Goal: Task Accomplishment & Management: Use online tool/utility

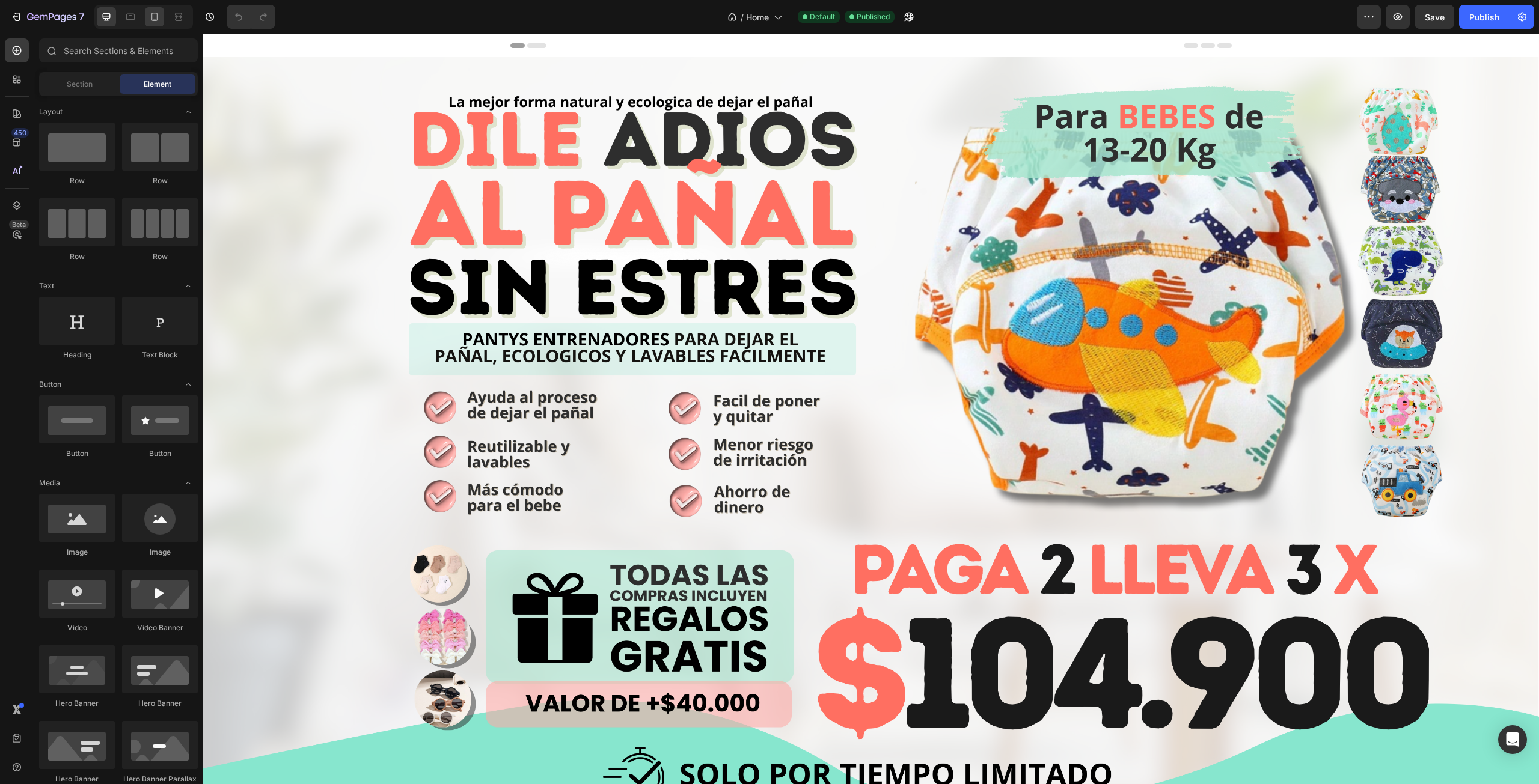
click at [159, 17] on icon at bounding box center [154, 17] width 12 height 12
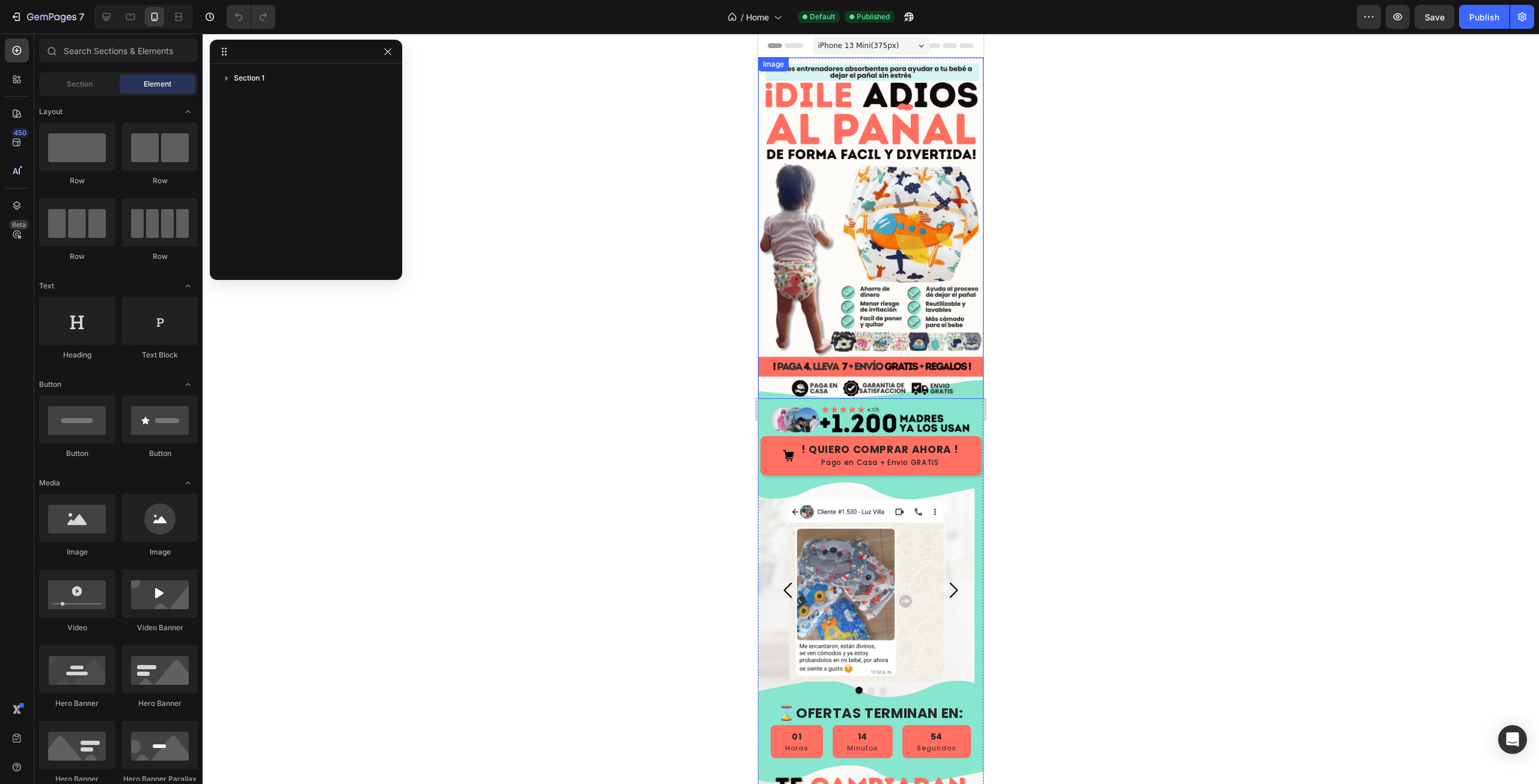
click at [800, 224] on img at bounding box center [871, 228] width 226 height 342
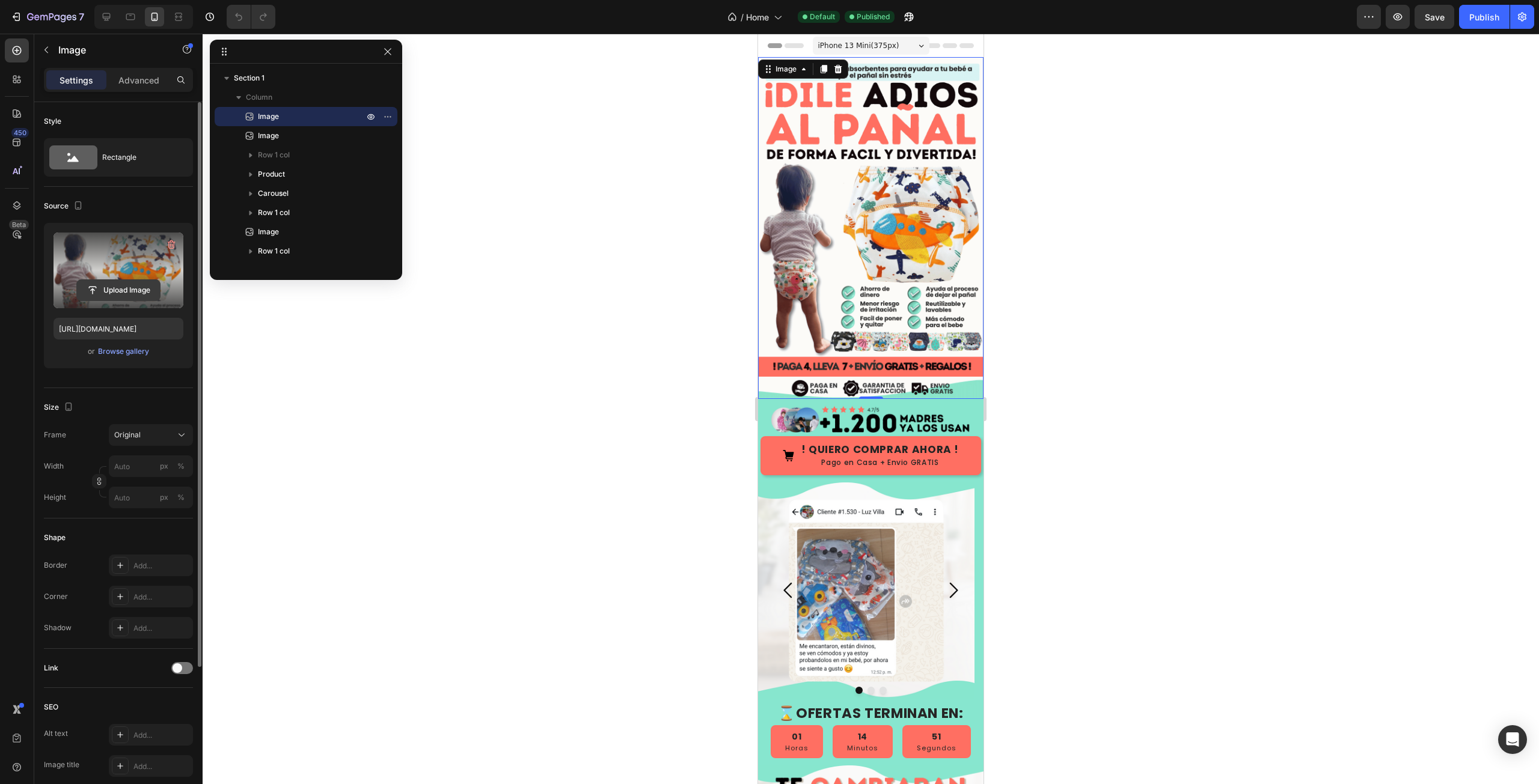
click at [126, 292] on input "file" at bounding box center [118, 290] width 83 height 20
type input "[URL][DOMAIN_NAME]"
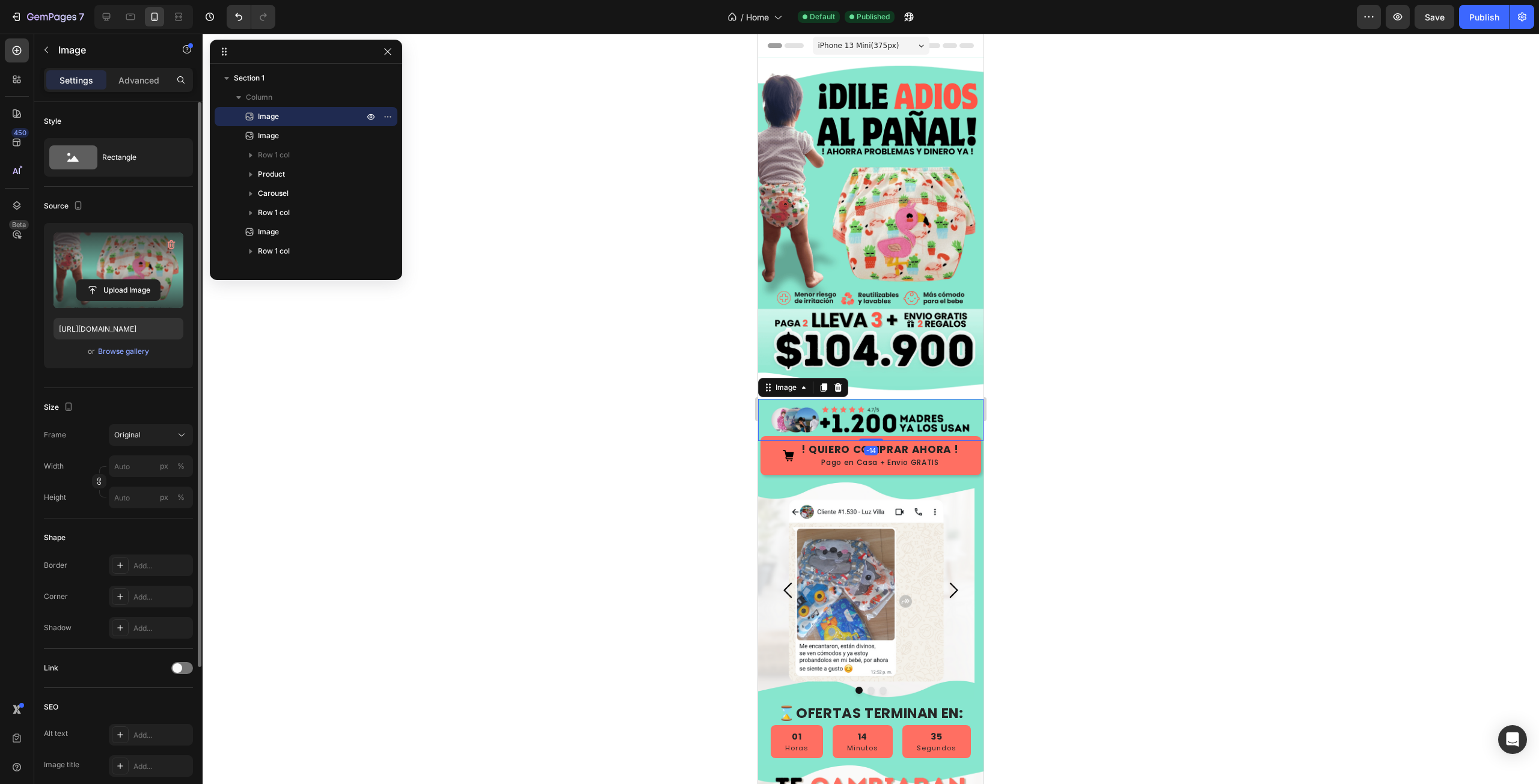
click at [954, 404] on img at bounding box center [871, 419] width 226 height 41
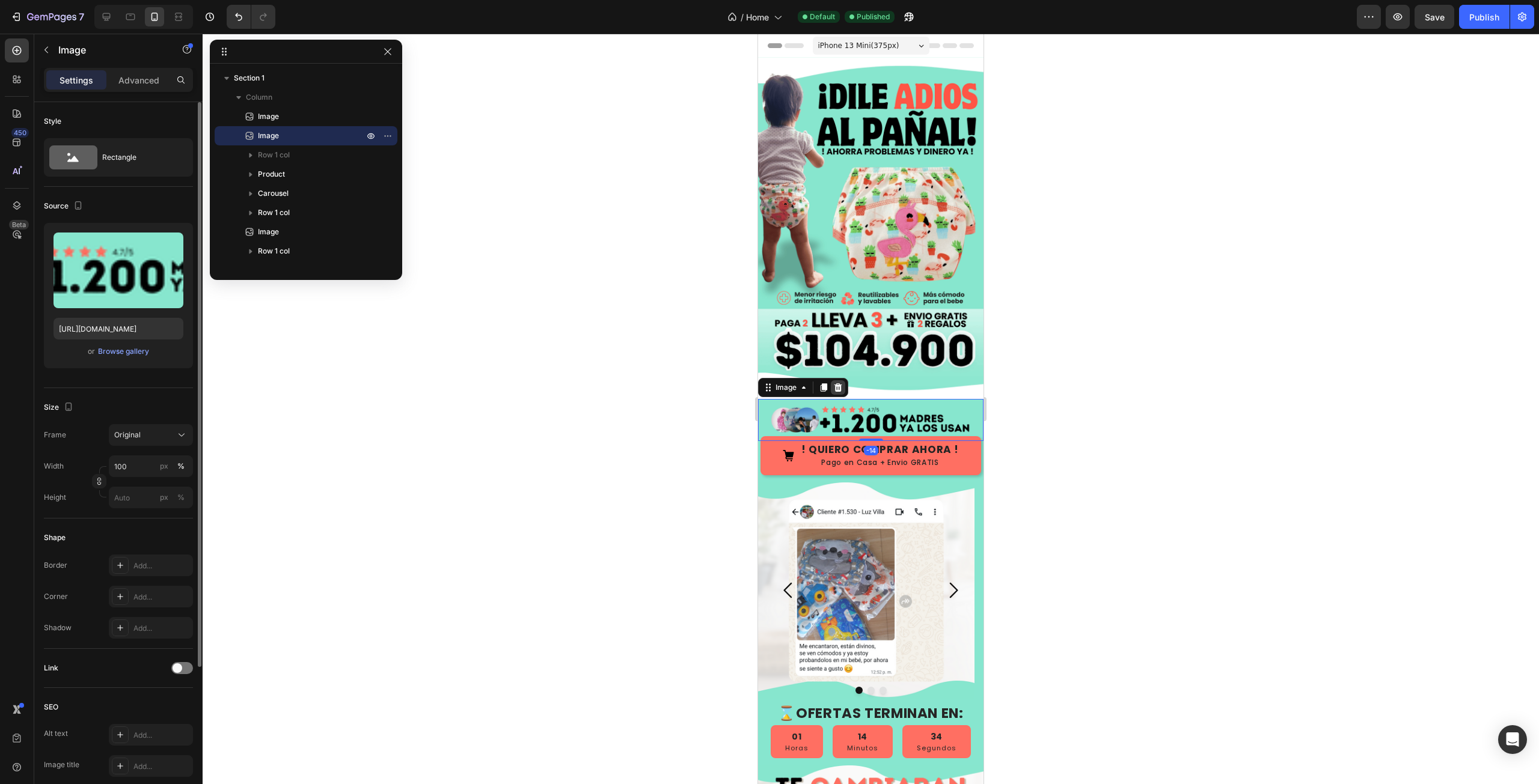
click at [843, 383] on icon at bounding box center [837, 387] width 9 height 9
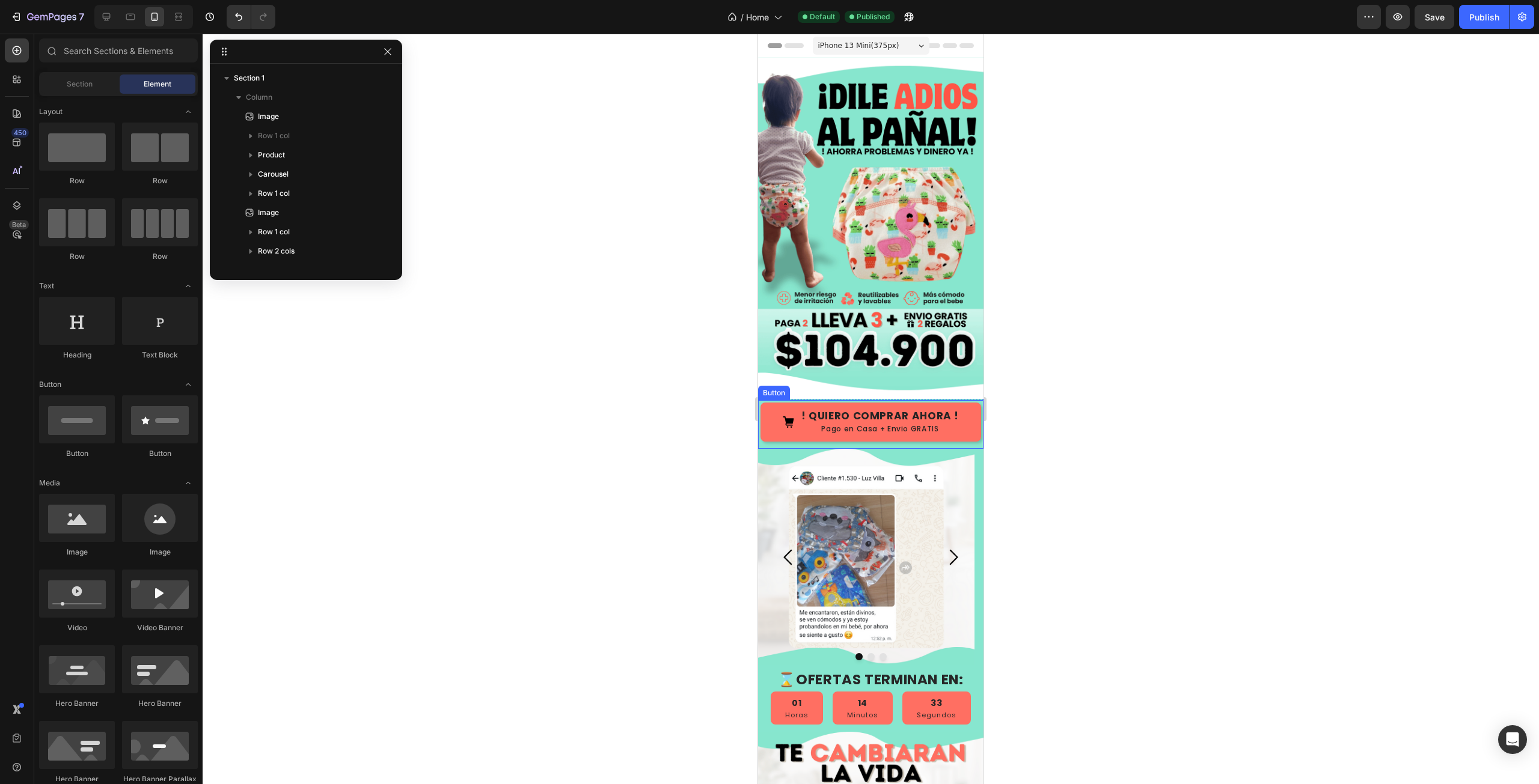
click at [966, 433] on div "! QUIERO COMPRAR AHORA ! Pago en Casa + Envio GRATIS Button" at bounding box center [871, 424] width 226 height 48
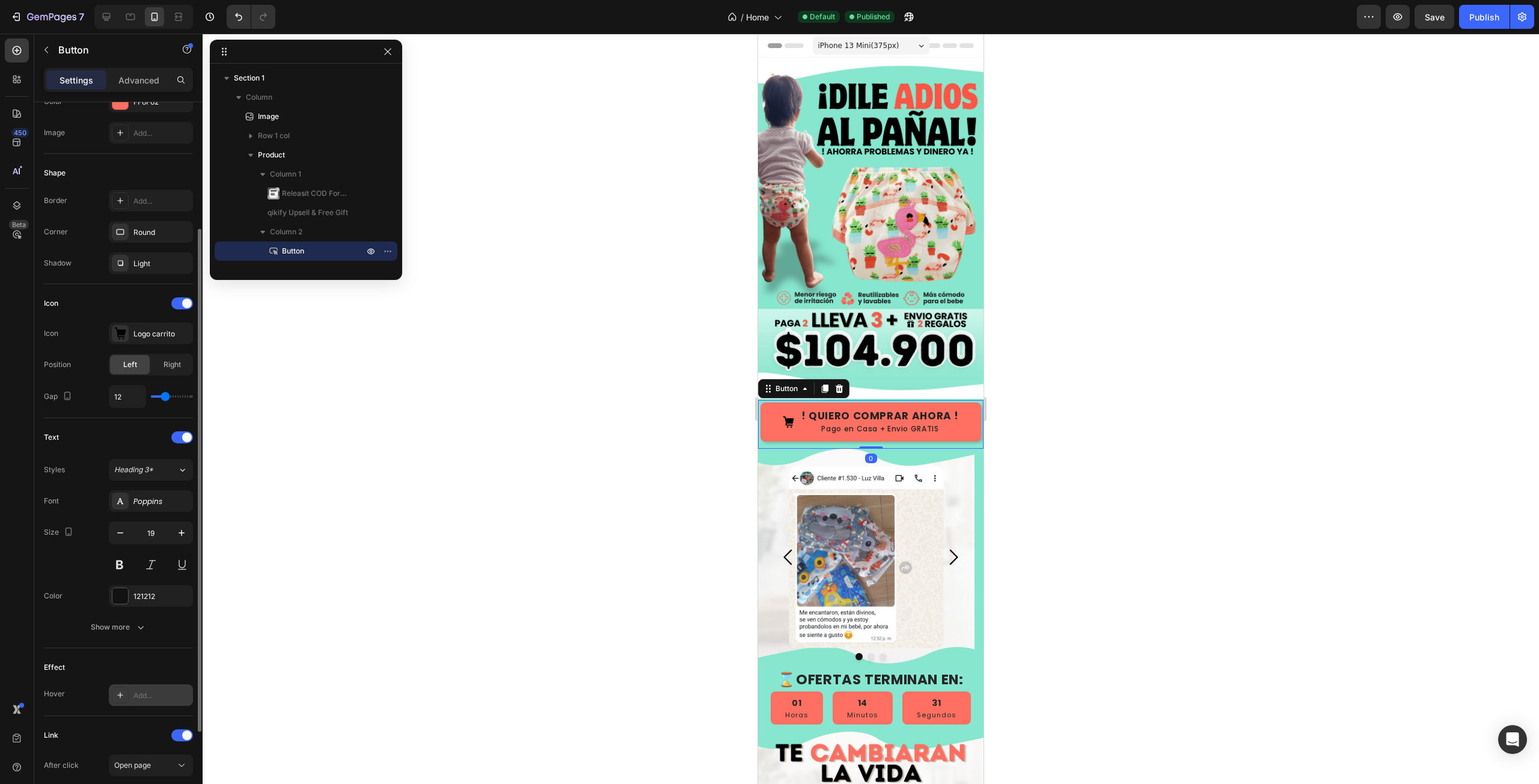
scroll to position [303, 0]
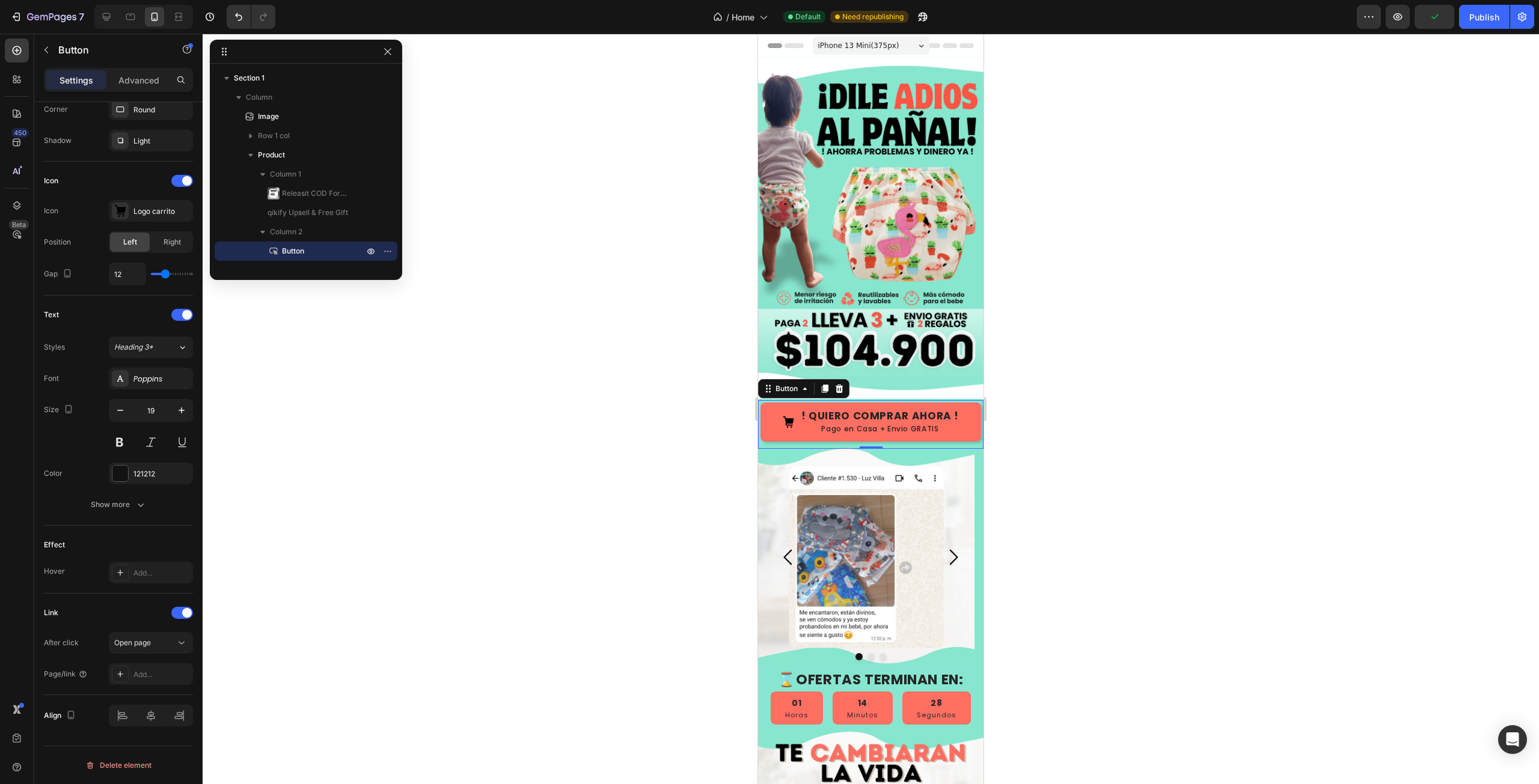
click at [967, 431] on div "! QUIERO COMPRAR AHORA ! Pago en Casa + Envio GRATIS Button 0" at bounding box center [871, 424] width 226 height 48
click at [305, 135] on p "Row 1 col" at bounding box center [312, 135] width 109 height 12
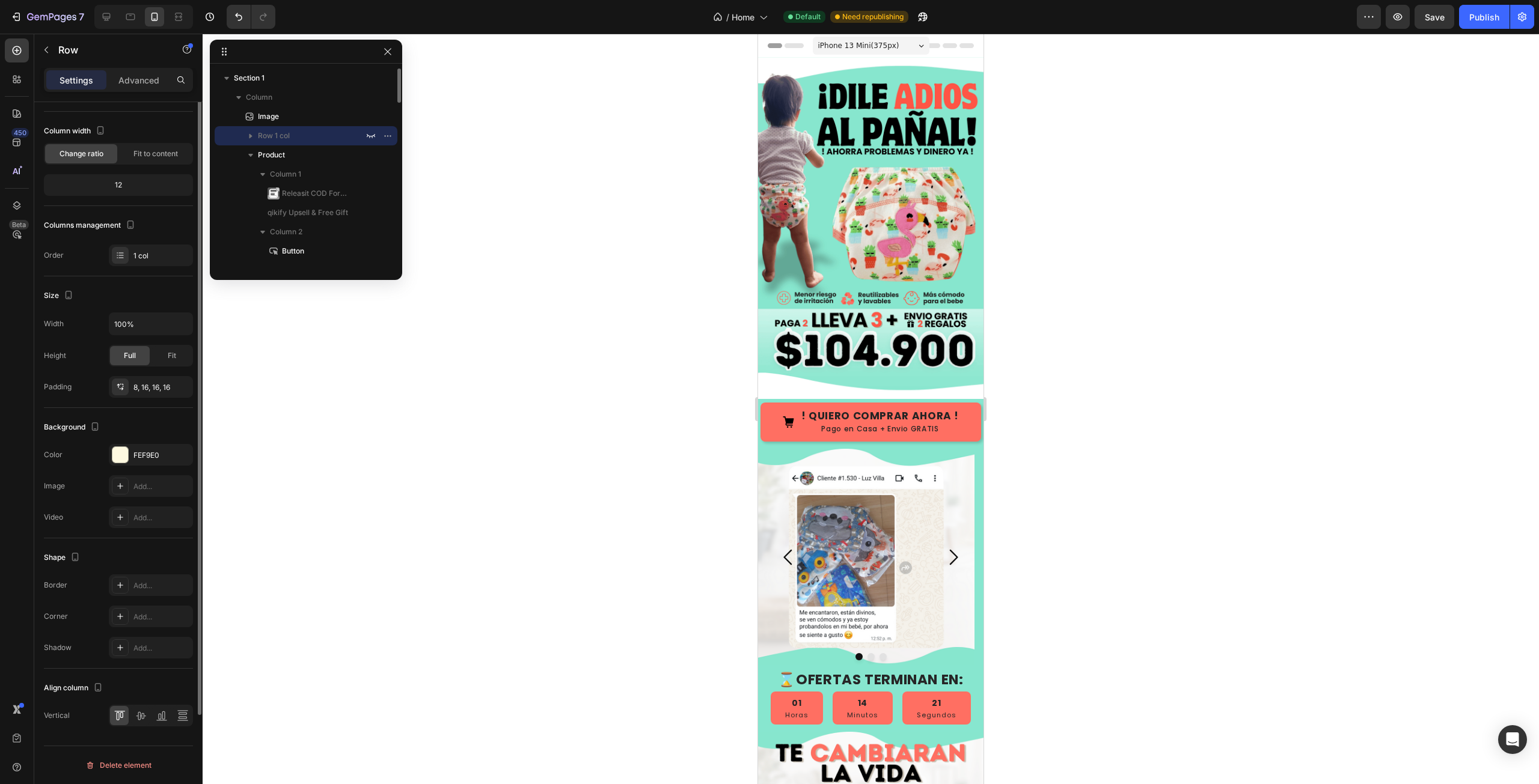
scroll to position [0, 0]
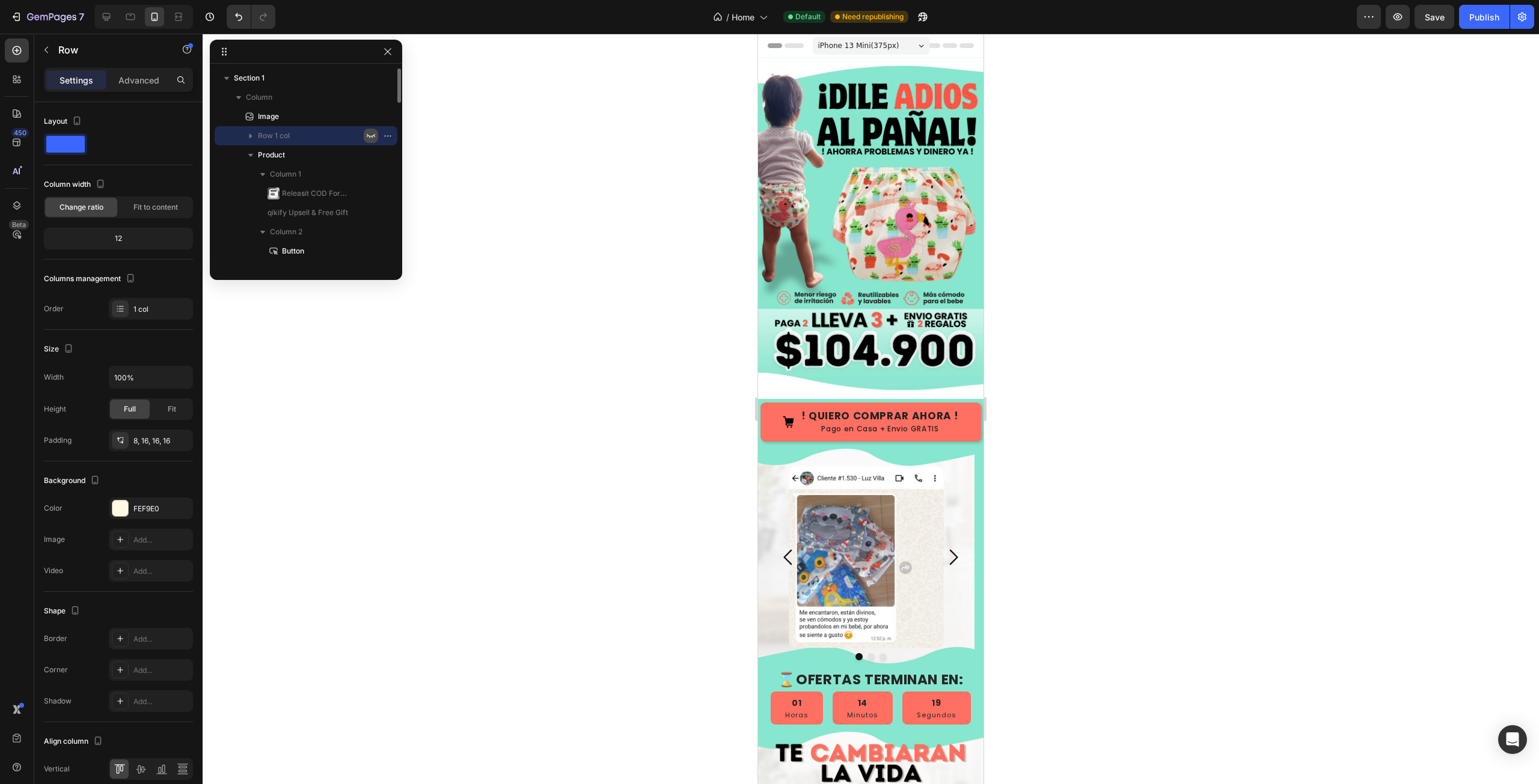
click at [369, 136] on icon "button" at bounding box center [371, 136] width 9 height 4
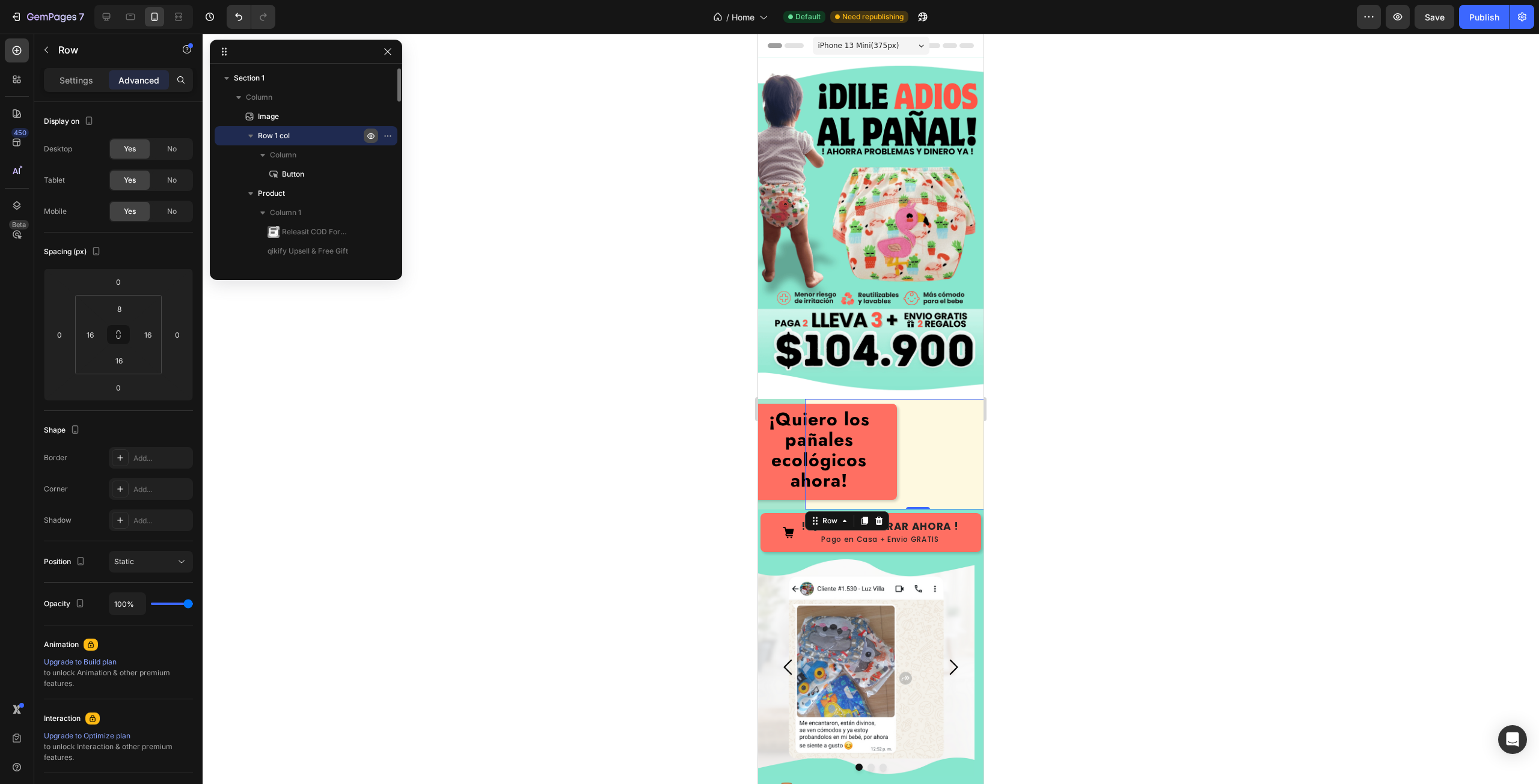
click at [369, 136] on icon "button" at bounding box center [370, 135] width 9 height 9
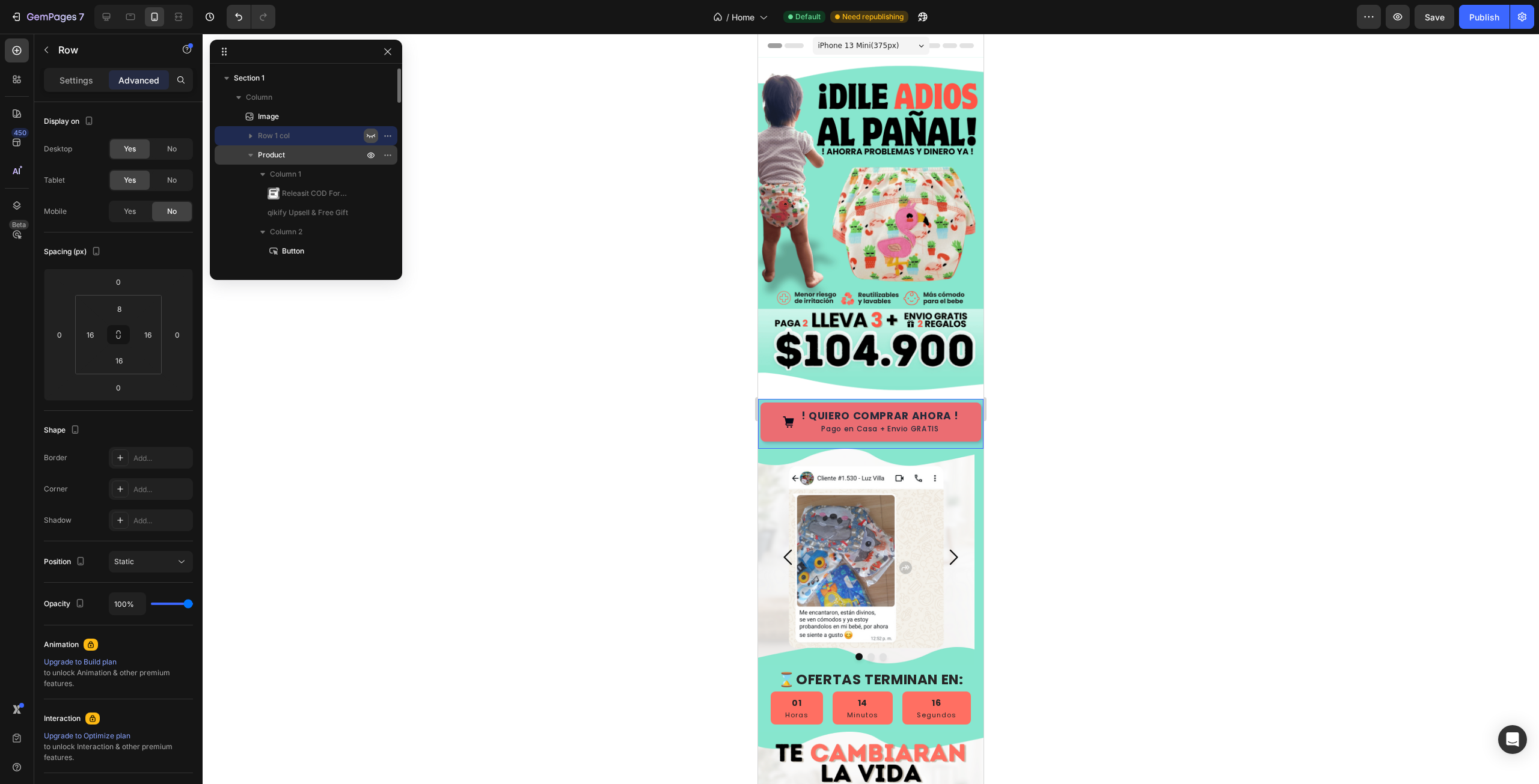
click at [343, 153] on p "Product" at bounding box center [312, 155] width 109 height 12
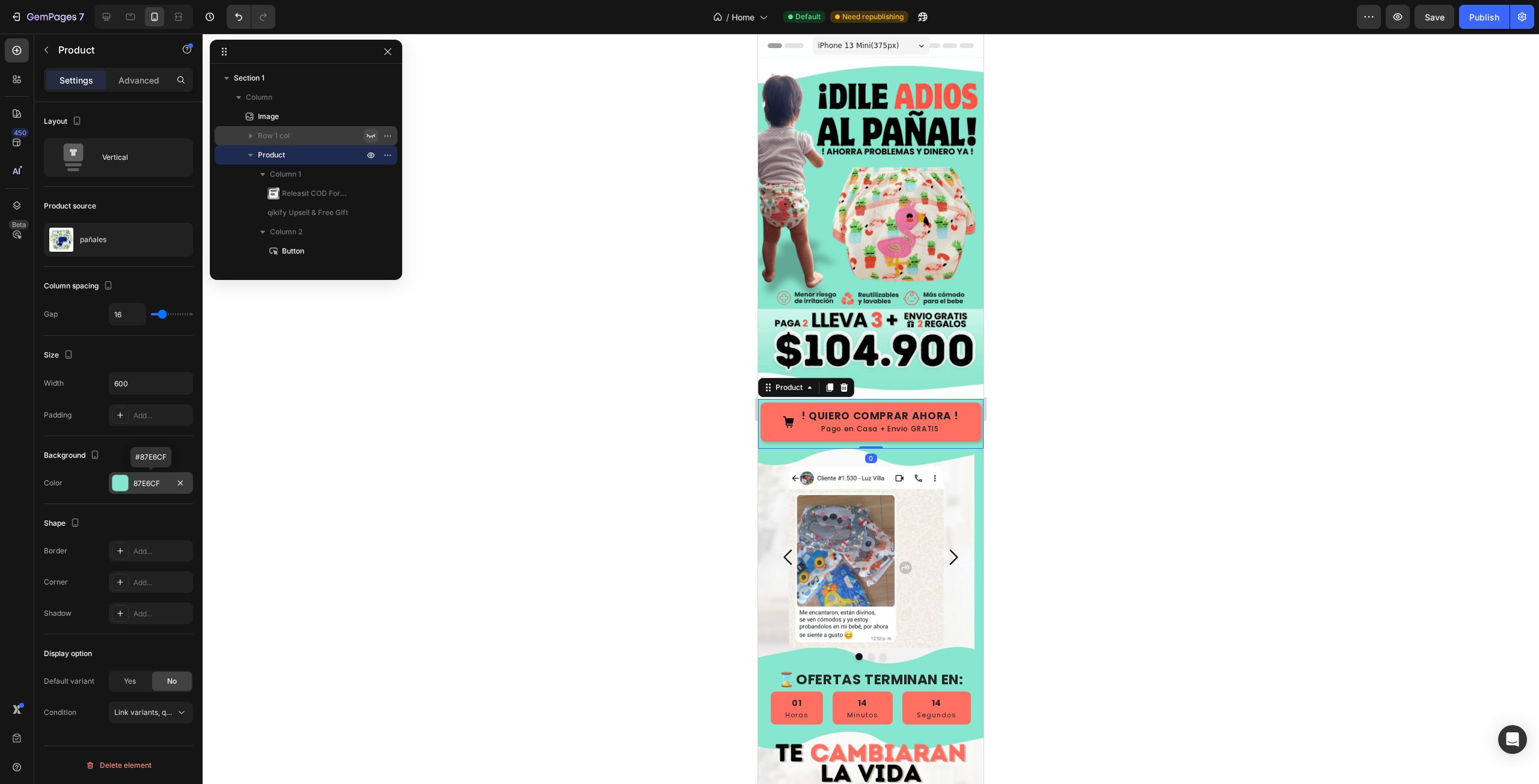
click at [134, 485] on div "87E6CF" at bounding box center [150, 483] width 35 height 11
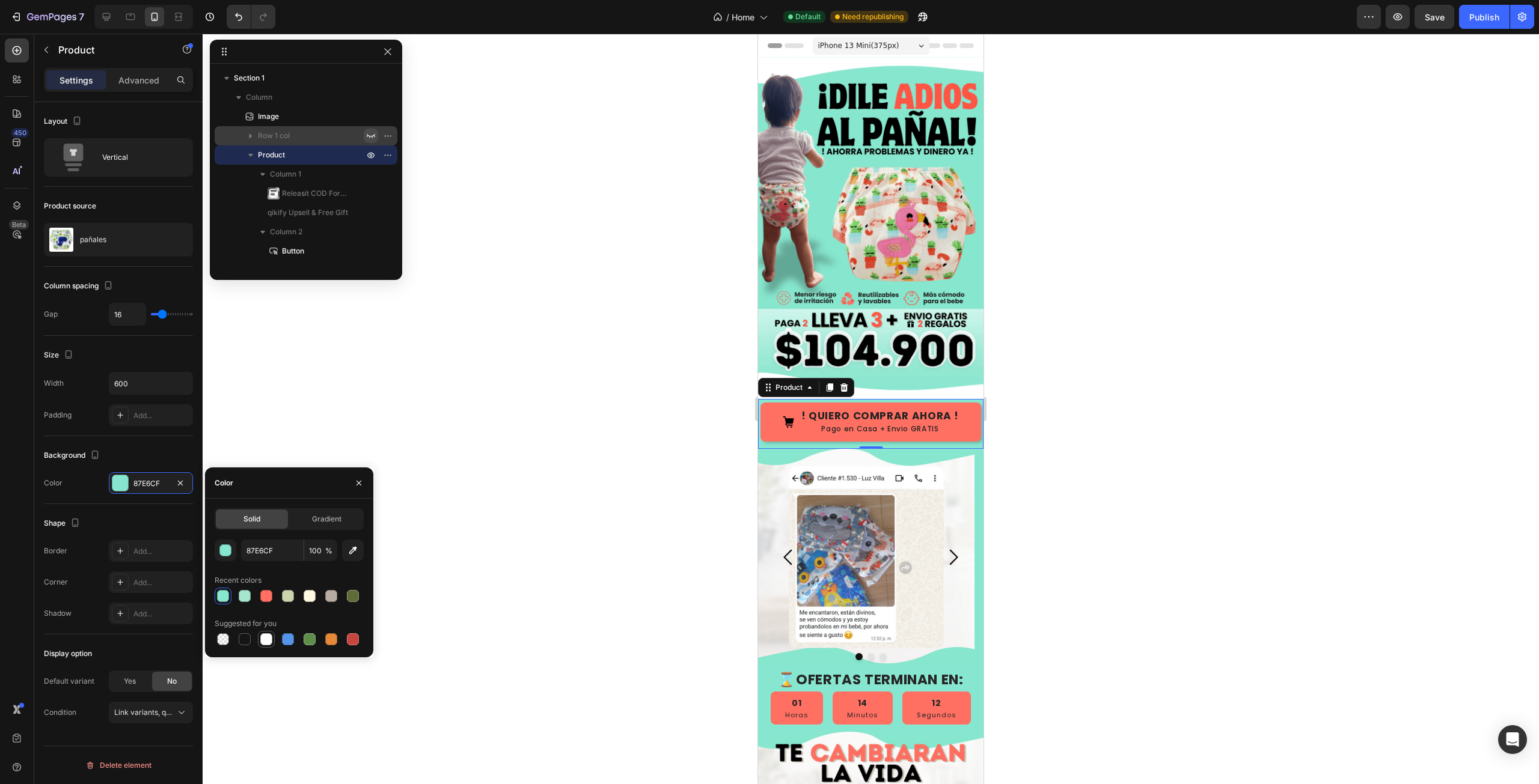
click at [264, 638] on div at bounding box center [266, 639] width 12 height 12
type input "FFFFFF"
click at [506, 439] on div at bounding box center [870, 409] width 1336 height 751
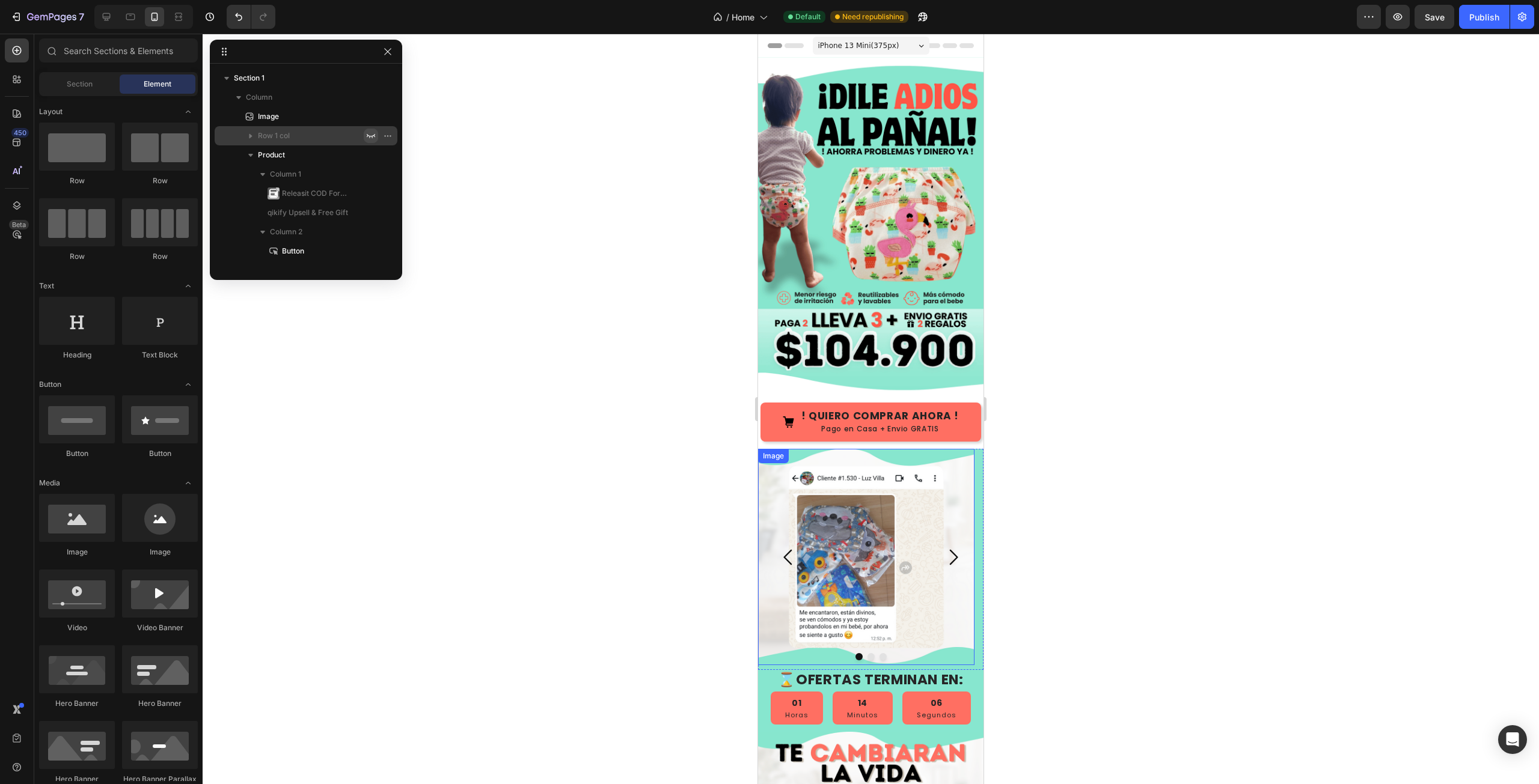
click at [776, 451] on div "Image" at bounding box center [773, 456] width 26 height 11
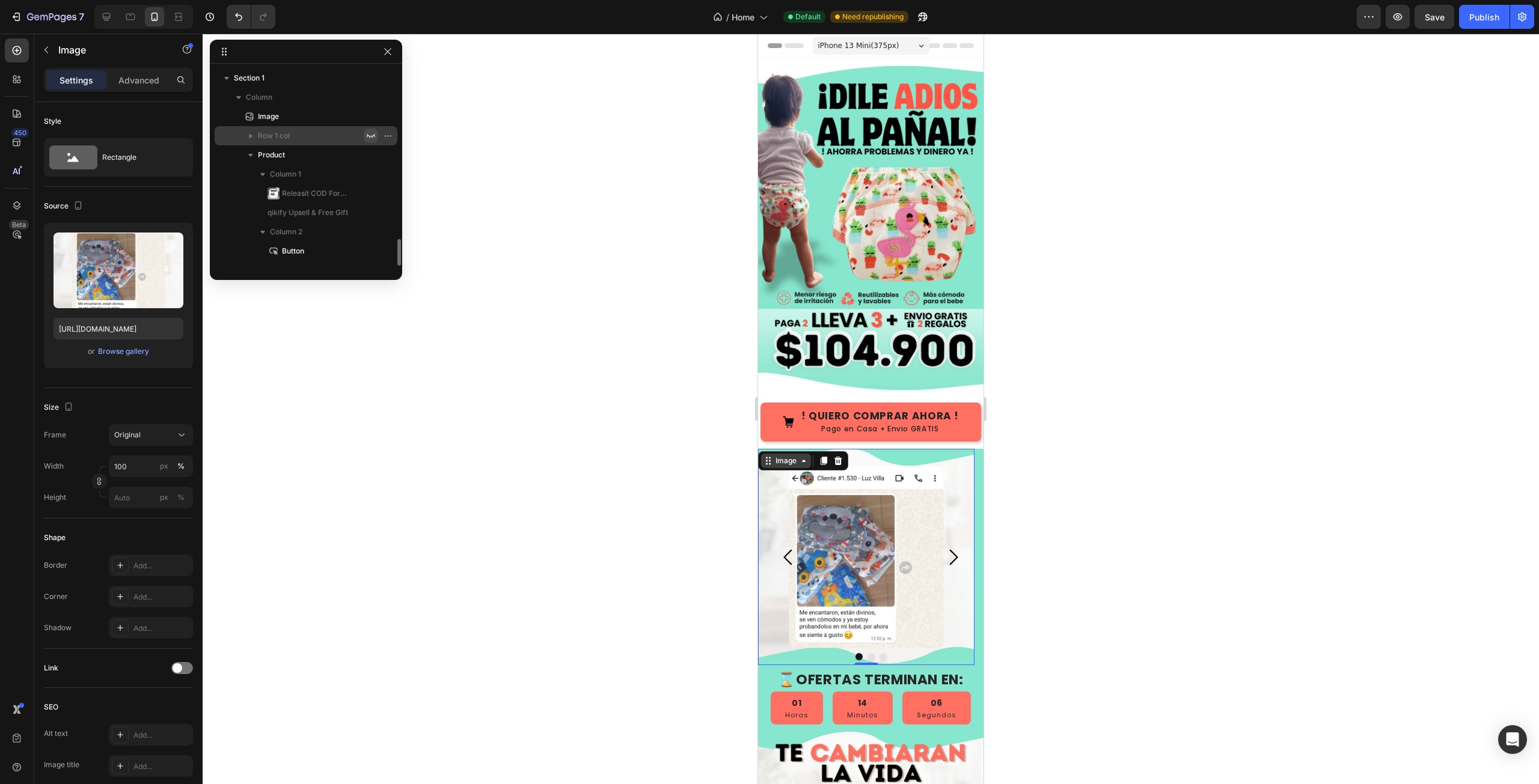
scroll to position [151, 0]
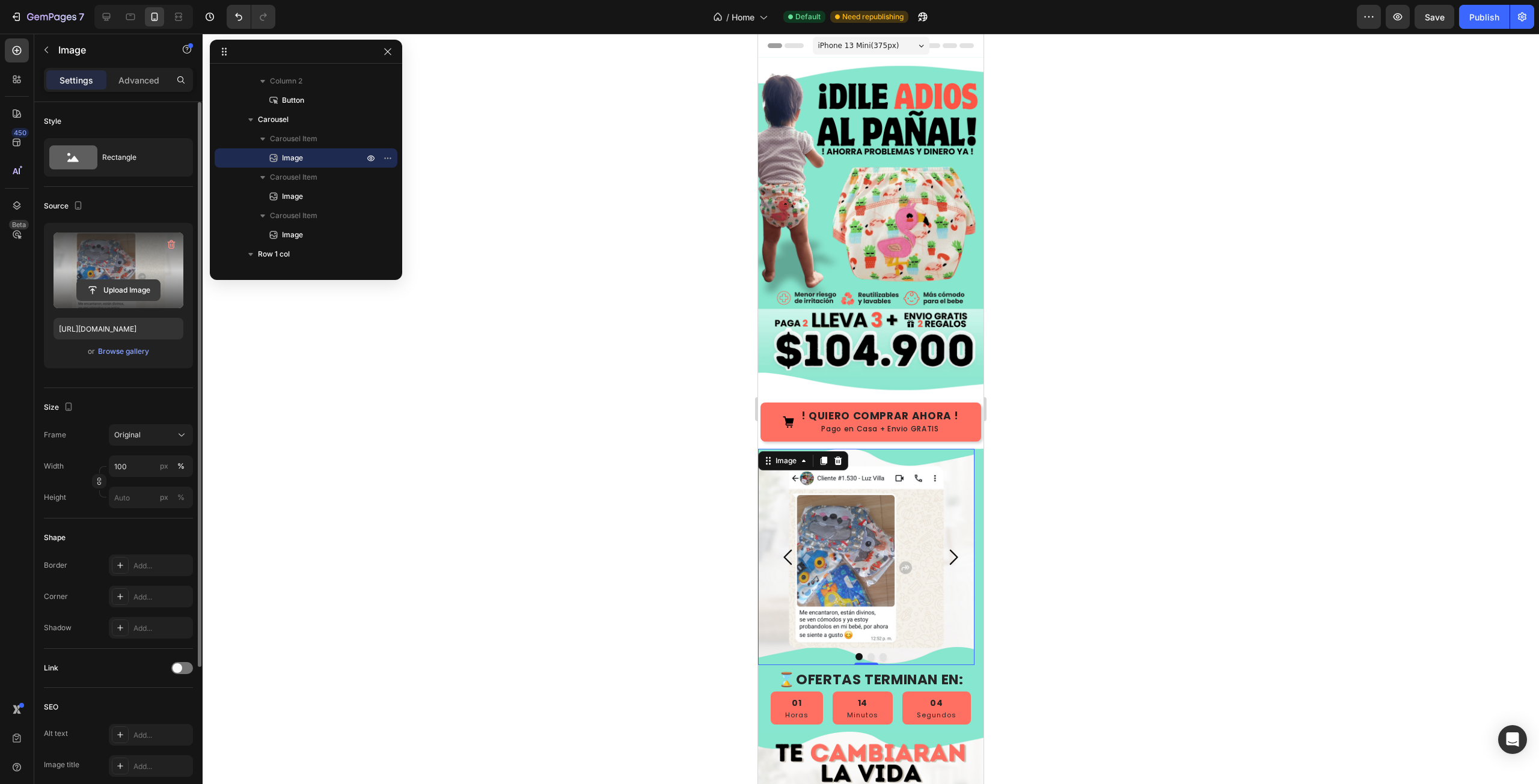
click at [135, 286] on input "file" at bounding box center [118, 290] width 83 height 20
type input "[URL][DOMAIN_NAME]"
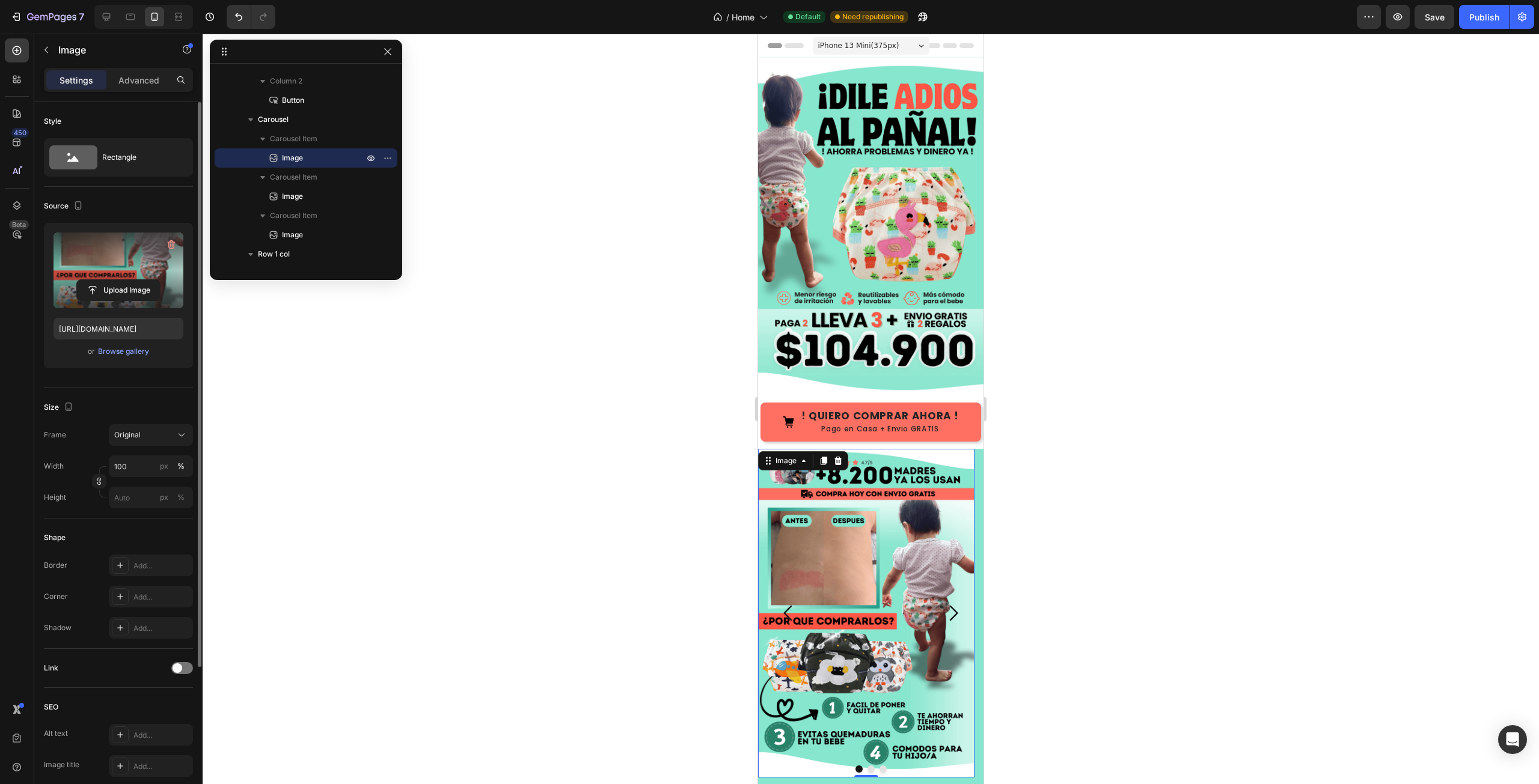
click at [1017, 357] on div at bounding box center [870, 409] width 1336 height 751
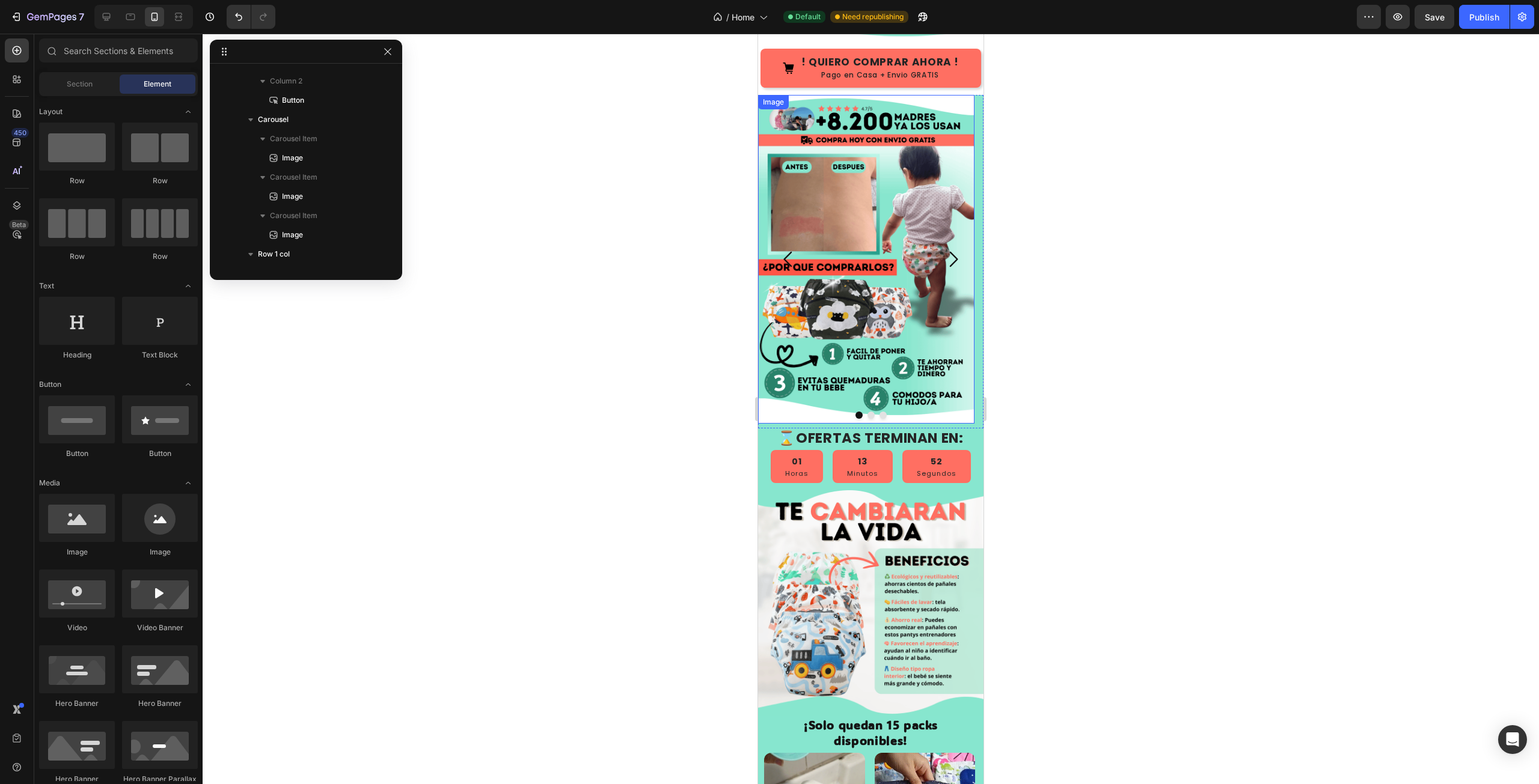
scroll to position [360, 0]
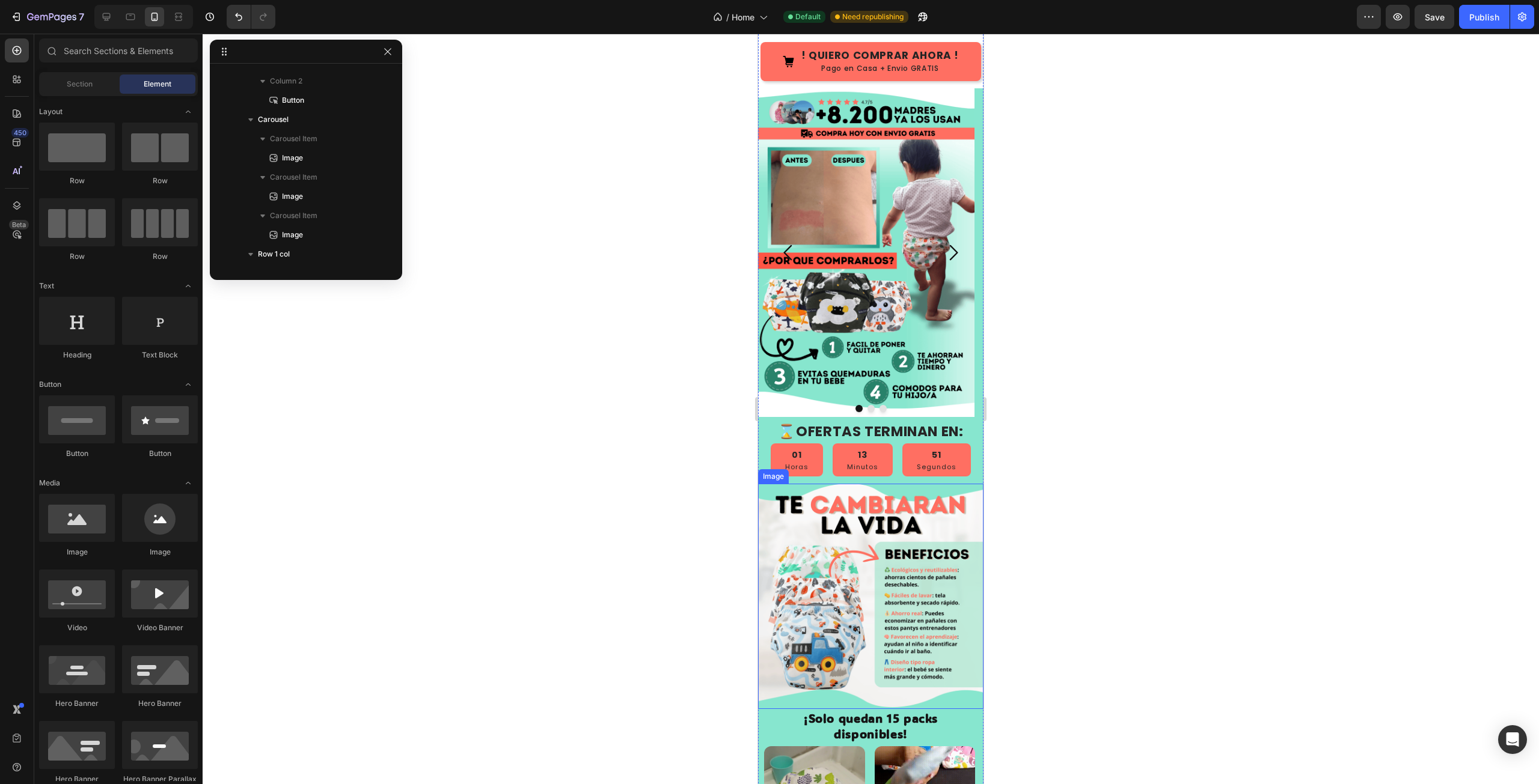
click at [935, 485] on img at bounding box center [871, 597] width 226 height 226
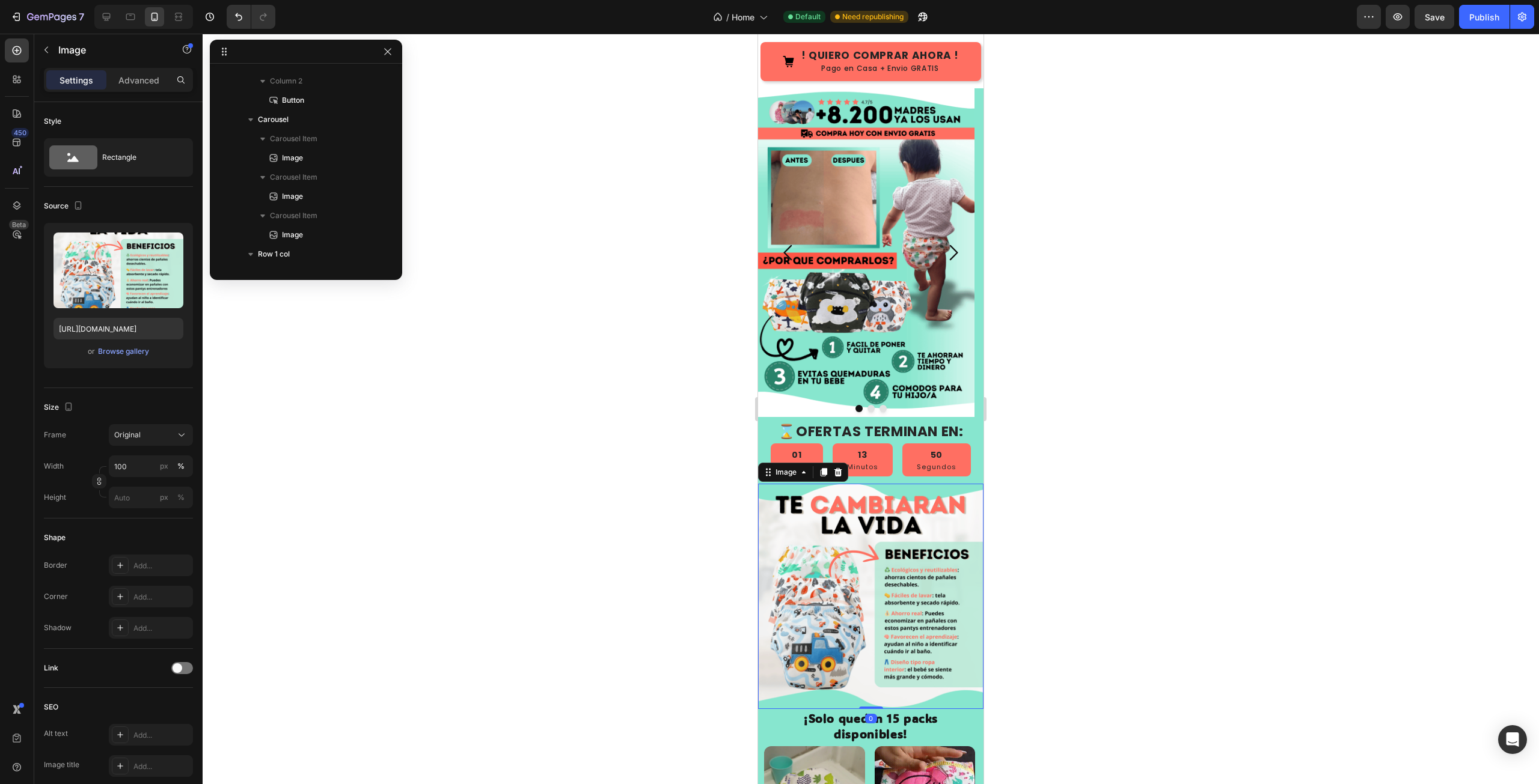
scroll to position [324, 0]
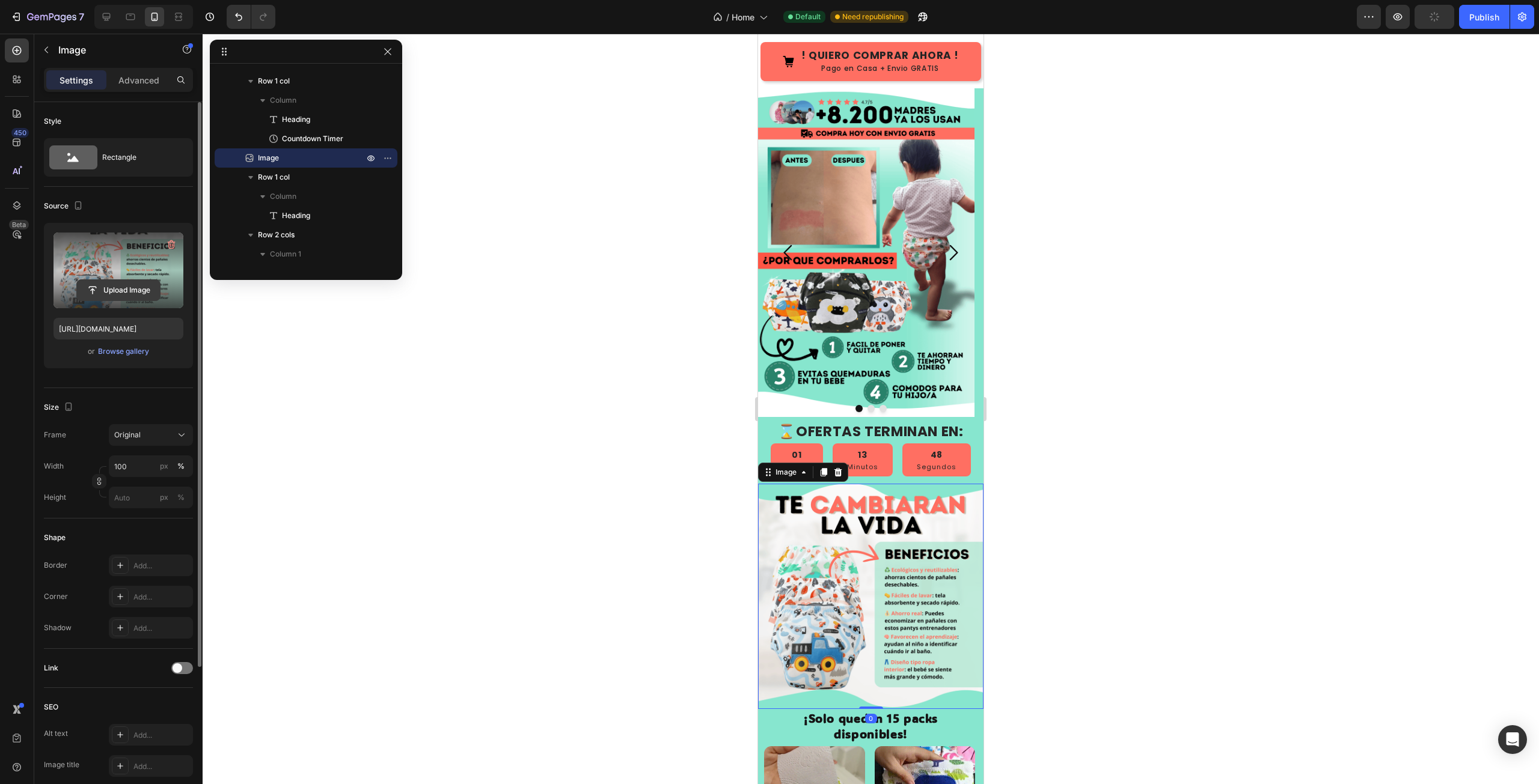
click at [149, 289] on input "file" at bounding box center [118, 290] width 83 height 20
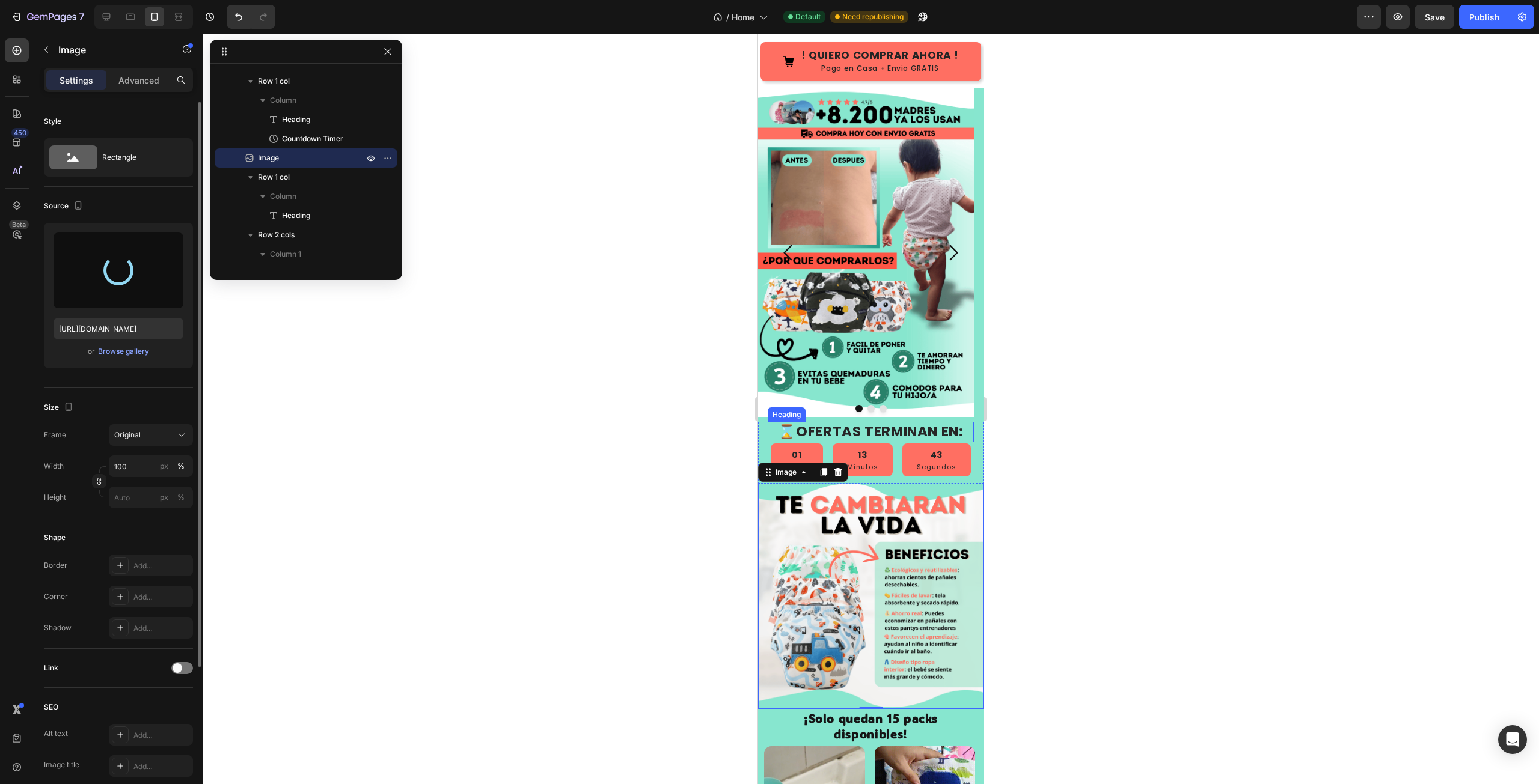
type input "[URL][DOMAIN_NAME]"
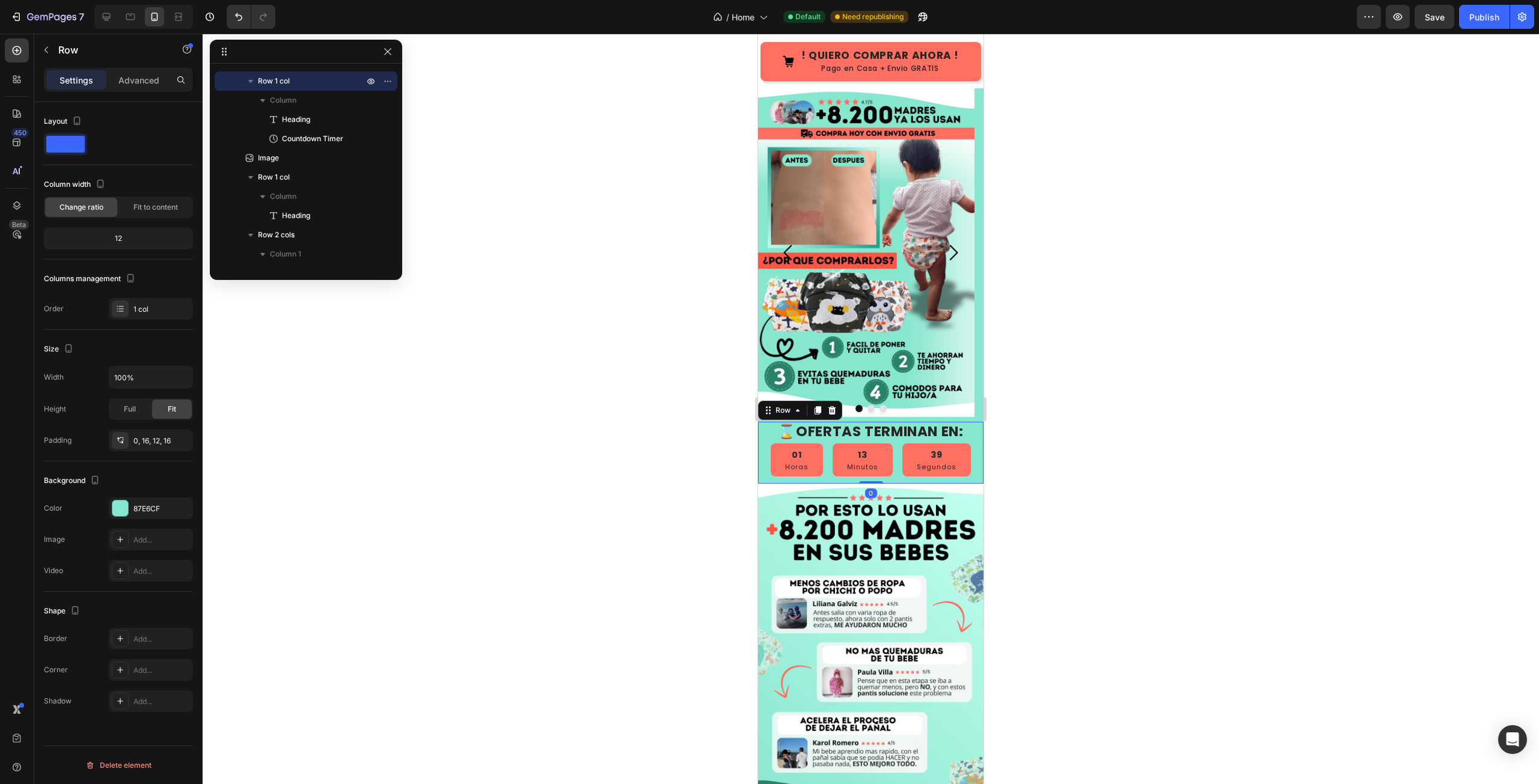
click at [972, 422] on div "⌛OFERTAS TERMINAN EN: Heading 01 Horas 13 Minutos 39 Segundos Countdown Timer R…" at bounding box center [871, 453] width 226 height 62
click at [161, 502] on div "87E6CF" at bounding box center [150, 508] width 84 height 22
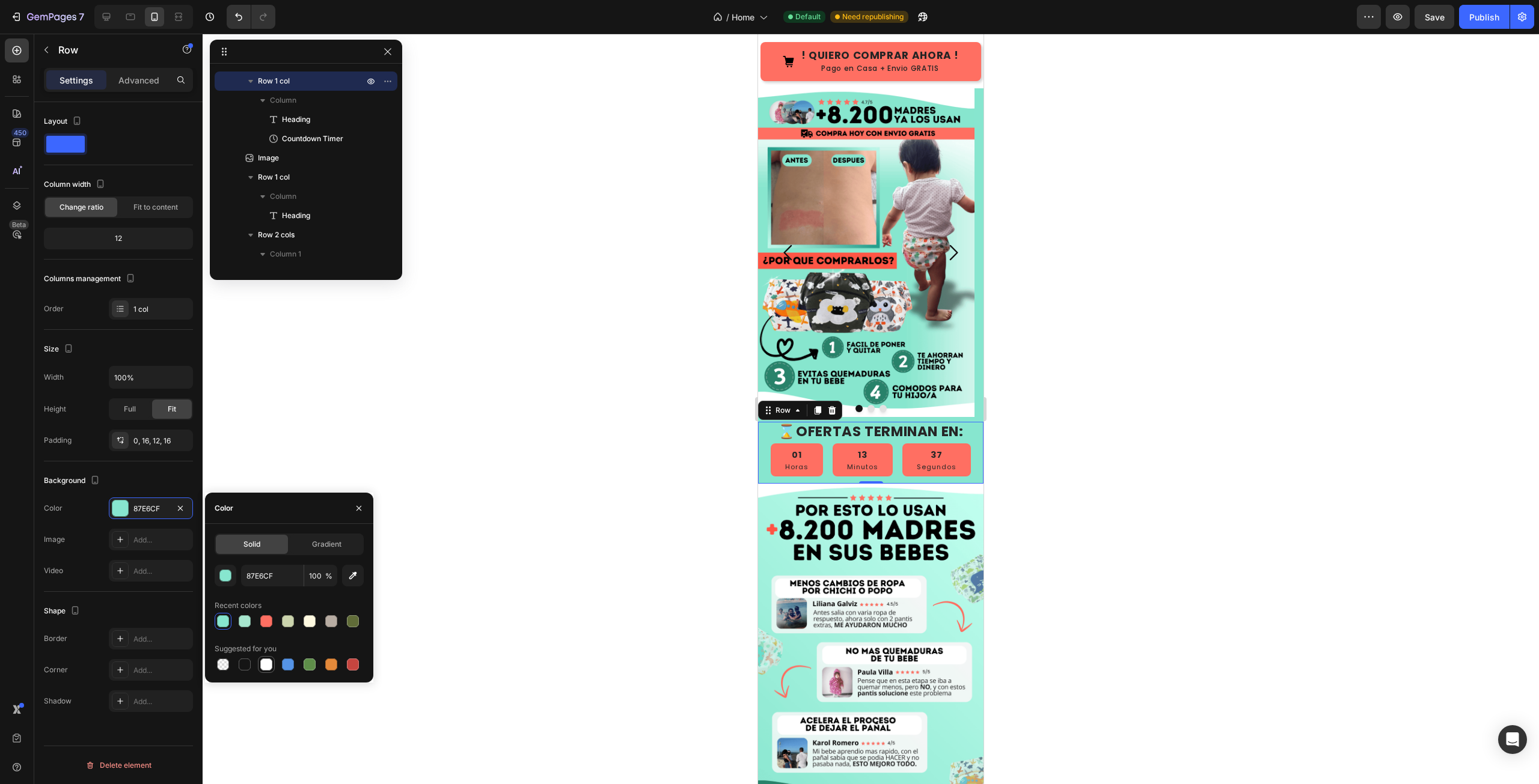
click at [266, 665] on div at bounding box center [266, 664] width 12 height 12
type input "FFFFFF"
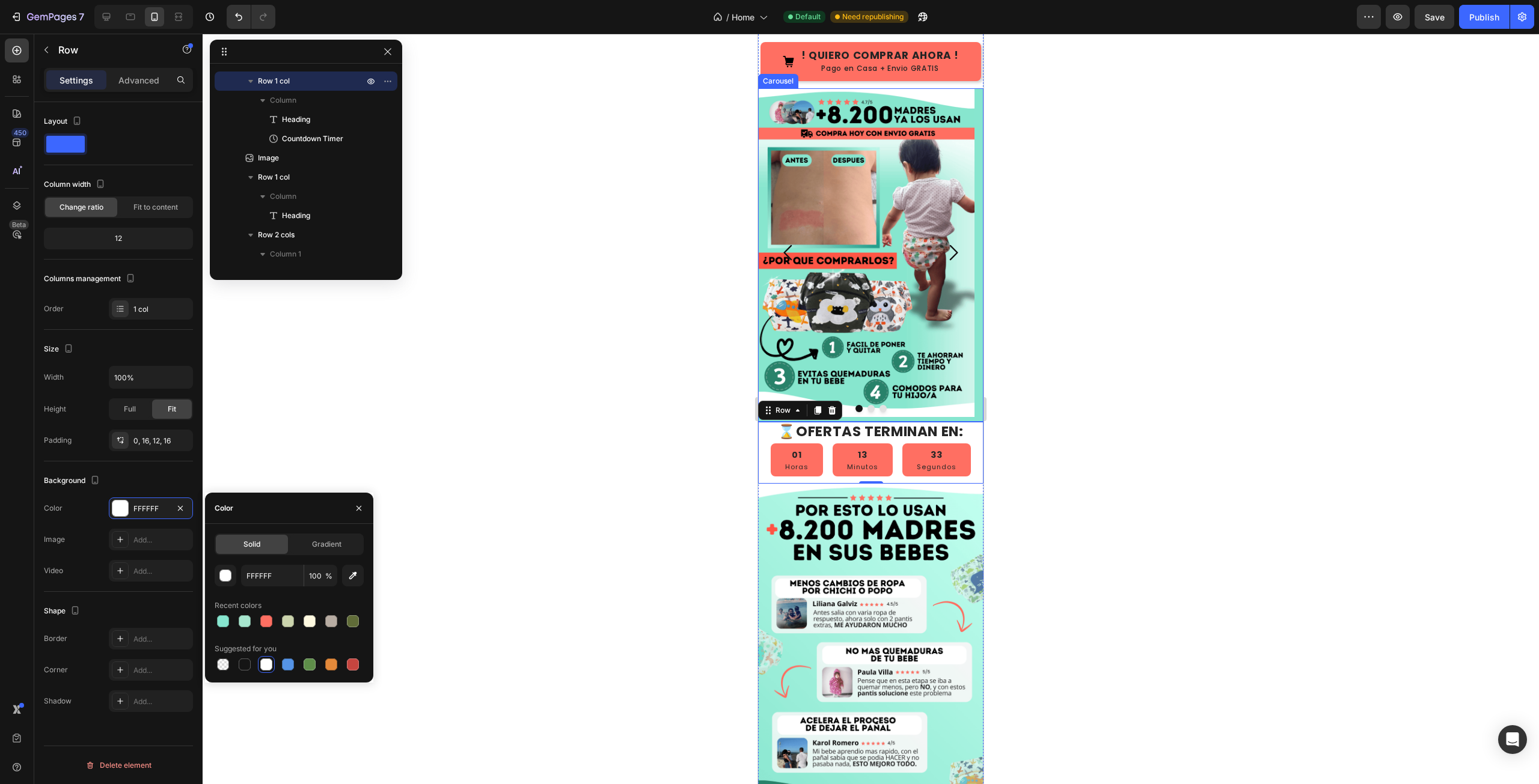
click at [936, 404] on div "Image Image Image [GEOGRAPHIC_DATA]" at bounding box center [871, 255] width 226 height 333
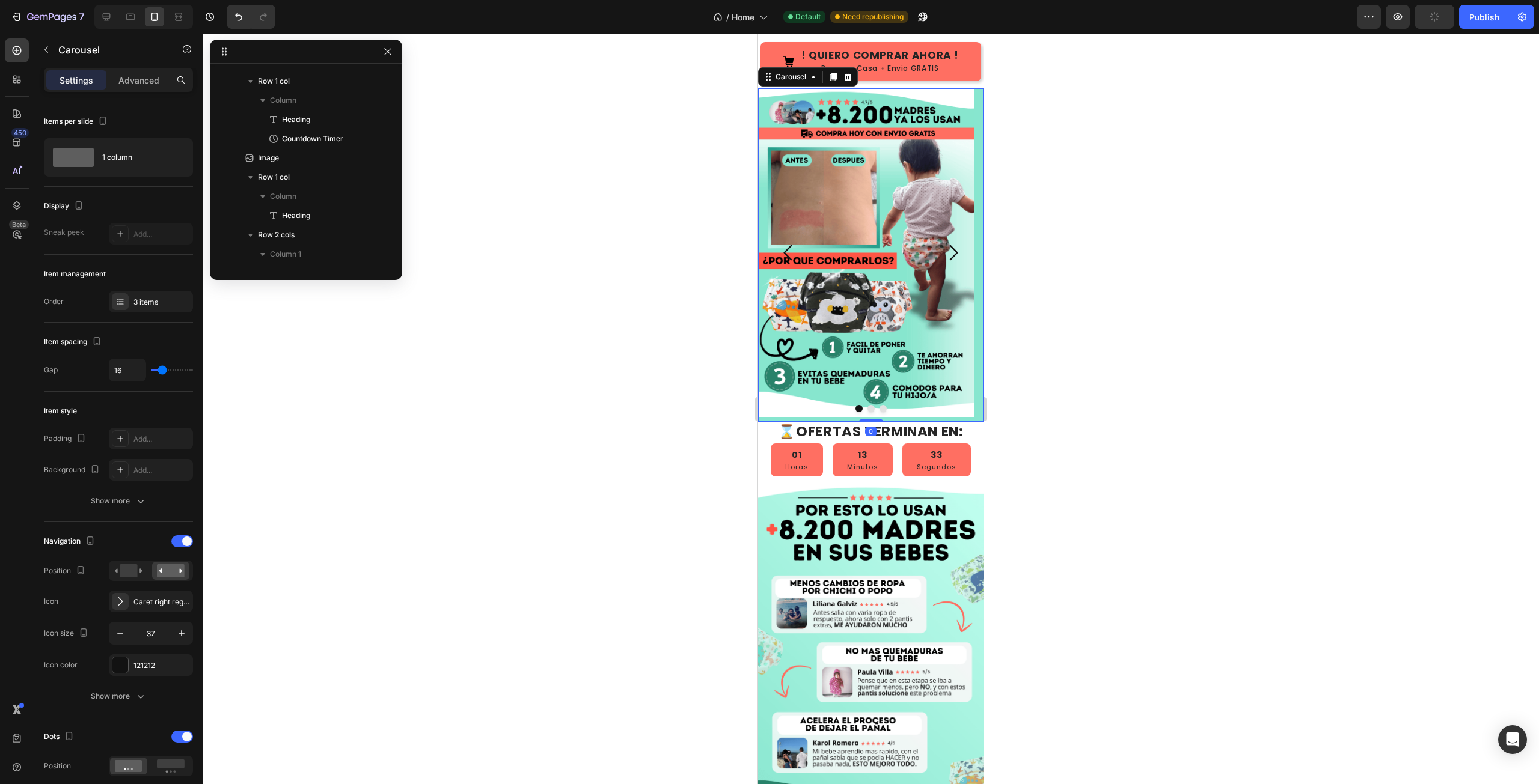
scroll to position [112, 0]
click at [136, 77] on p "Advanced" at bounding box center [139, 80] width 41 height 12
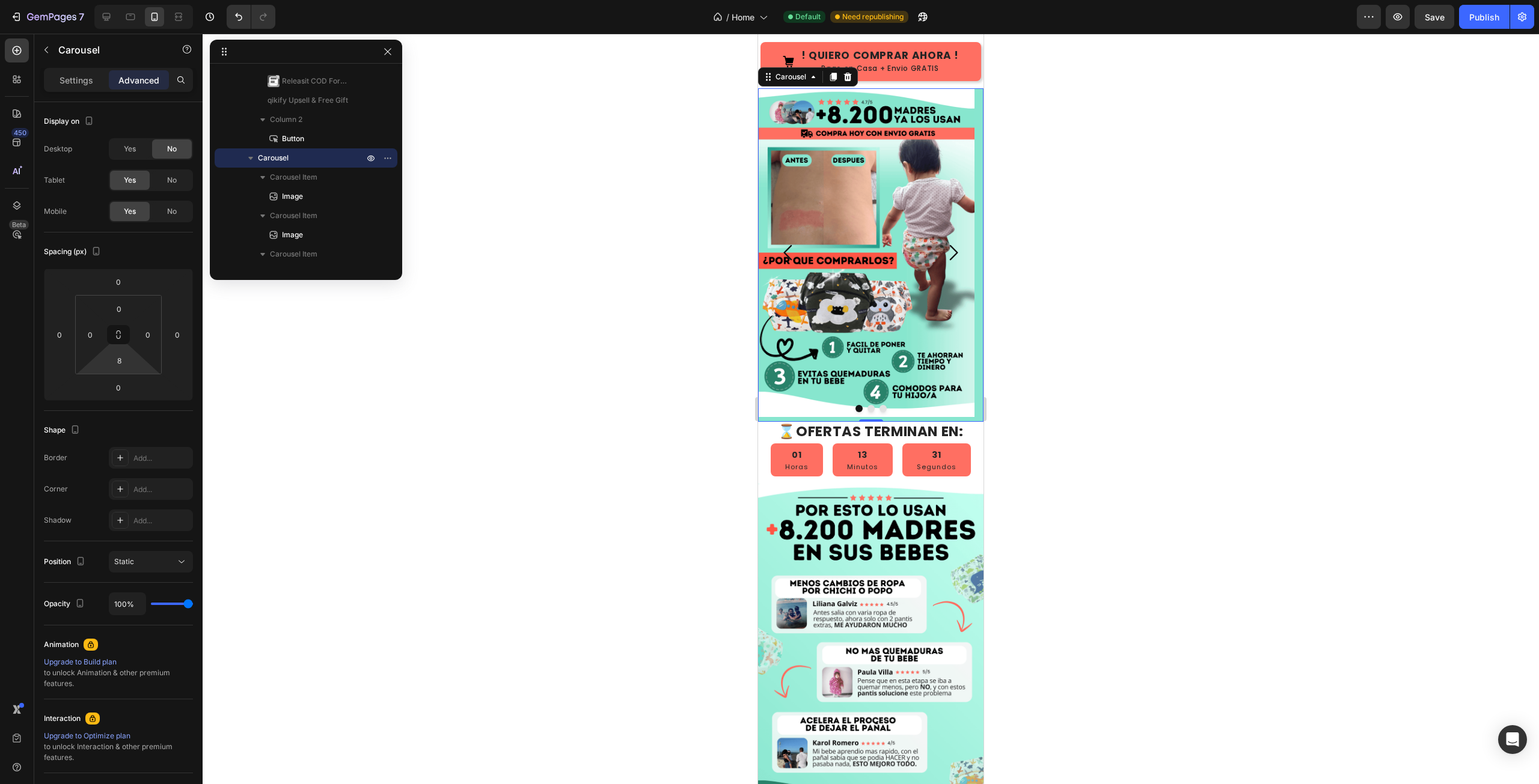
type input "0"
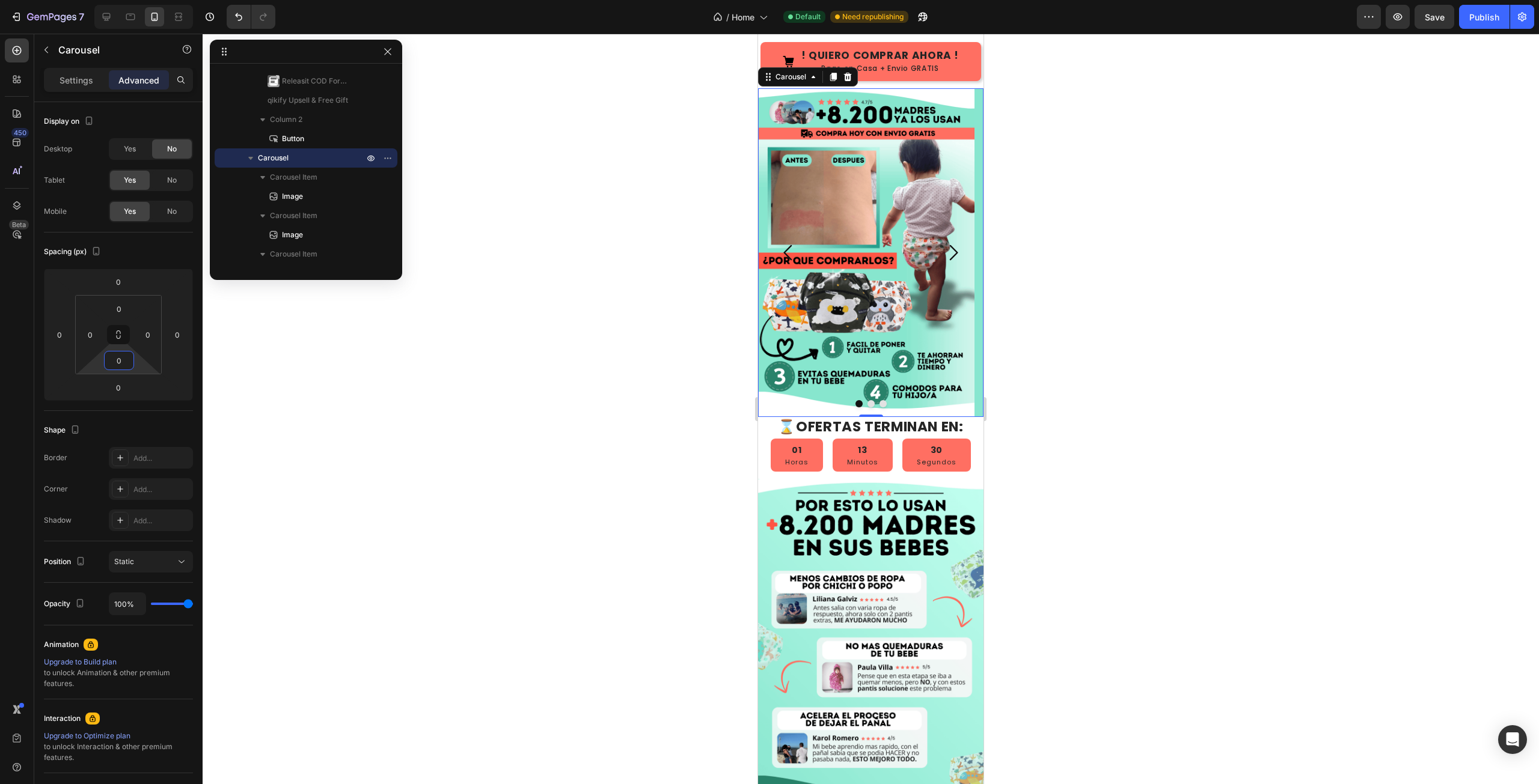
click at [141, 0] on html "7 / Home Default Need republishing Preview Save Publish 450 Beta Sections(18) E…" at bounding box center [769, 0] width 1539 height 0
click at [1076, 310] on div at bounding box center [870, 409] width 1336 height 751
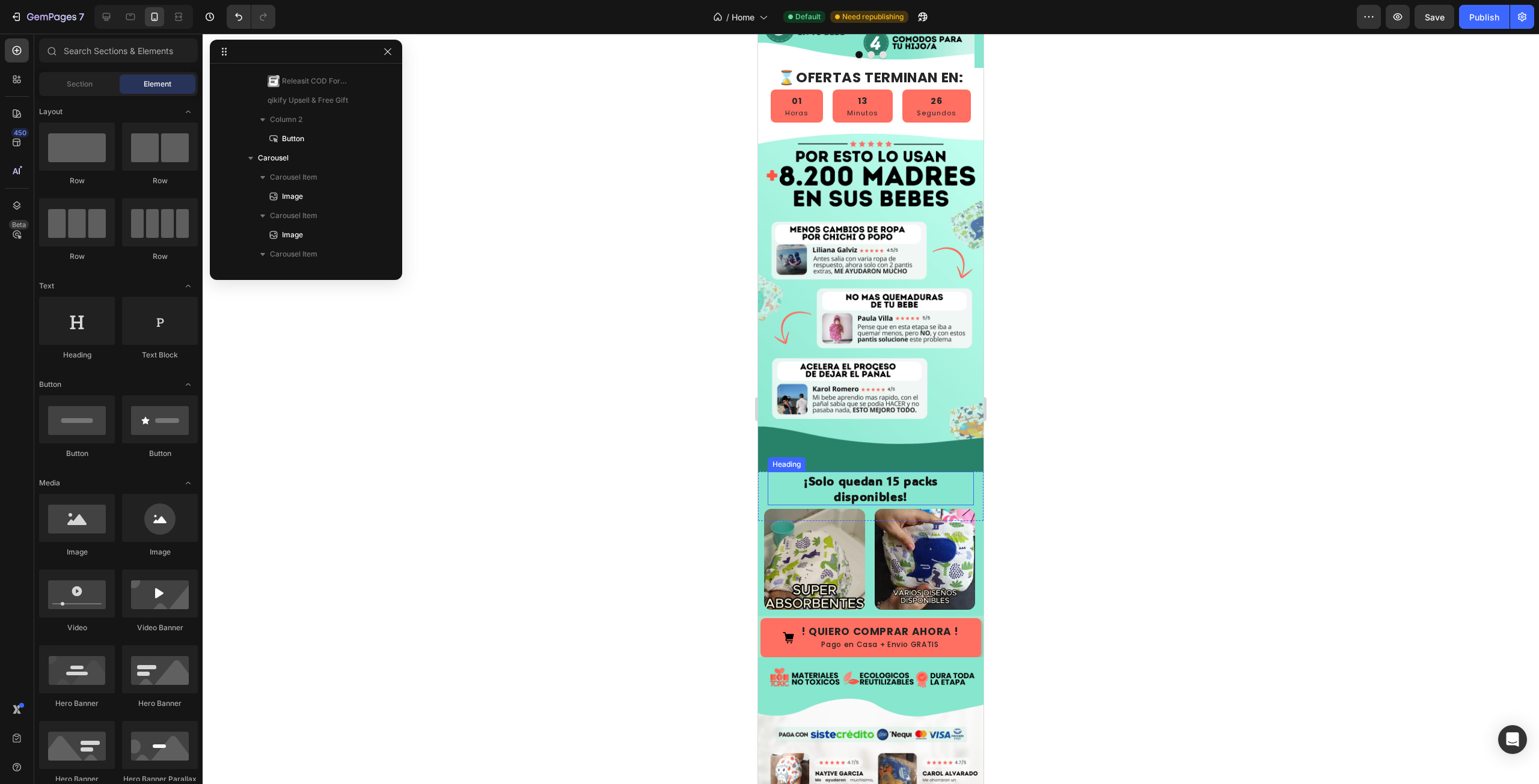
scroll to position [721, 0]
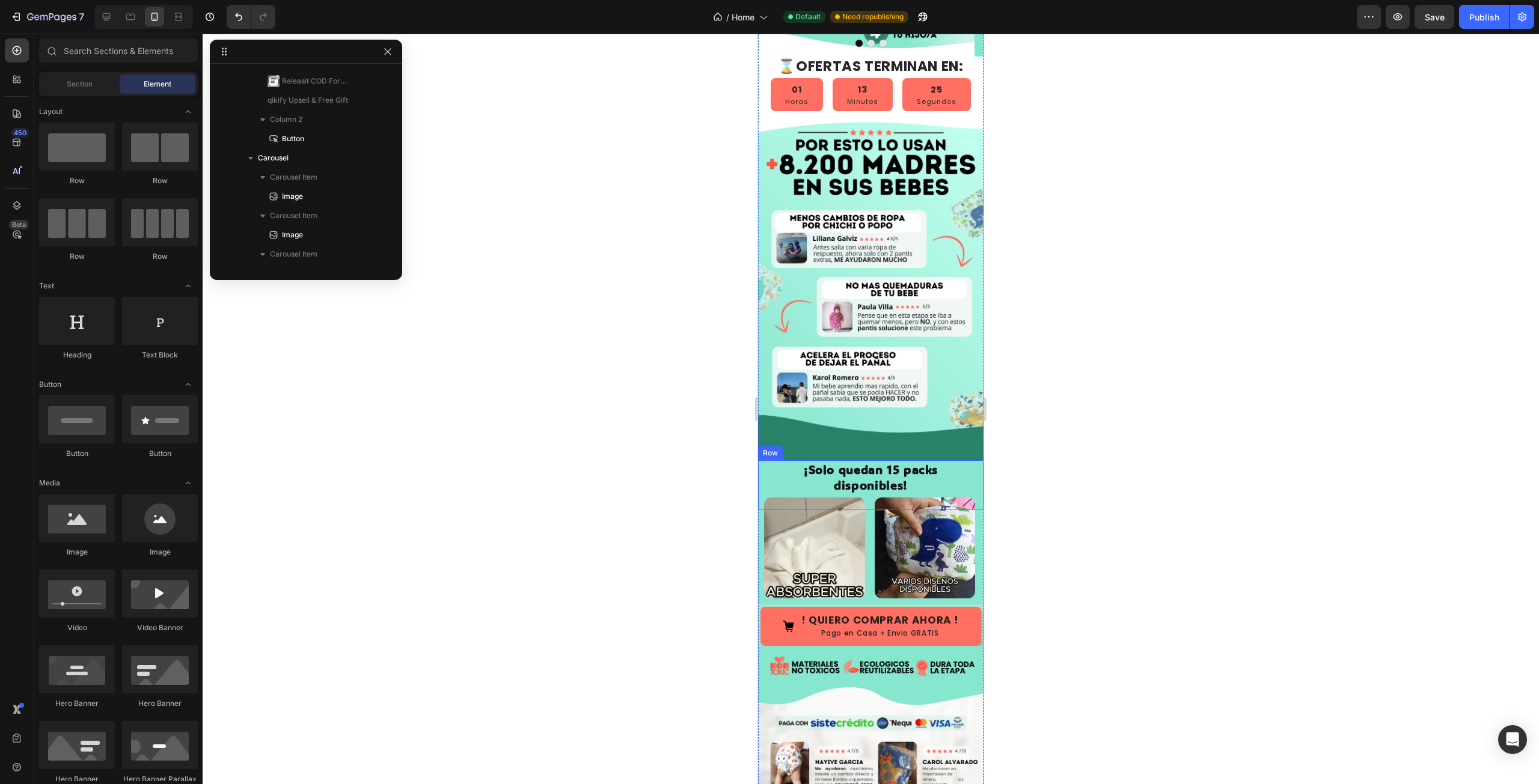
click at [763, 460] on div "¡Solo quedan 15 packs disponibles! Heading Row" at bounding box center [871, 485] width 226 height 49
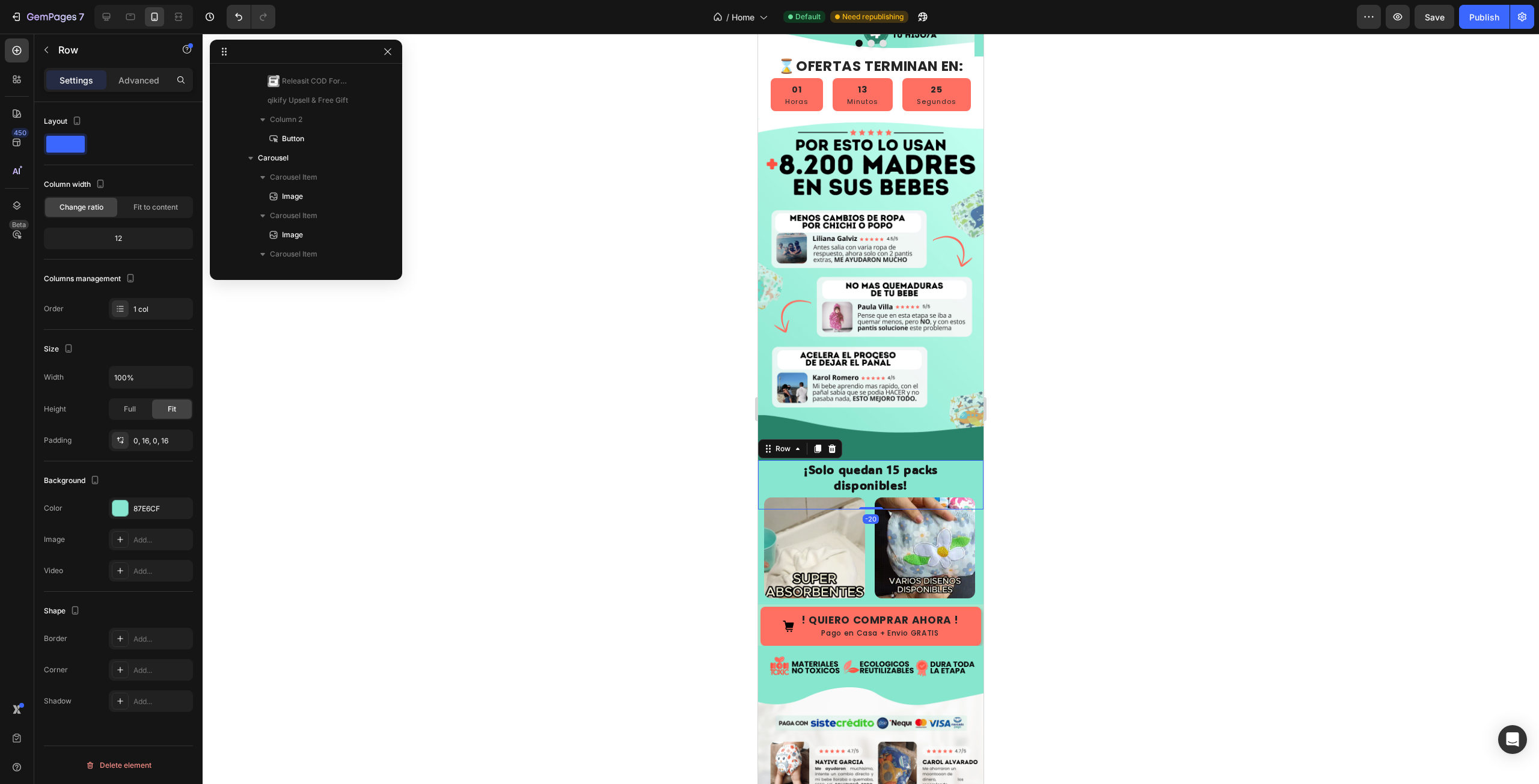
scroll to position [343, 0]
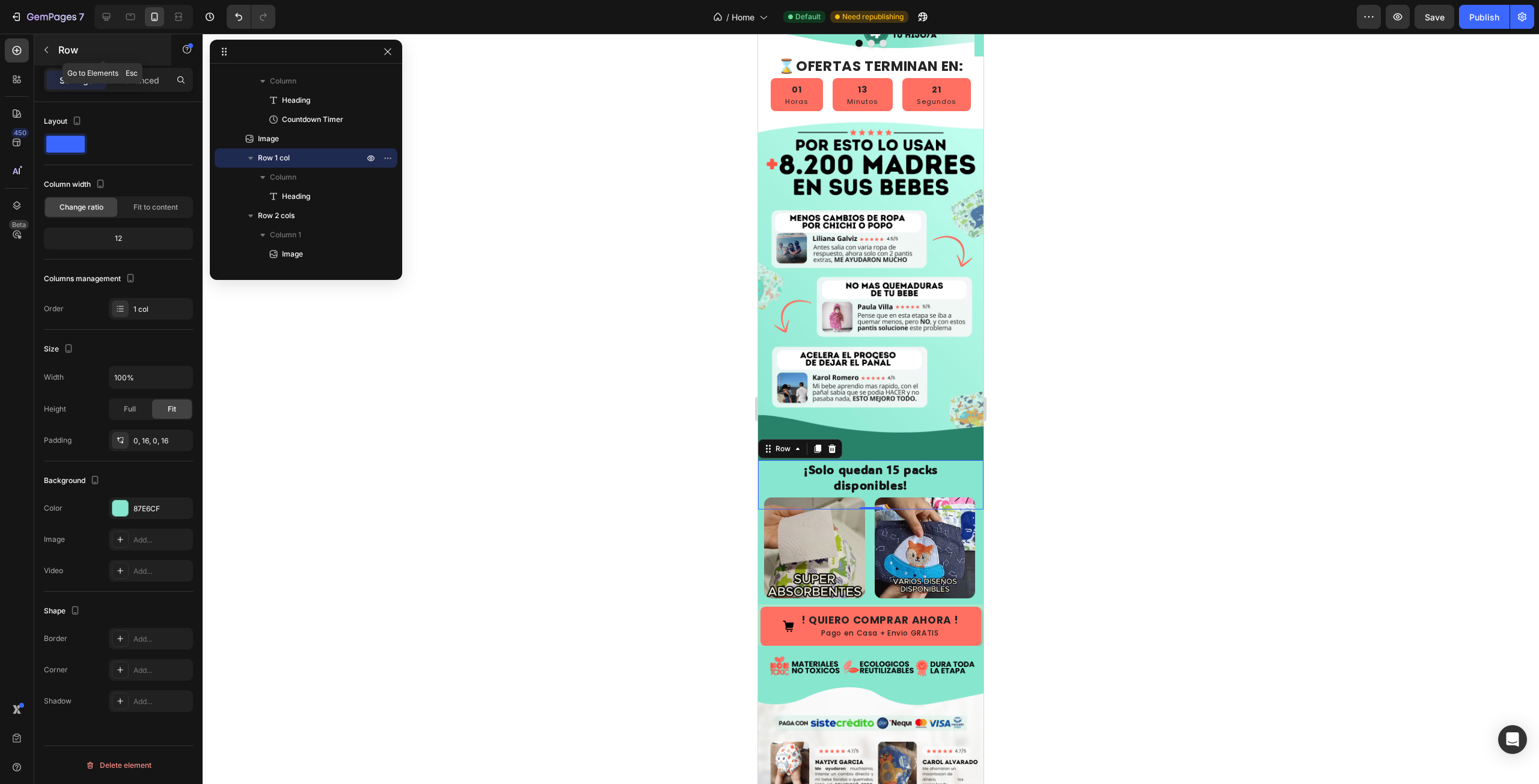
click at [46, 48] on icon "button" at bounding box center [46, 49] width 9 height 9
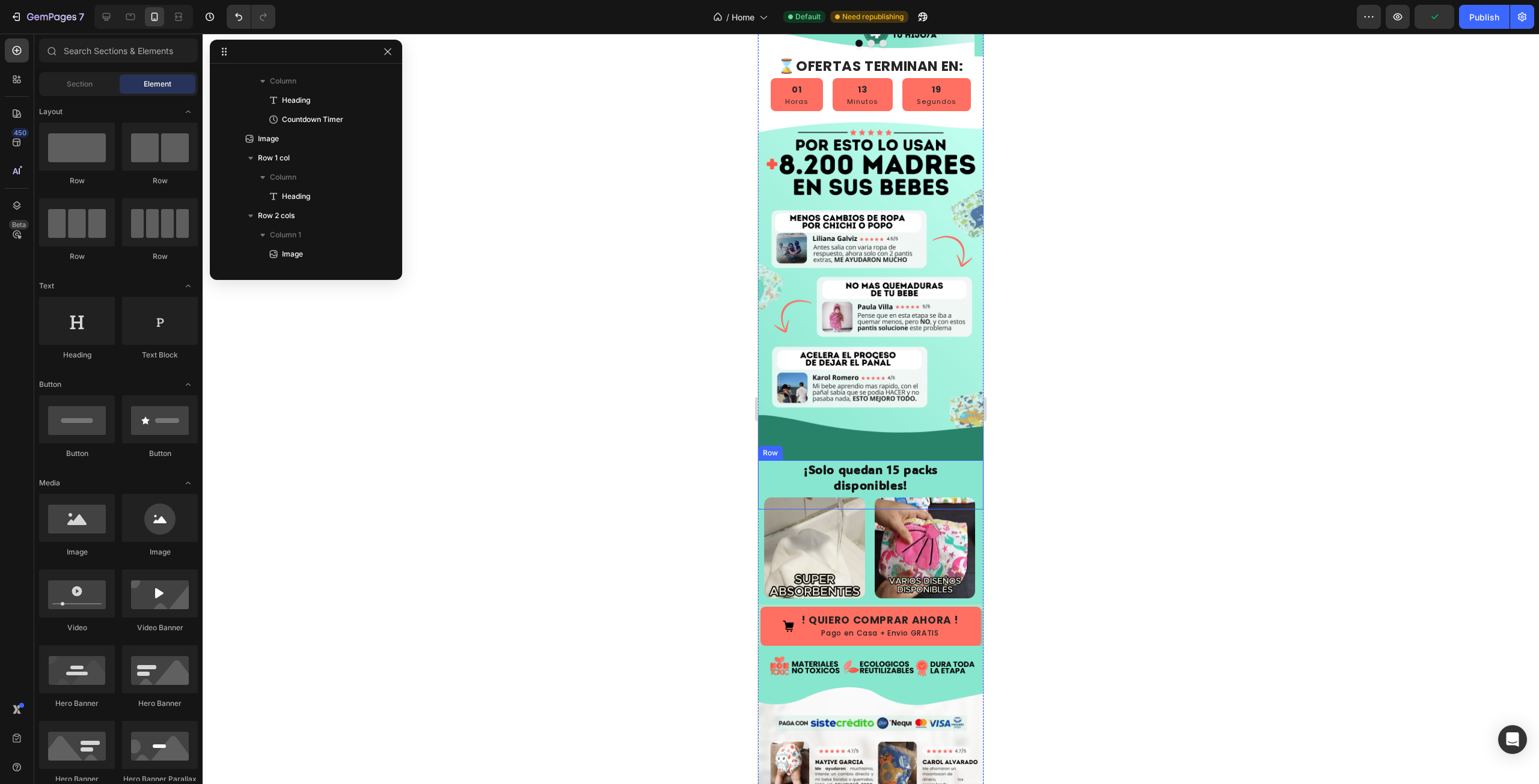
click at [970, 460] on div "¡Solo quedan 15 packs disponibles! Heading Row" at bounding box center [871, 485] width 226 height 49
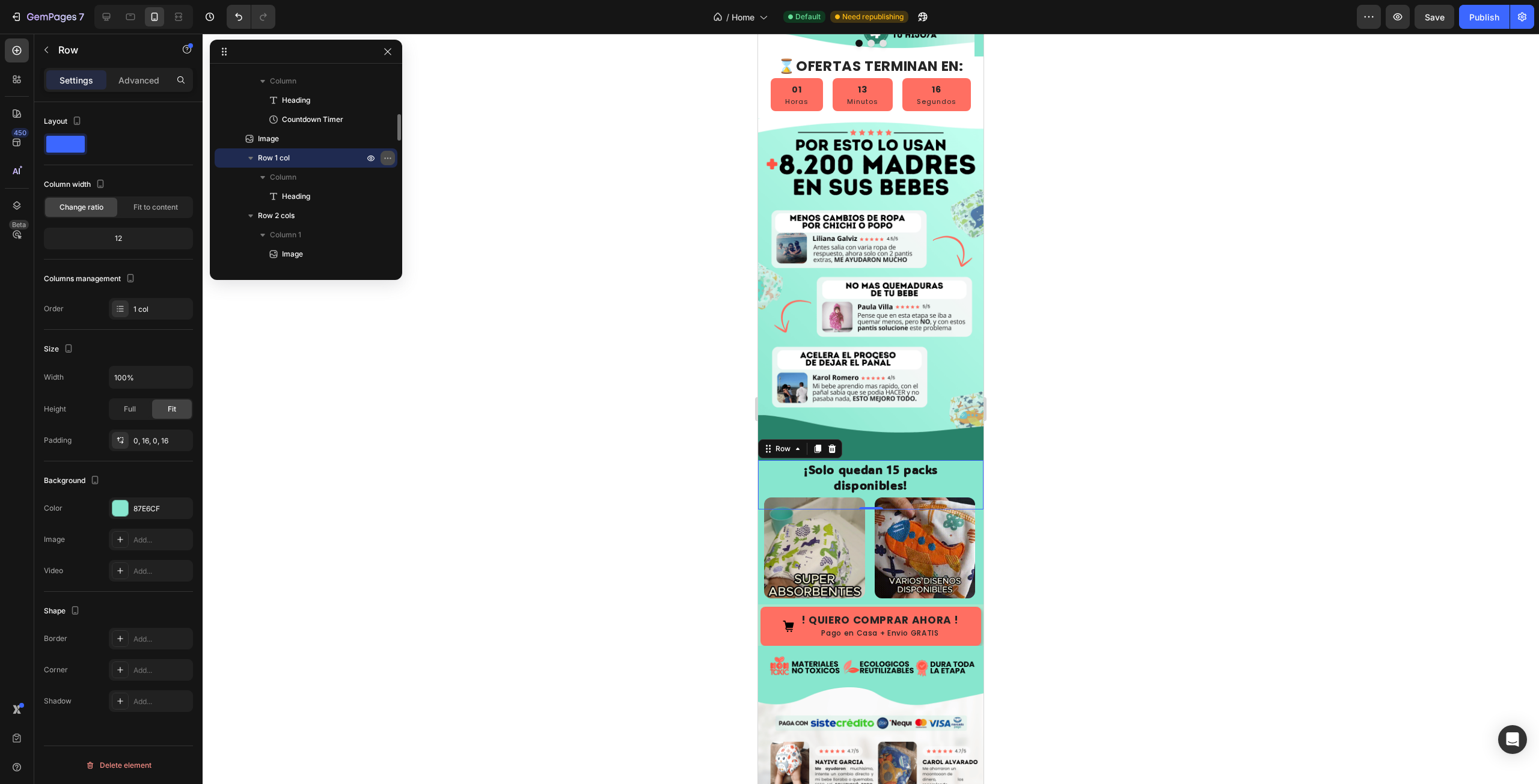
click at [384, 161] on icon "button" at bounding box center [387, 158] width 9 height 9
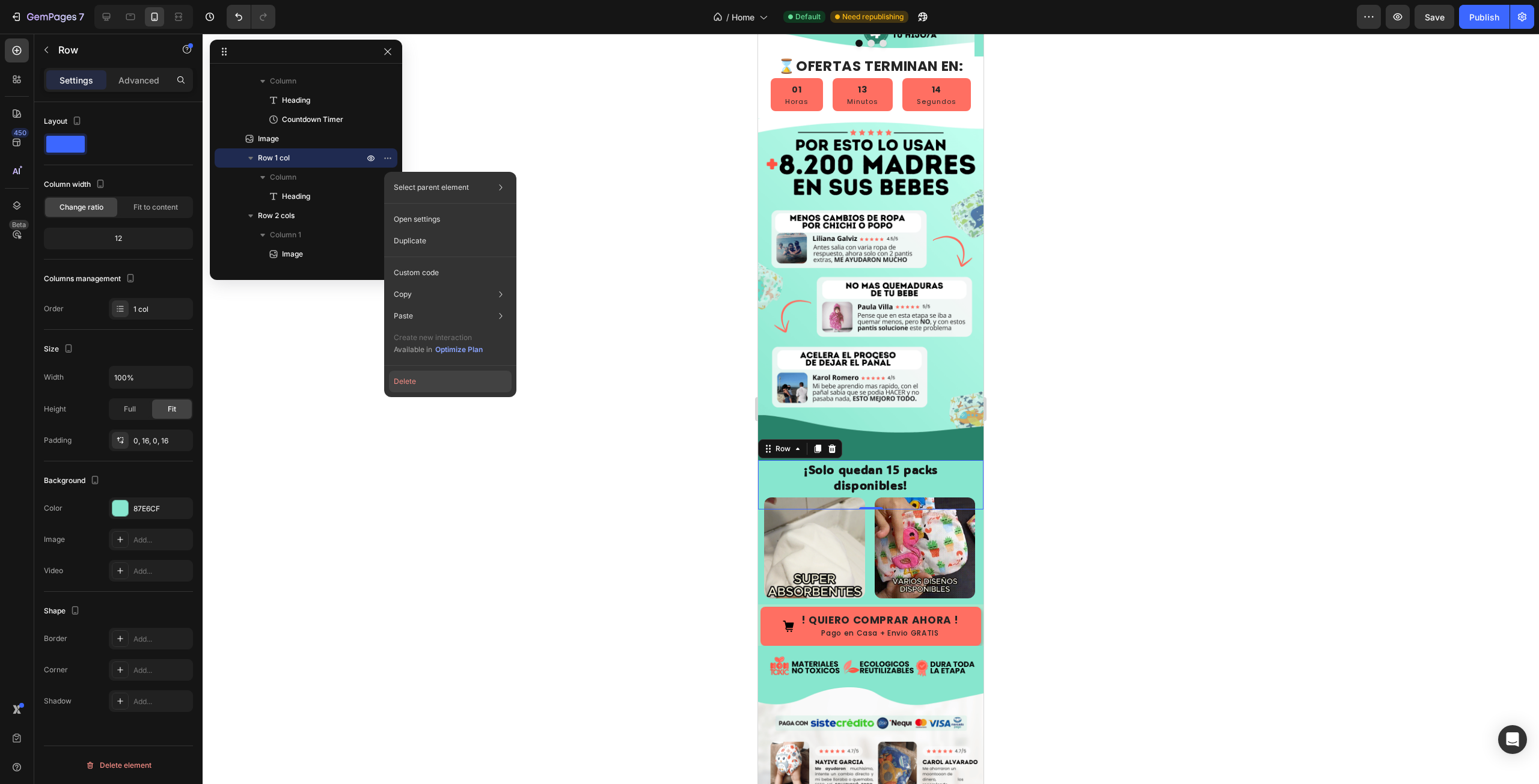
click at [446, 380] on button "Delete" at bounding box center [449, 382] width 122 height 22
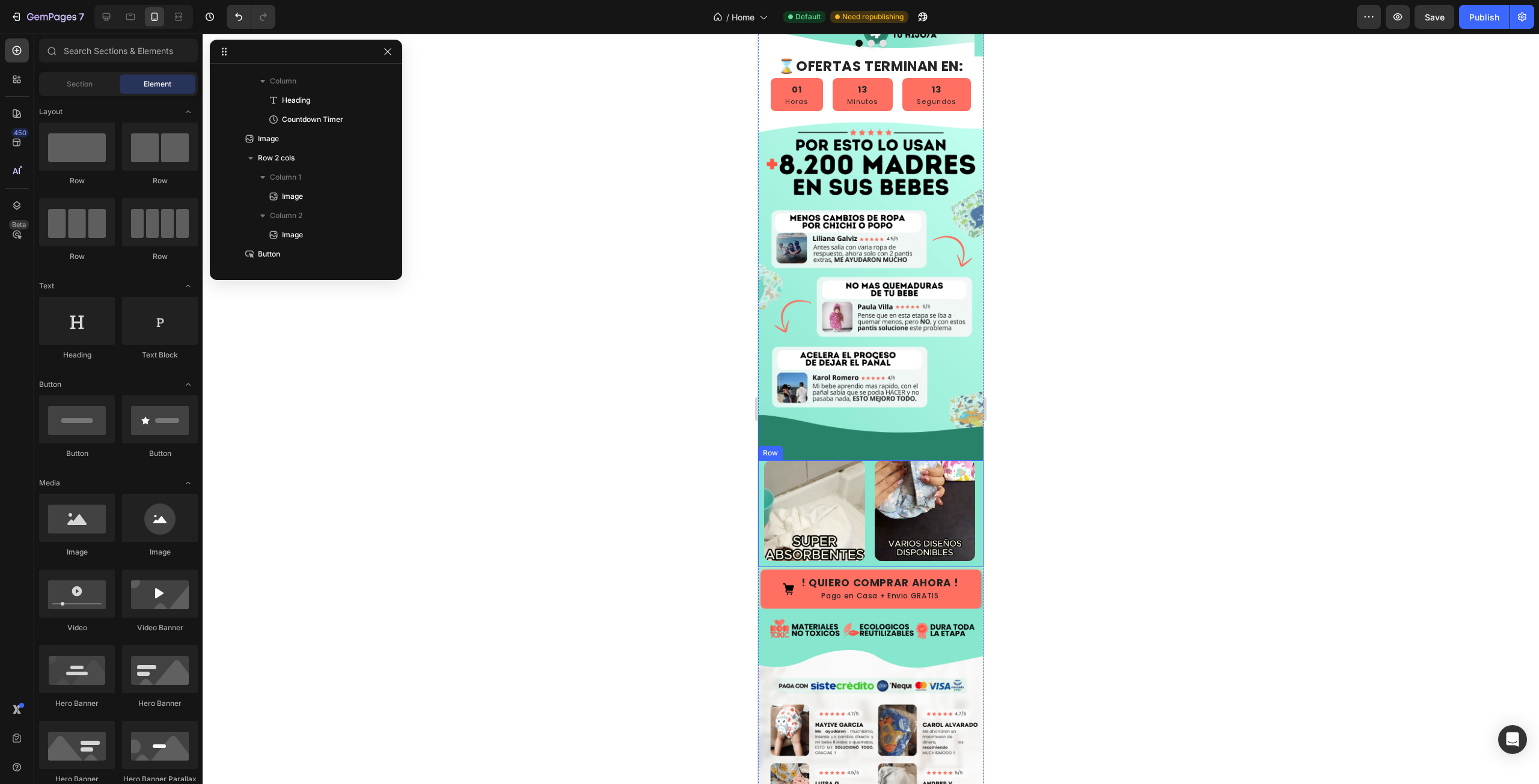
click at [865, 472] on div "Image Image Row" at bounding box center [871, 514] width 226 height 107
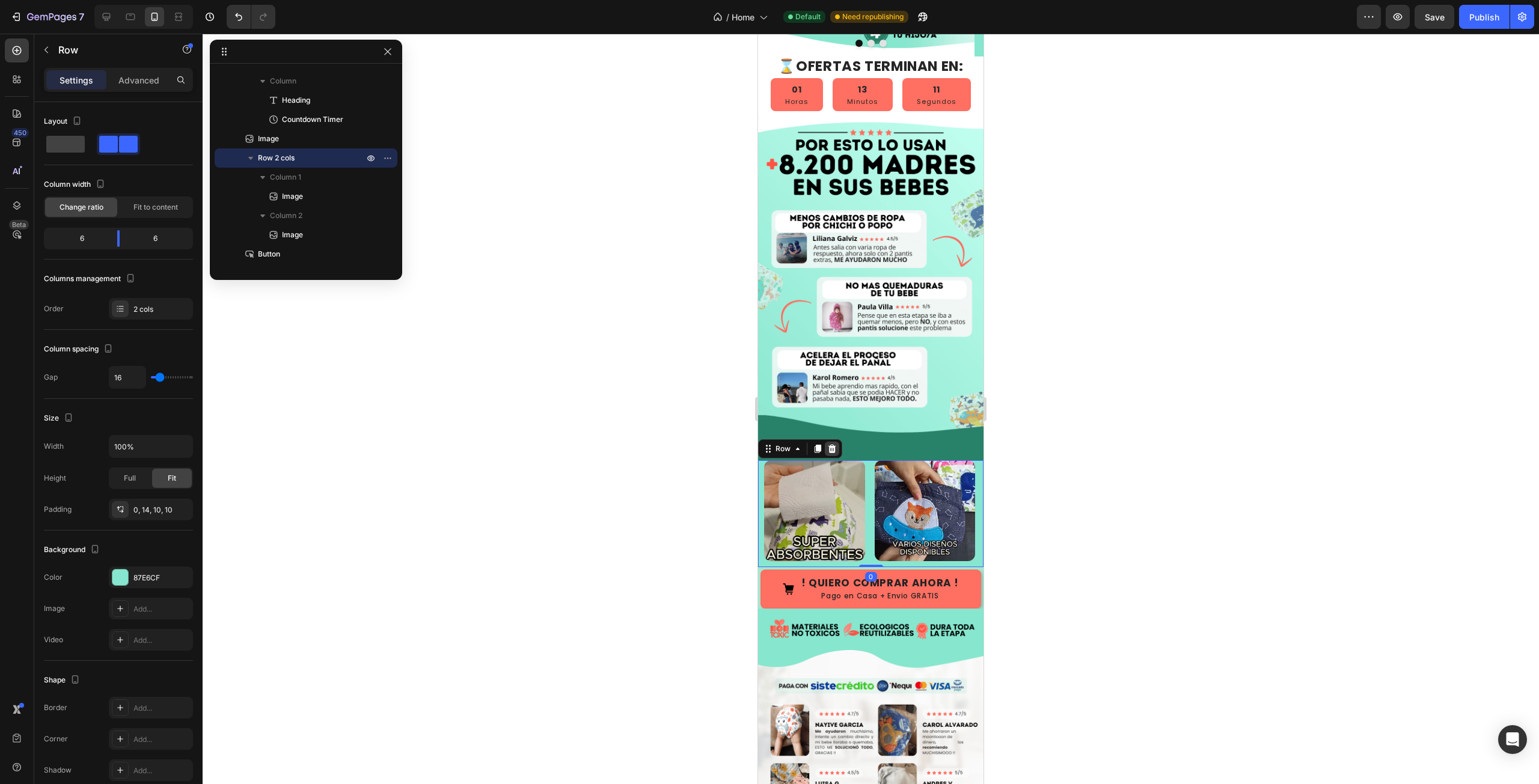
click at [836, 444] on icon at bounding box center [831, 448] width 9 height 9
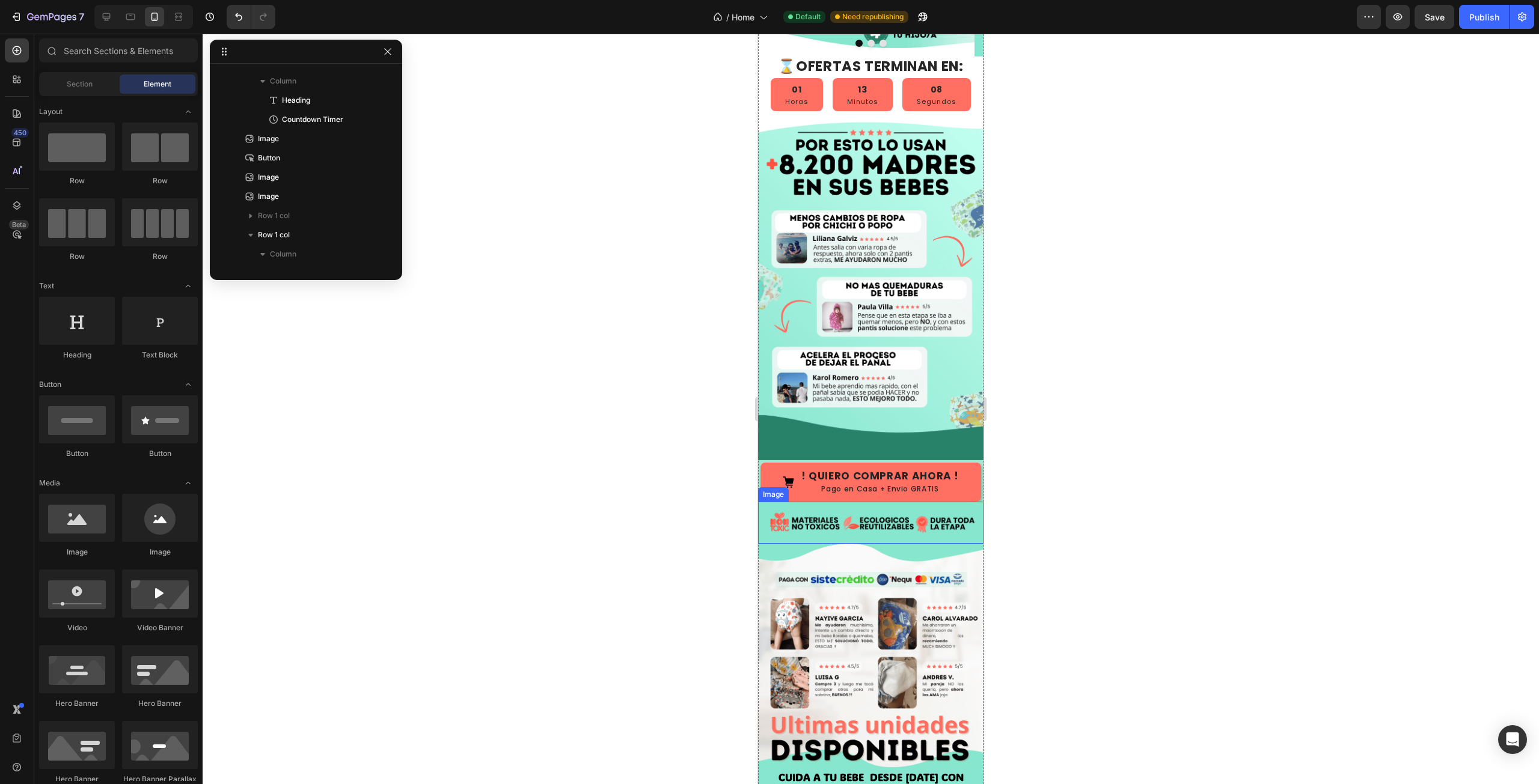
click at [942, 502] on img at bounding box center [871, 522] width 226 height 41
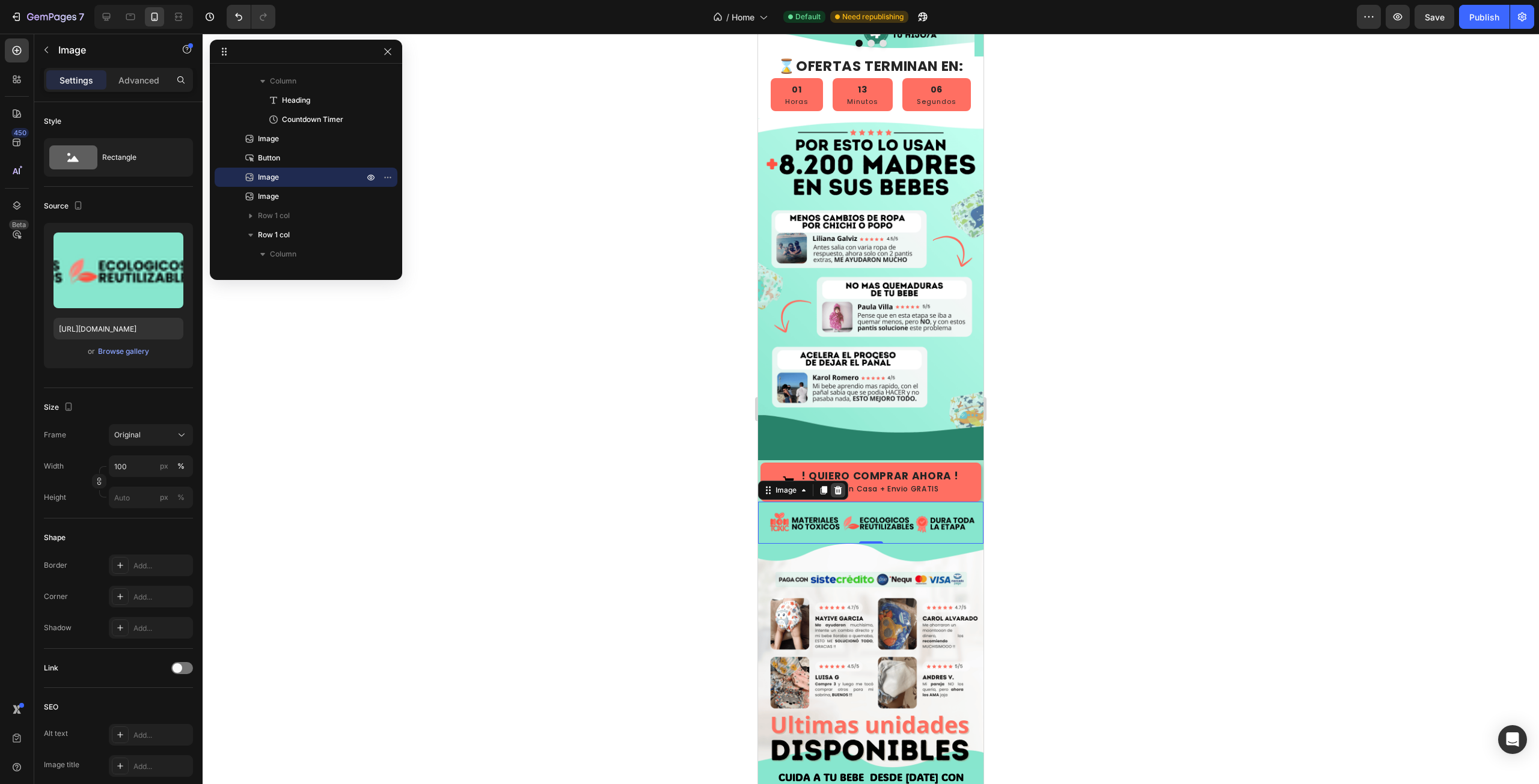
click at [838, 486] on icon at bounding box center [838, 490] width 8 height 9
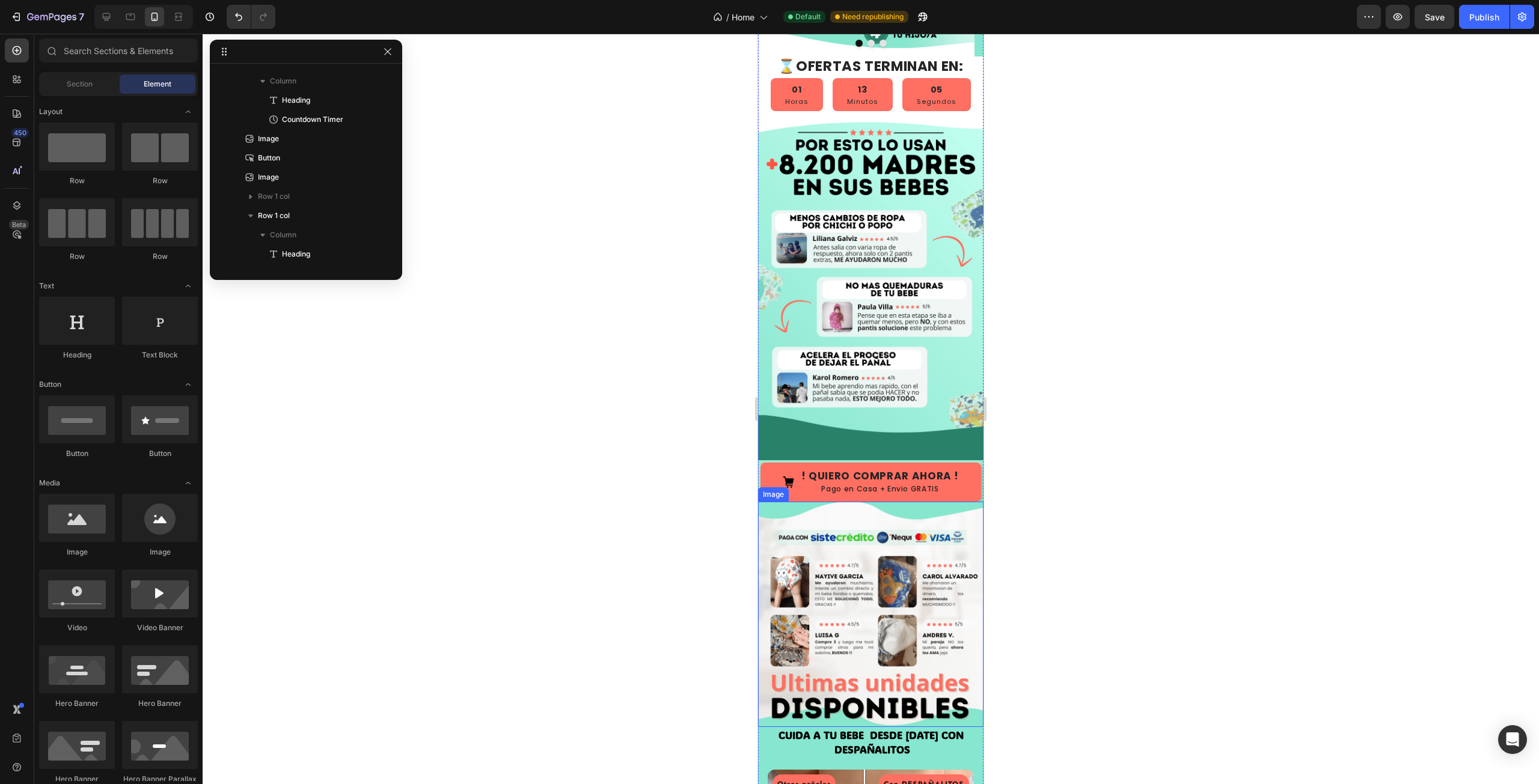
click at [939, 502] on img at bounding box center [871, 615] width 226 height 226
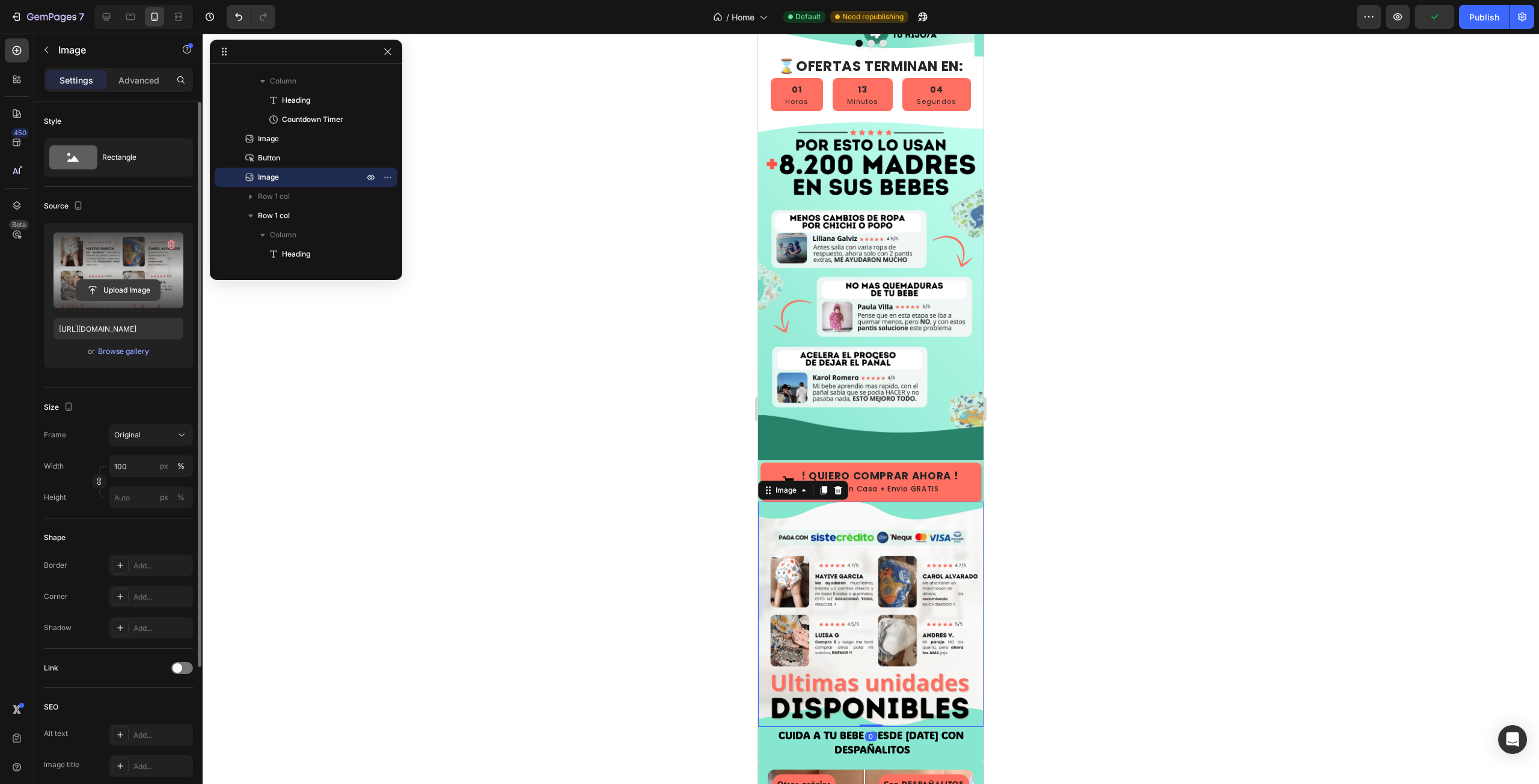
click at [113, 297] on input "file" at bounding box center [118, 290] width 83 height 20
type input "[URL][DOMAIN_NAME]"
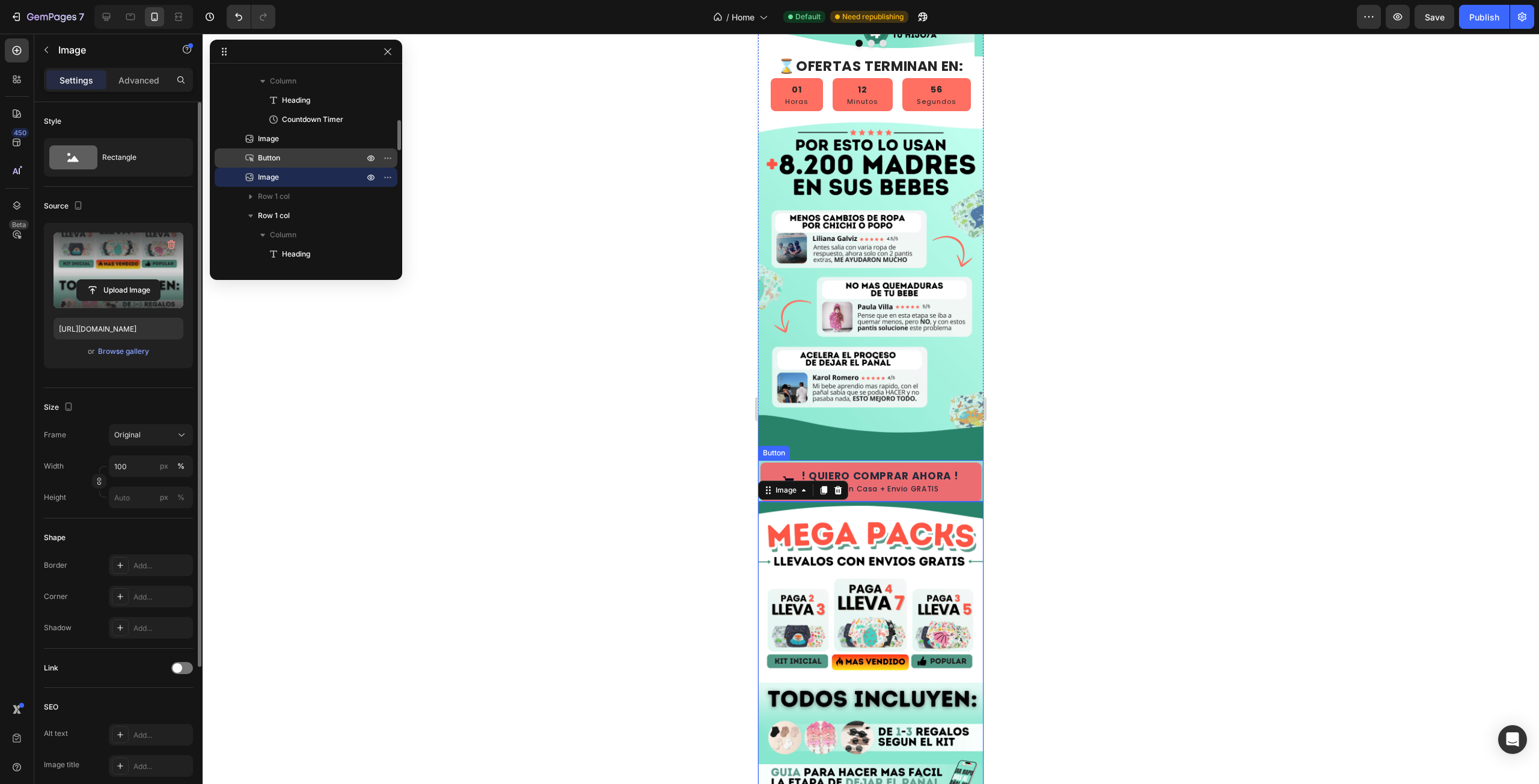
click at [287, 158] on p "Button" at bounding box center [297, 158] width 109 height 12
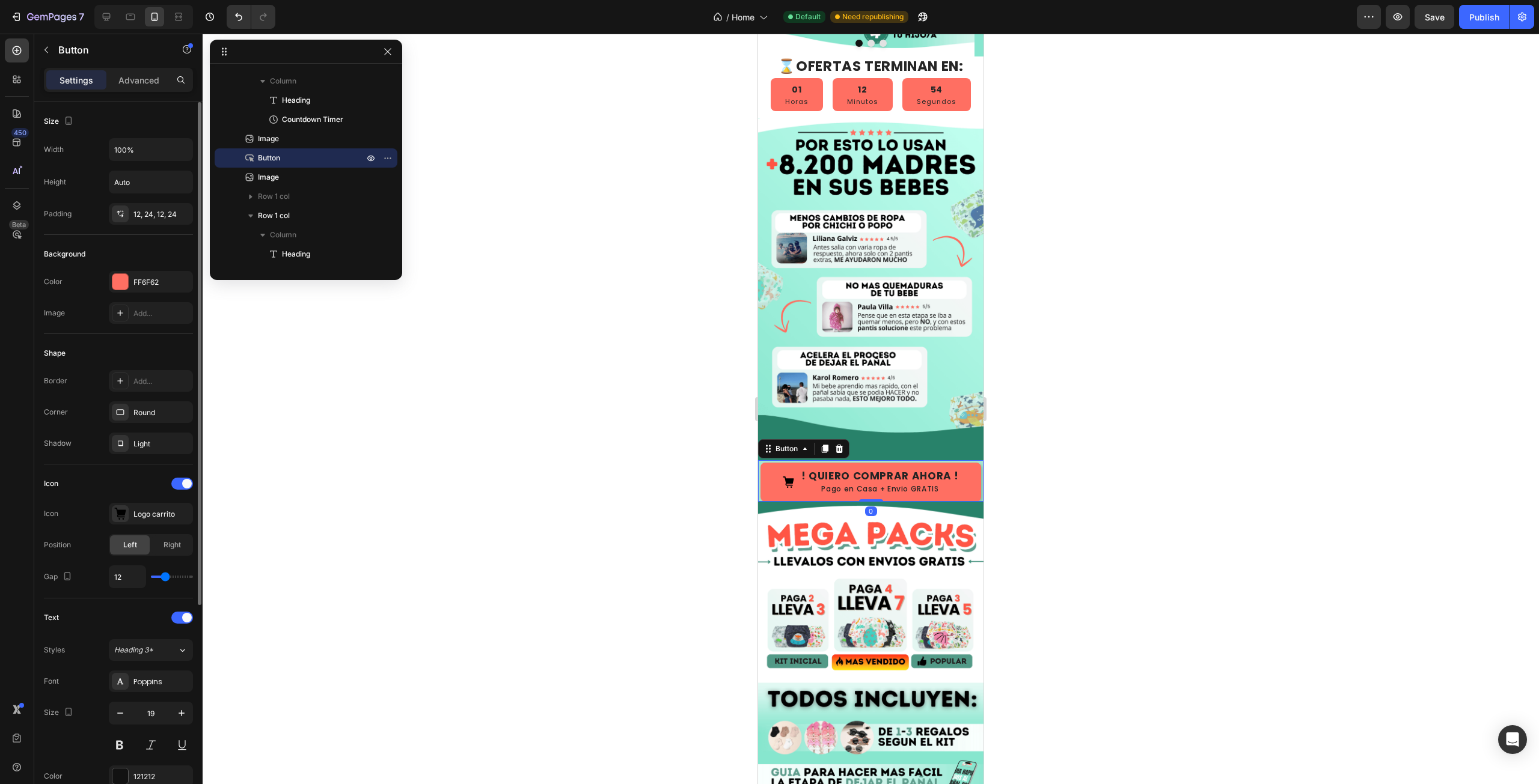
scroll to position [180, 0]
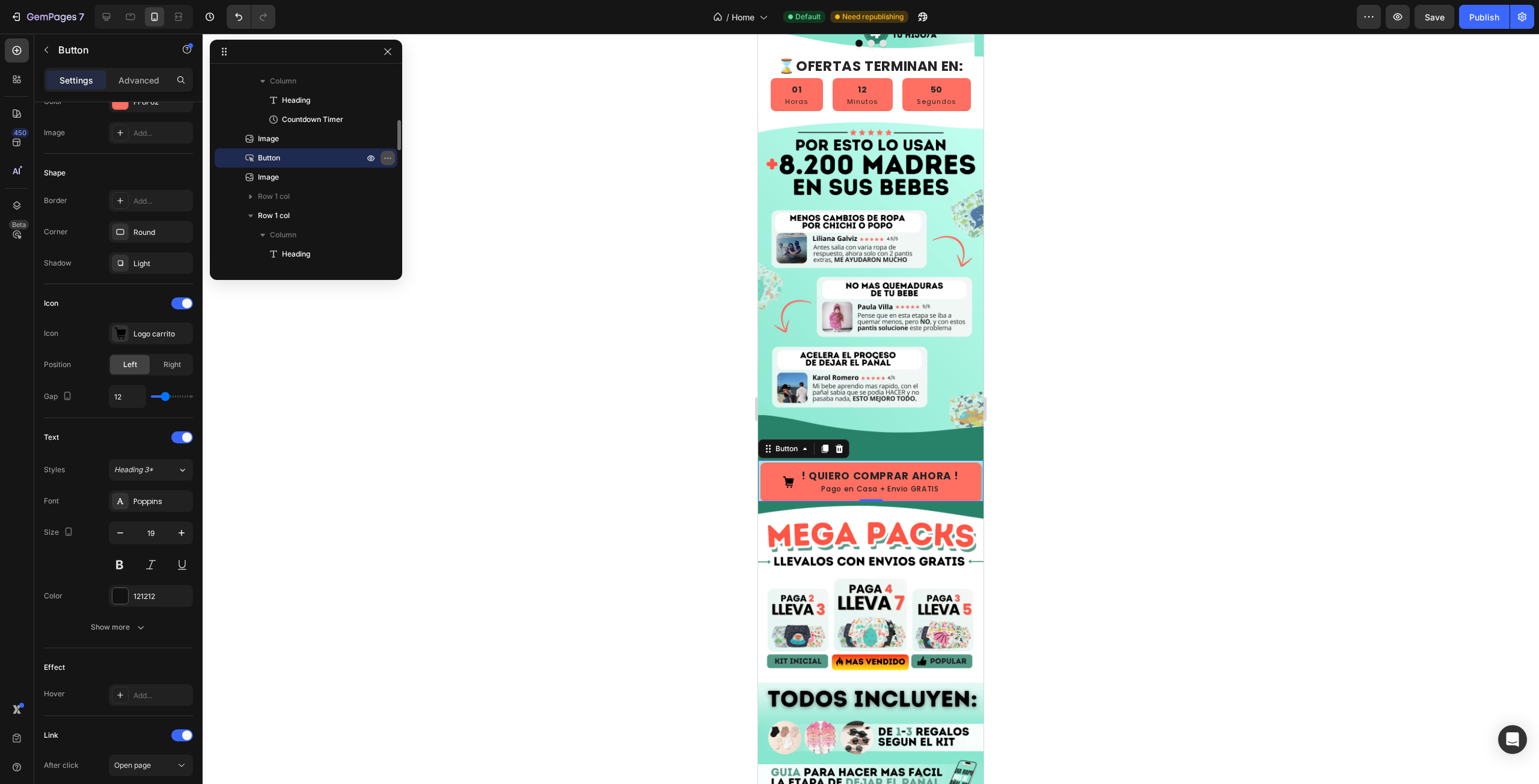
click at [383, 158] on icon "button" at bounding box center [387, 158] width 9 height 9
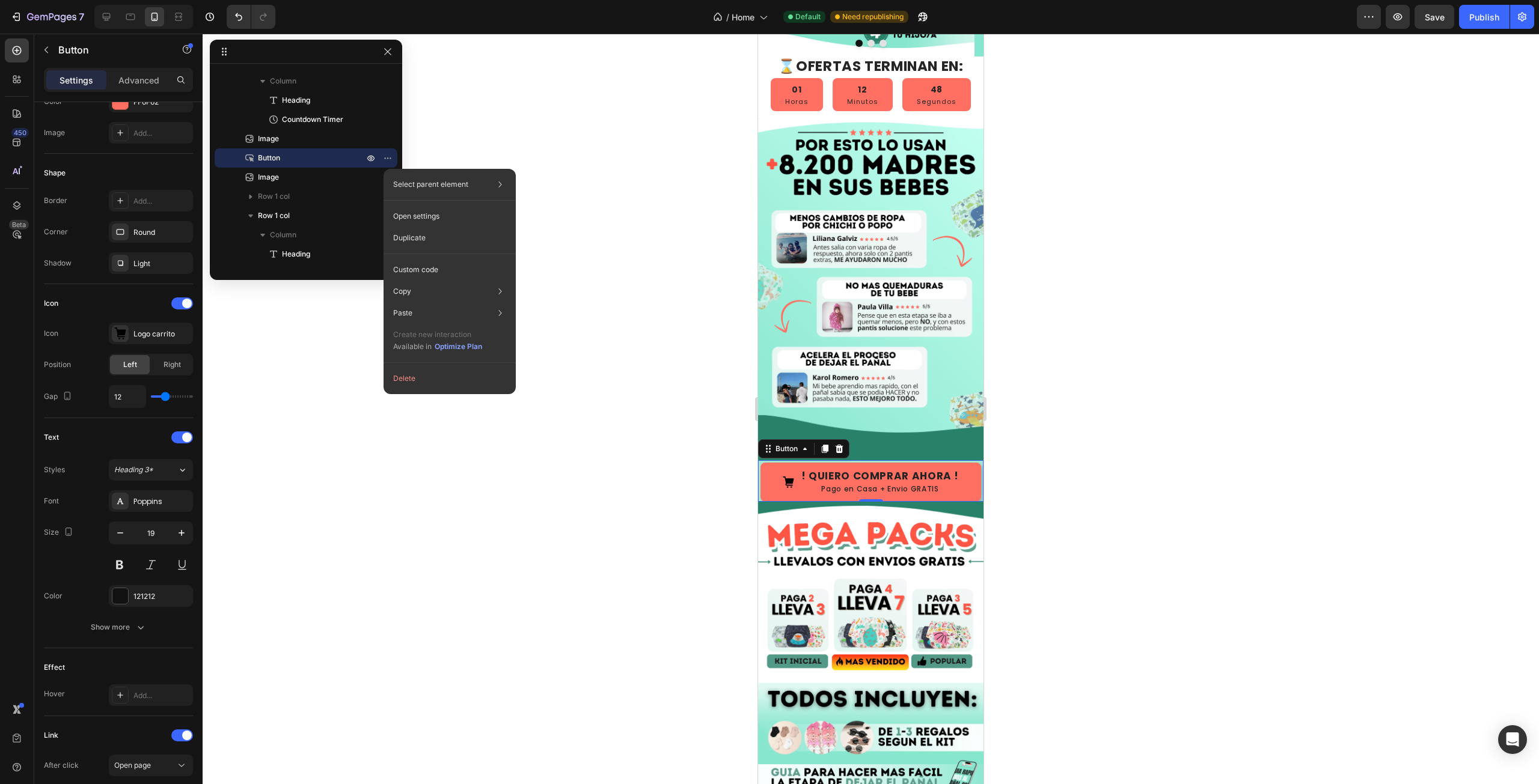
click at [582, 152] on div at bounding box center [870, 409] width 1336 height 751
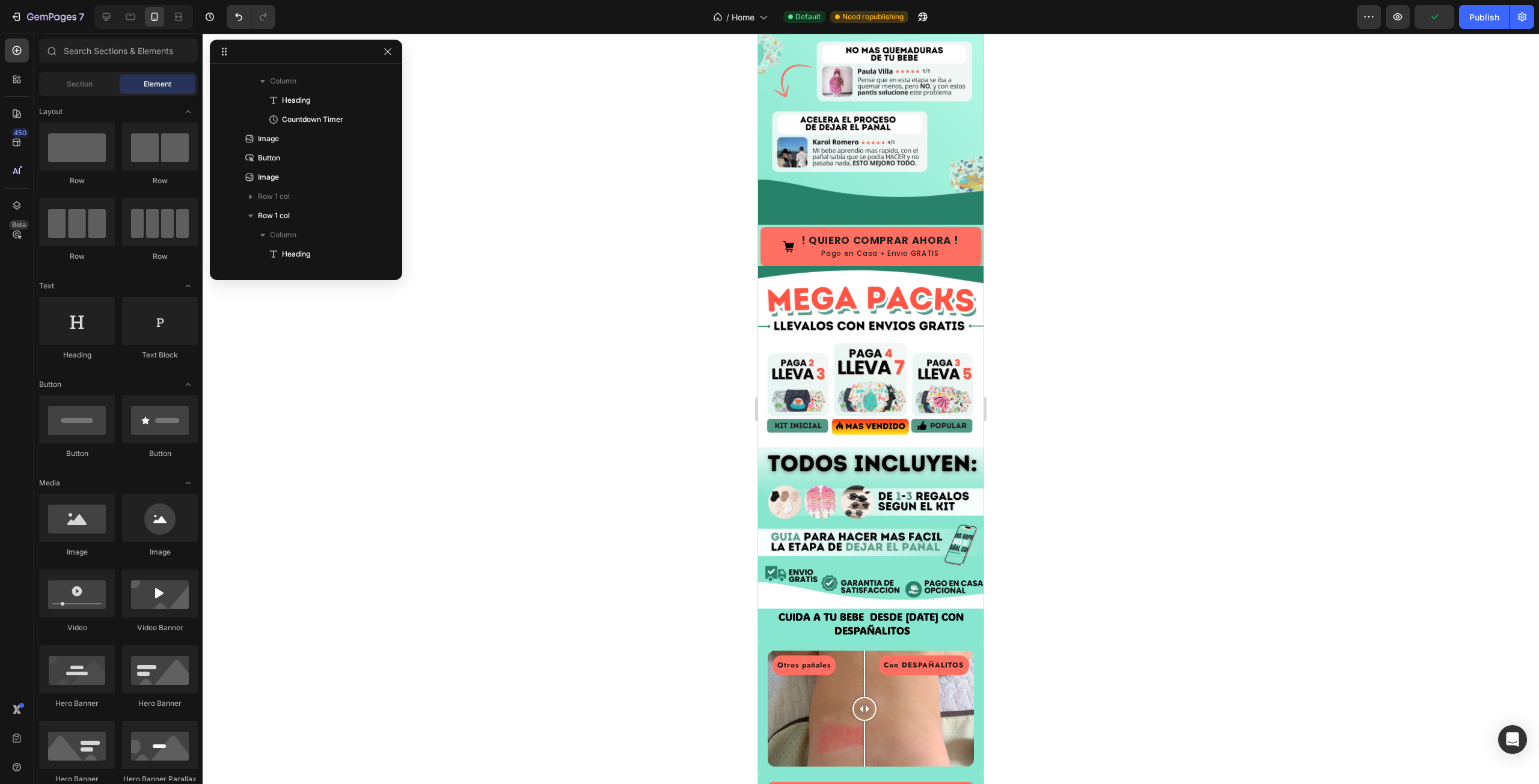
scroll to position [961, 0]
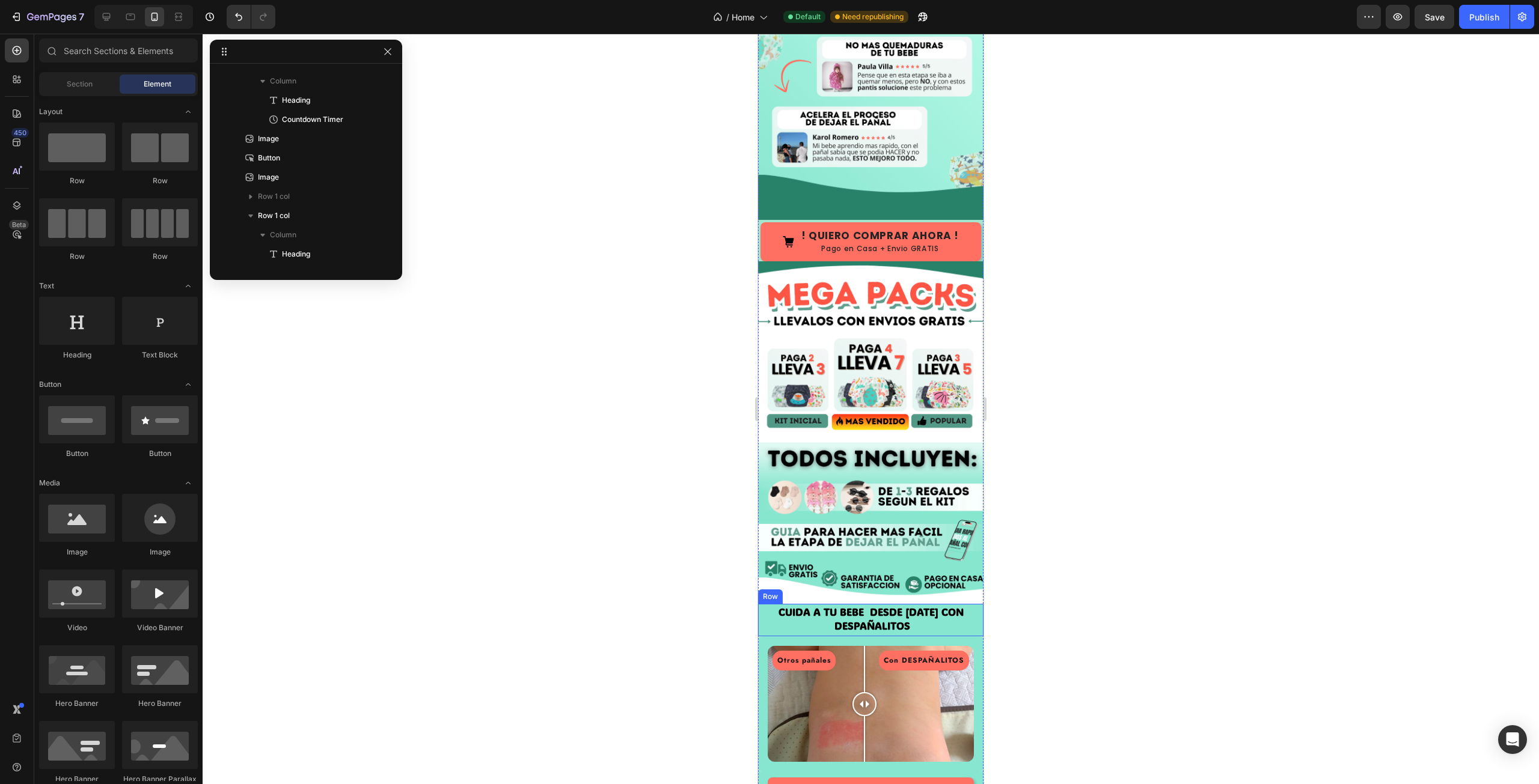
click at [967, 604] on div "CUIDA A TU BEBE DESDE [DATE] CON DESPAÑALITOS Heading Row" at bounding box center [871, 621] width 226 height 33
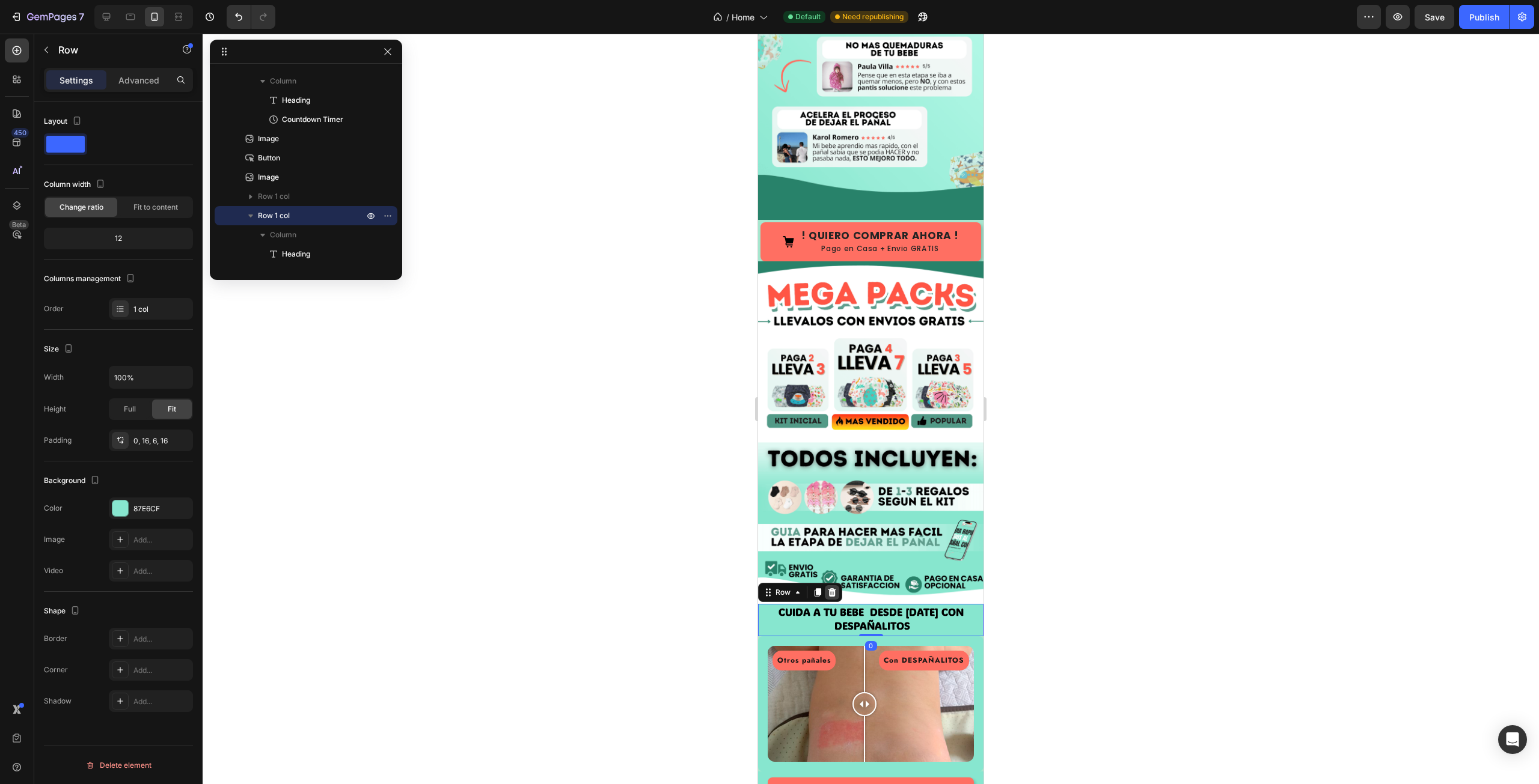
click at [831, 588] on icon at bounding box center [832, 592] width 8 height 9
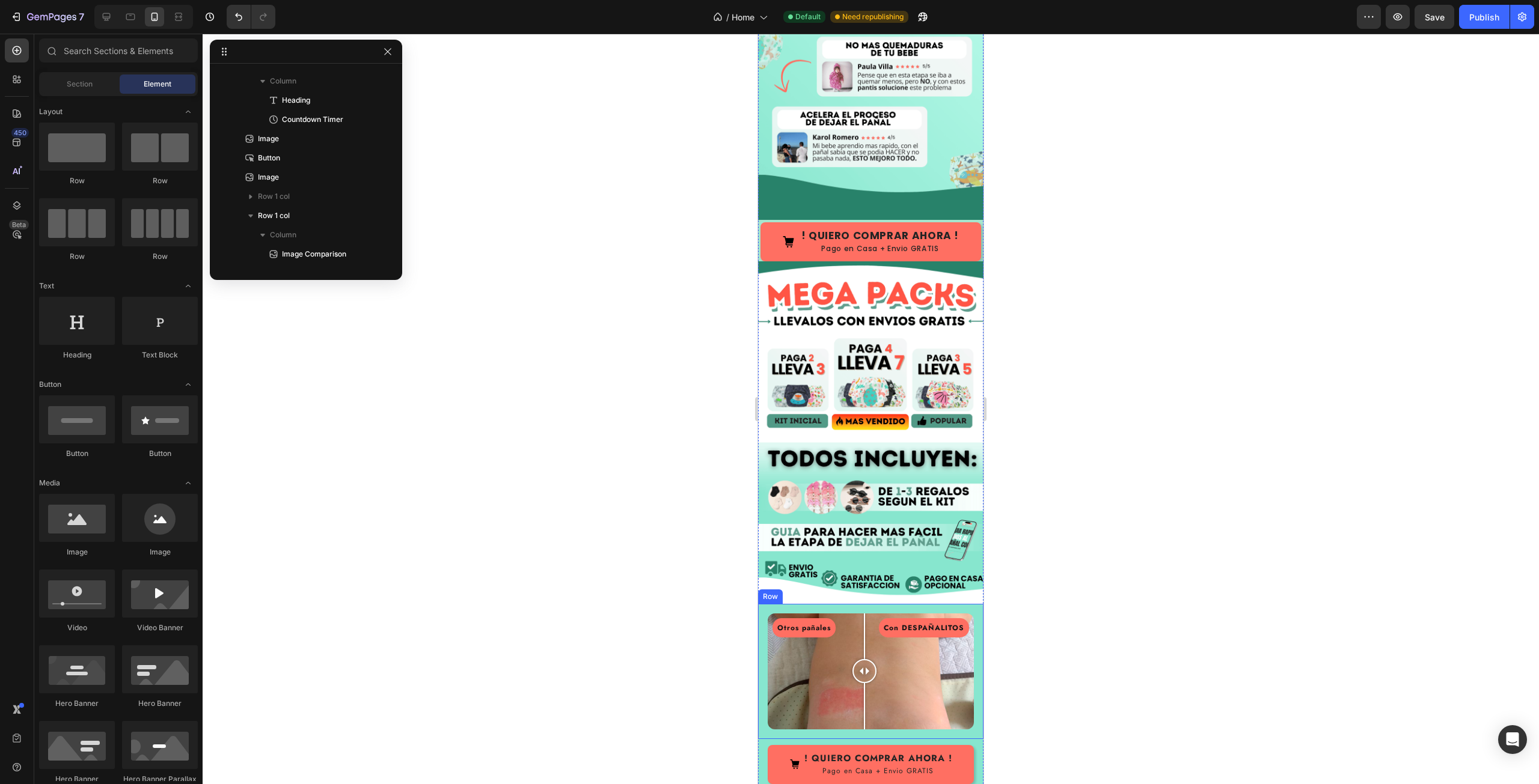
click at [862, 604] on div "Otros pañales Con DESPAÑALITOS Image Comparison Row" at bounding box center [871, 671] width 226 height 135
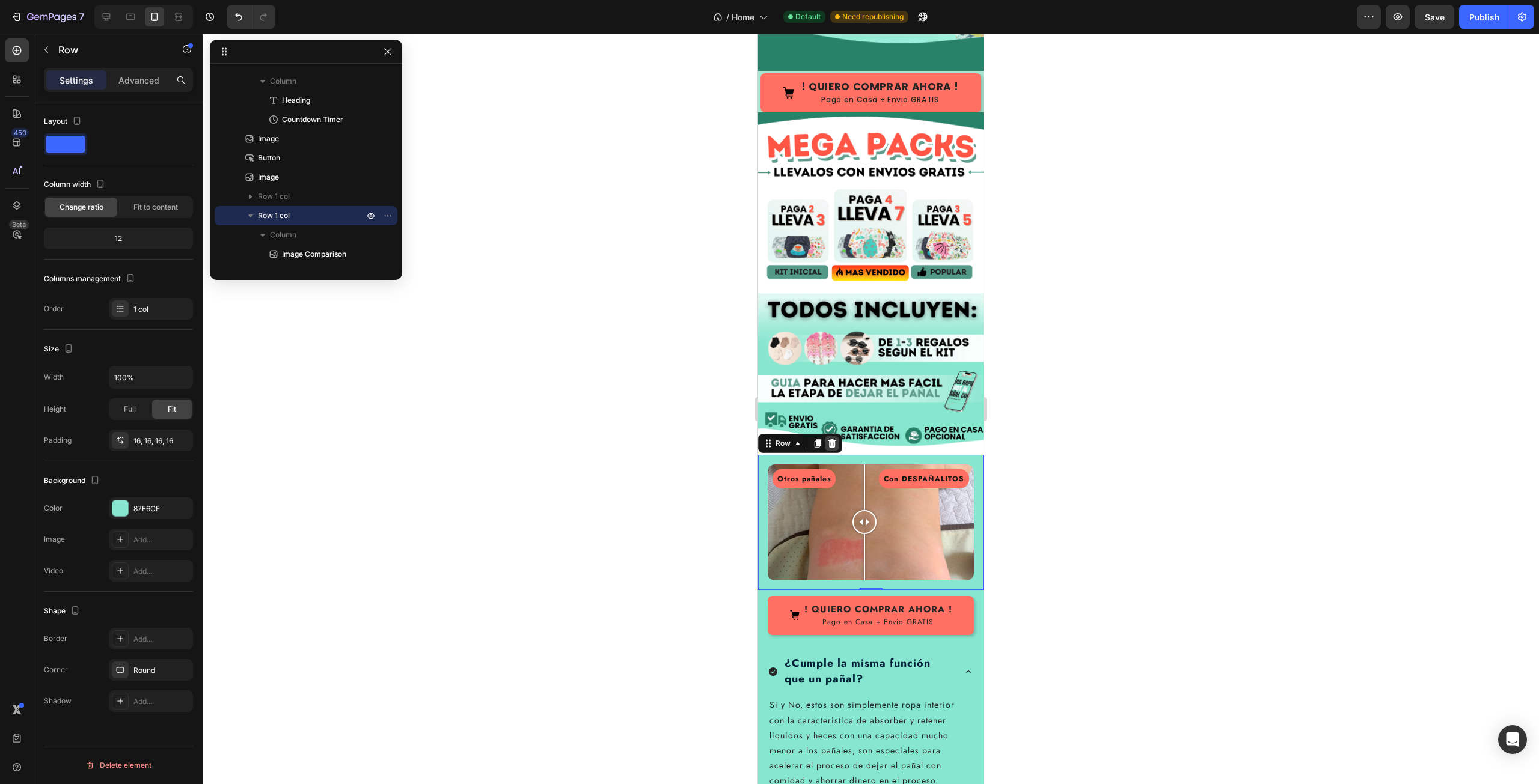
scroll to position [1141, 0]
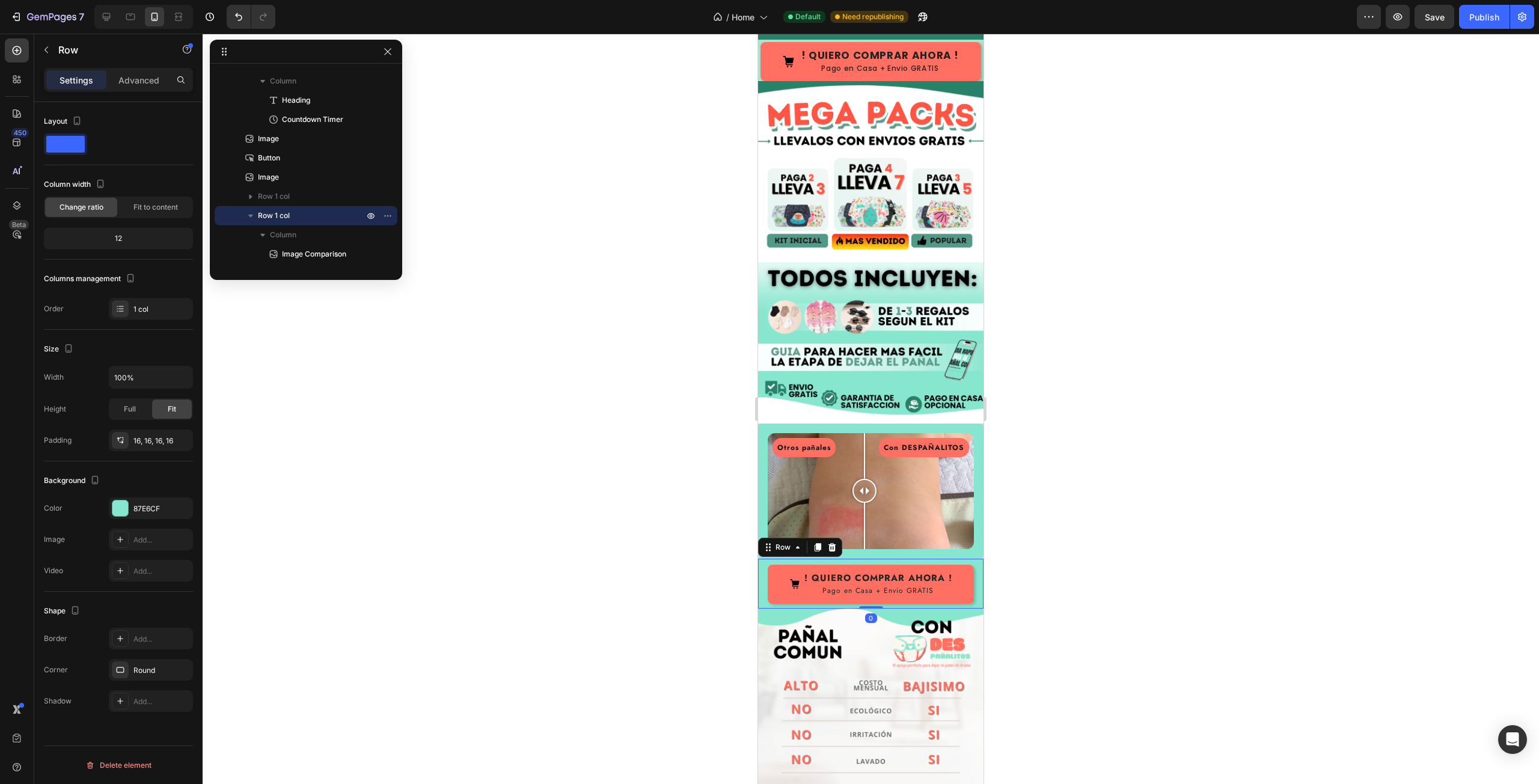
click at [763, 559] on div "! QUIERO COMPRAR AHORA ! Pago en Casa + Envio GRATIS Button Row 0" at bounding box center [871, 584] width 226 height 50
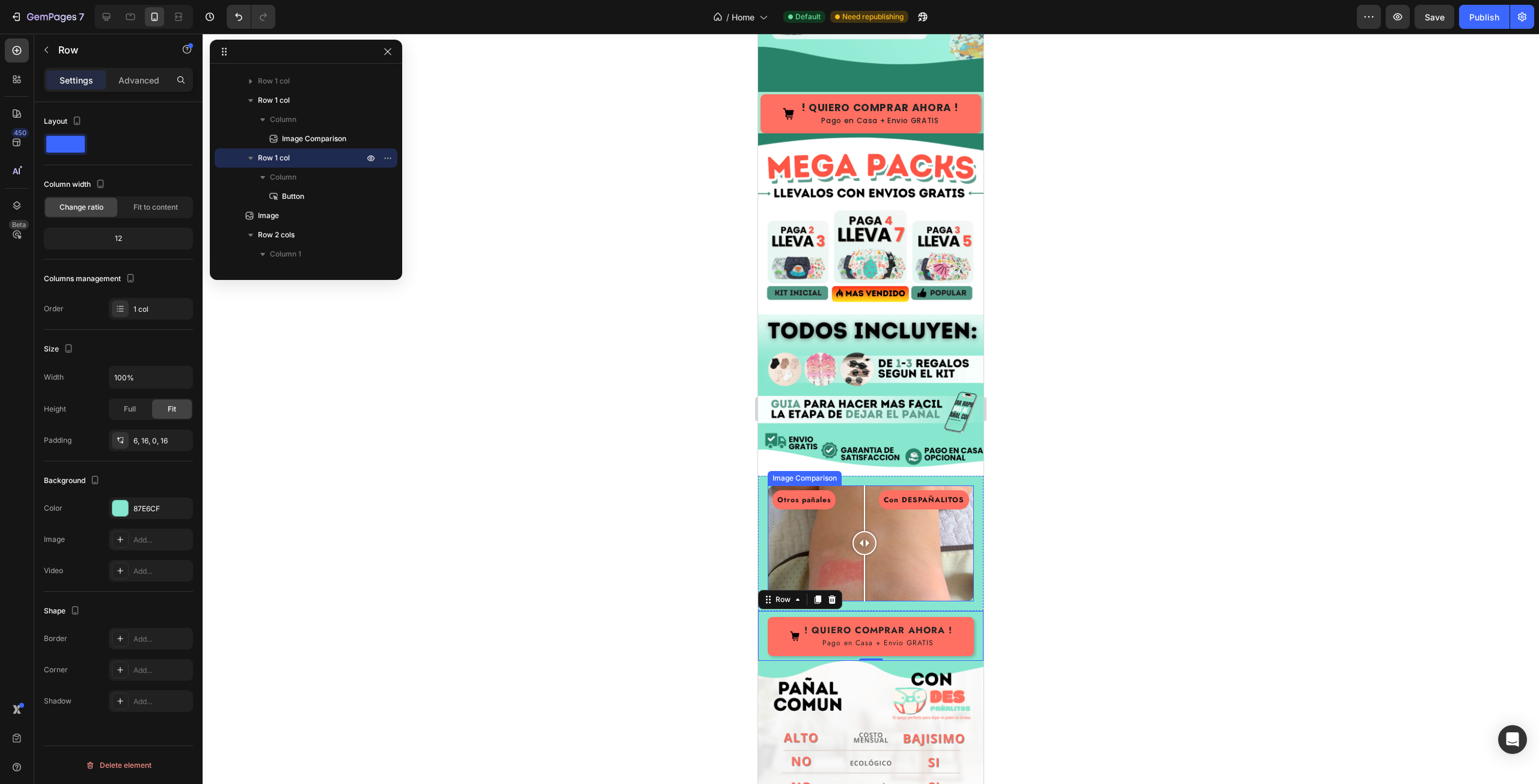
scroll to position [961, 0]
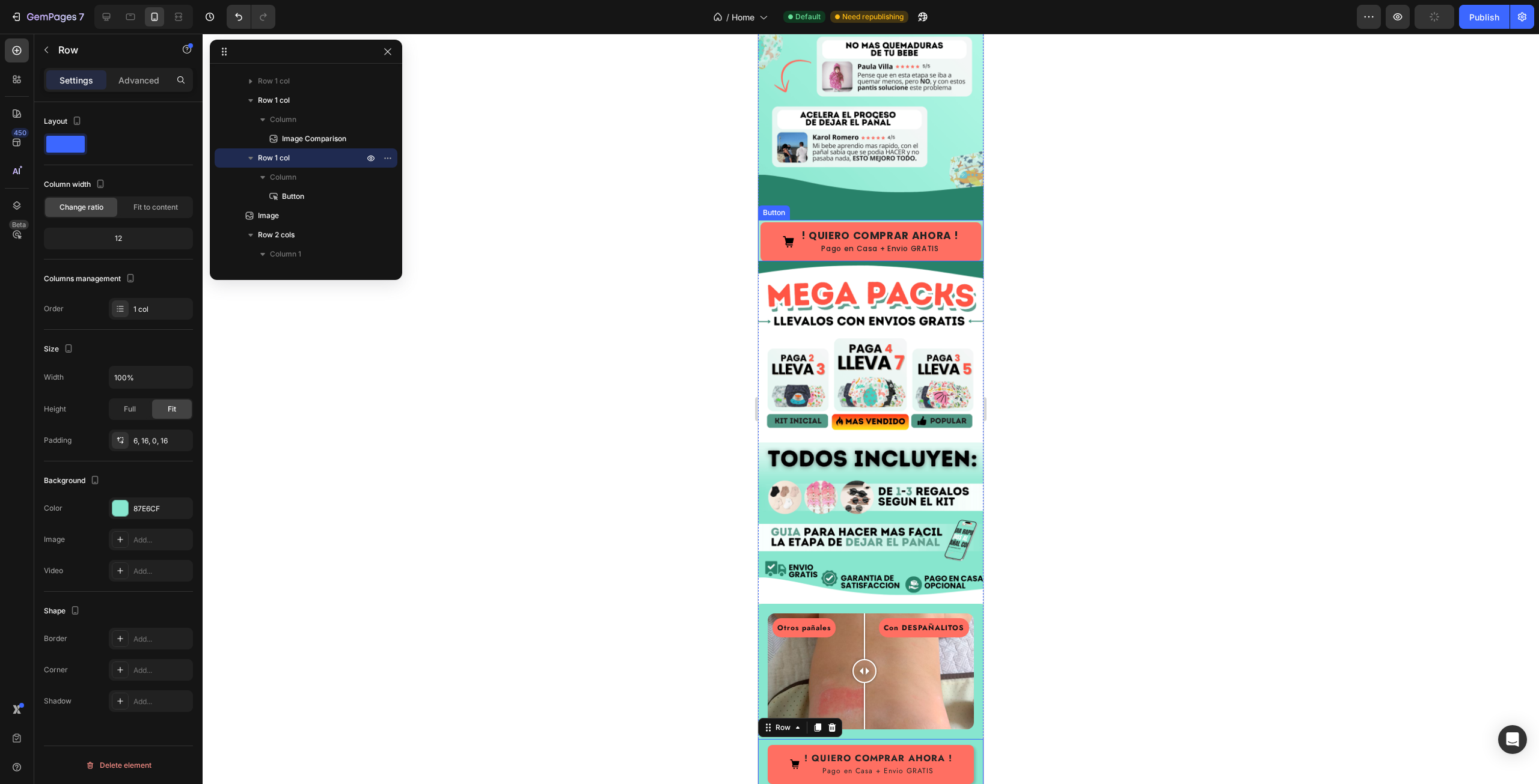
click at [760, 223] on button "! QUIERO COMPRAR AHORA ! Pago en Casa + Envio GRATIS" at bounding box center [870, 242] width 221 height 39
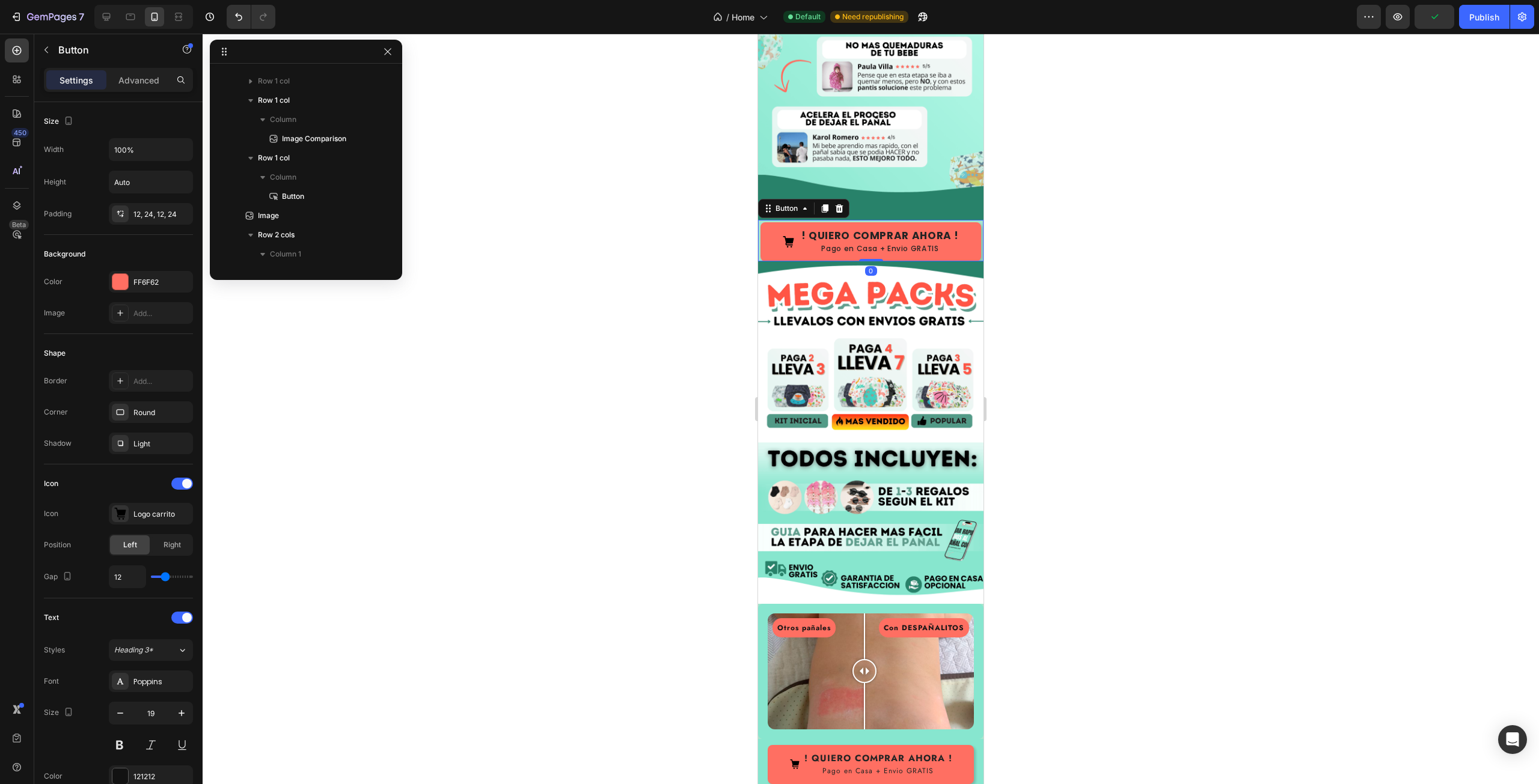
scroll to position [343, 0]
click at [838, 204] on icon at bounding box center [839, 208] width 8 height 9
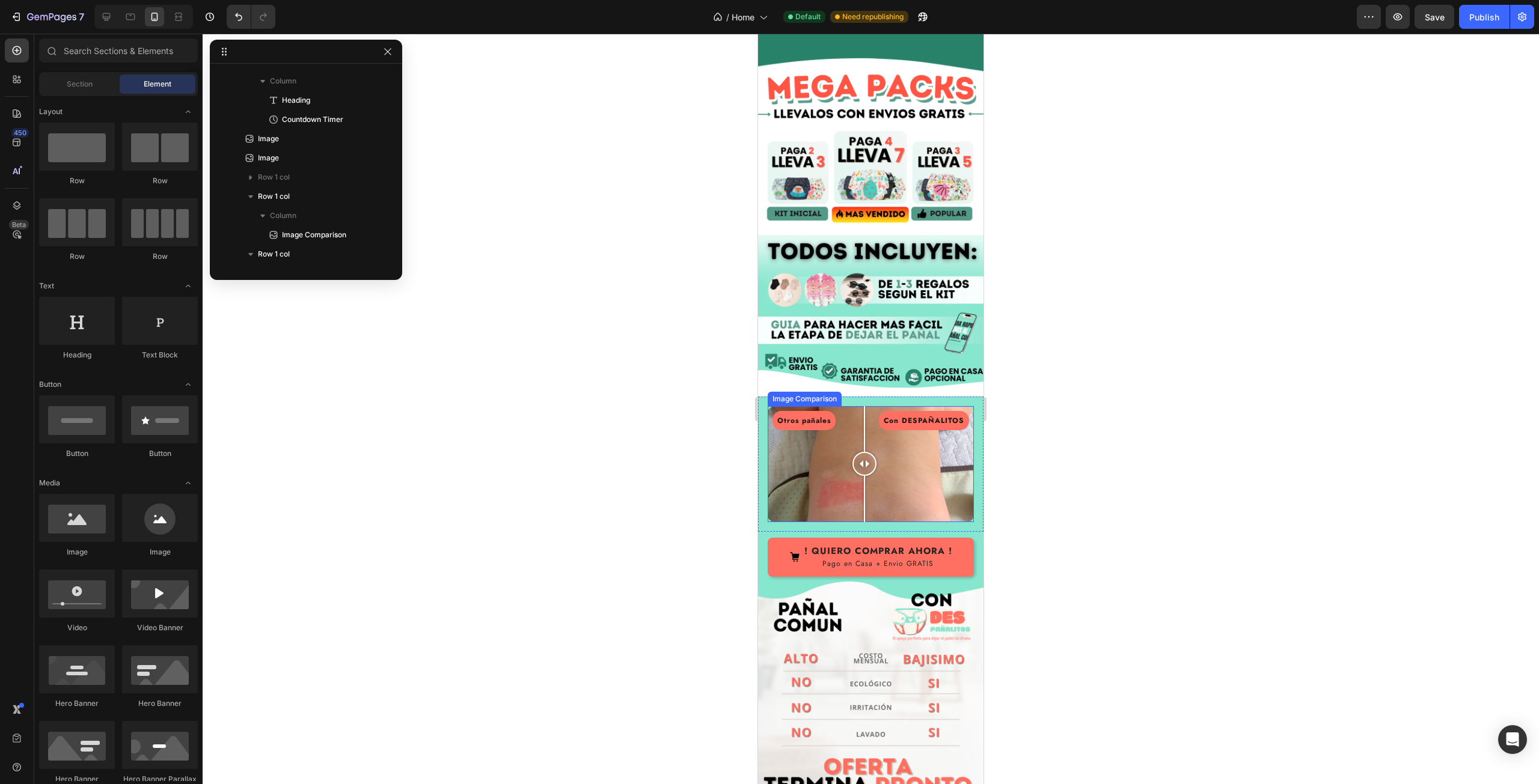
scroll to position [1141, 0]
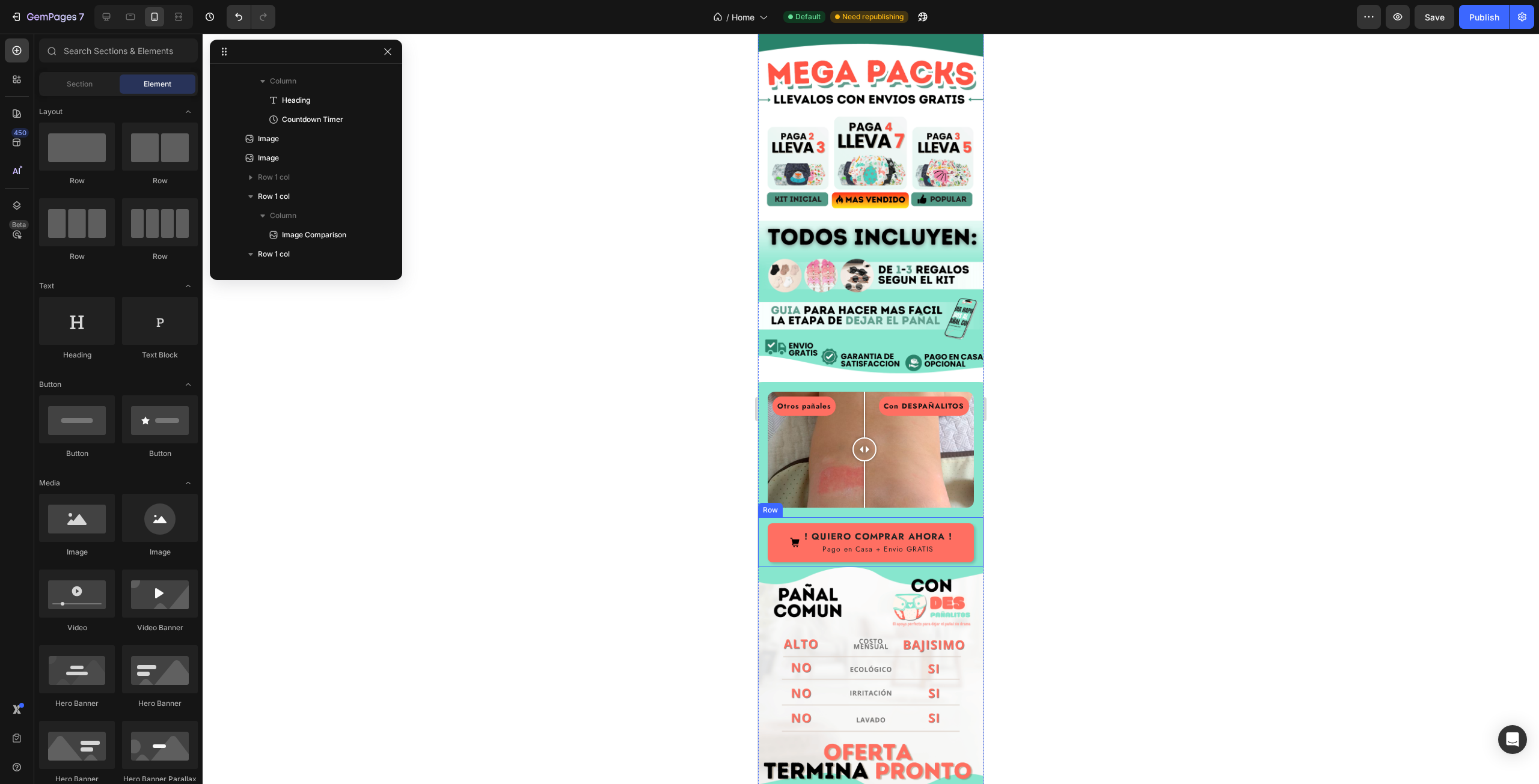
click at [766, 517] on div "! QUIERO COMPRAR AHORA ! Pago en Casa + Envio GRATIS Button Row" at bounding box center [871, 542] width 226 height 50
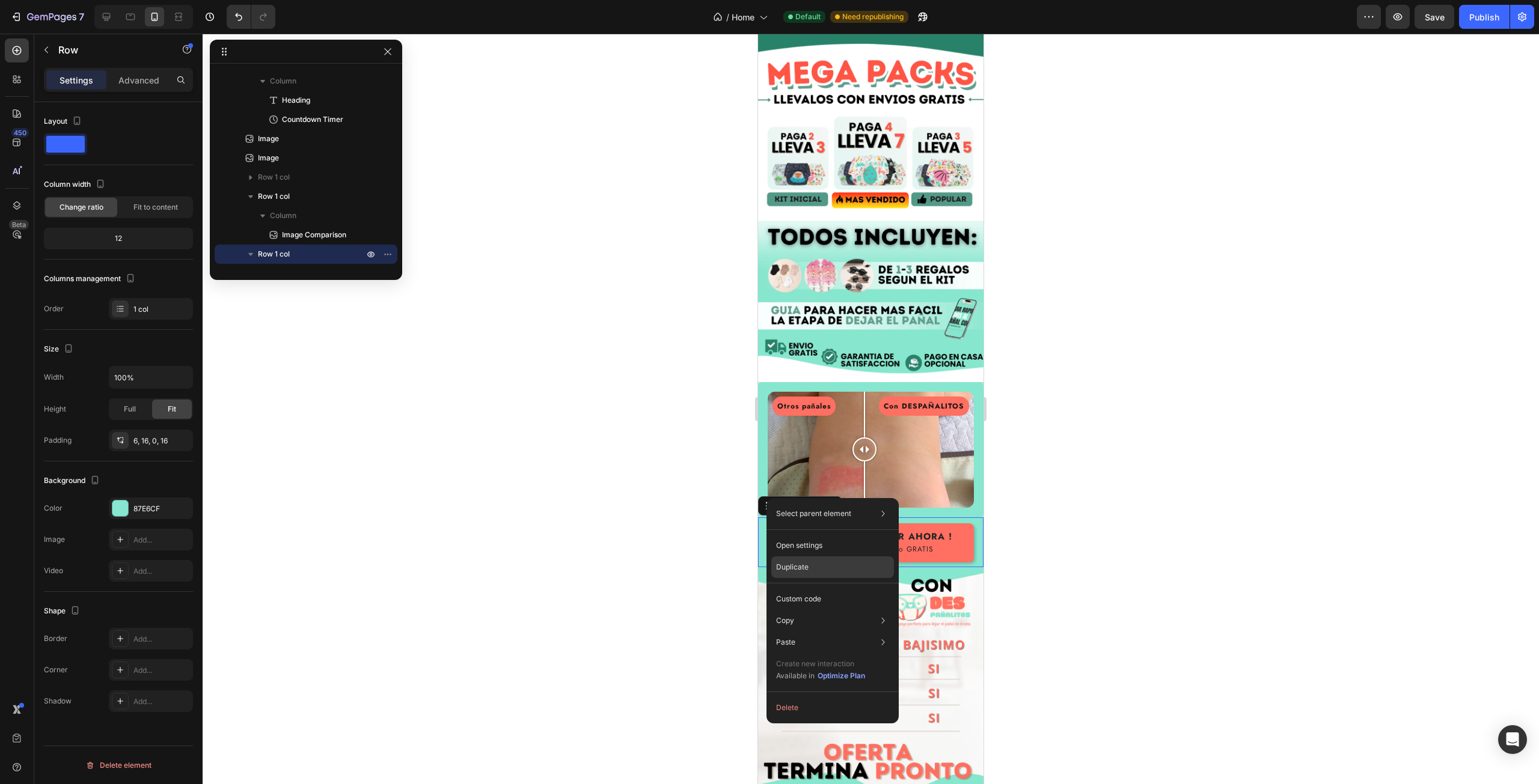
click at [828, 588] on div "Duplicate" at bounding box center [832, 599] width 122 height 22
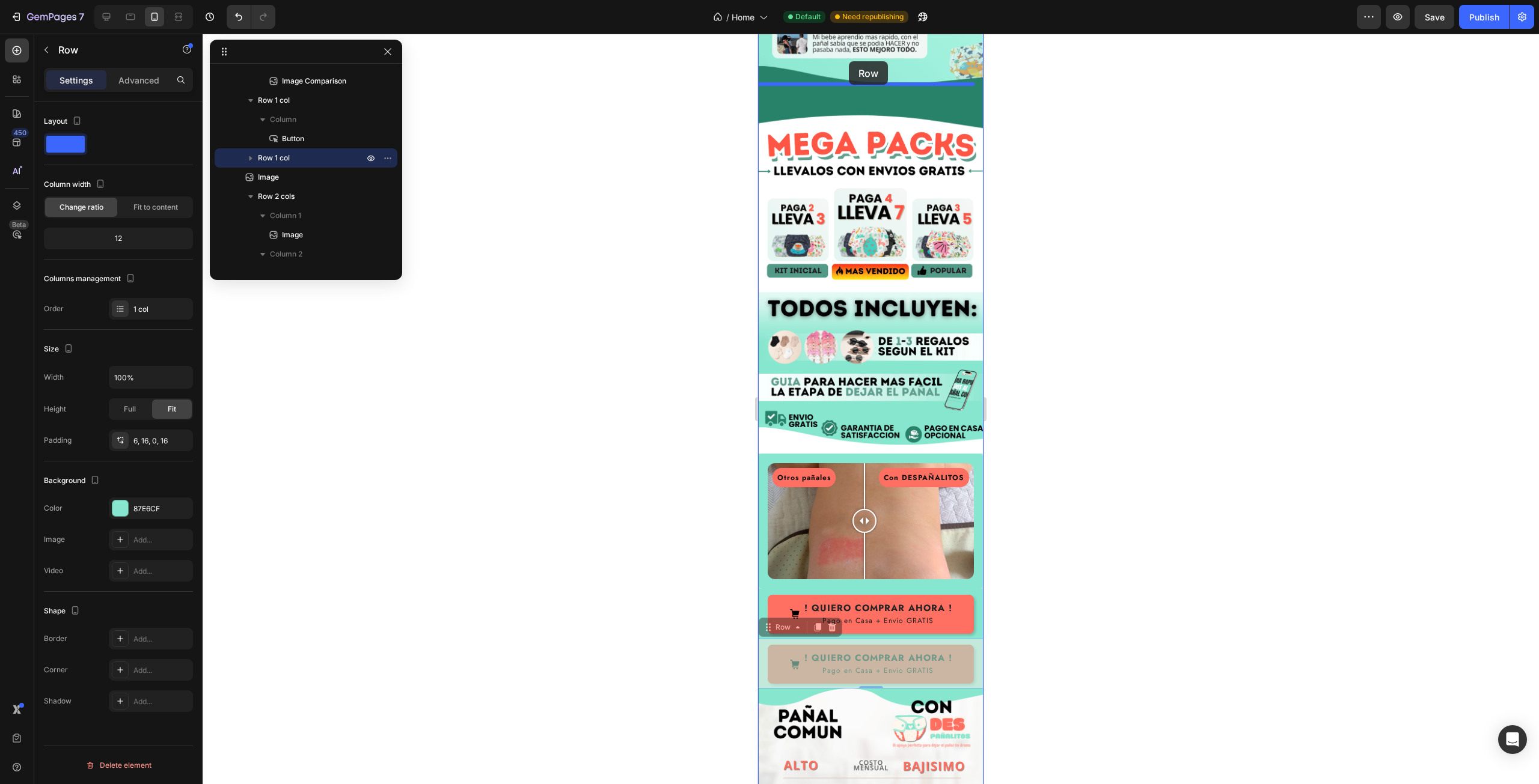
scroll to position [1046, 0]
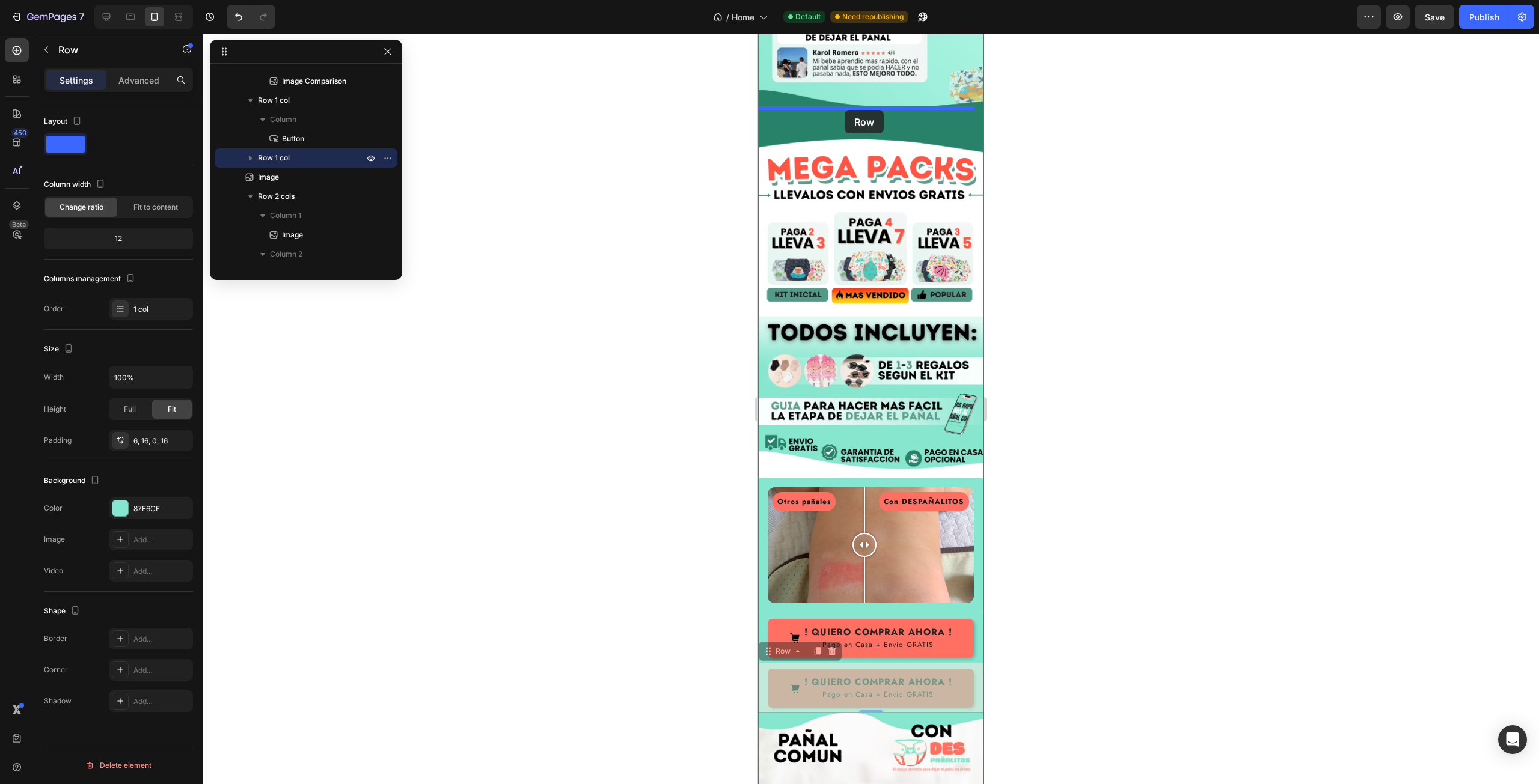
drag, startPoint x: 759, startPoint y: 534, endPoint x: 844, endPoint y: 110, distance: 432.4
click at [844, 110] on div "iPhone 13 Mini ( 375 px) iPhone 13 Mini iPhone 13 Pro iPhone 11 Pro Max iPhone …" at bounding box center [871, 495] width 226 height 3014
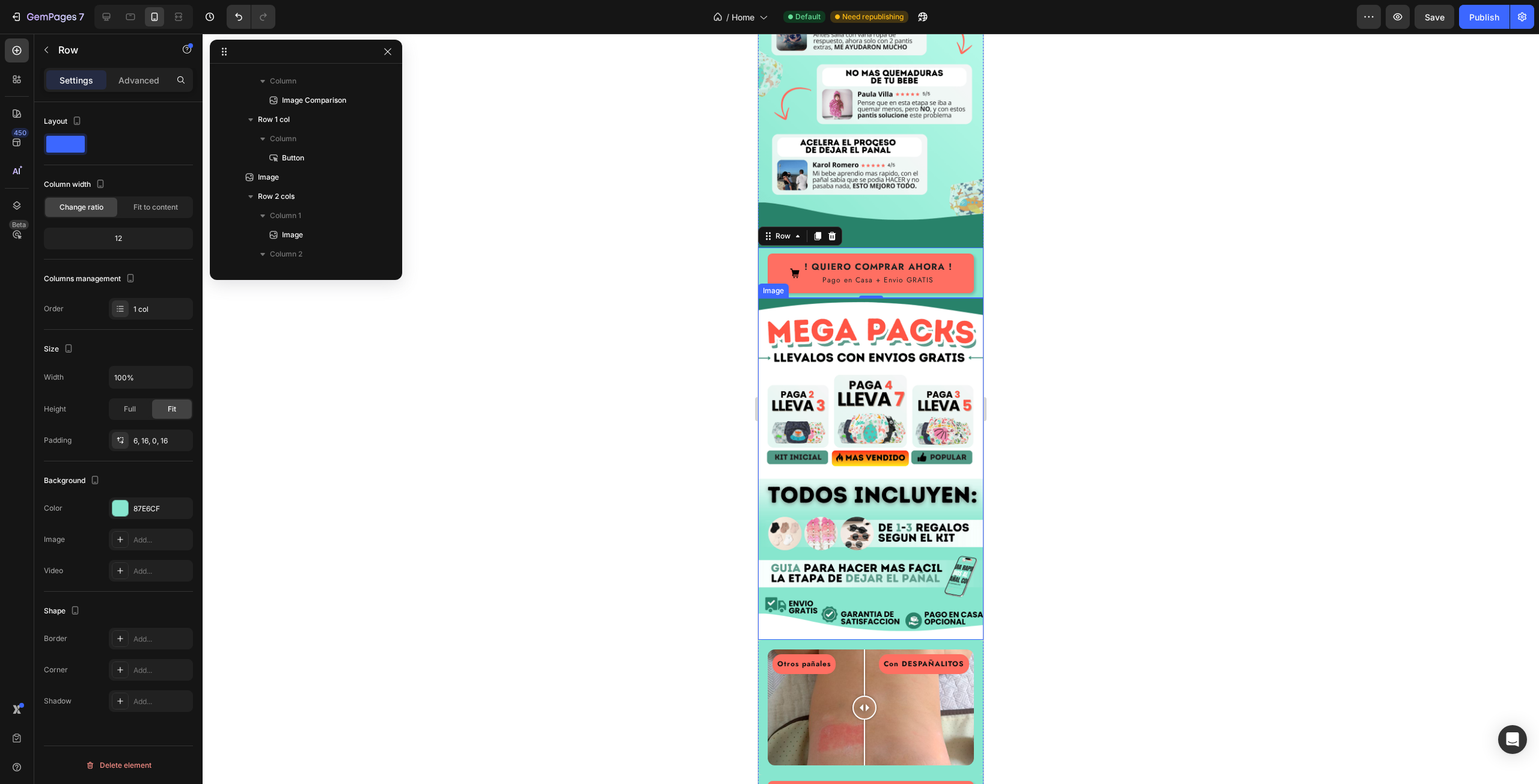
scroll to position [926, 0]
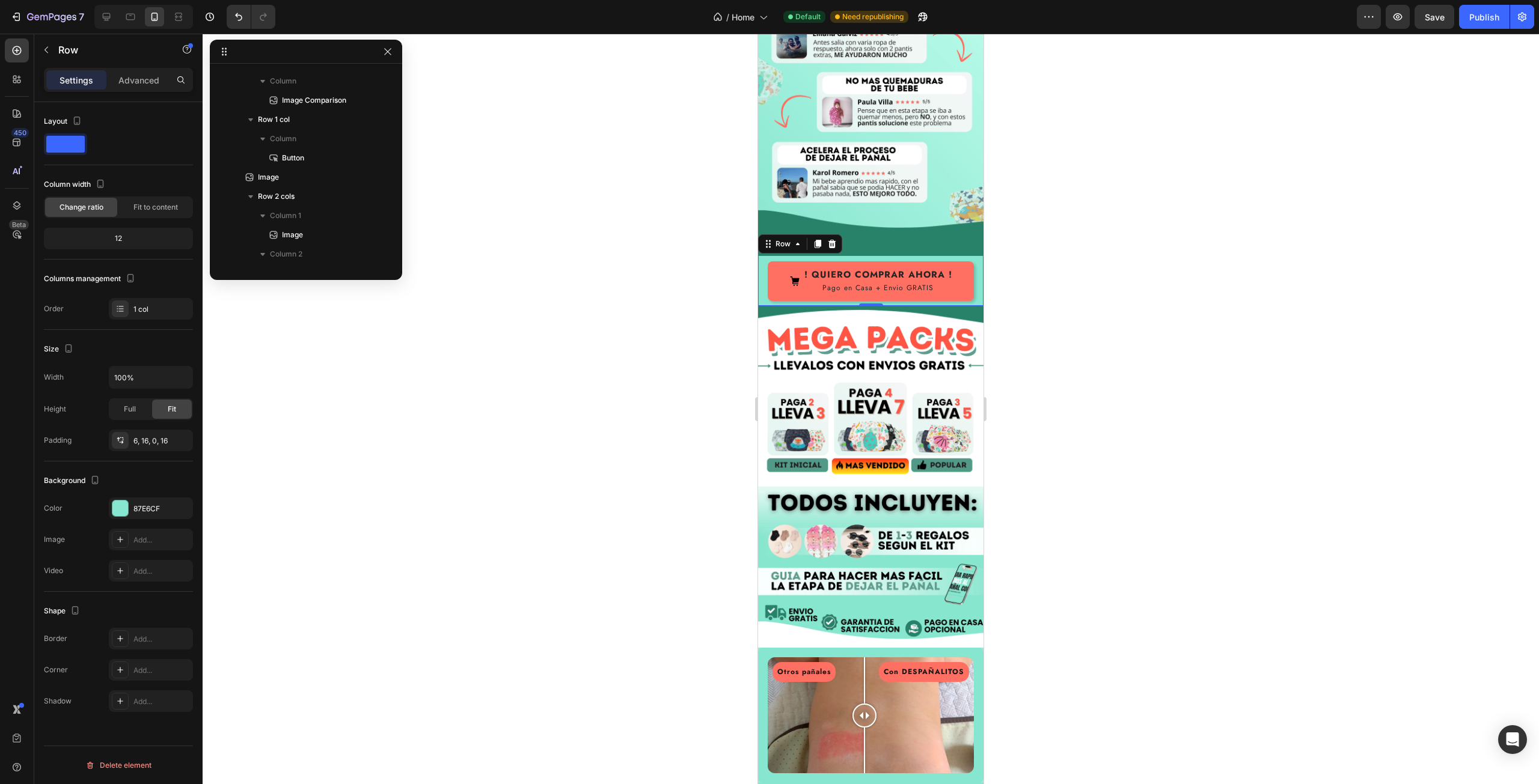
click at [763, 255] on div "! QUIERO COMPRAR AHORA ! Pago en Casa + Envio GRATIS Button Row 0" at bounding box center [871, 280] width 226 height 50
click at [143, 511] on div "87E6CF" at bounding box center [150, 508] width 35 height 11
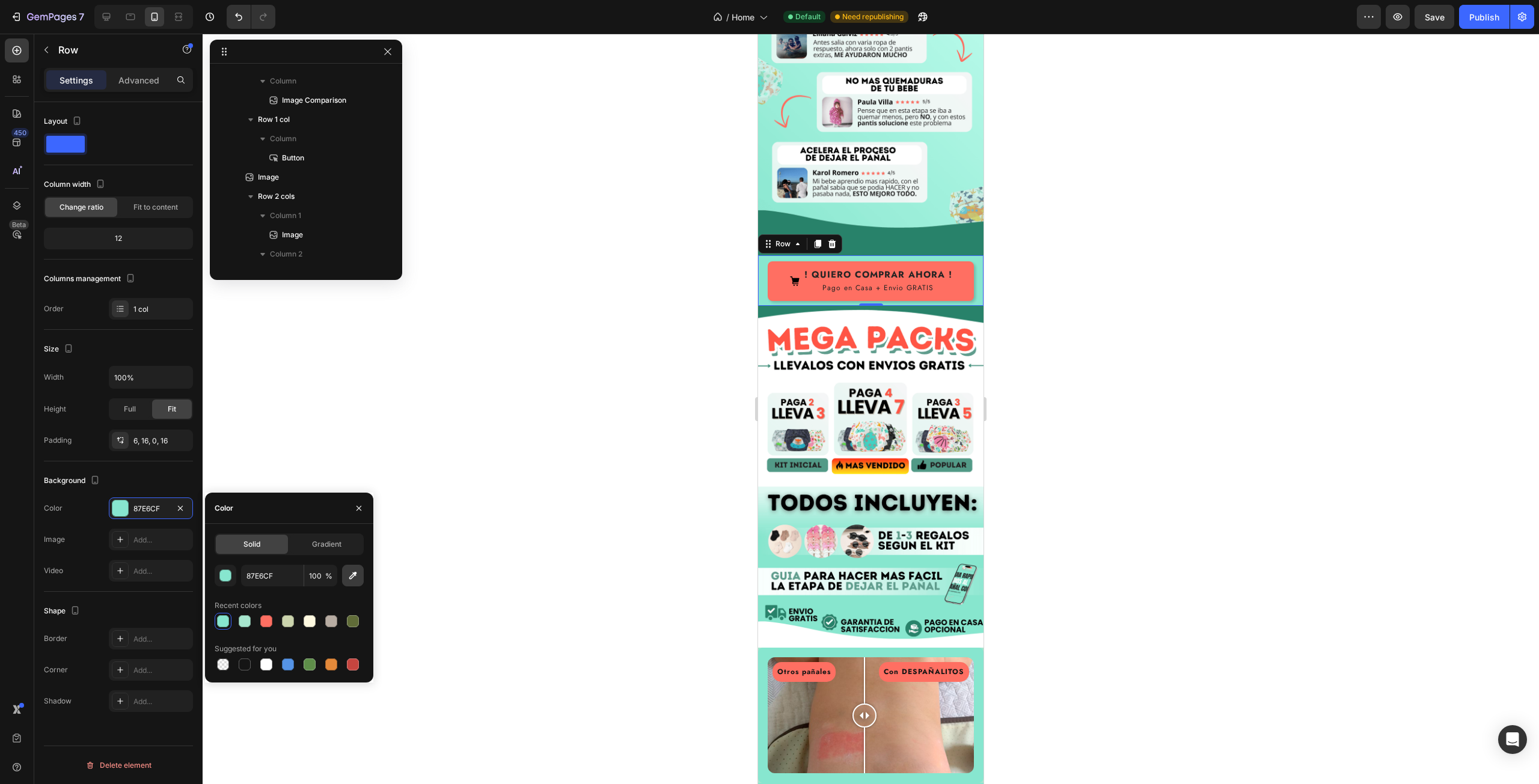
click at [355, 575] on icon "button" at bounding box center [353, 576] width 8 height 8
type input "27826A"
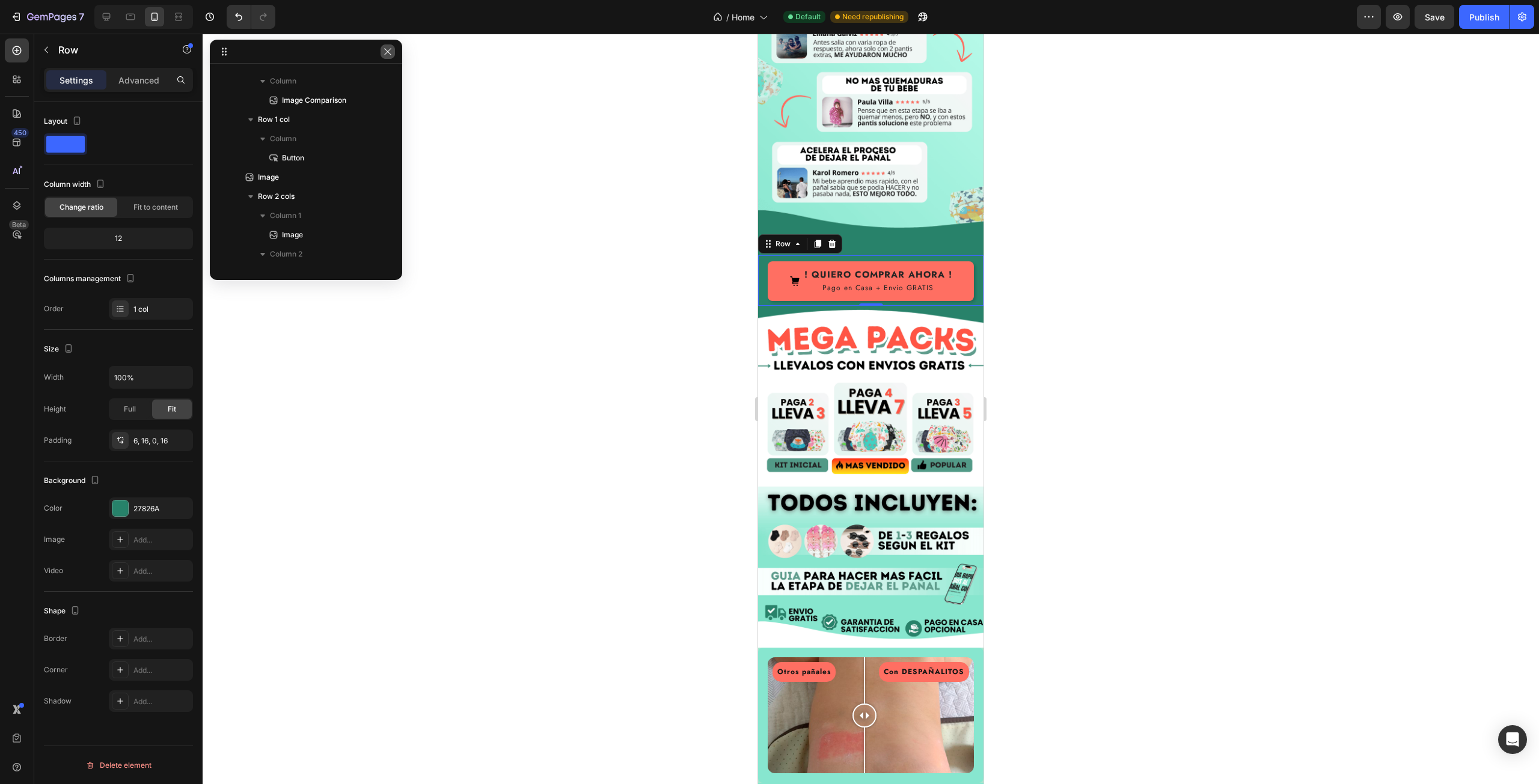
click at [389, 54] on icon "button" at bounding box center [387, 51] width 9 height 9
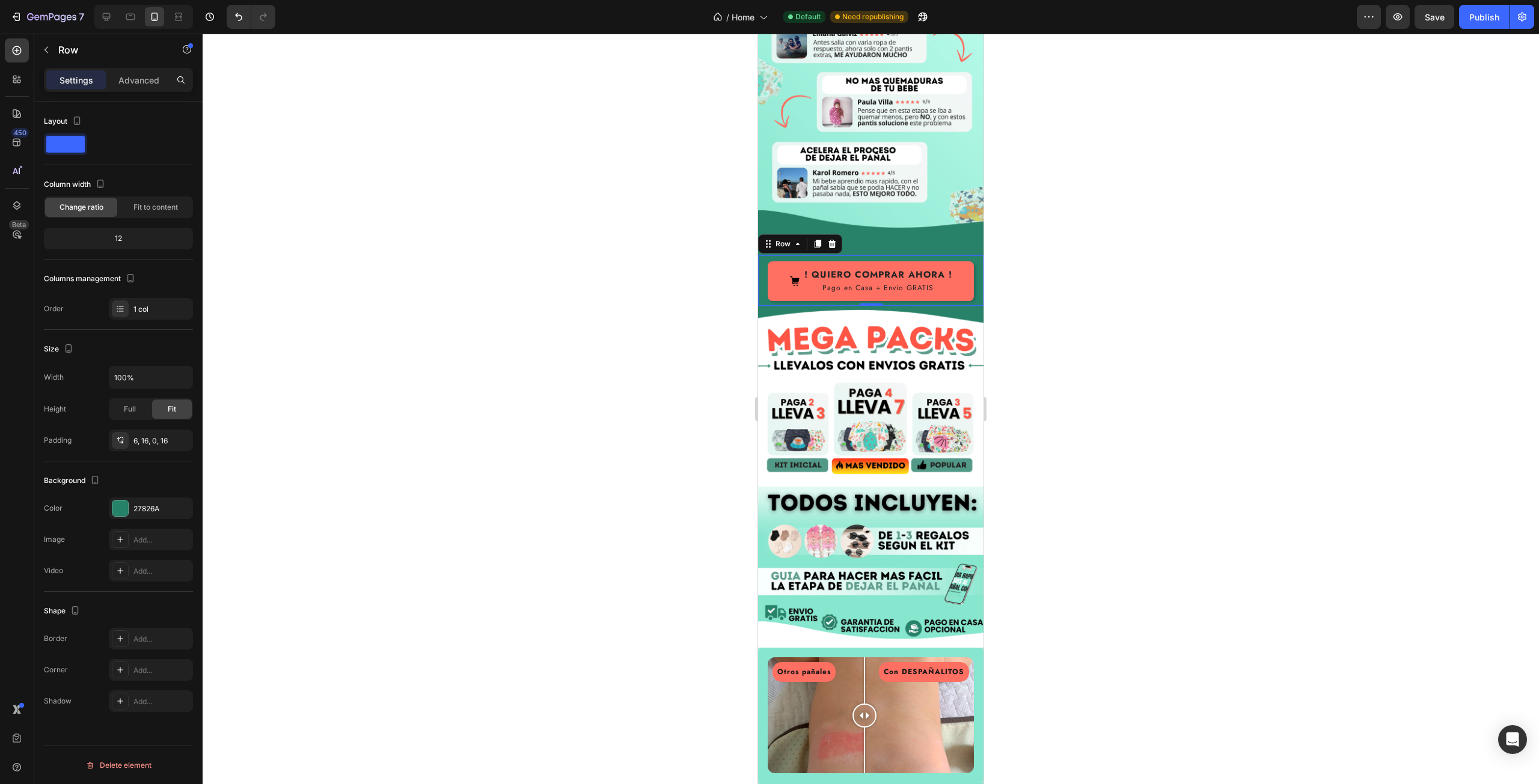
click at [1042, 351] on div at bounding box center [870, 409] width 1336 height 751
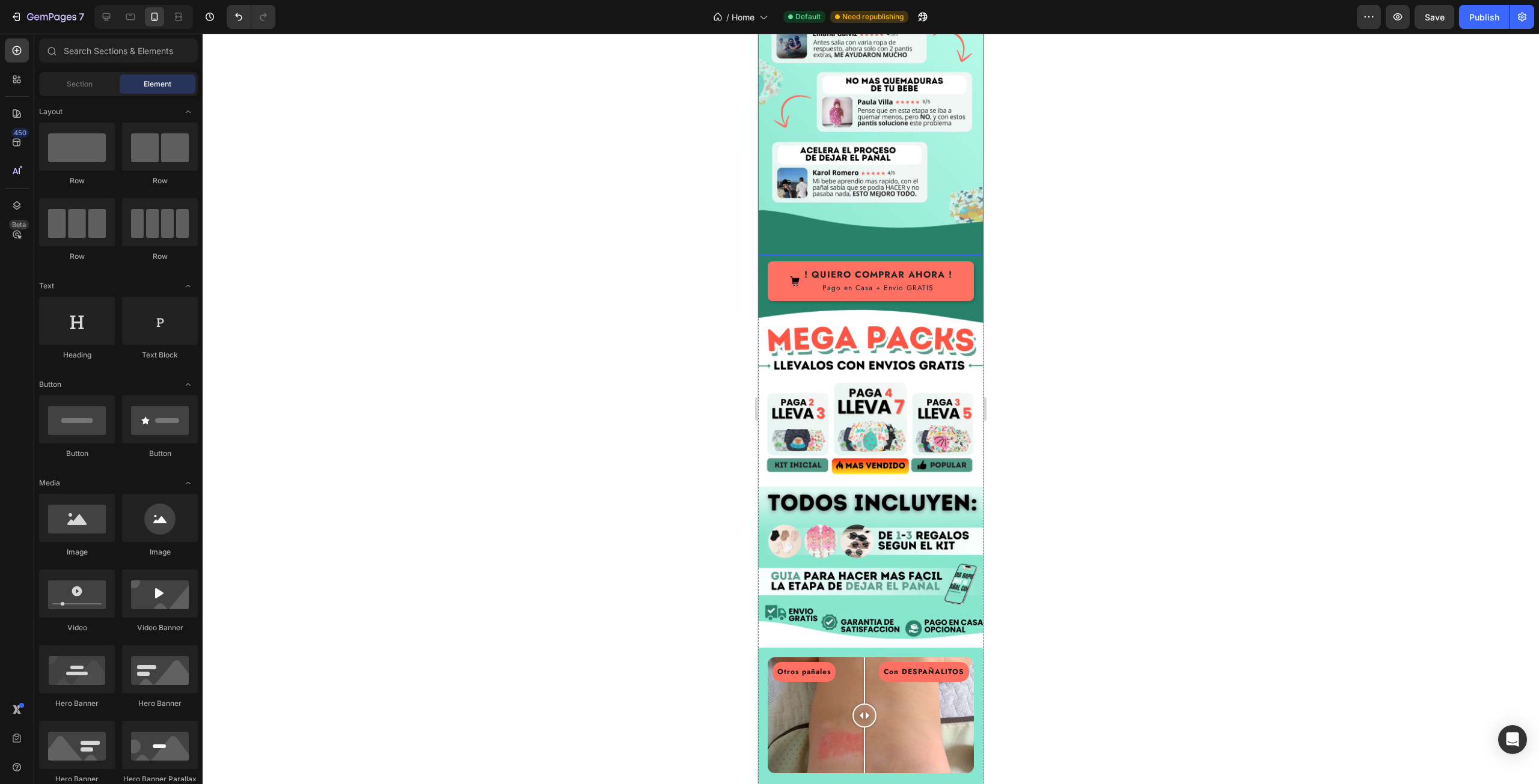
click at [778, 209] on img at bounding box center [871, 84] width 226 height 342
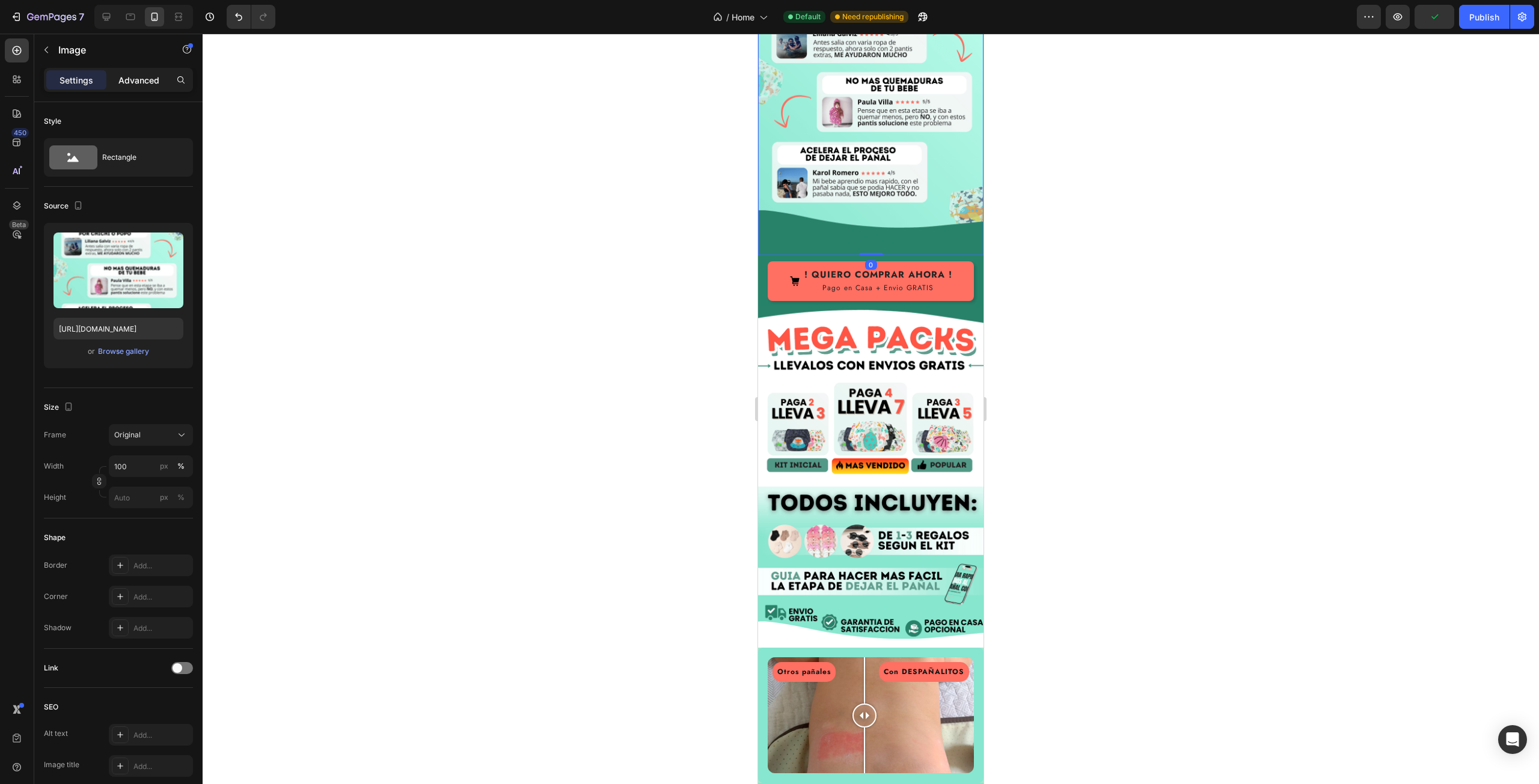
click at [133, 83] on p "Advanced" at bounding box center [139, 80] width 41 height 12
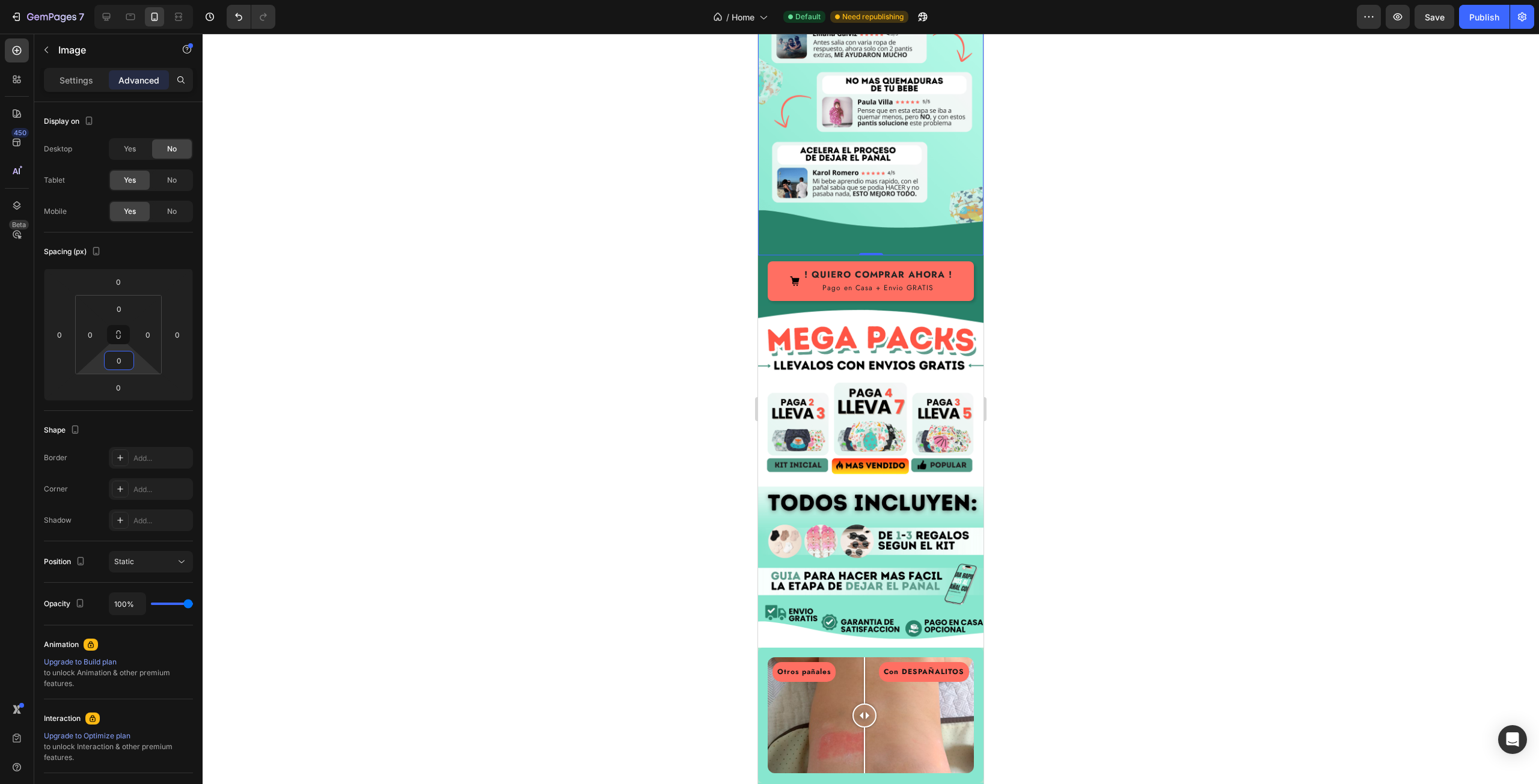
drag, startPoint x: 143, startPoint y: 367, endPoint x: 145, endPoint y: 387, distance: 20.1
click at [145, 0] on html "7 / Home Default Need republishing Preview Save Publish 450 Beta Sections(18) E…" at bounding box center [769, 0] width 1539 height 0
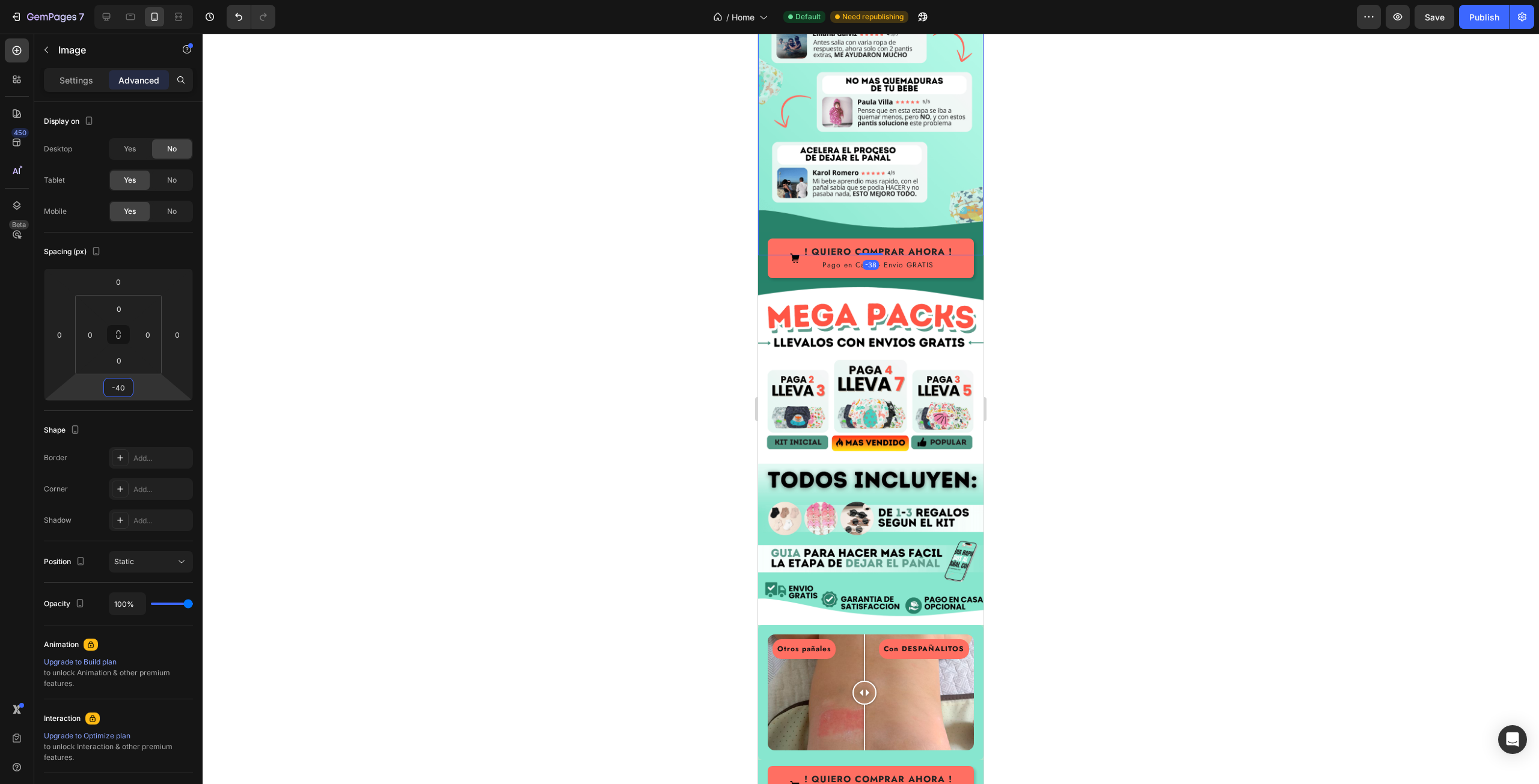
type input "-42"
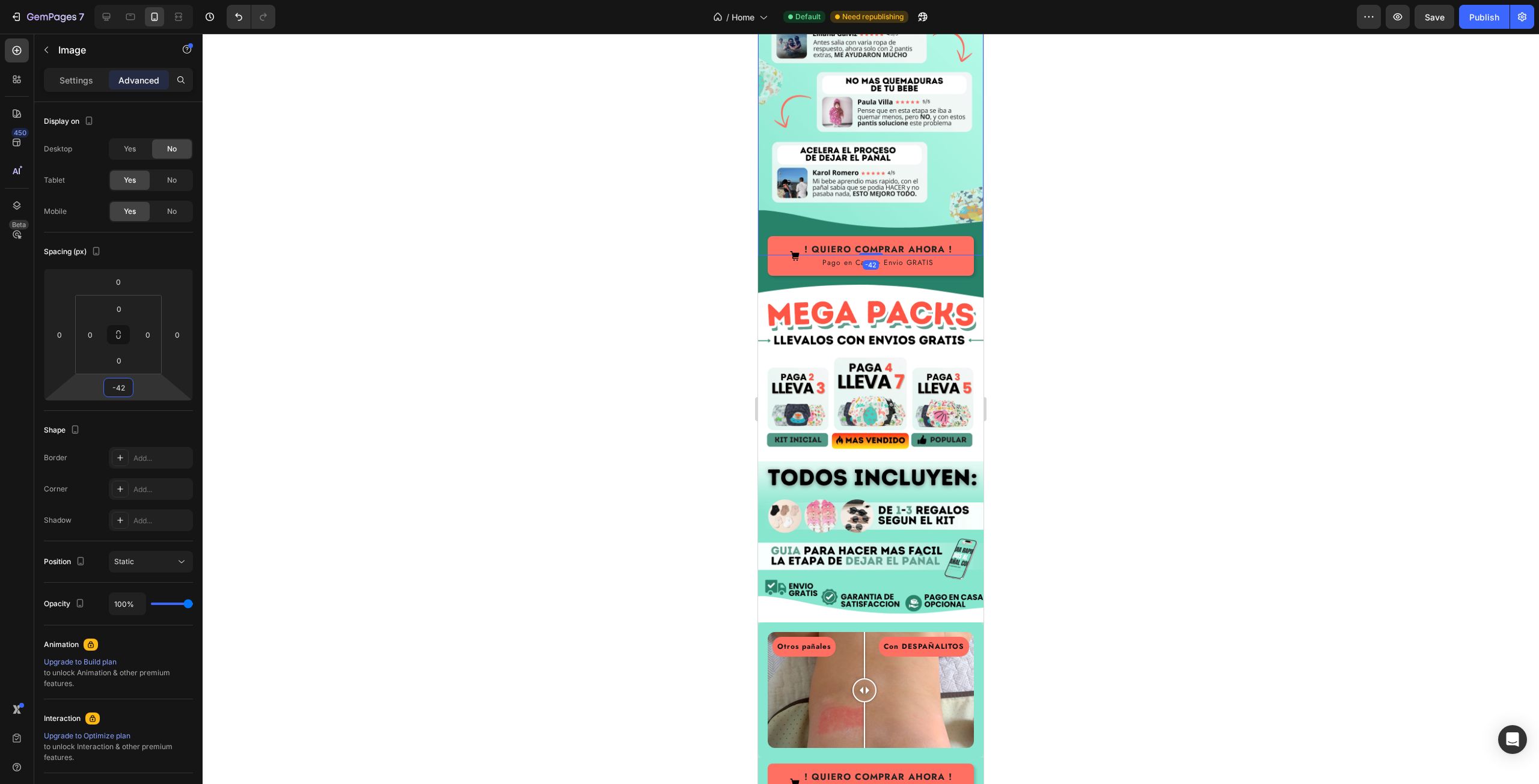
drag, startPoint x: 144, startPoint y: 389, endPoint x: 151, endPoint y: 402, distance: 14.8
click at [151, 0] on html "7 / Home Default Need republishing Preview Save Publish 450 Beta Sections(18) E…" at bounding box center [769, 0] width 1539 height 0
click at [1051, 334] on div at bounding box center [870, 409] width 1336 height 751
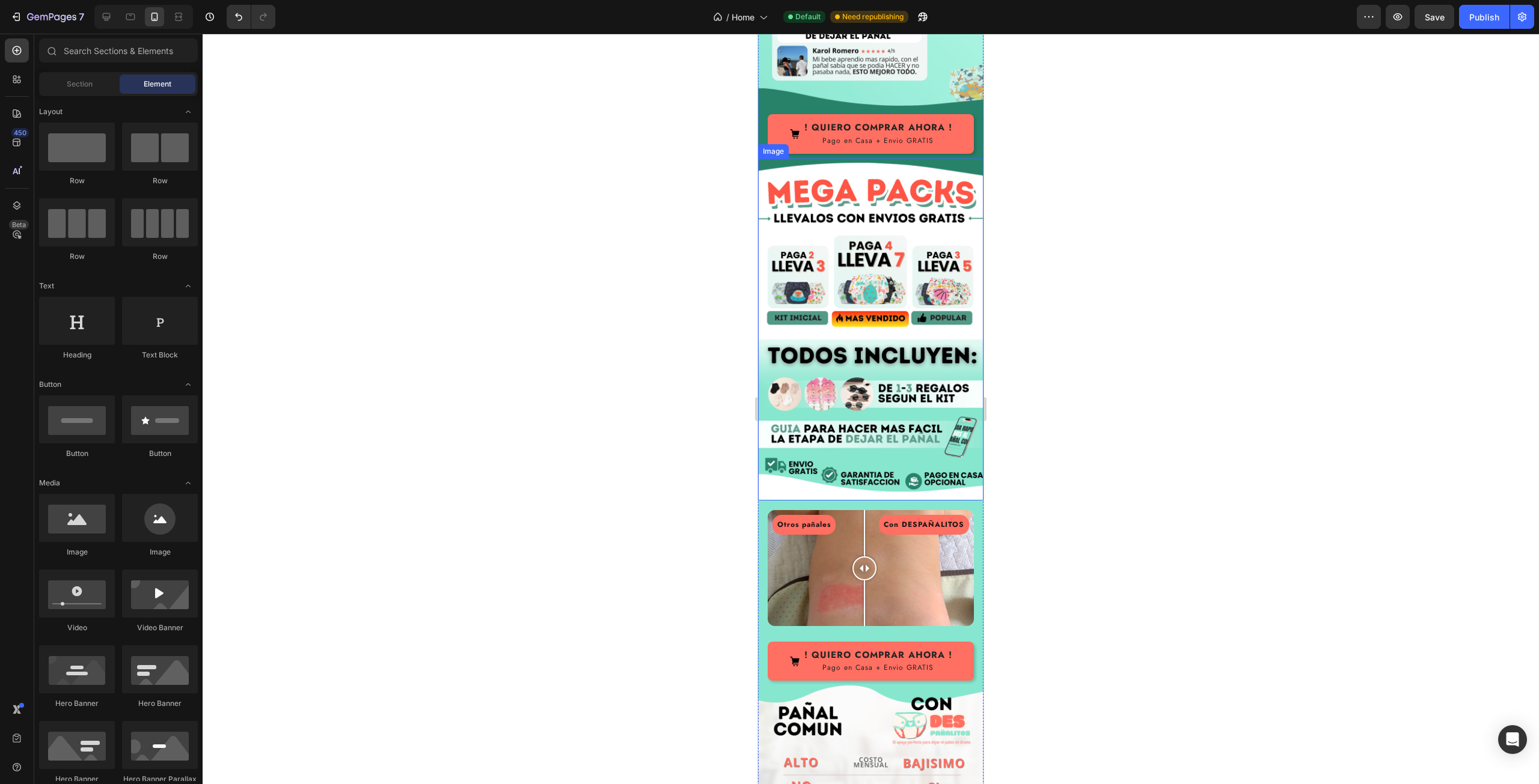
scroll to position [1166, 0]
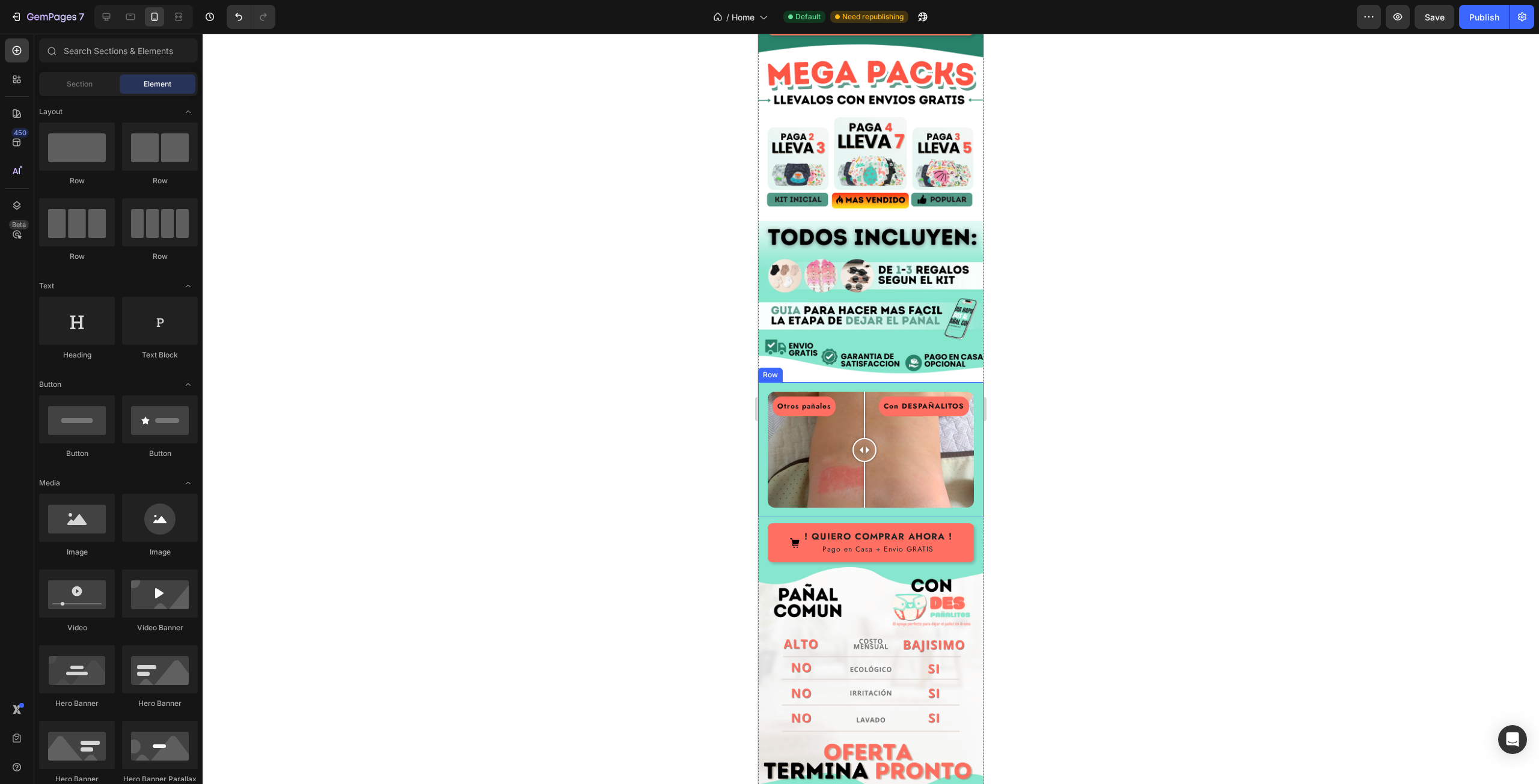
click at [910, 382] on div "Otros pañales Con DESPAÑALITOS Image Comparison Row" at bounding box center [871, 449] width 226 height 135
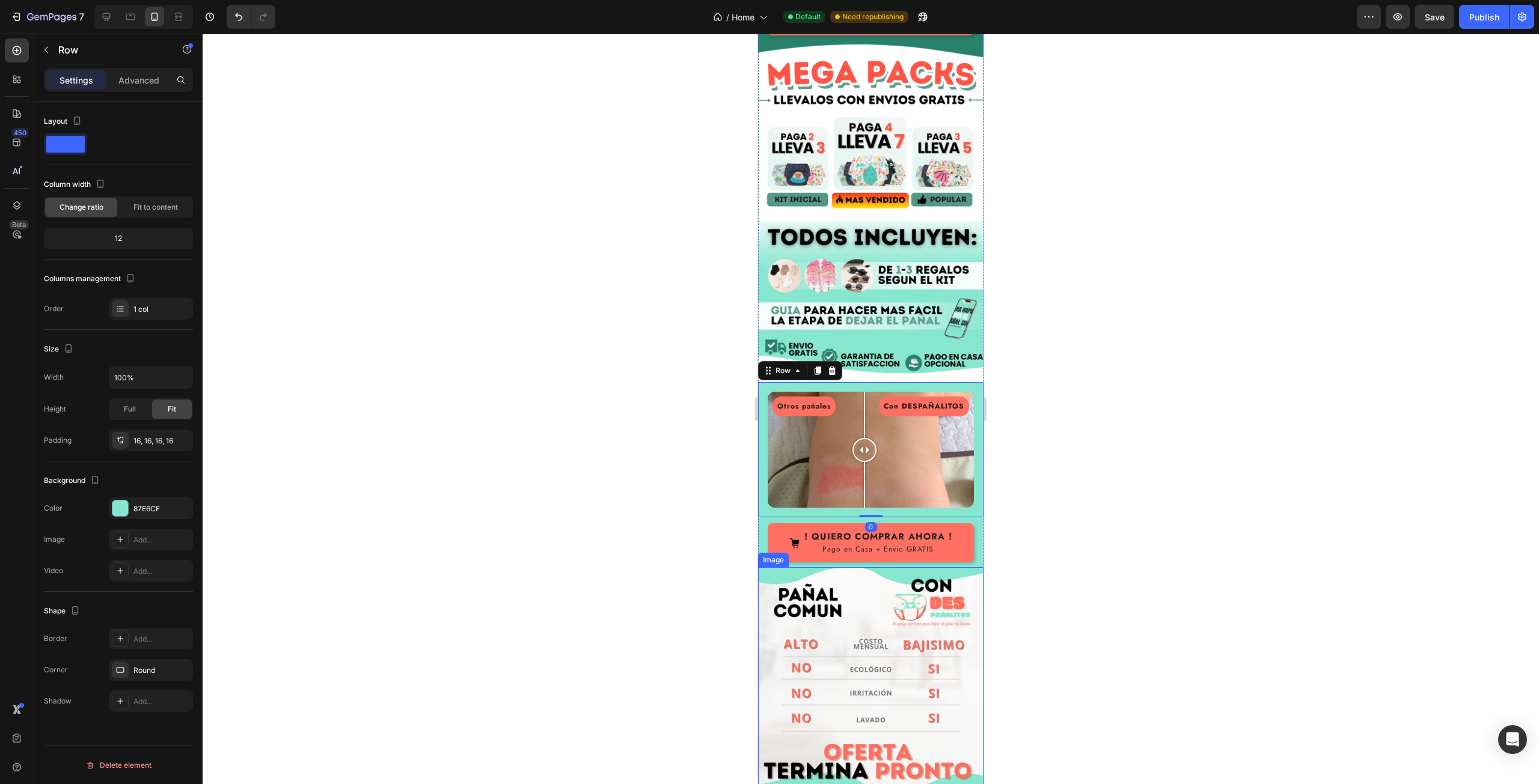
click at [762, 567] on img at bounding box center [871, 680] width 226 height 226
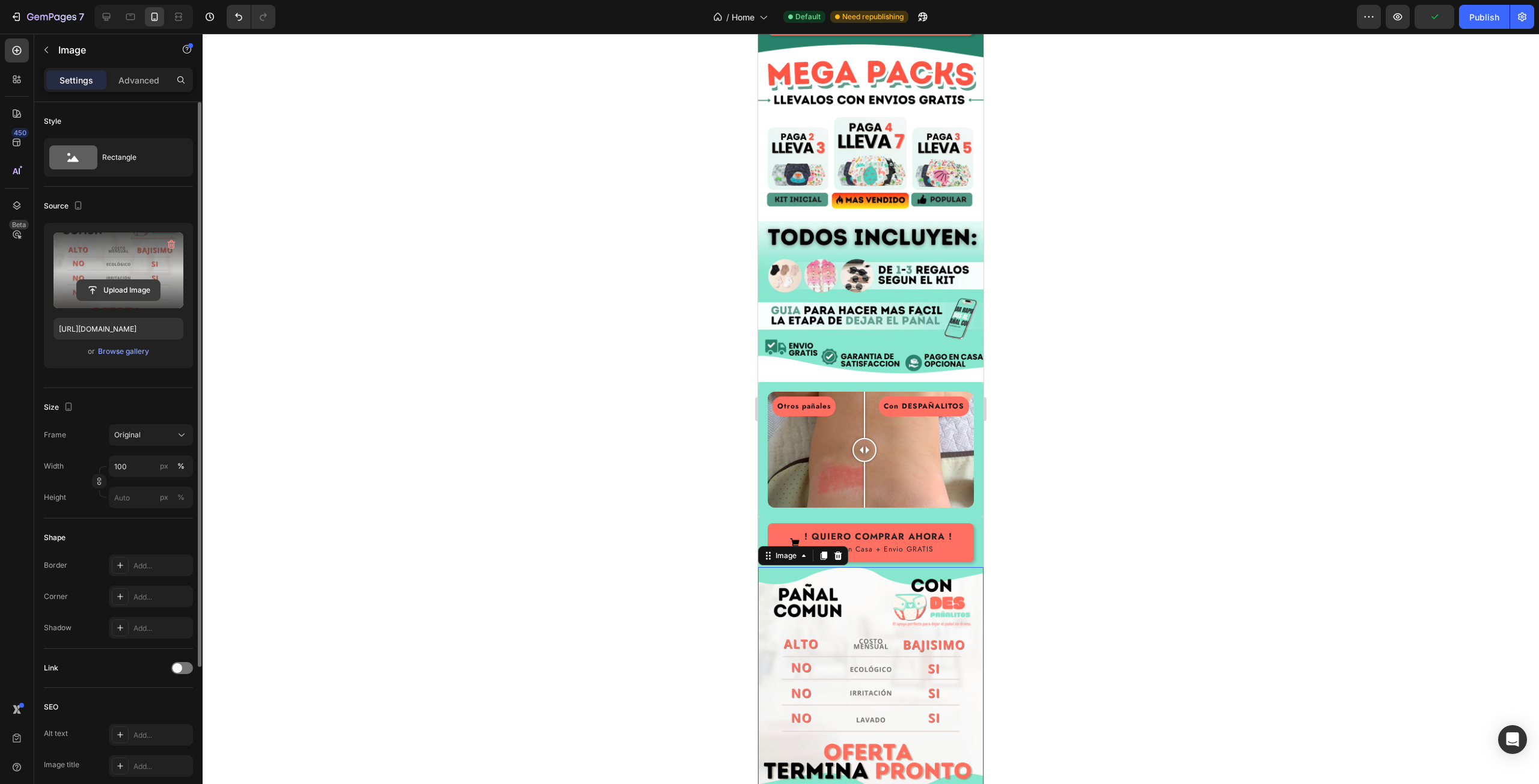
click at [137, 294] on input "file" at bounding box center [118, 290] width 83 height 20
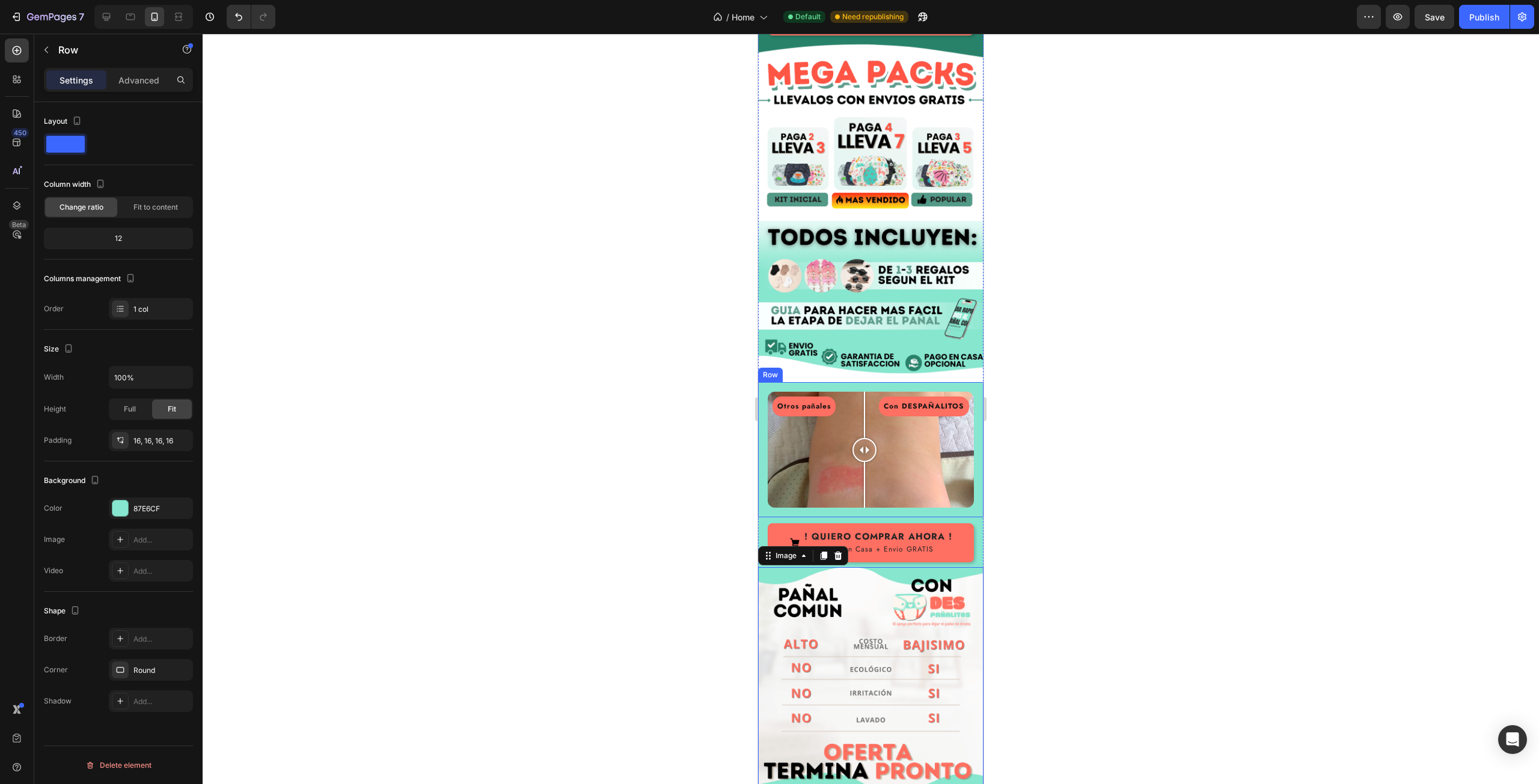
click at [764, 413] on div "Otros pañales Con DESPAÑALITOS Image Comparison Row" at bounding box center [871, 449] width 226 height 135
drag, startPoint x: 763, startPoint y: 529, endPoint x: 1511, endPoint y: 555, distance: 748.5
click at [763, 567] on img at bounding box center [871, 680] width 226 height 226
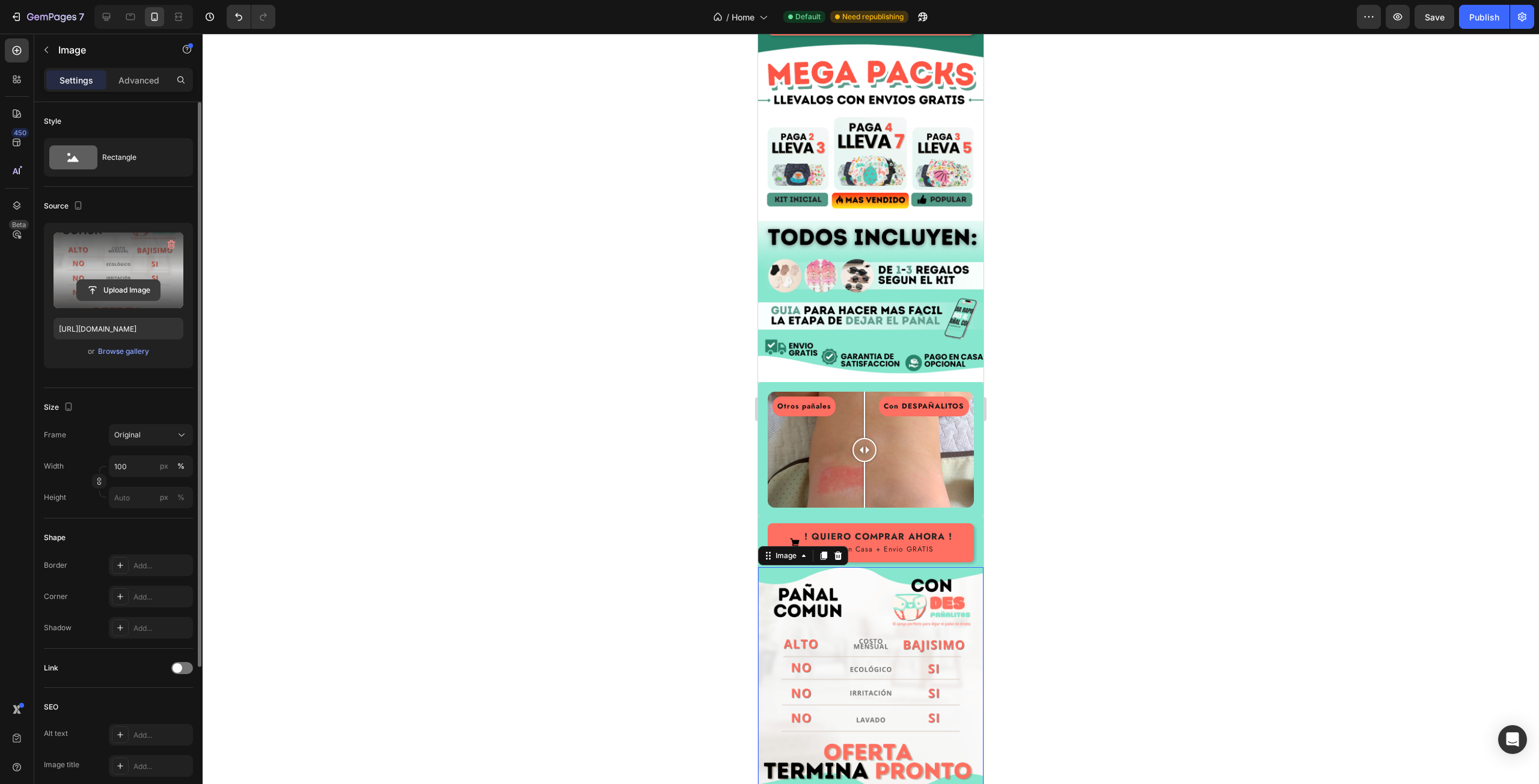
click at [152, 290] on input "file" at bounding box center [118, 290] width 83 height 20
type input "[URL][DOMAIN_NAME]"
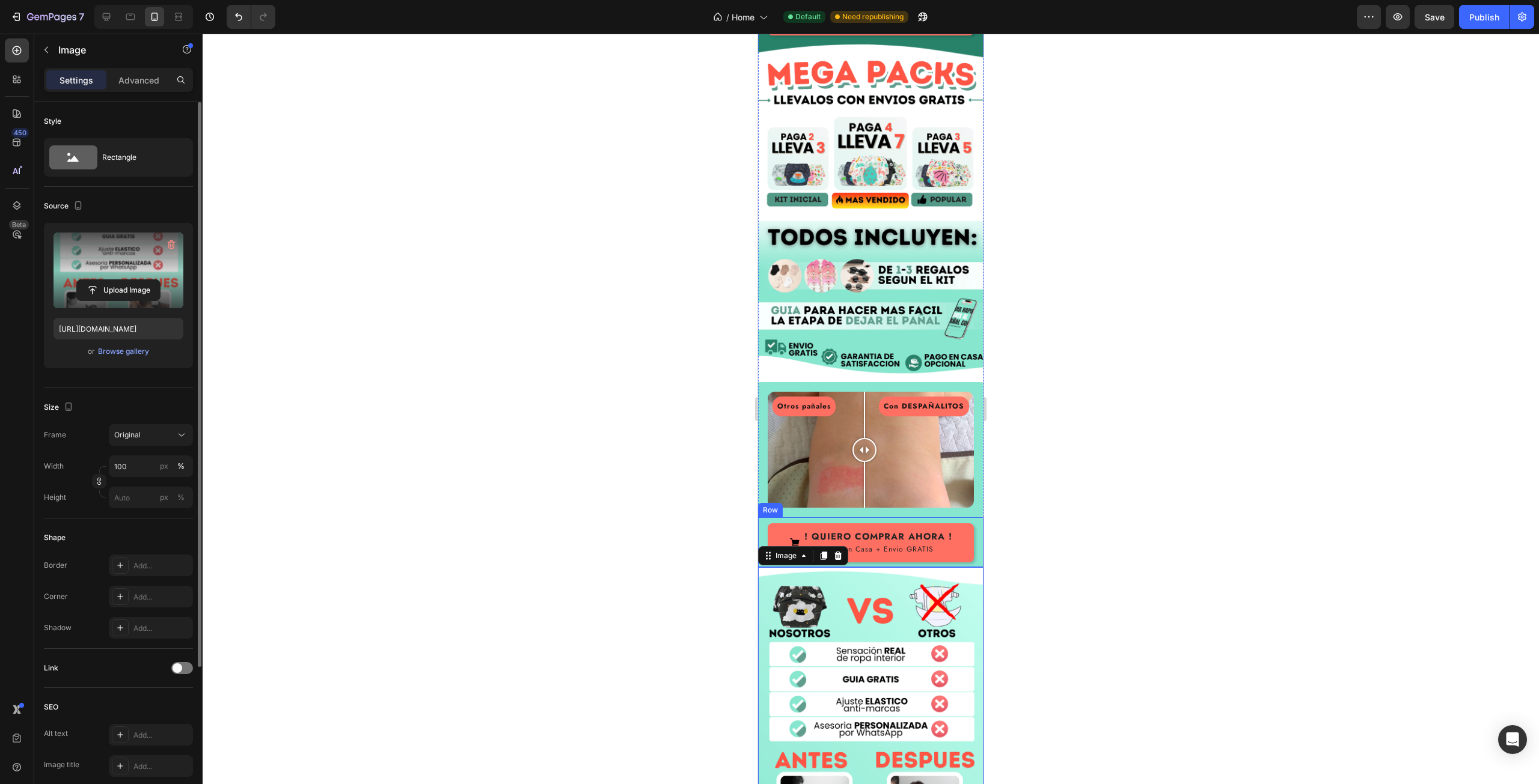
click at [766, 517] on div "! QUIERO COMPRAR AHORA ! Pago en Casa + Envio GRATIS Button Row" at bounding box center [871, 542] width 226 height 50
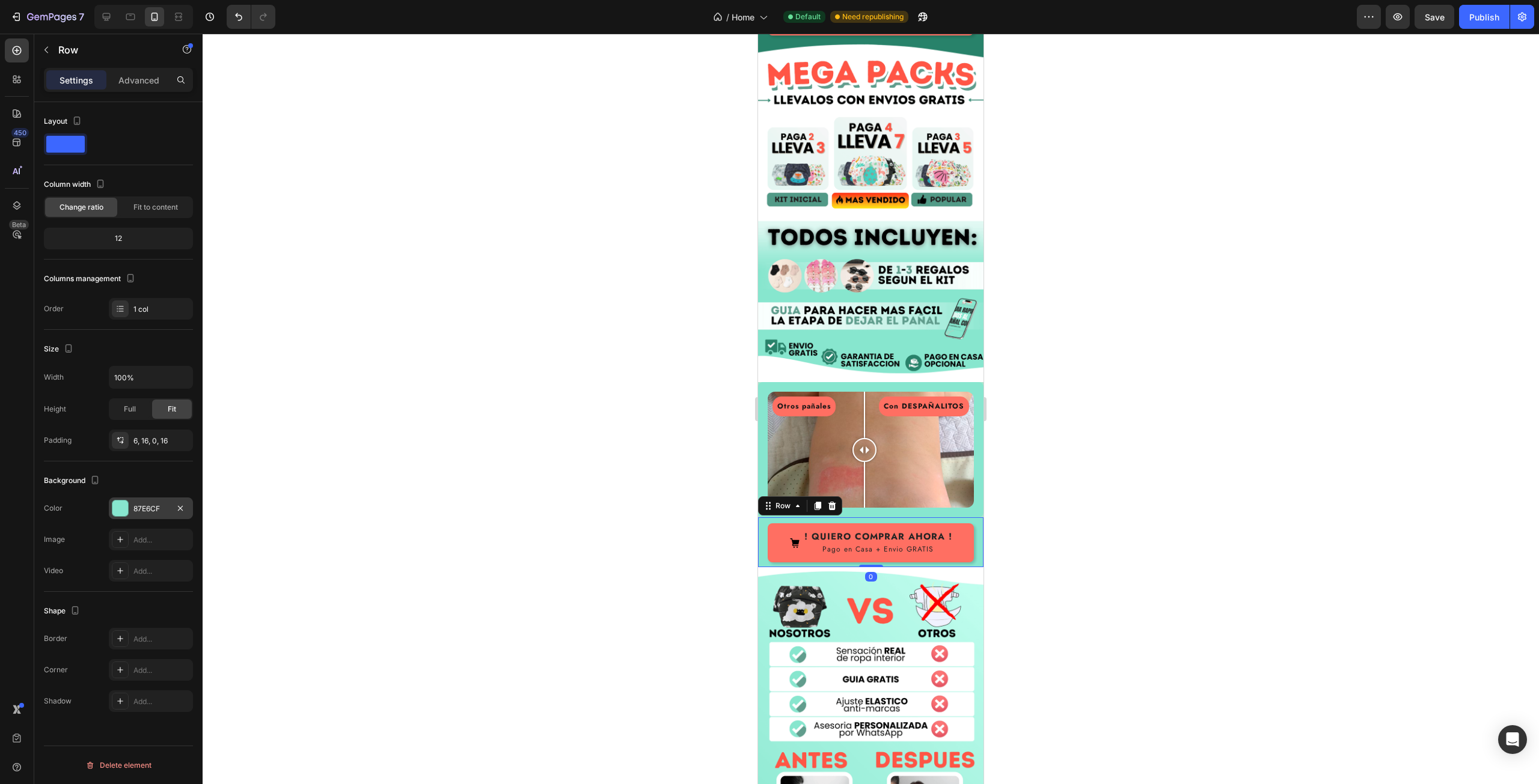
click at [143, 498] on div "87E6CF" at bounding box center [150, 508] width 84 height 22
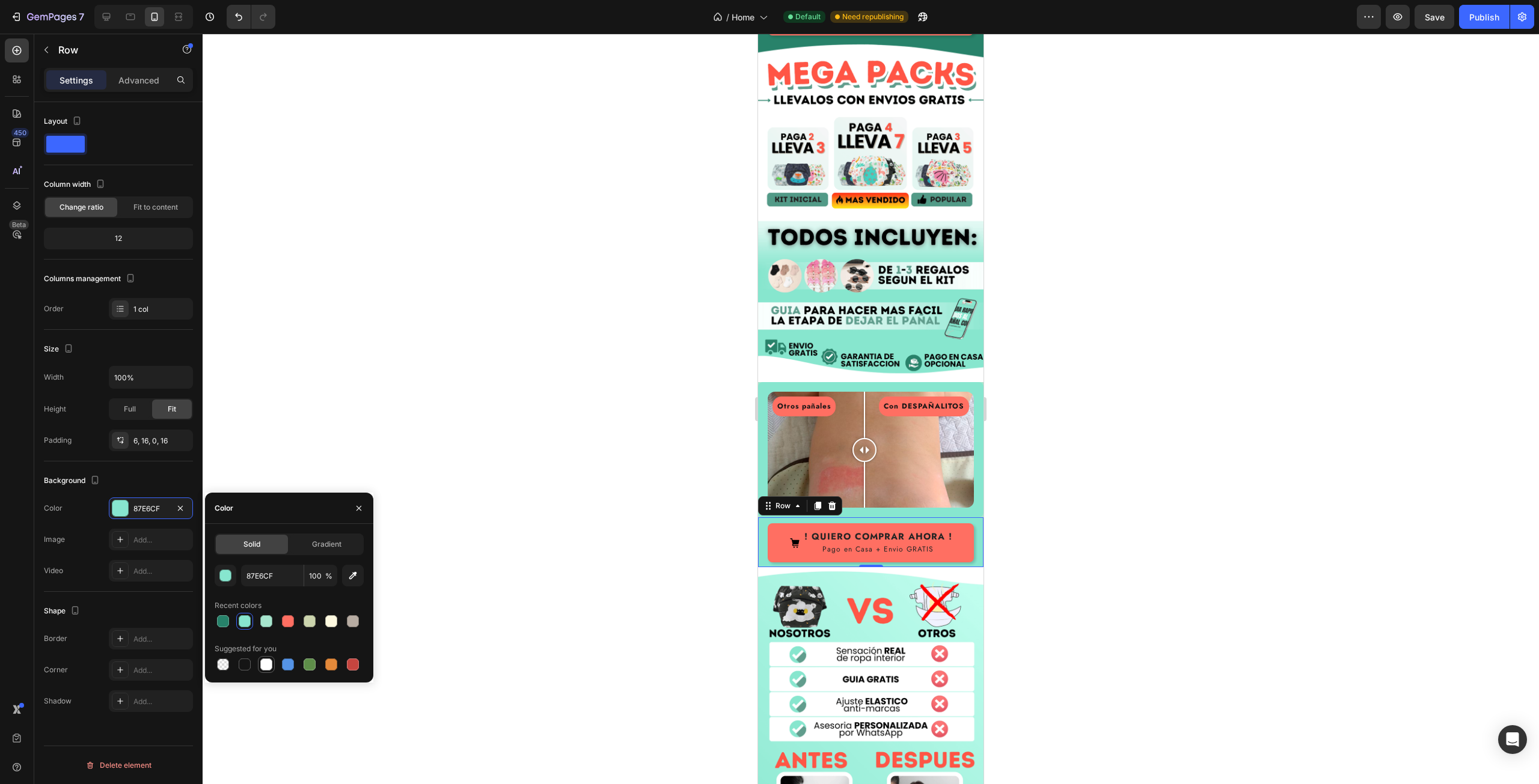
click at [261, 666] on div at bounding box center [266, 664] width 12 height 12
type input "FFFFFF"
click at [761, 442] on div "Otros pañales Con DESPAÑALITOS Image Comparison Row" at bounding box center [871, 449] width 226 height 135
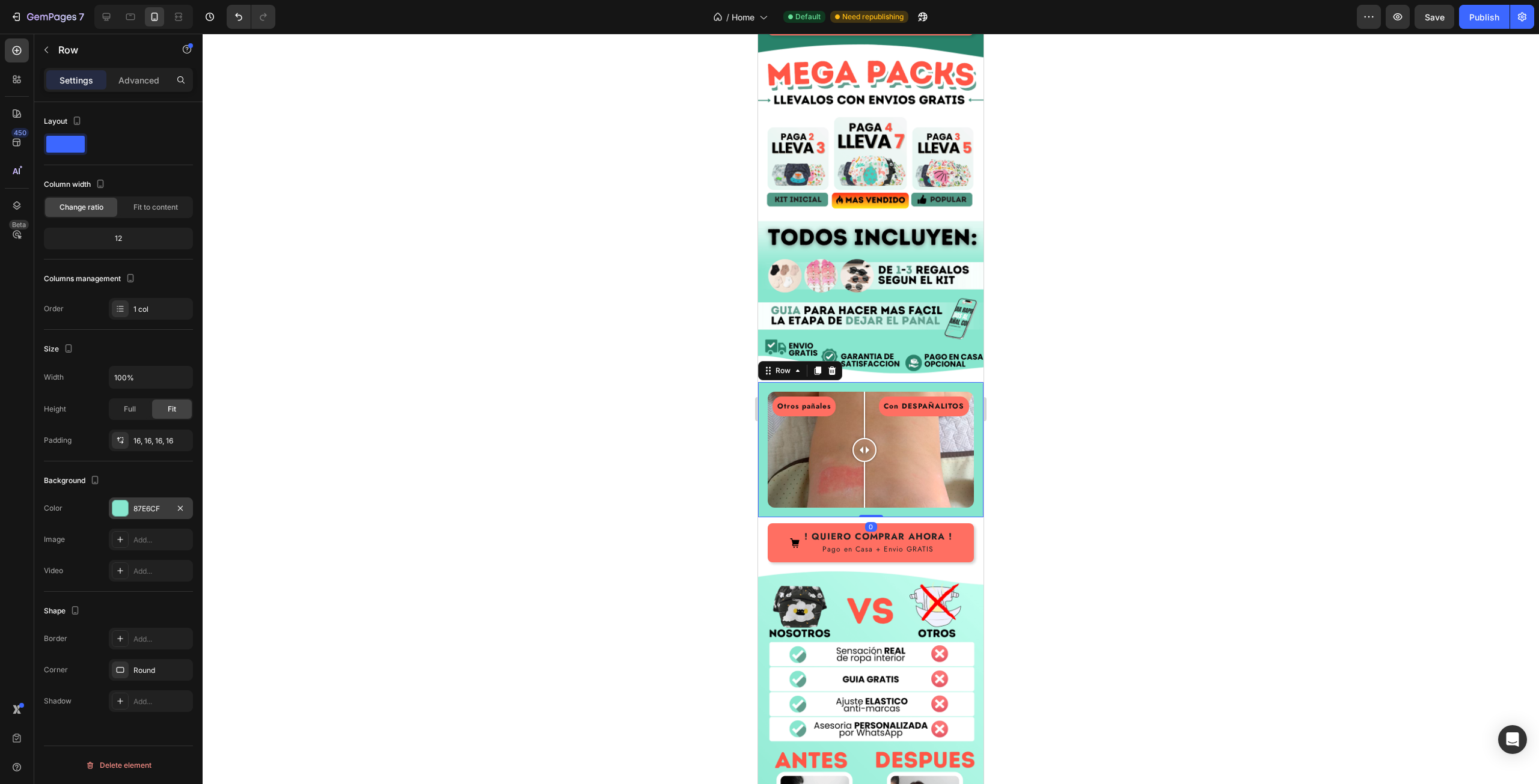
click at [137, 501] on div "87E6CF" at bounding box center [150, 508] width 84 height 22
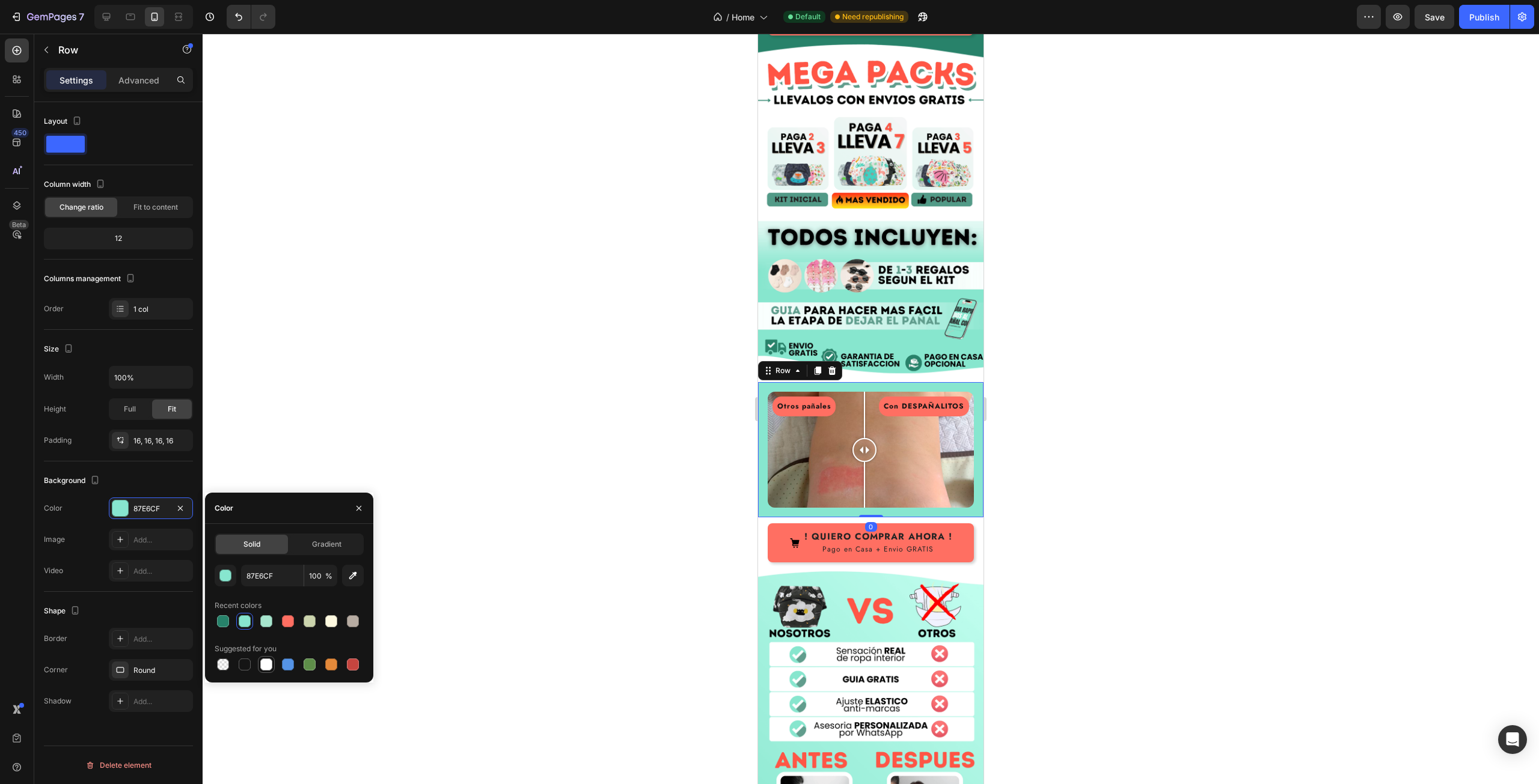
click at [271, 665] on div at bounding box center [266, 664] width 12 height 12
type input "FFFFFF"
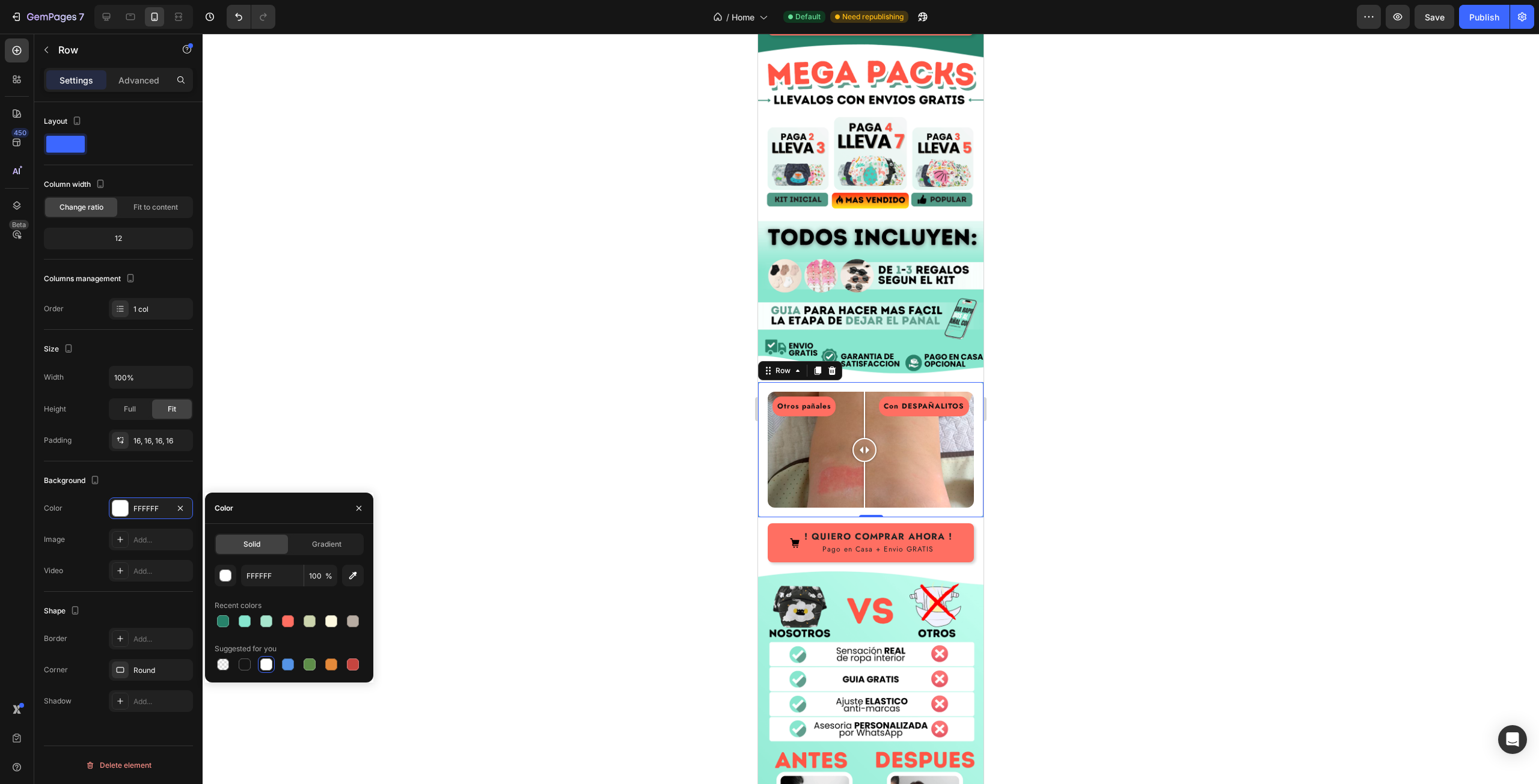
click at [1120, 387] on div at bounding box center [870, 409] width 1336 height 751
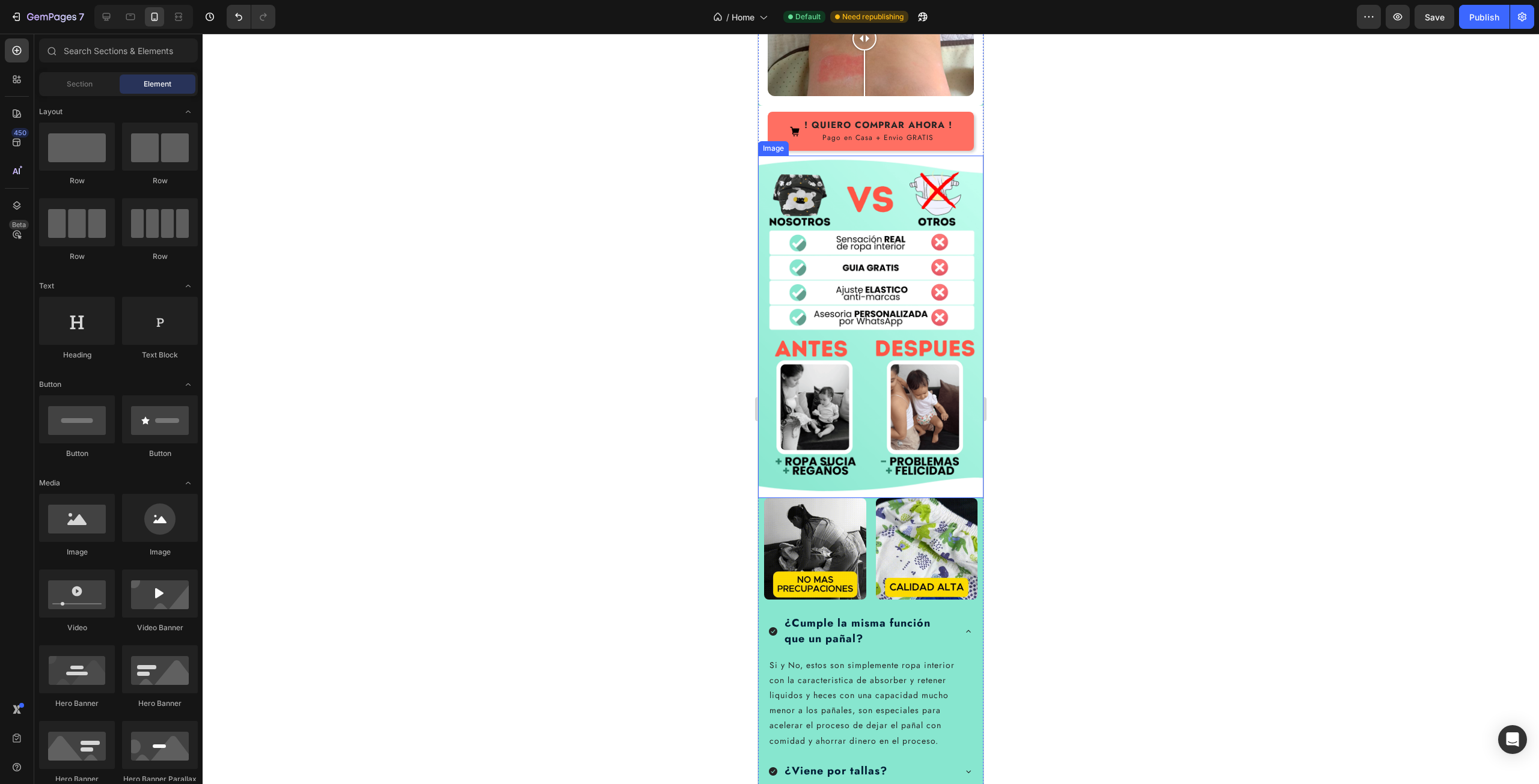
scroll to position [1587, 0]
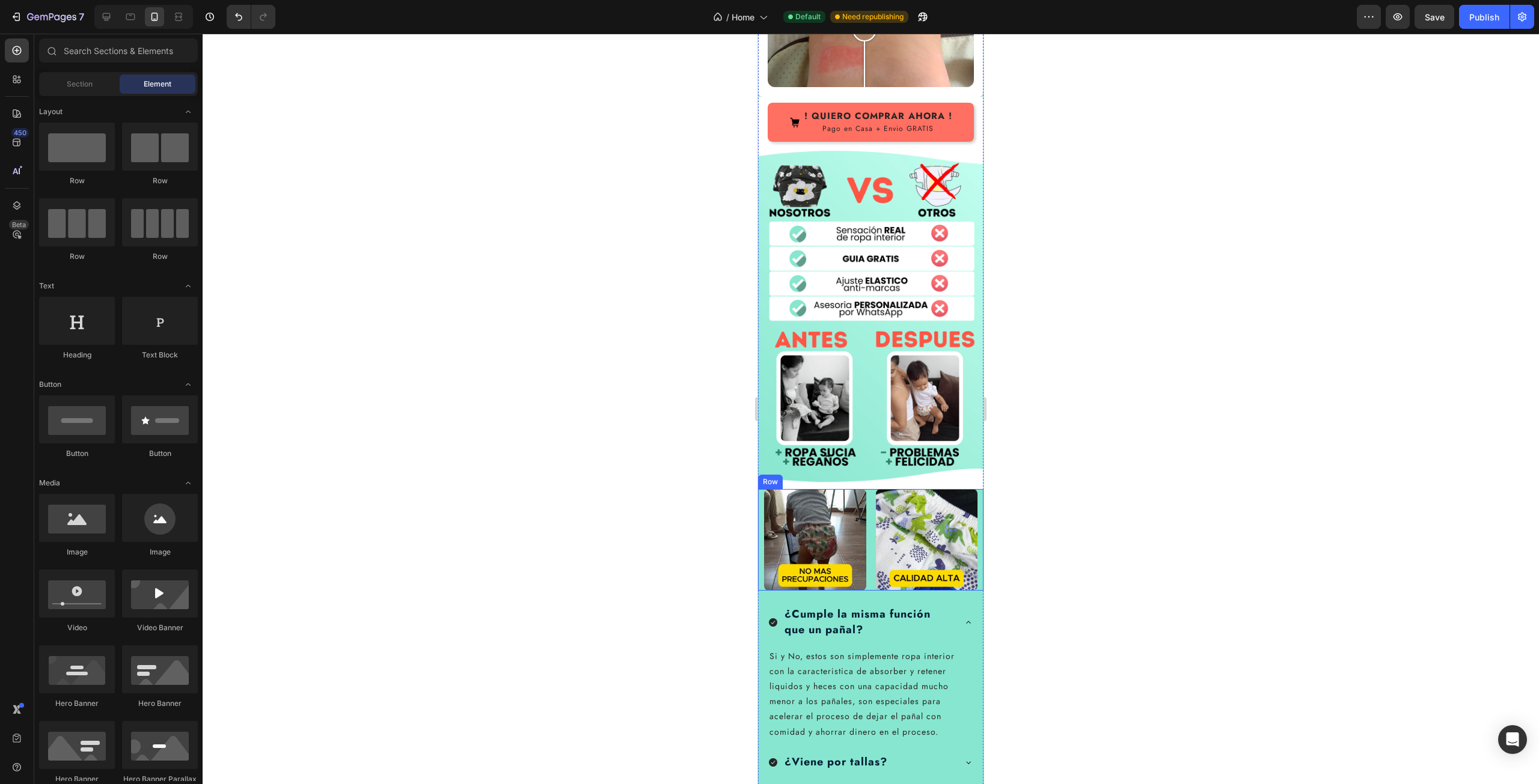
click at [866, 489] on div "Image Image Row" at bounding box center [871, 540] width 226 height 102
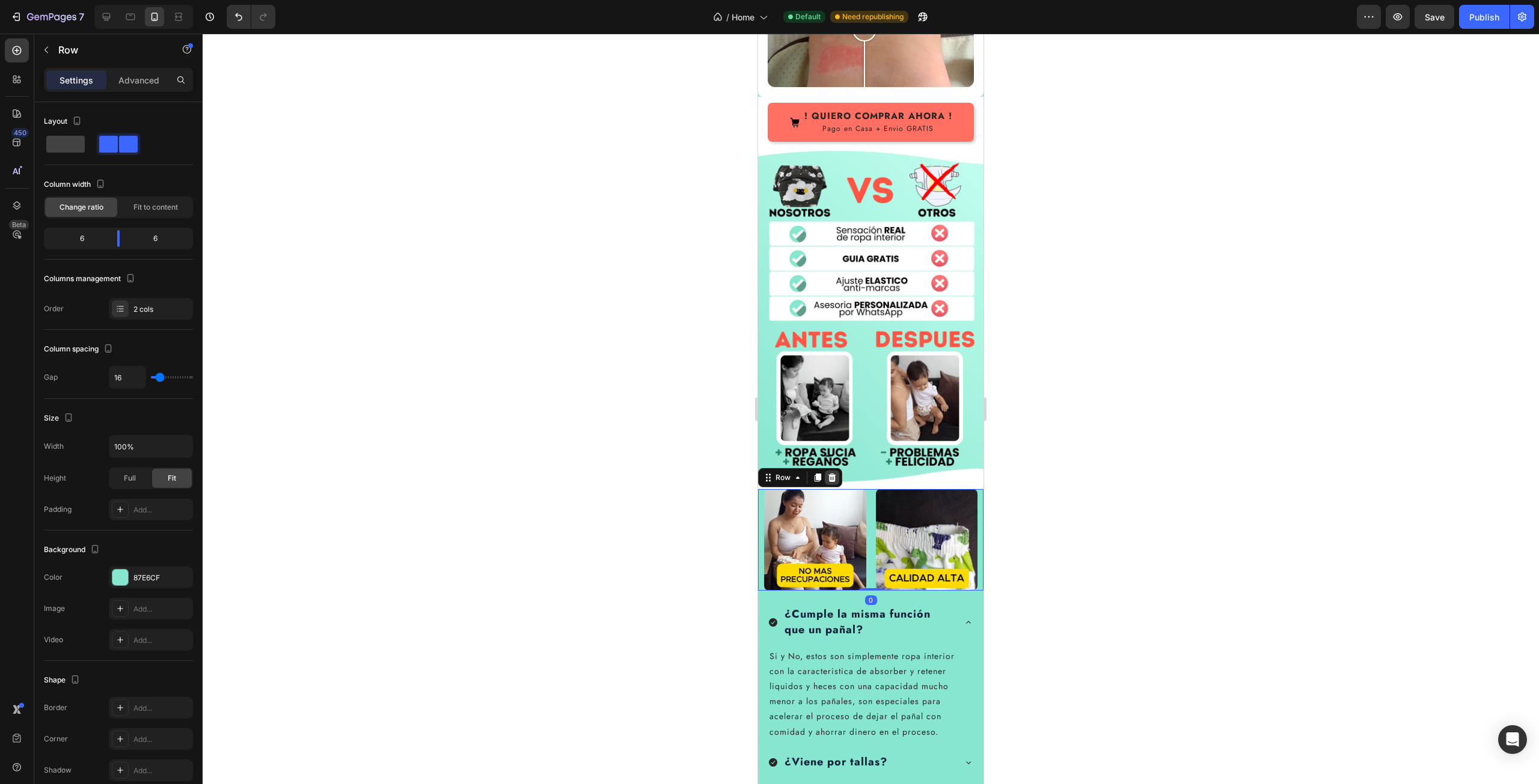
click at [834, 473] on icon at bounding box center [831, 477] width 9 height 9
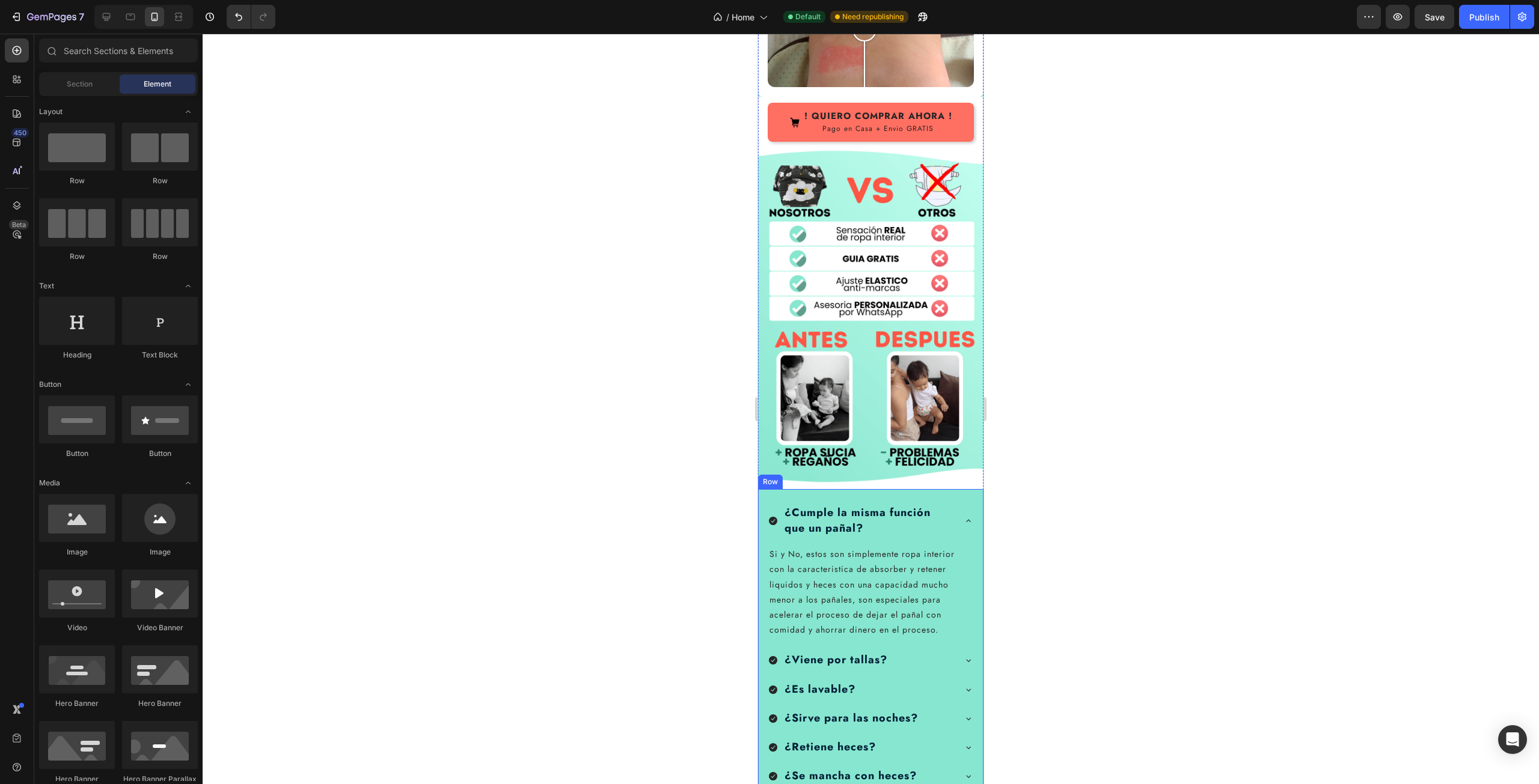
click at [969, 489] on div "¿Cumple la misma función que un pañal? Si y No, estos son simplemente ropa inte…" at bounding box center [871, 644] width 226 height 312
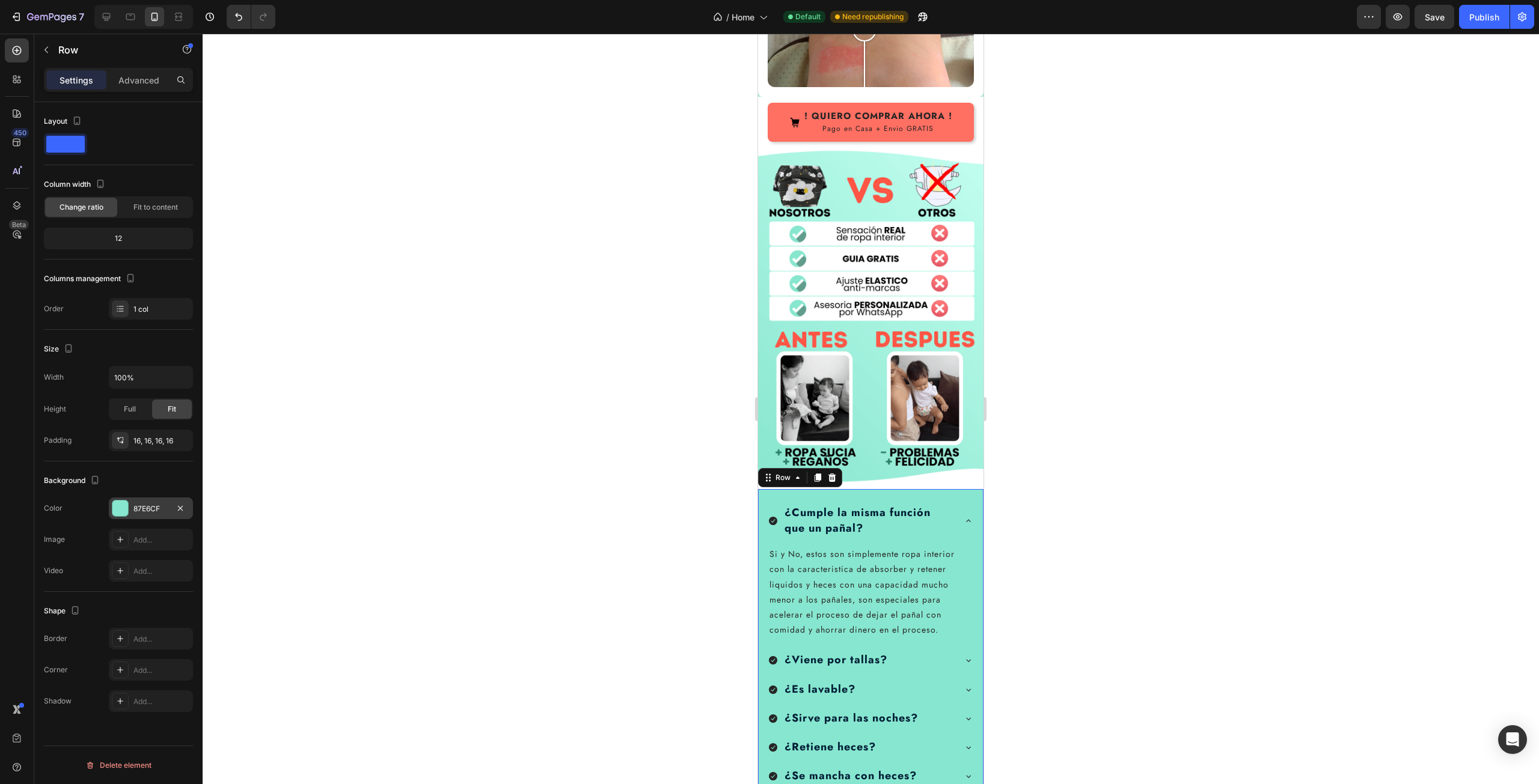
click at [135, 510] on div "87E6CF" at bounding box center [150, 508] width 35 height 11
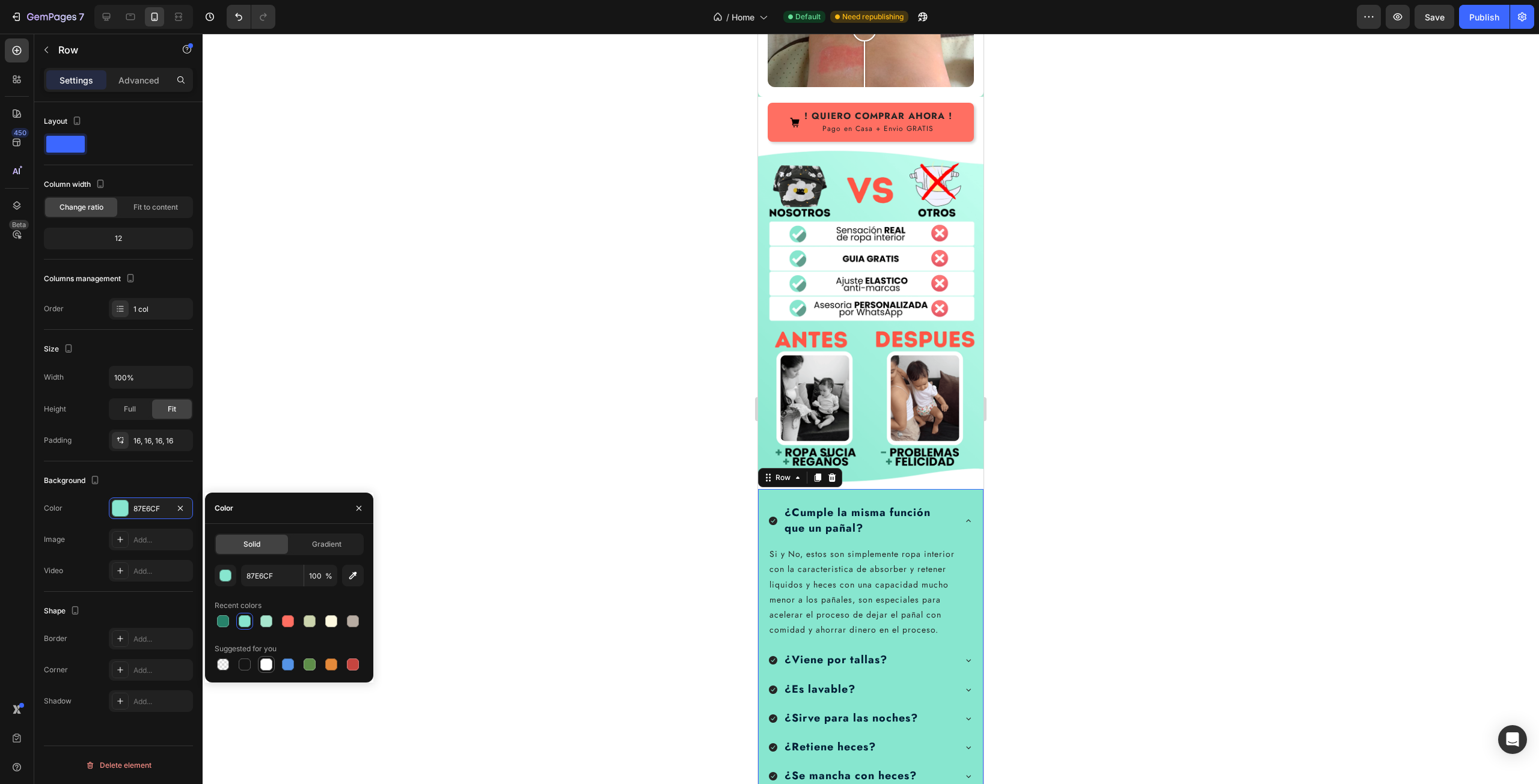
click at [264, 665] on div at bounding box center [266, 664] width 12 height 12
type input "FFFFFF"
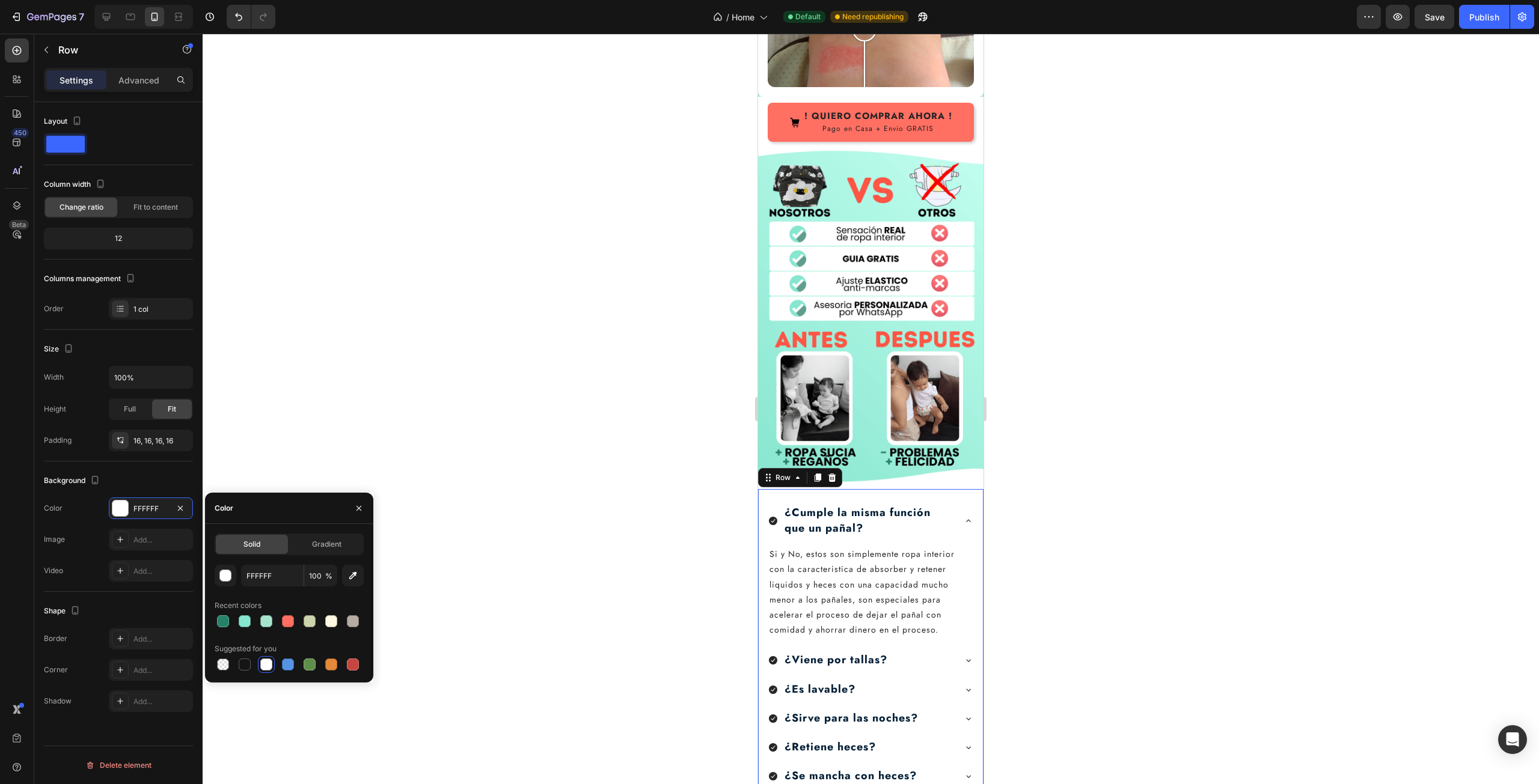
click at [1017, 432] on div at bounding box center [870, 409] width 1336 height 751
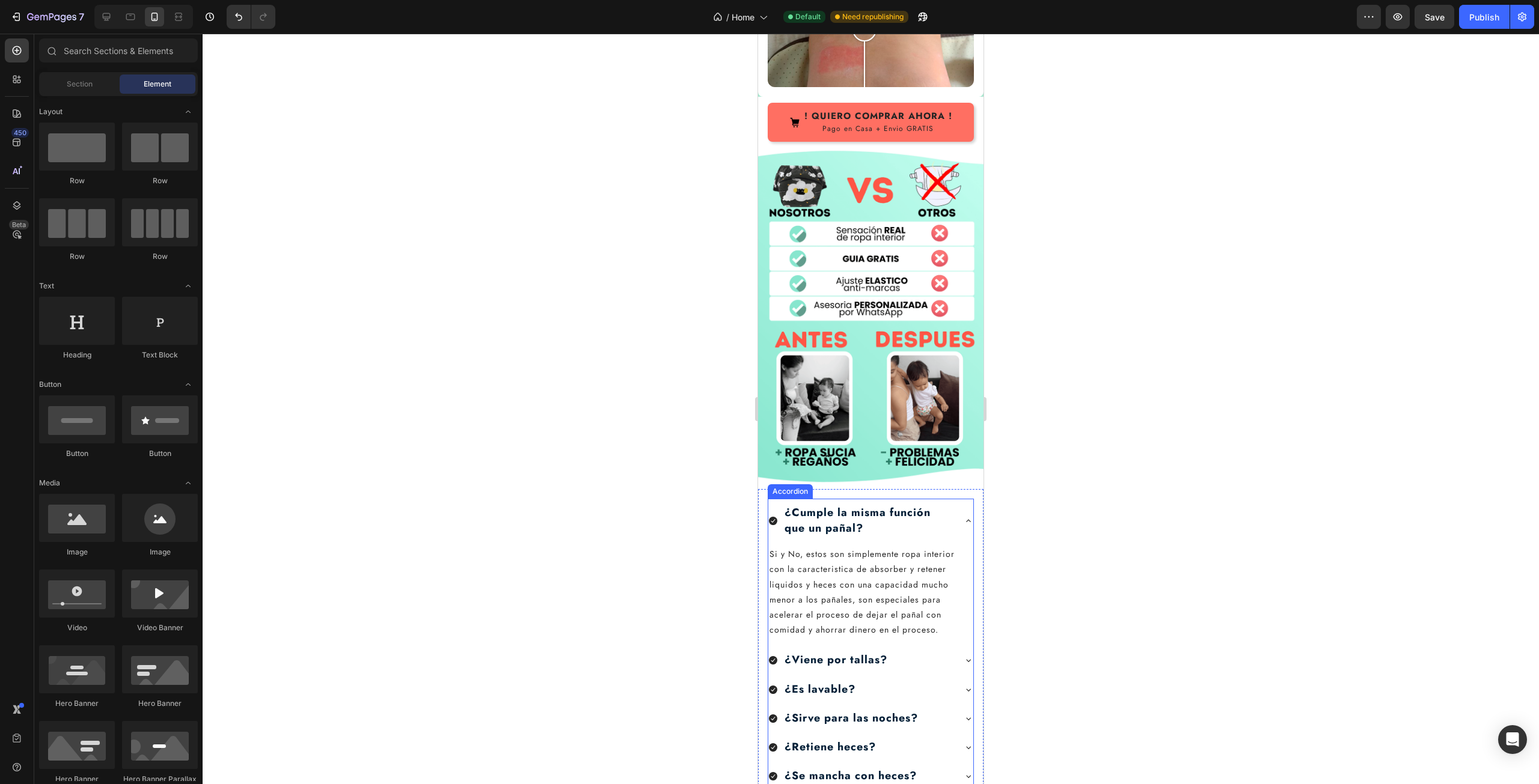
click at [964, 516] on icon at bounding box center [968, 521] width 9 height 9
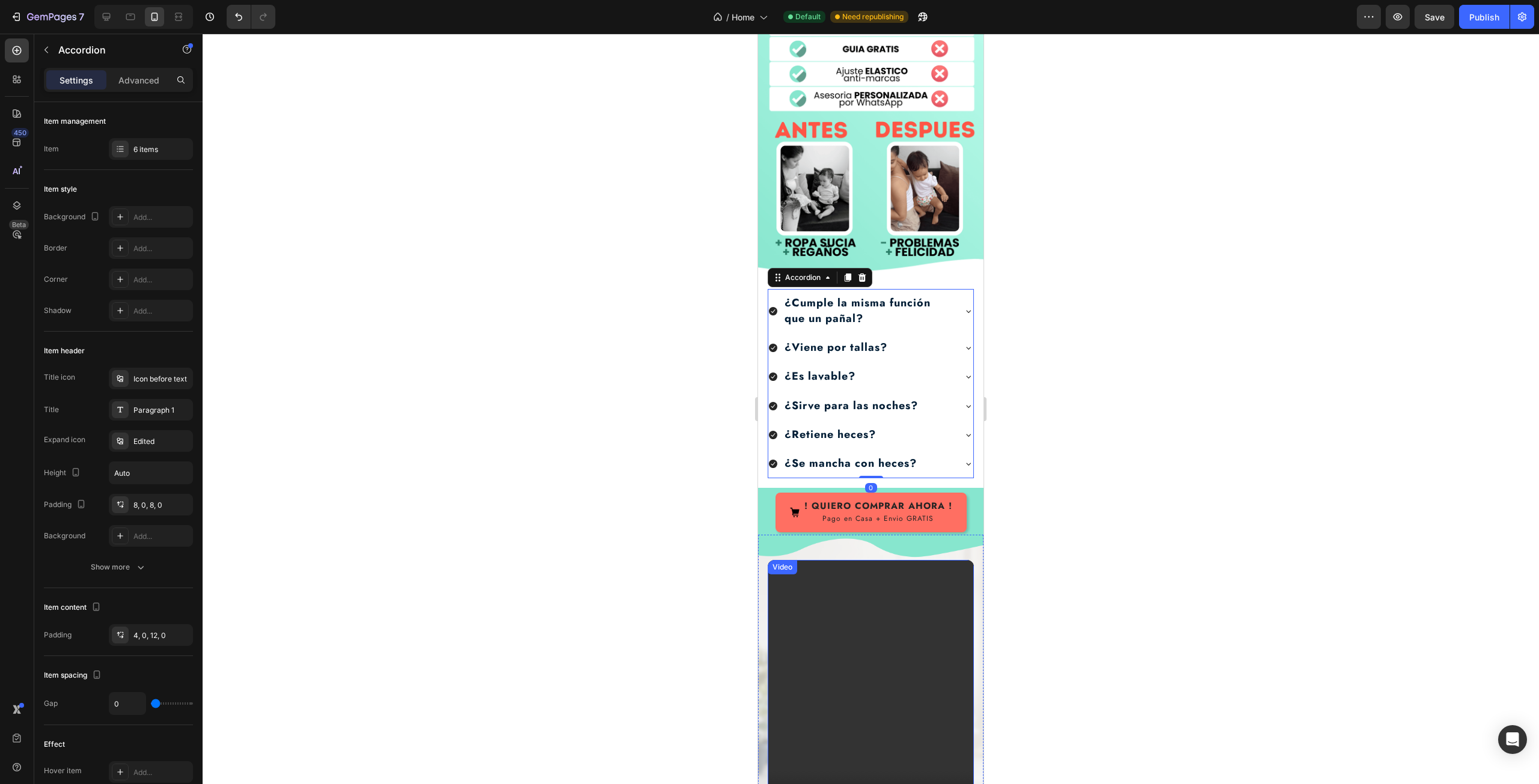
scroll to position [1827, 0]
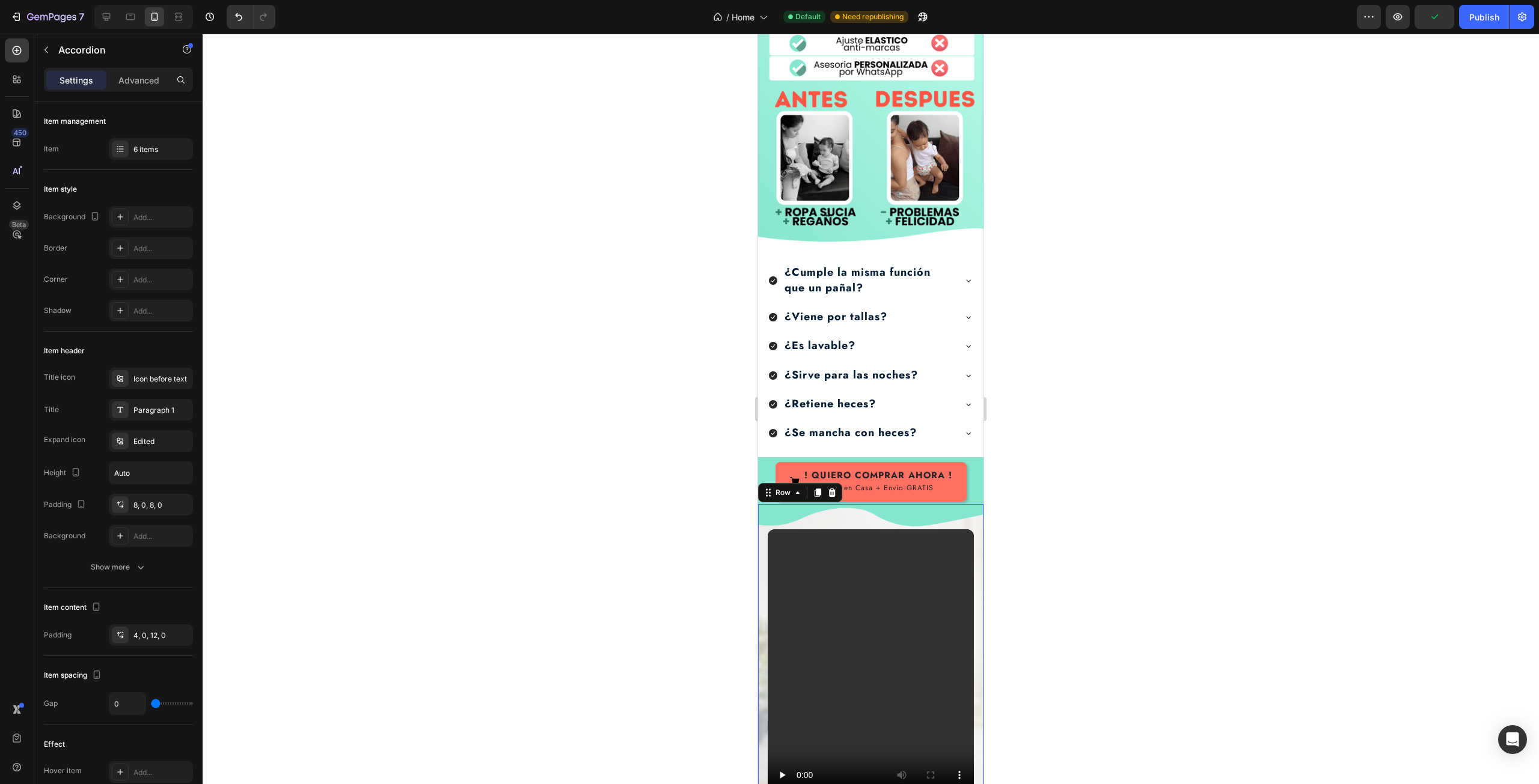
click at [776, 504] on div "Video Row 0" at bounding box center [871, 678] width 226 height 349
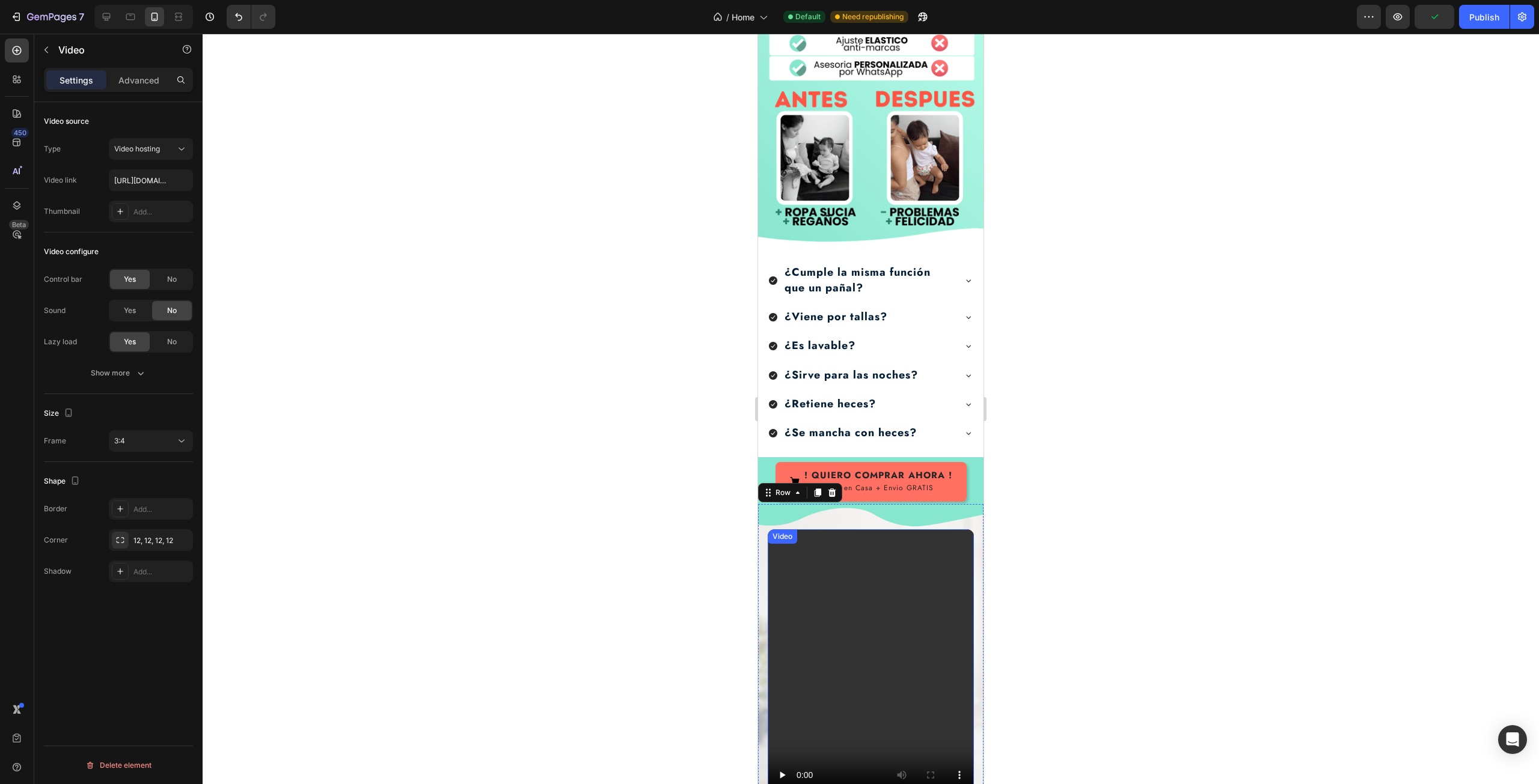
click at [800, 529] on div "Video" at bounding box center [870, 667] width 206 height 275
click at [848, 537] on icon at bounding box center [847, 541] width 8 height 9
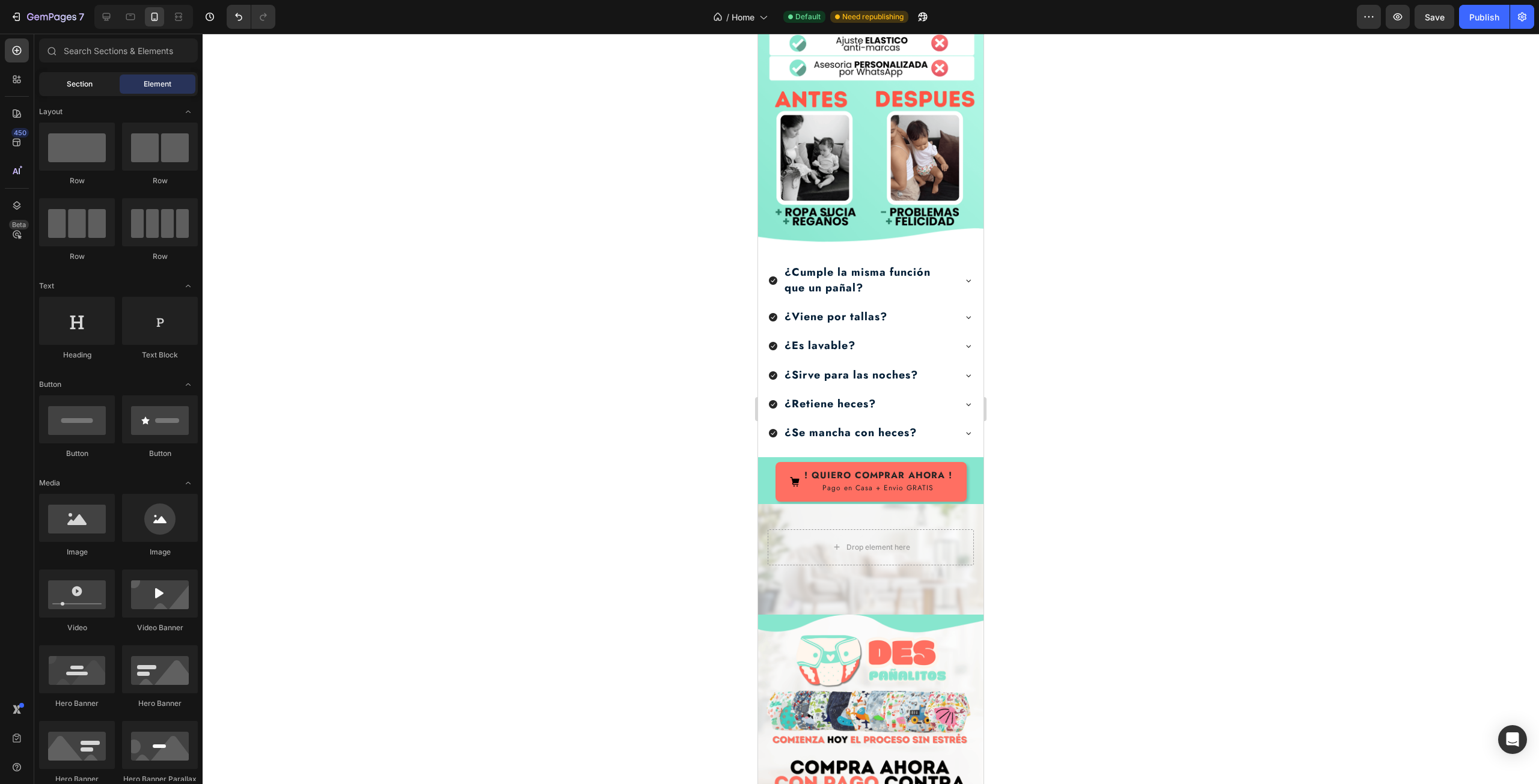
click at [65, 83] on div "Section" at bounding box center [79, 84] width 76 height 20
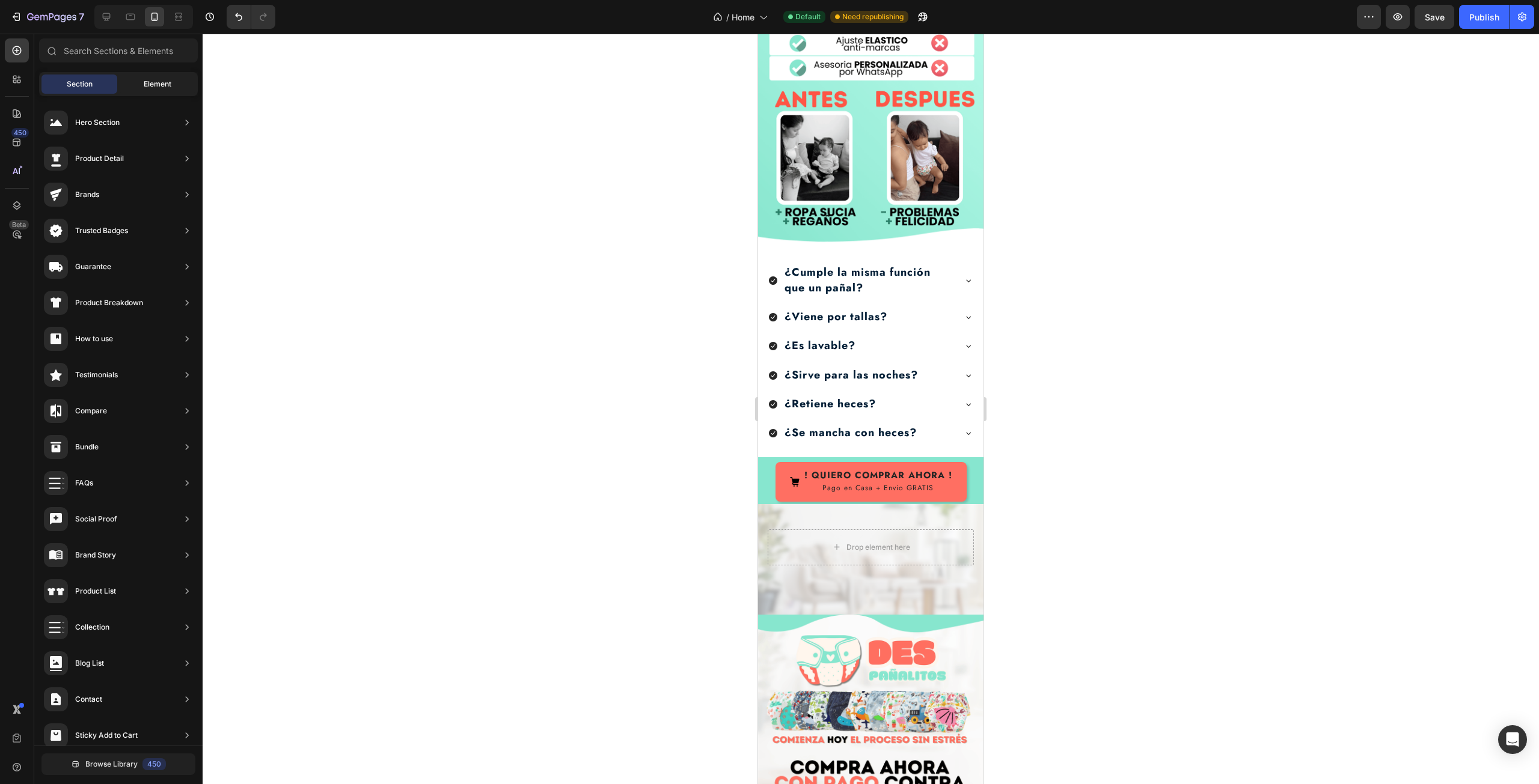
click at [128, 82] on div "Element" at bounding box center [157, 84] width 76 height 20
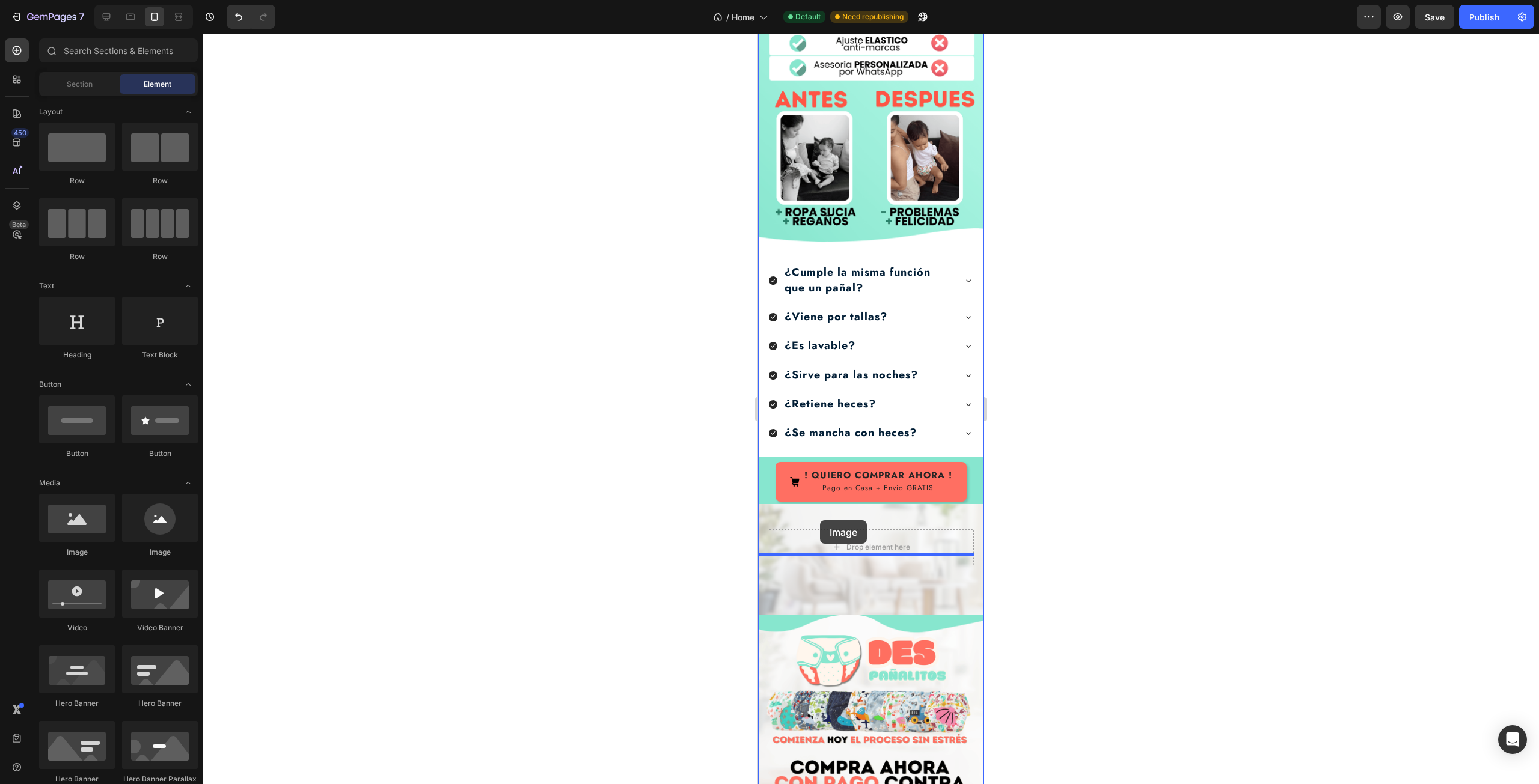
drag, startPoint x: 844, startPoint y: 555, endPoint x: 820, endPoint y: 520, distance: 42.4
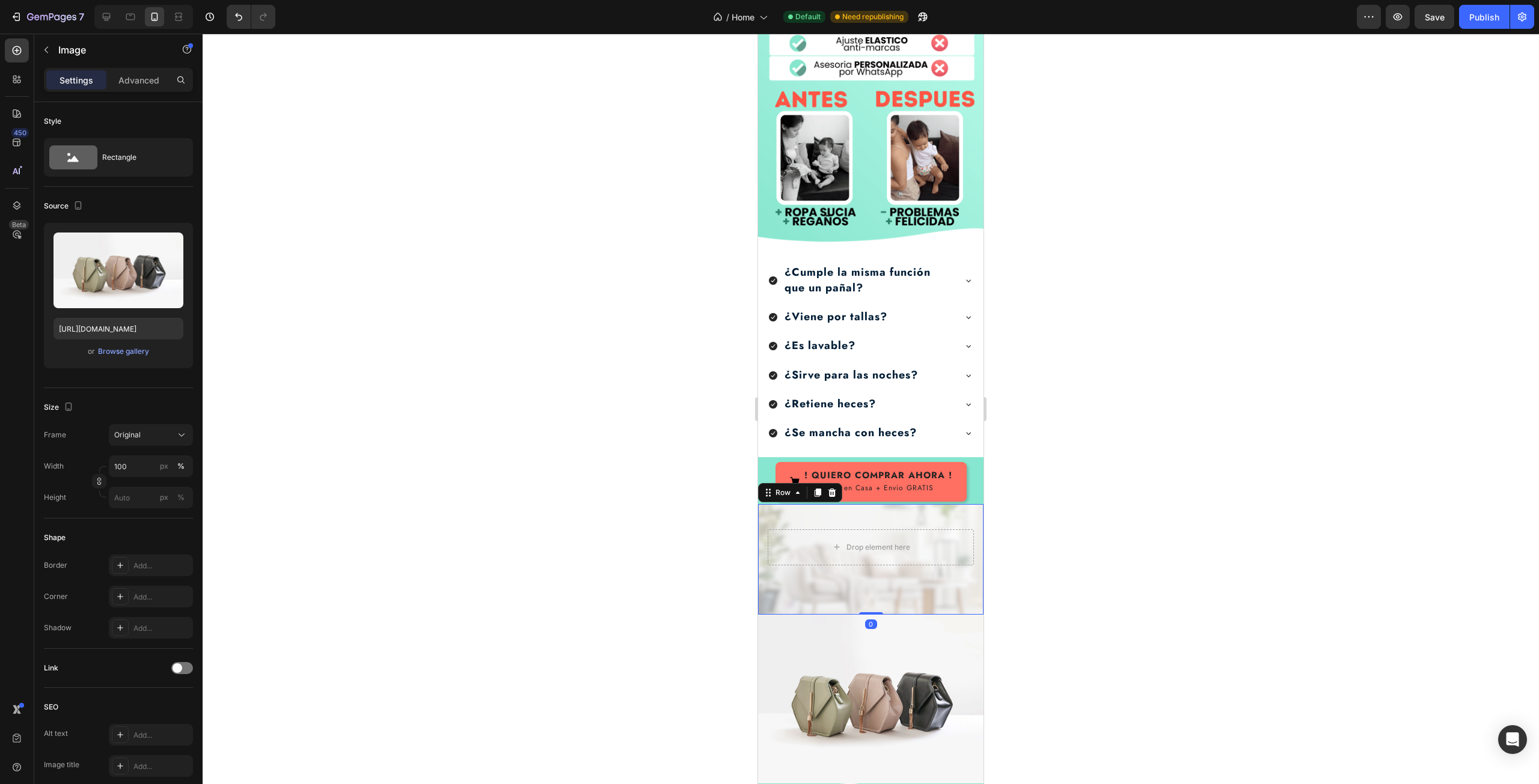
click at [805, 521] on div "Drop element here Row 0" at bounding box center [871, 559] width 226 height 111
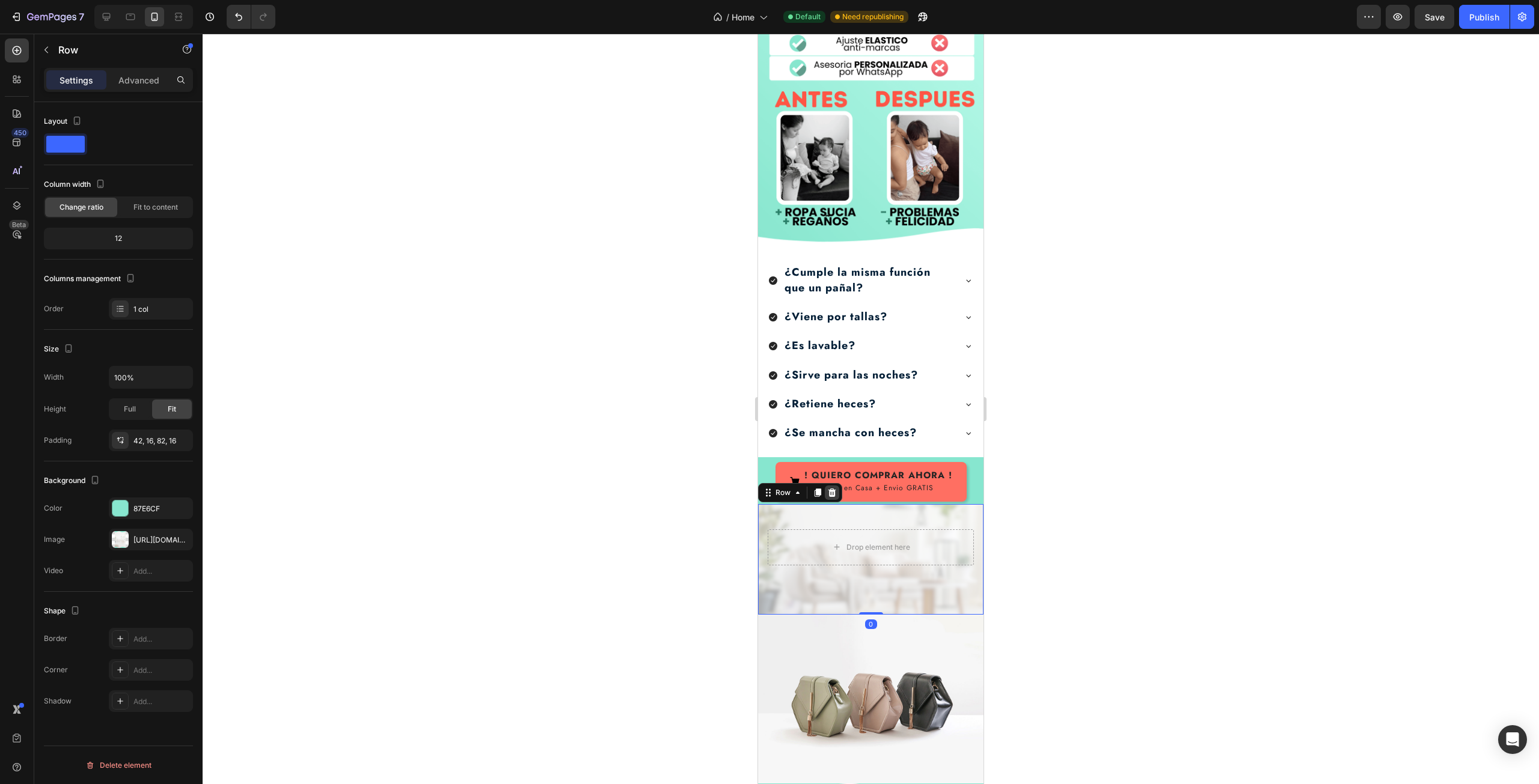
click at [838, 485] on div at bounding box center [832, 493] width 14 height 14
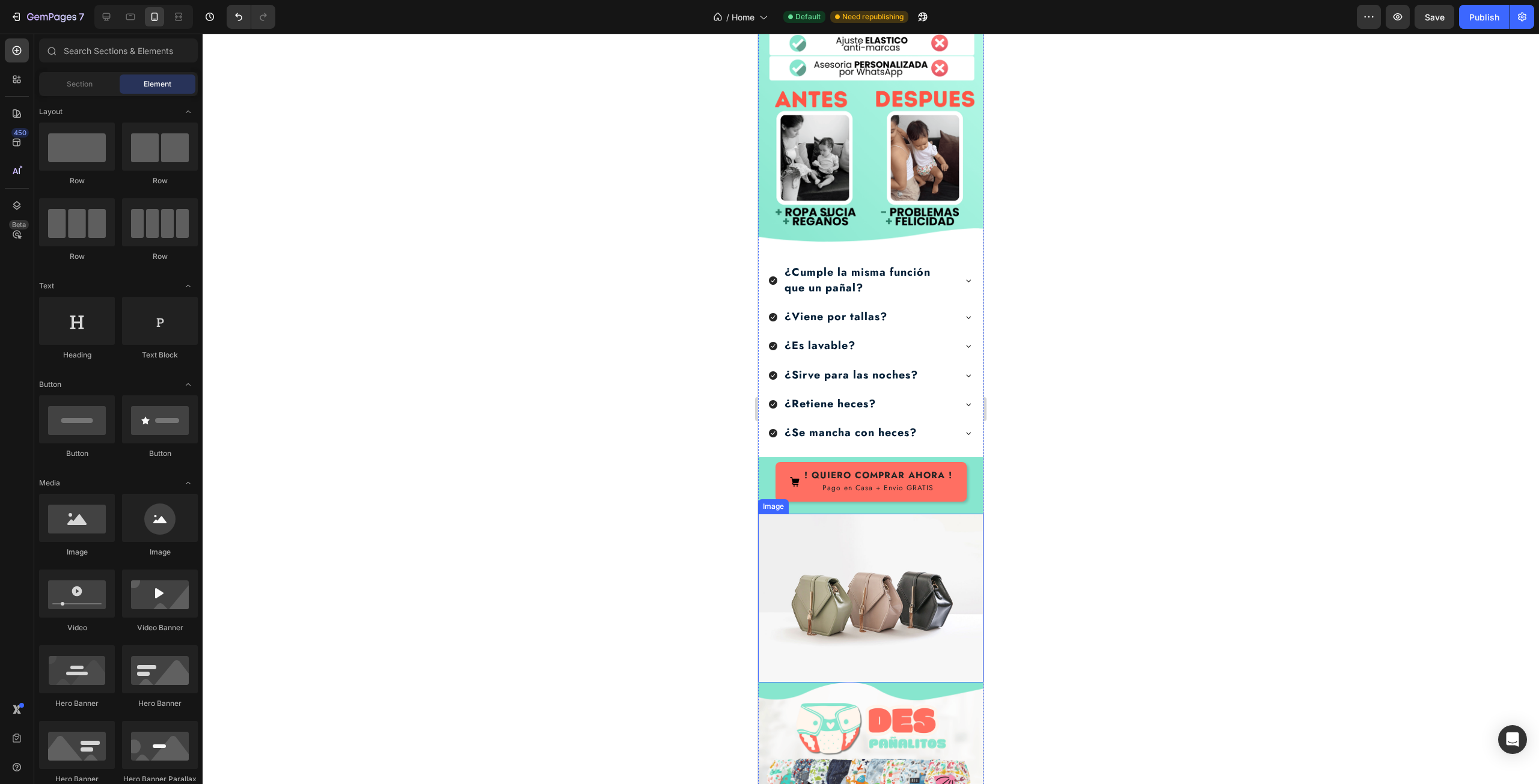
click at [878, 514] on img at bounding box center [871, 597] width 226 height 169
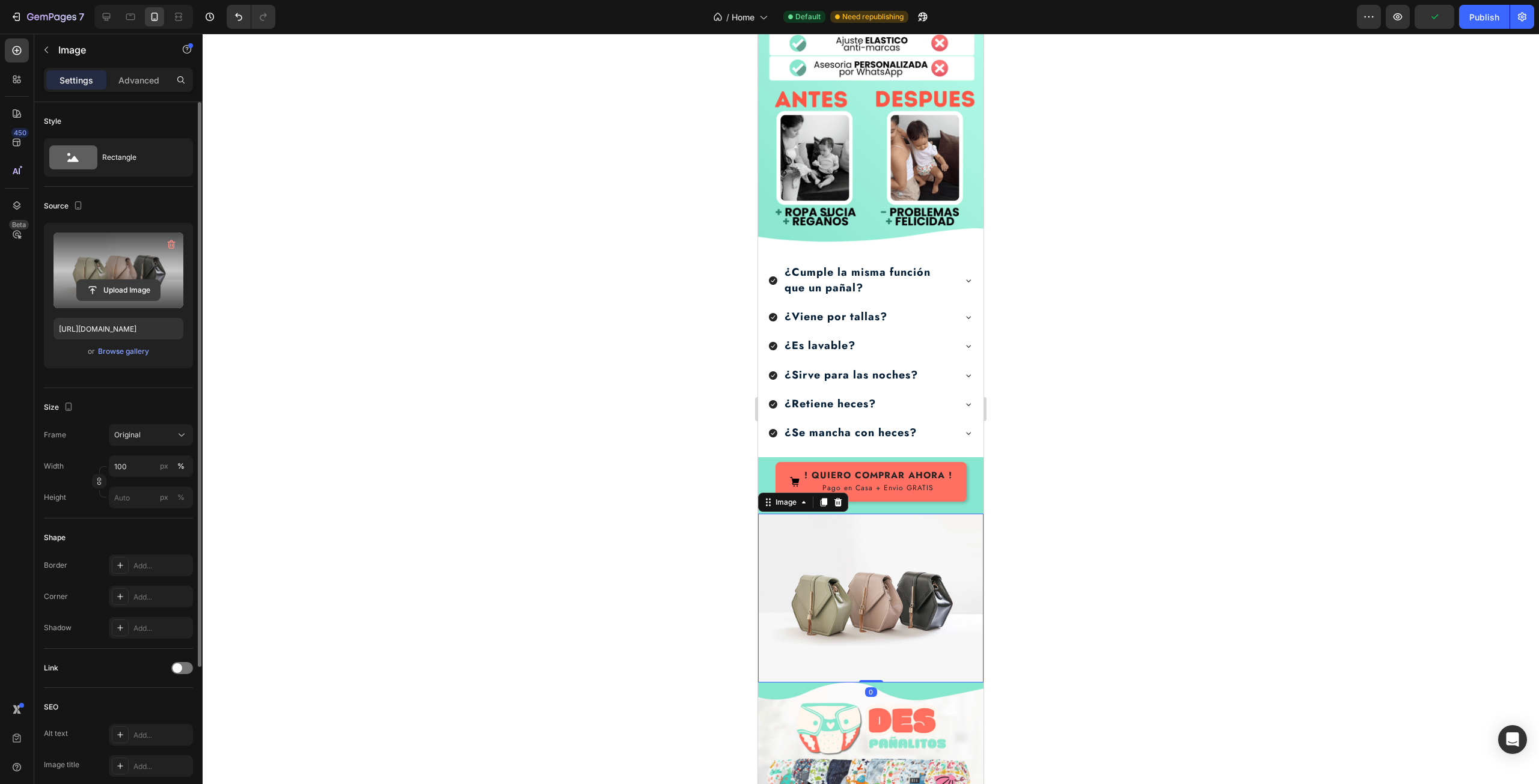
click at [113, 290] on input "file" at bounding box center [118, 290] width 83 height 20
type input "[URL][DOMAIN_NAME]"
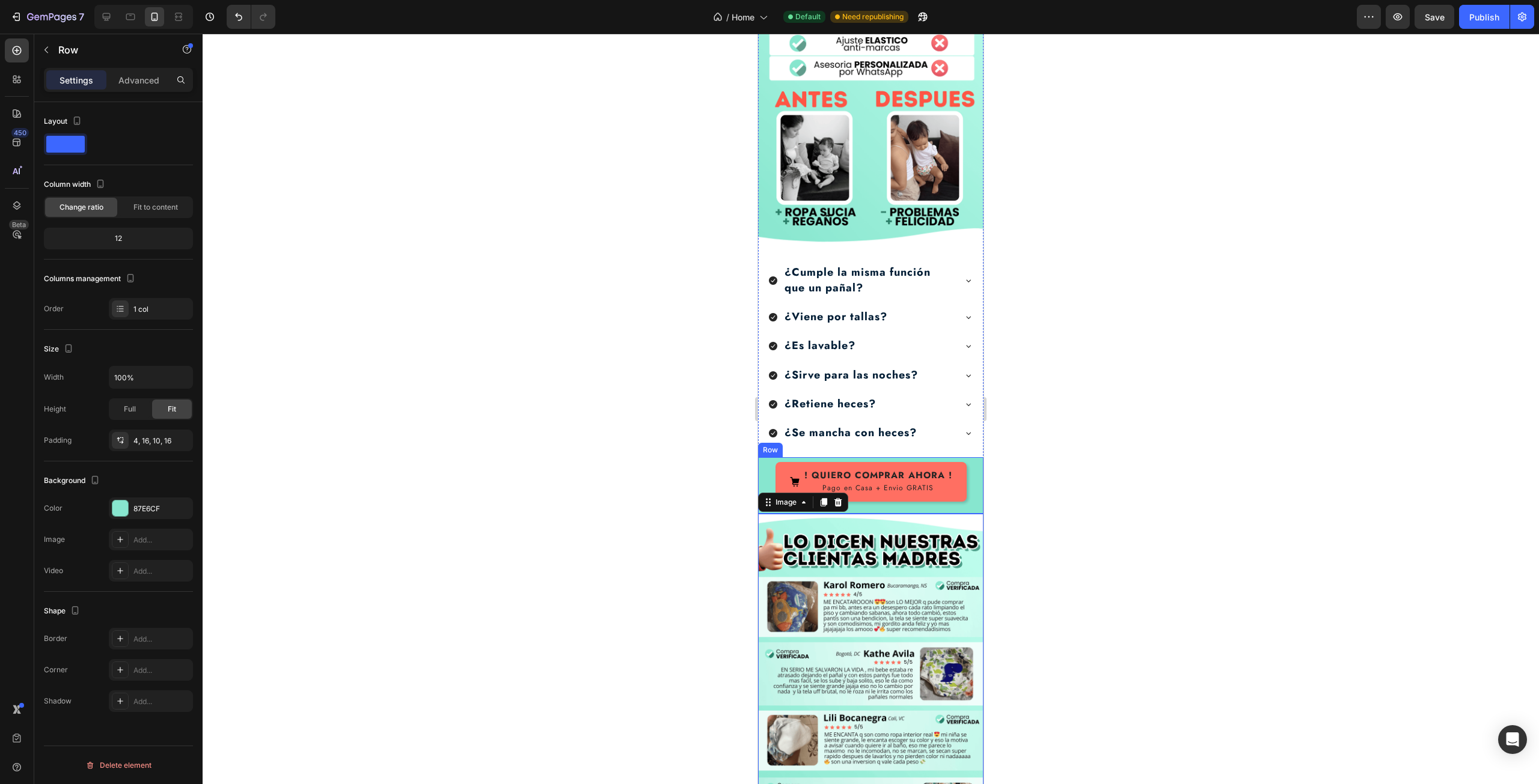
click at [763, 457] on div "! QUIERO COMPRAR AHORA ! Pago en Casa + Envio GRATIS Button Row" at bounding box center [871, 485] width 226 height 56
click at [149, 511] on div "87E6CF" at bounding box center [150, 508] width 35 height 11
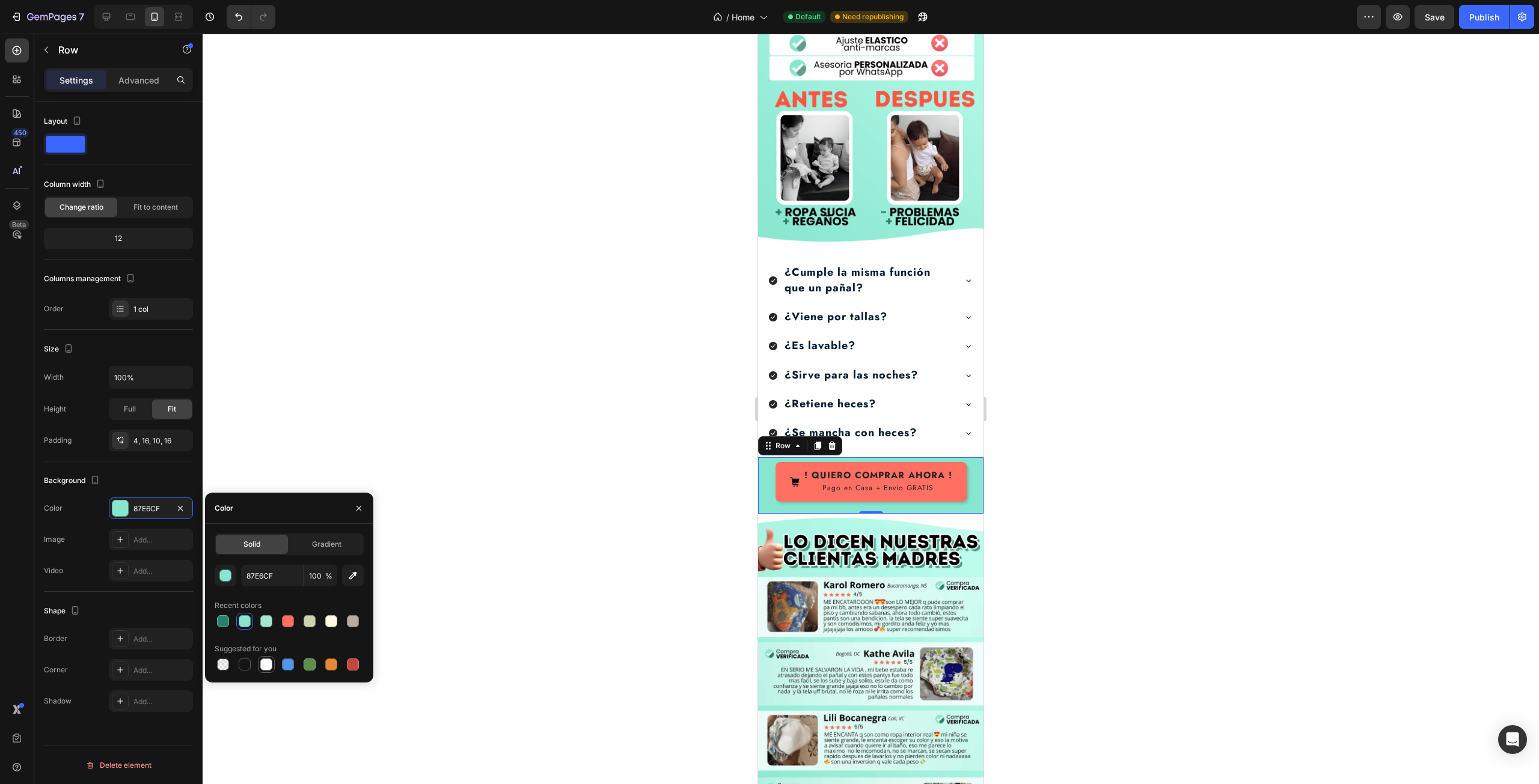
click at [269, 662] on div at bounding box center [266, 664] width 12 height 12
type input "FFFFFF"
click at [126, 85] on p "Advanced" at bounding box center [139, 80] width 41 height 12
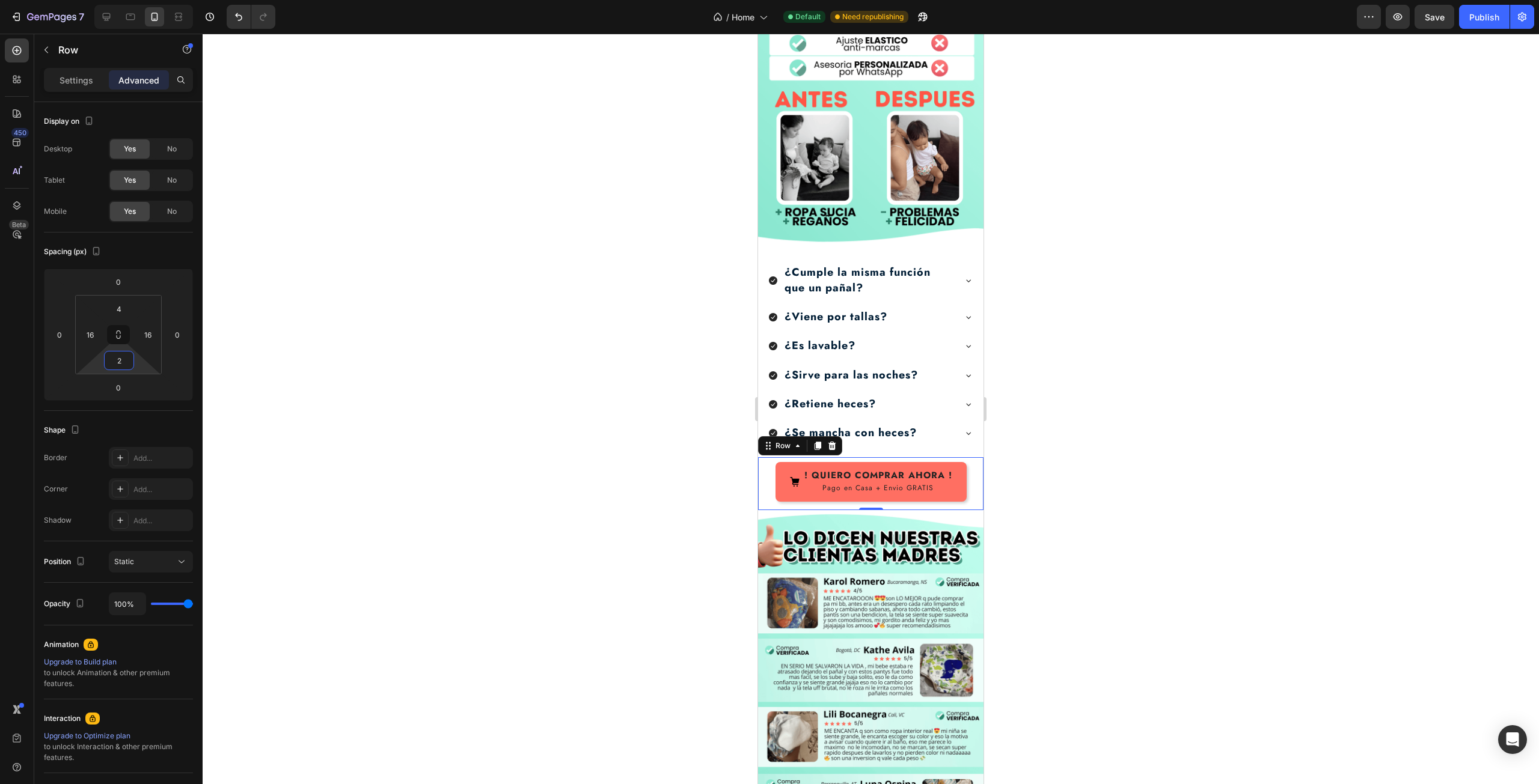
type input "0"
drag, startPoint x: 139, startPoint y: 365, endPoint x: 148, endPoint y: 375, distance: 13.5
click at [148, 0] on html "7 / Home Default Need republishing Preview Save Publish 450 Beta Sections(18) E…" at bounding box center [769, 0] width 1539 height 0
click at [1098, 283] on div at bounding box center [870, 409] width 1336 height 751
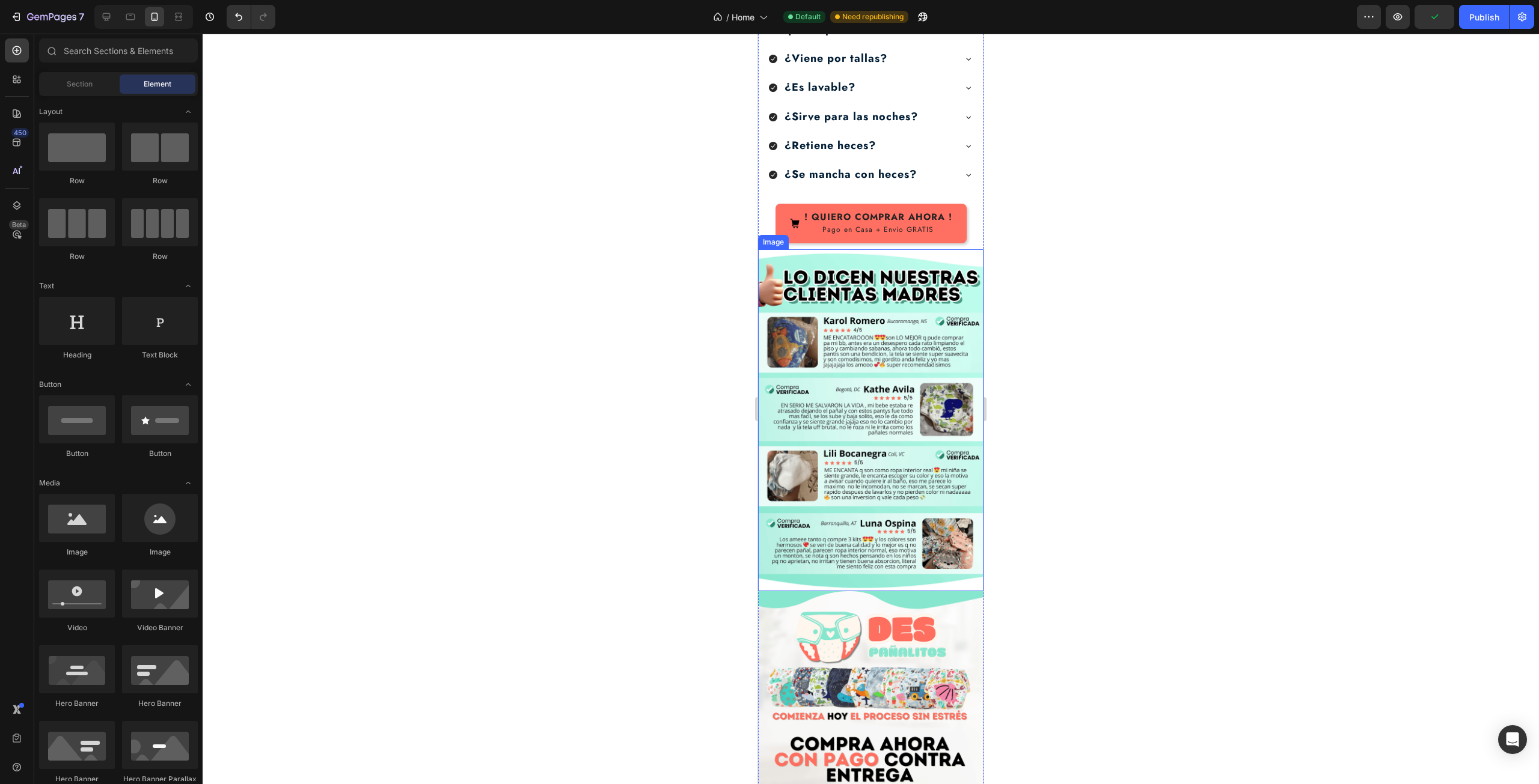
scroll to position [2128, 0]
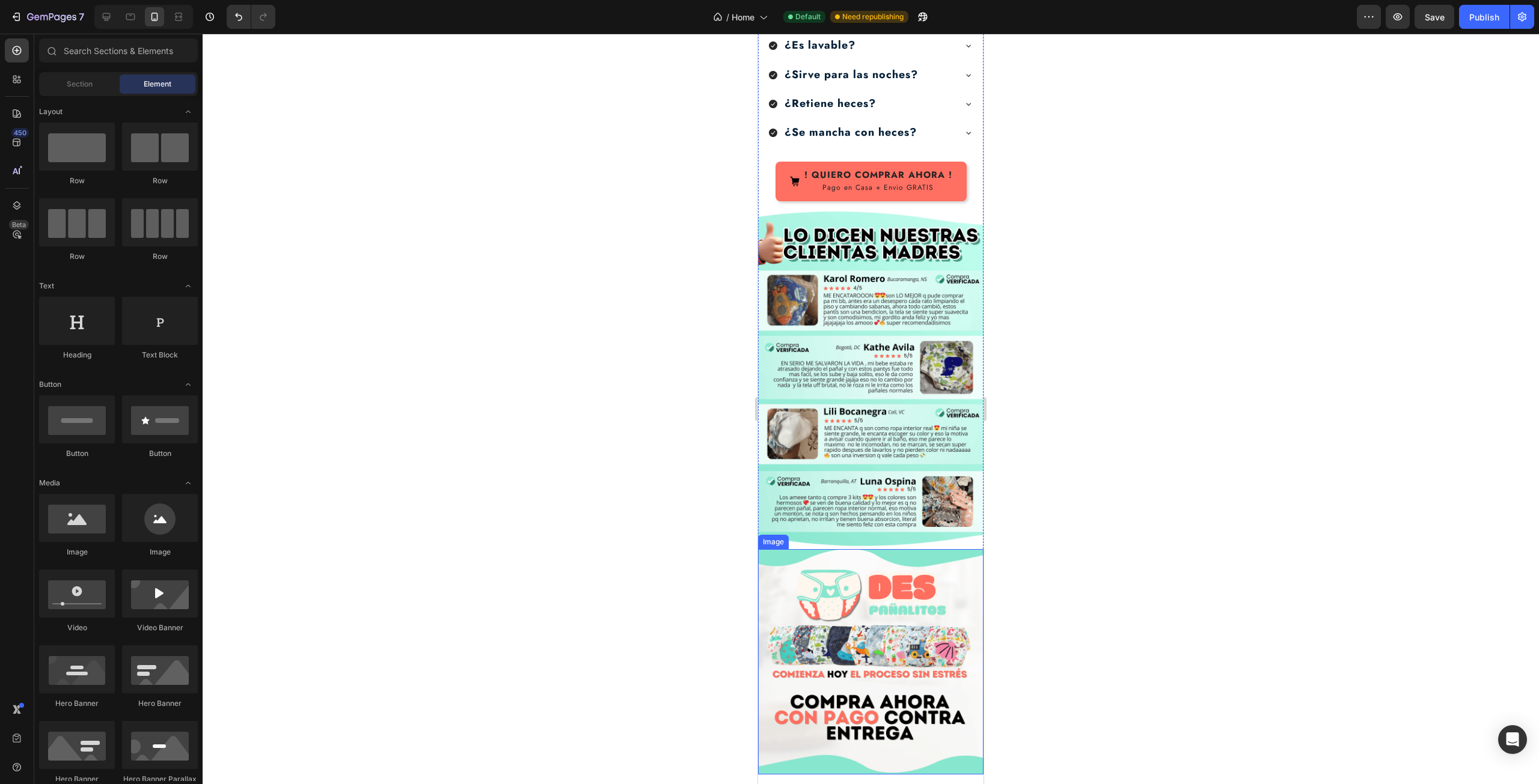
click at [936, 549] on img at bounding box center [871, 662] width 226 height 226
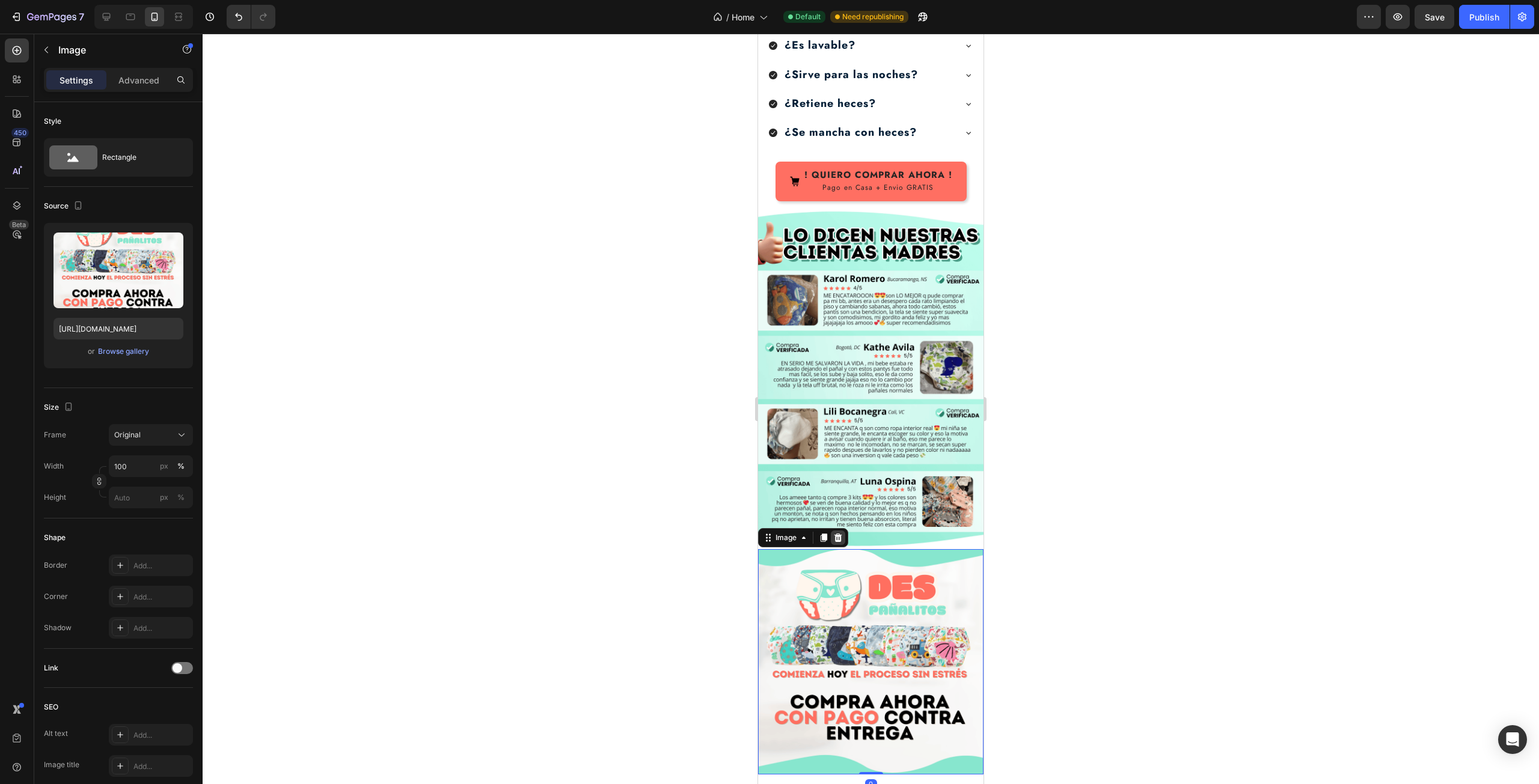
click at [839, 534] on icon at bounding box center [838, 538] width 8 height 9
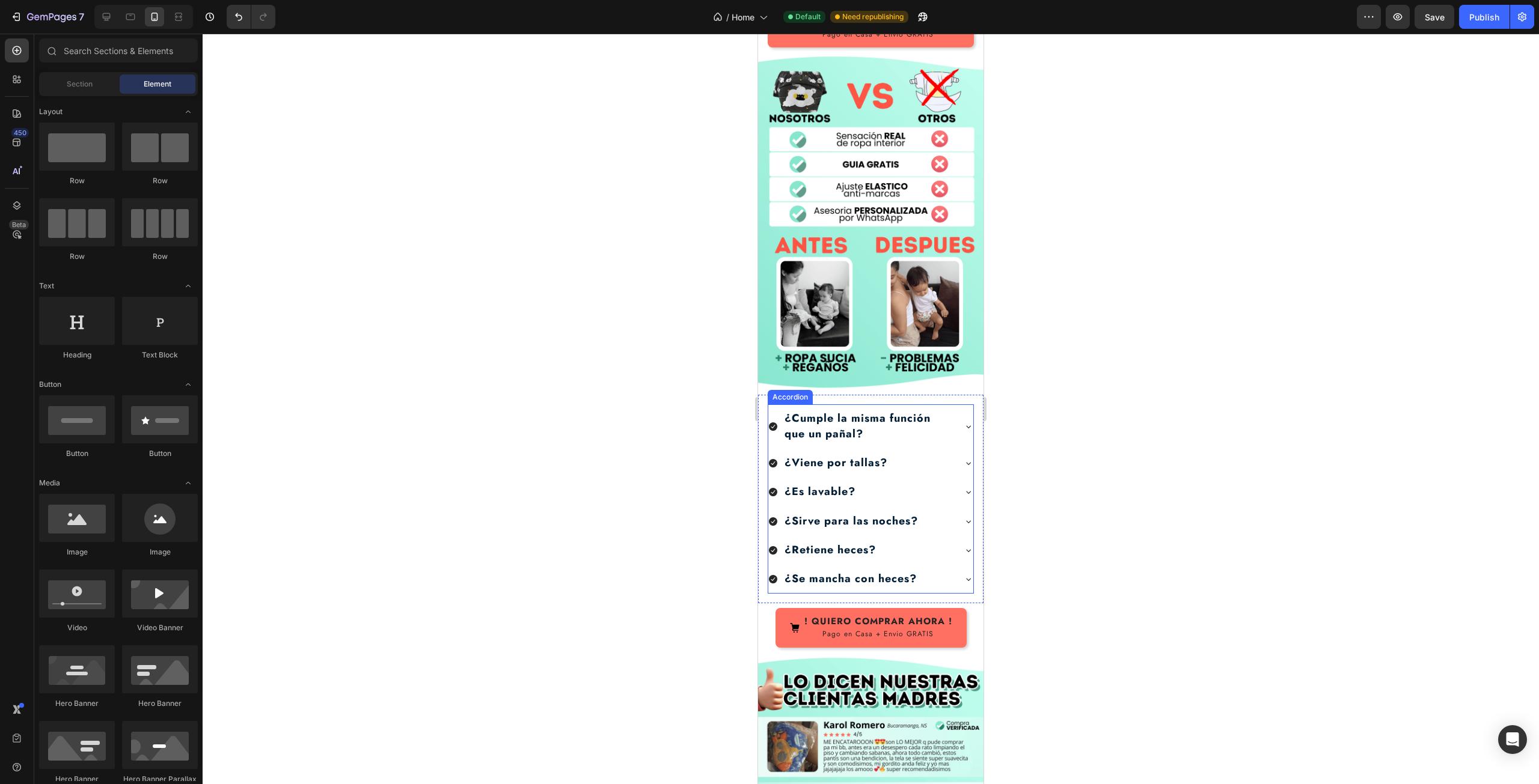
scroll to position [1653, 0]
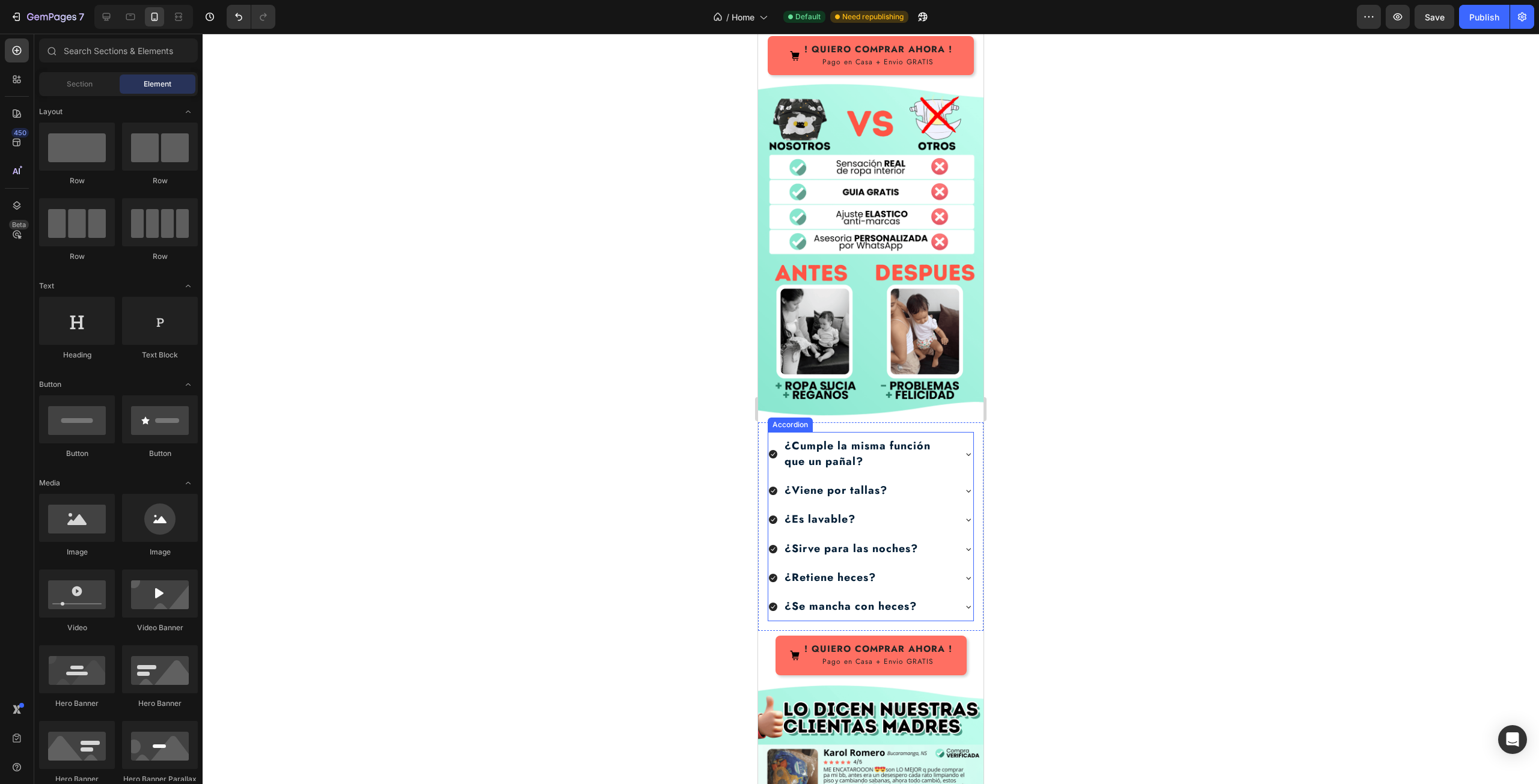
click at [964, 449] on icon at bounding box center [968, 453] width 9 height 9
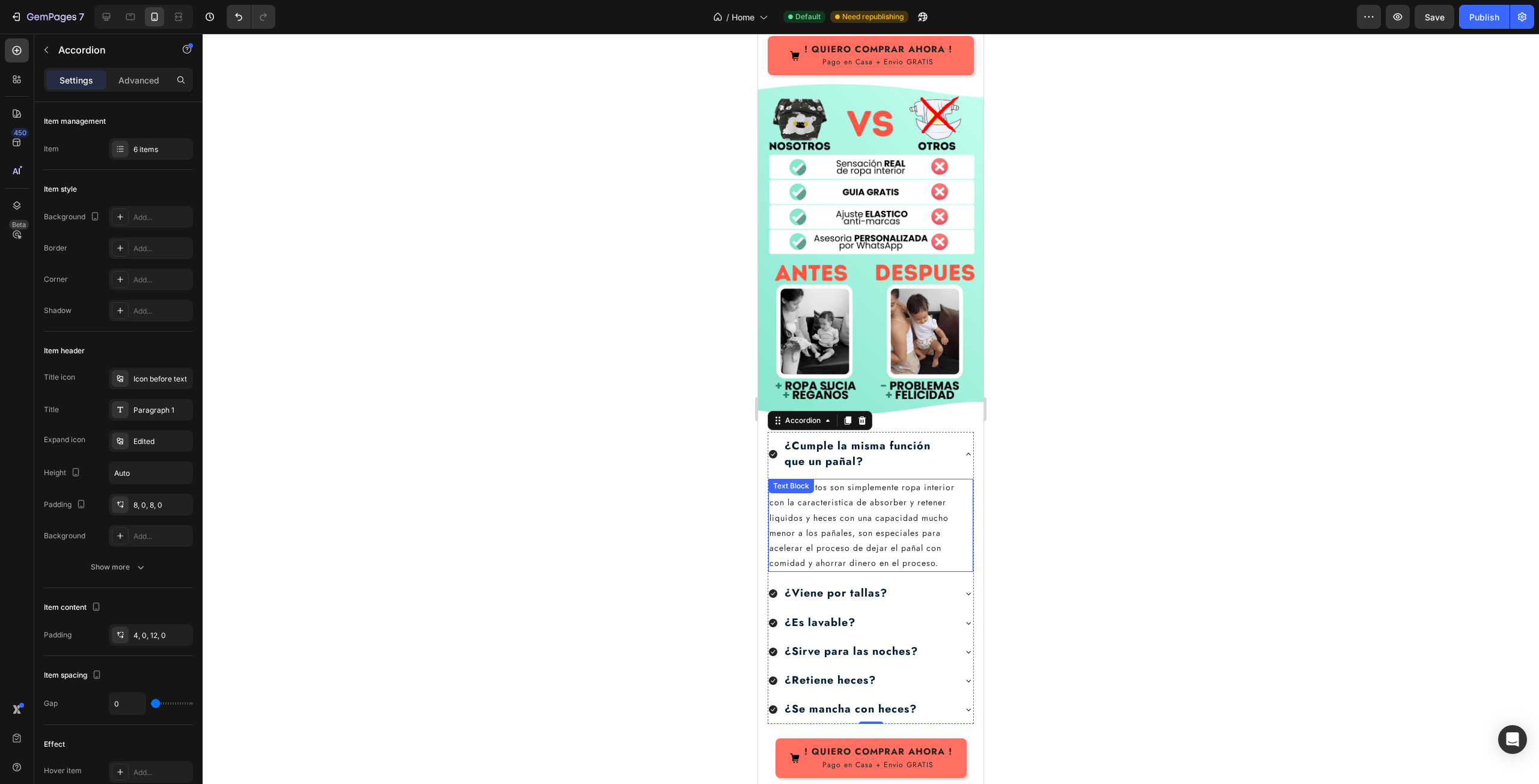
click at [917, 480] on p "Si y No, estos son simplemente ropa interior con la caracteristica de absorber …" at bounding box center [870, 525] width 203 height 90
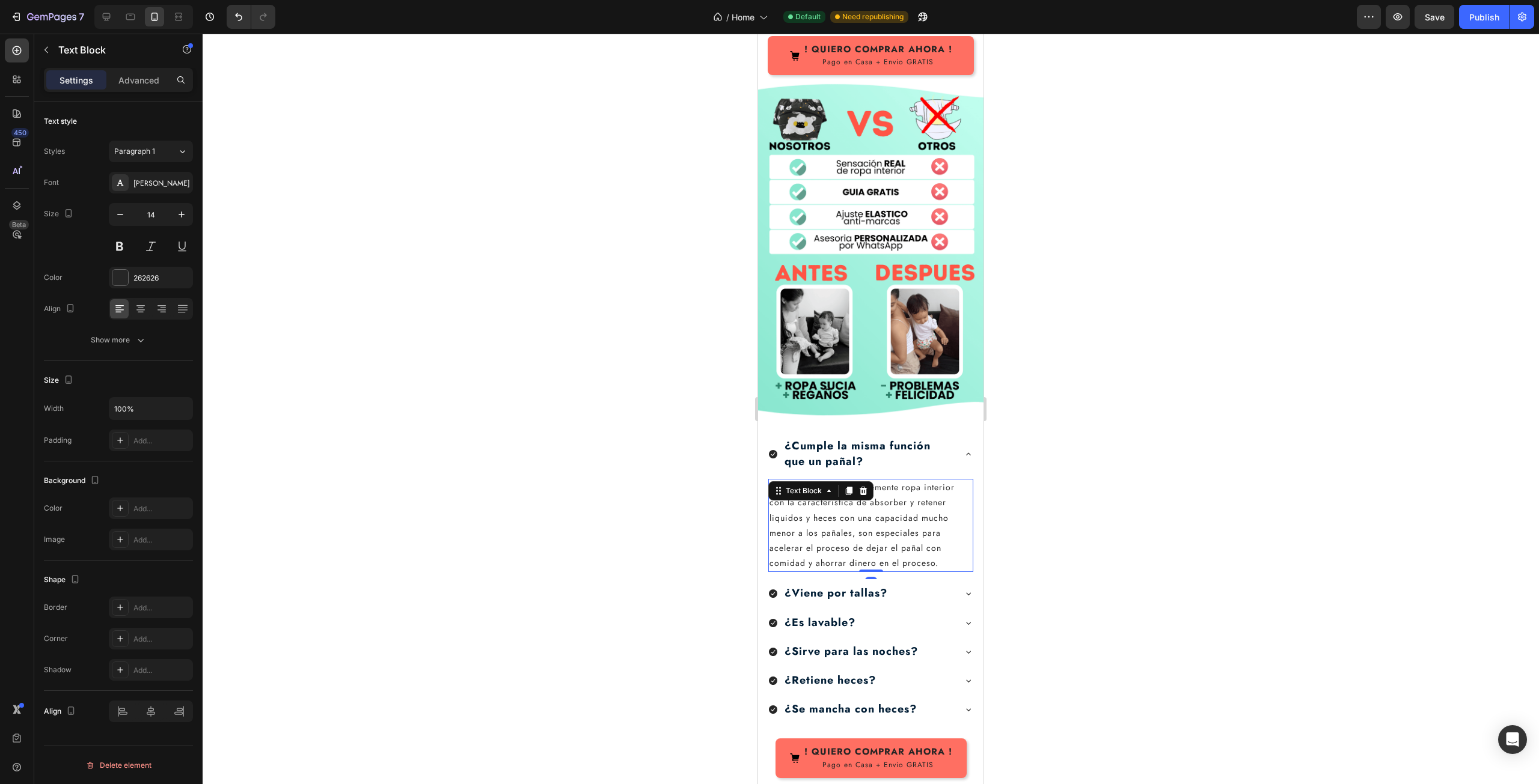
click at [917, 480] on p "Si y No, estos son simplemente ropa interior con la caracteristica de absorber …" at bounding box center [870, 525] width 203 height 90
click at [877, 480] on p "Si y No, estos son simplemente ropa interior con la caracteristica de absorber …" at bounding box center [870, 525] width 203 height 90
click at [800, 480] on p "Si y No, estos son simplemente ropa interior con la caracteristica de absorber …" at bounding box center [870, 525] width 203 height 90
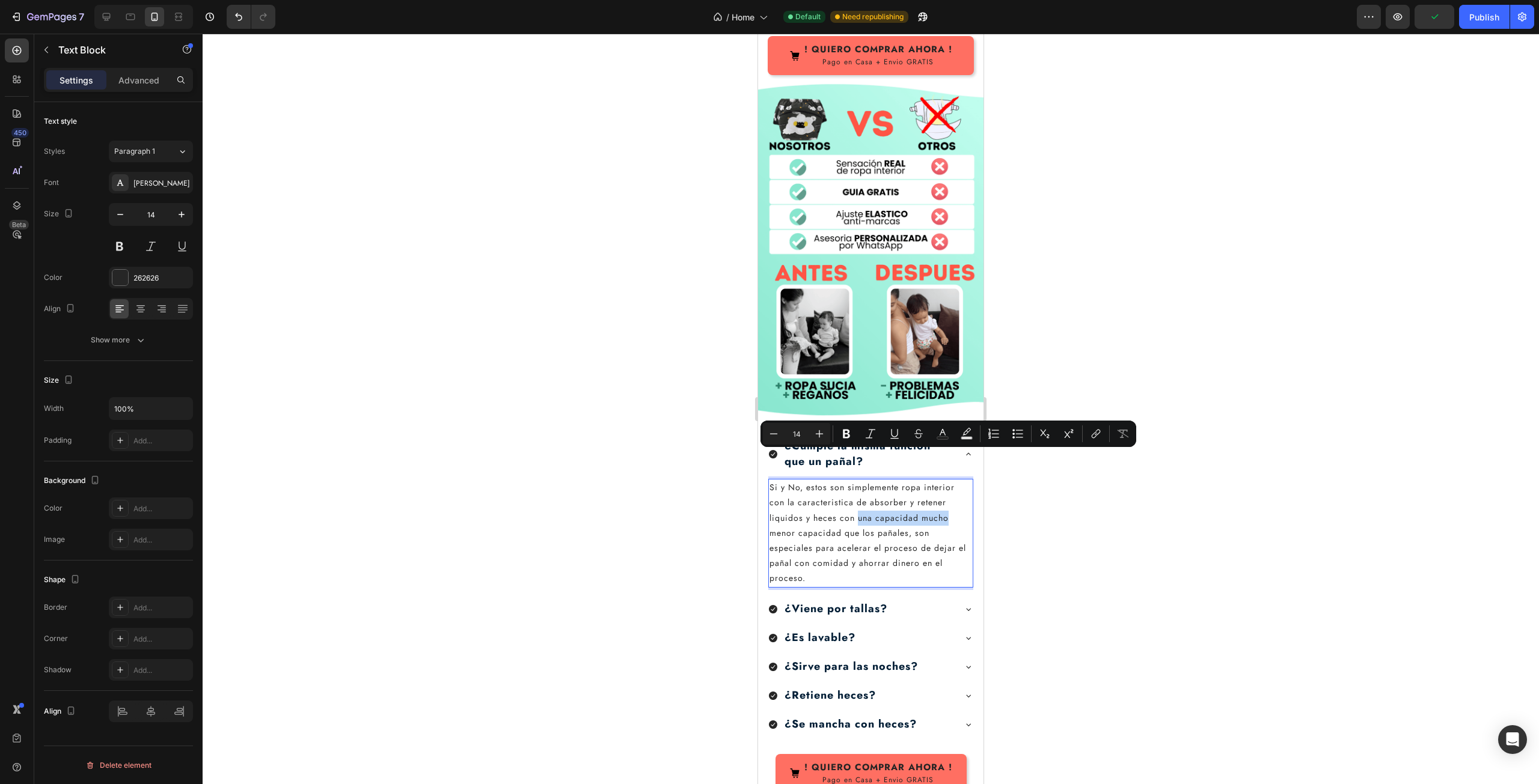
drag, startPoint x: 857, startPoint y: 459, endPoint x: 946, endPoint y: 459, distance: 89.0
click at [946, 480] on p "Si y No, estos son simplemente ropa interior con la caracteristica de absorber …" at bounding box center [870, 533] width 203 height 106
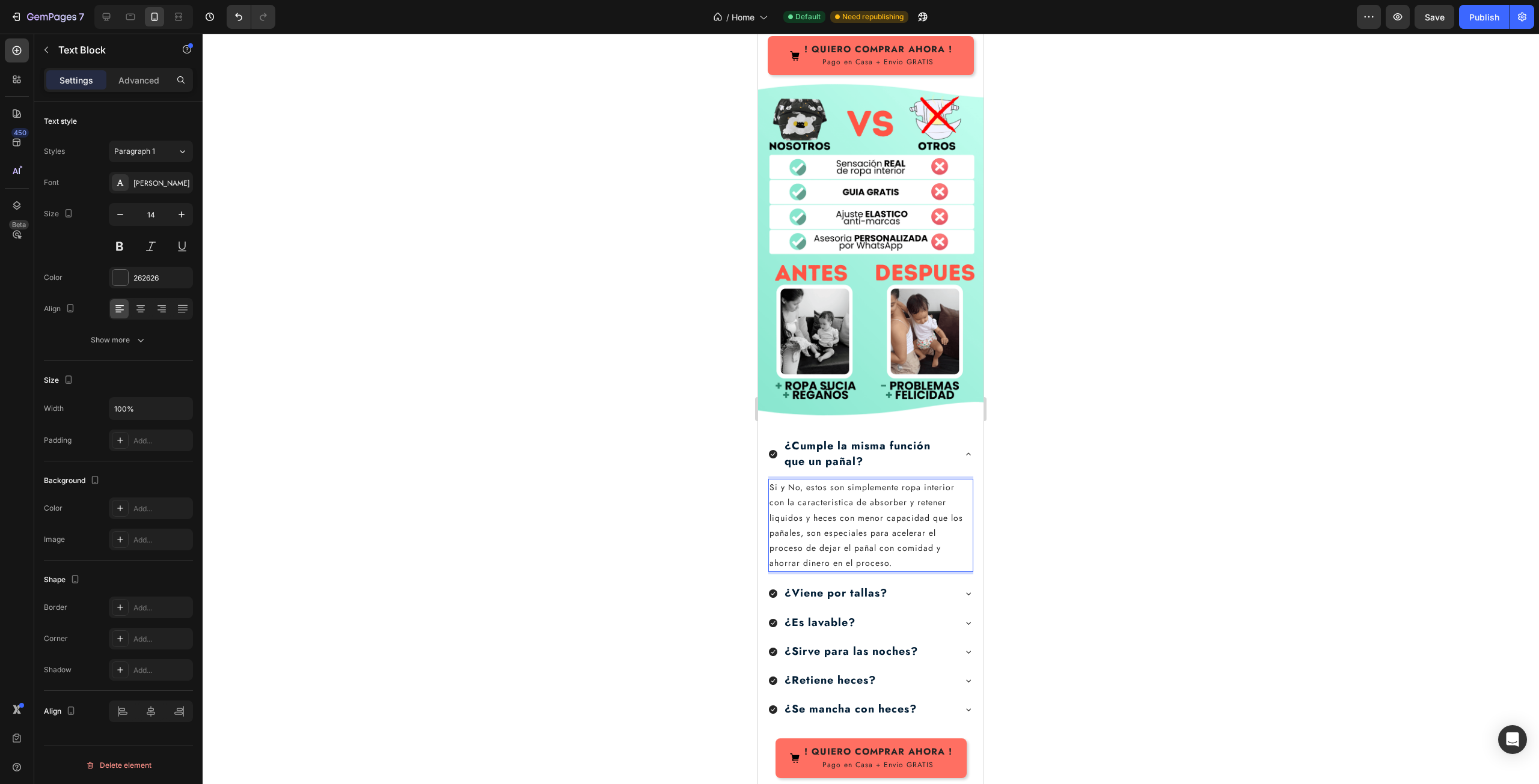
click at [932, 488] on p "Si y No, estos son simplemente ropa interior con la caracteristica de absorber …" at bounding box center [870, 525] width 203 height 90
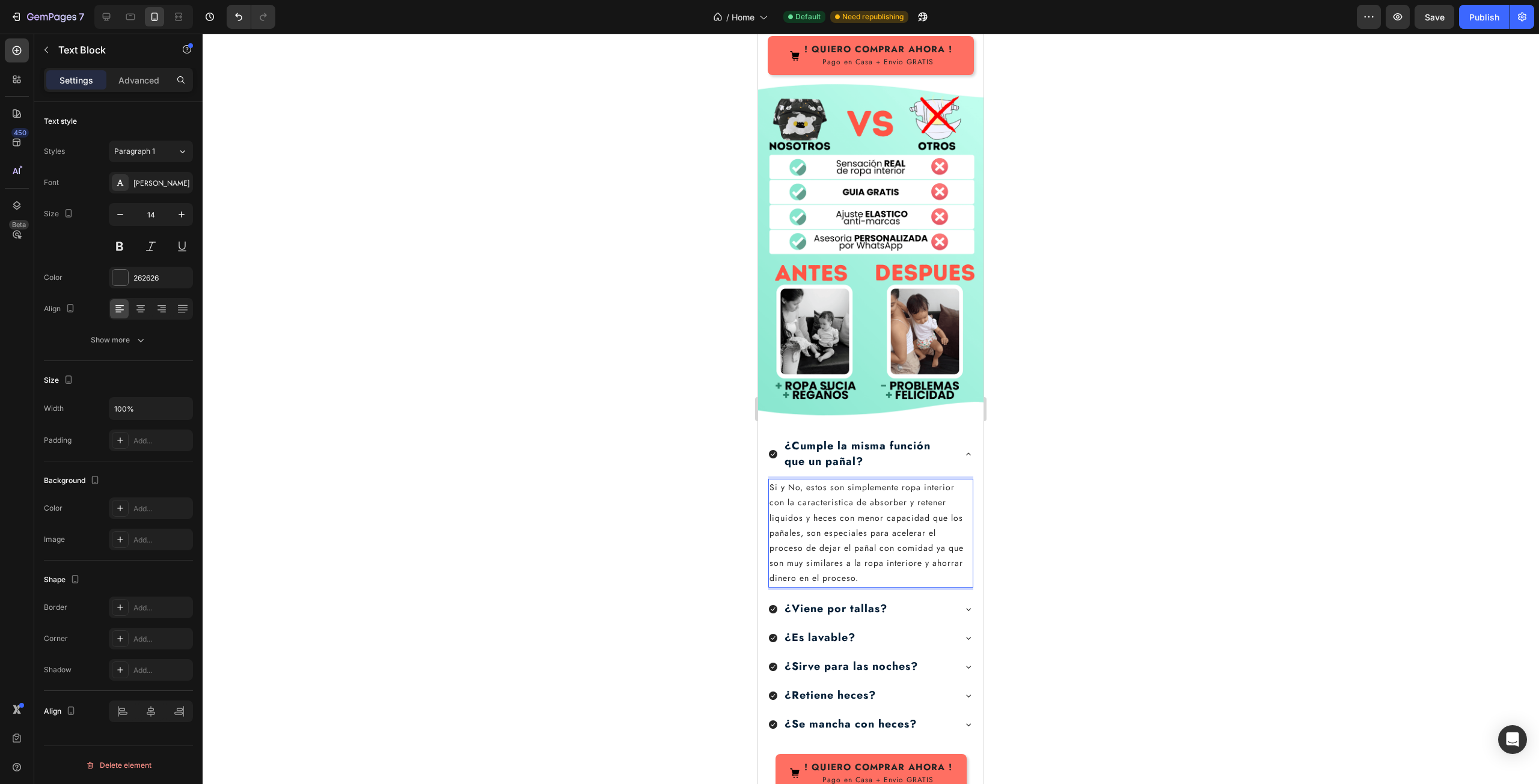
click at [932, 502] on p "Si y No, estos son simplemente ropa interior con la caracteristica de absorber …" at bounding box center [870, 533] width 203 height 106
click at [1072, 513] on div at bounding box center [870, 409] width 1336 height 751
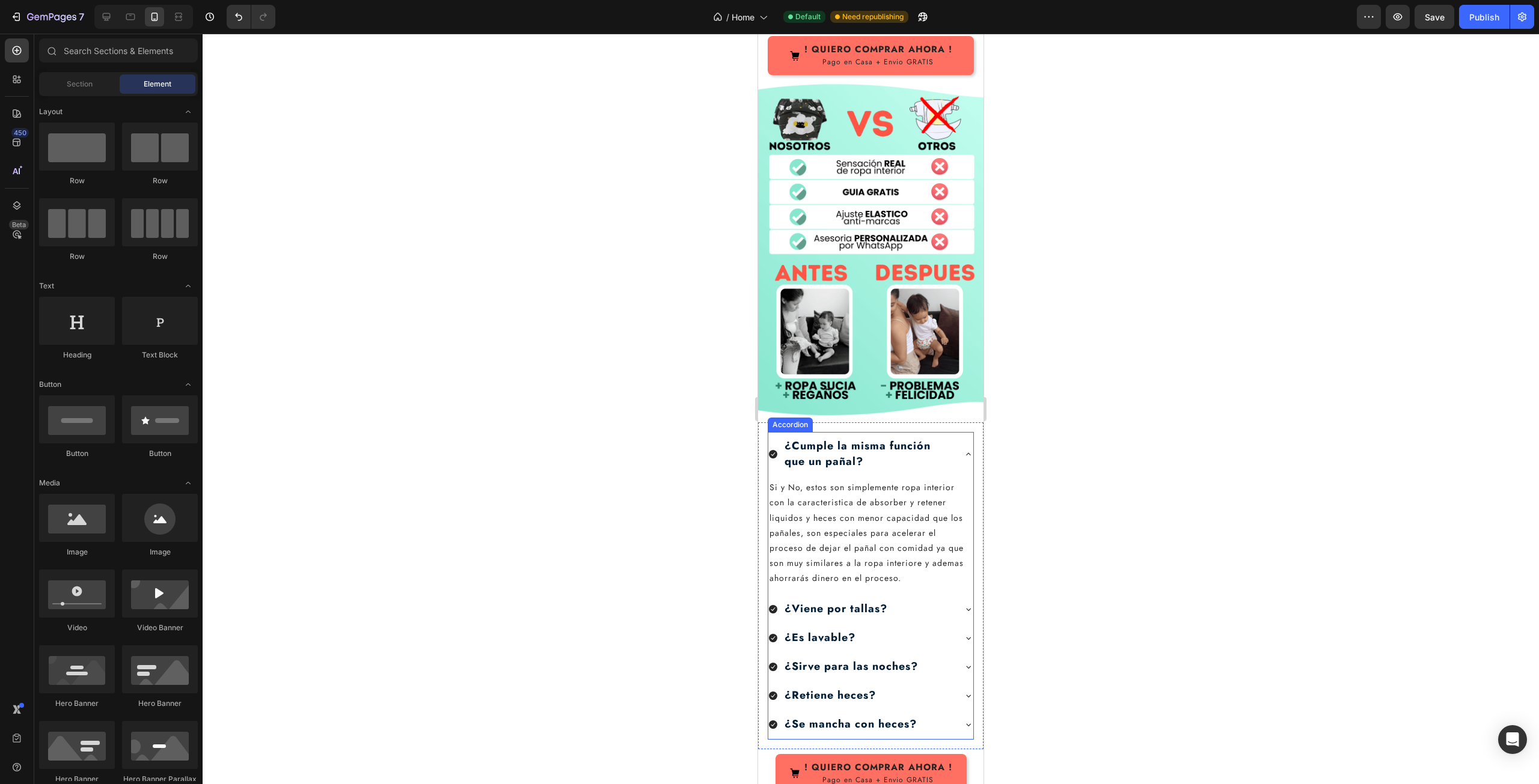
click at [964, 605] on icon at bounding box center [968, 609] width 9 height 9
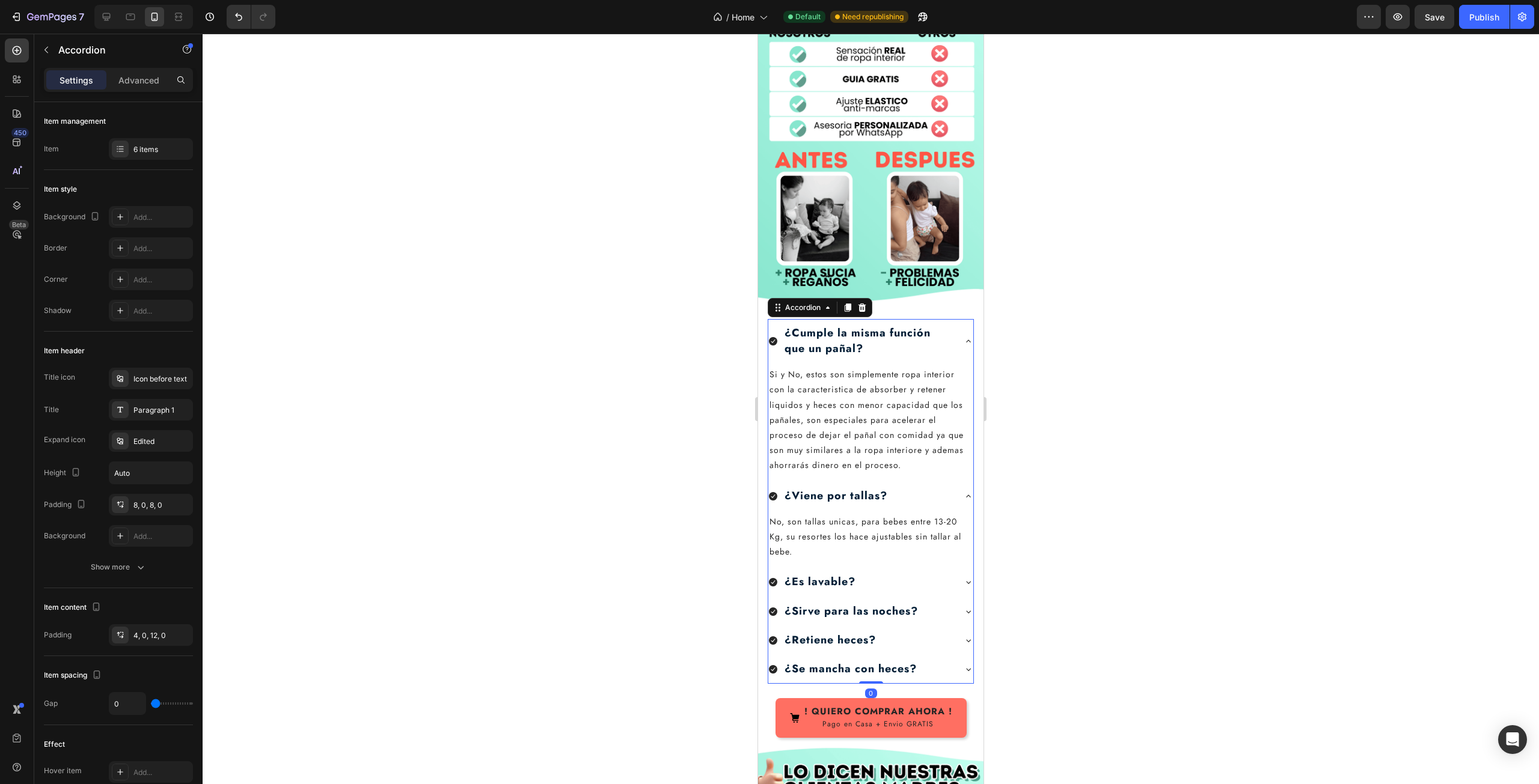
scroll to position [1773, 0]
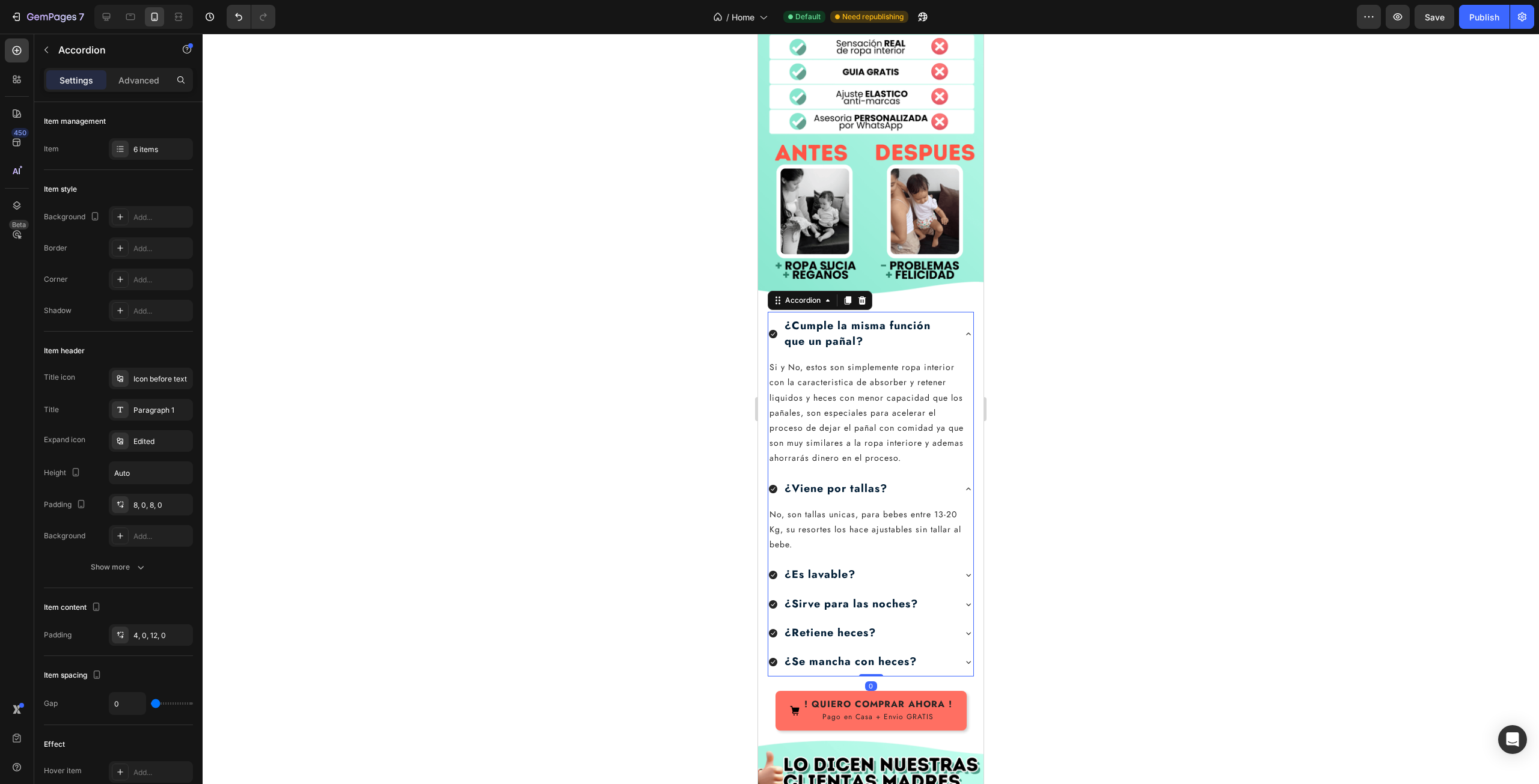
click at [964, 570] on icon at bounding box center [968, 574] width 9 height 9
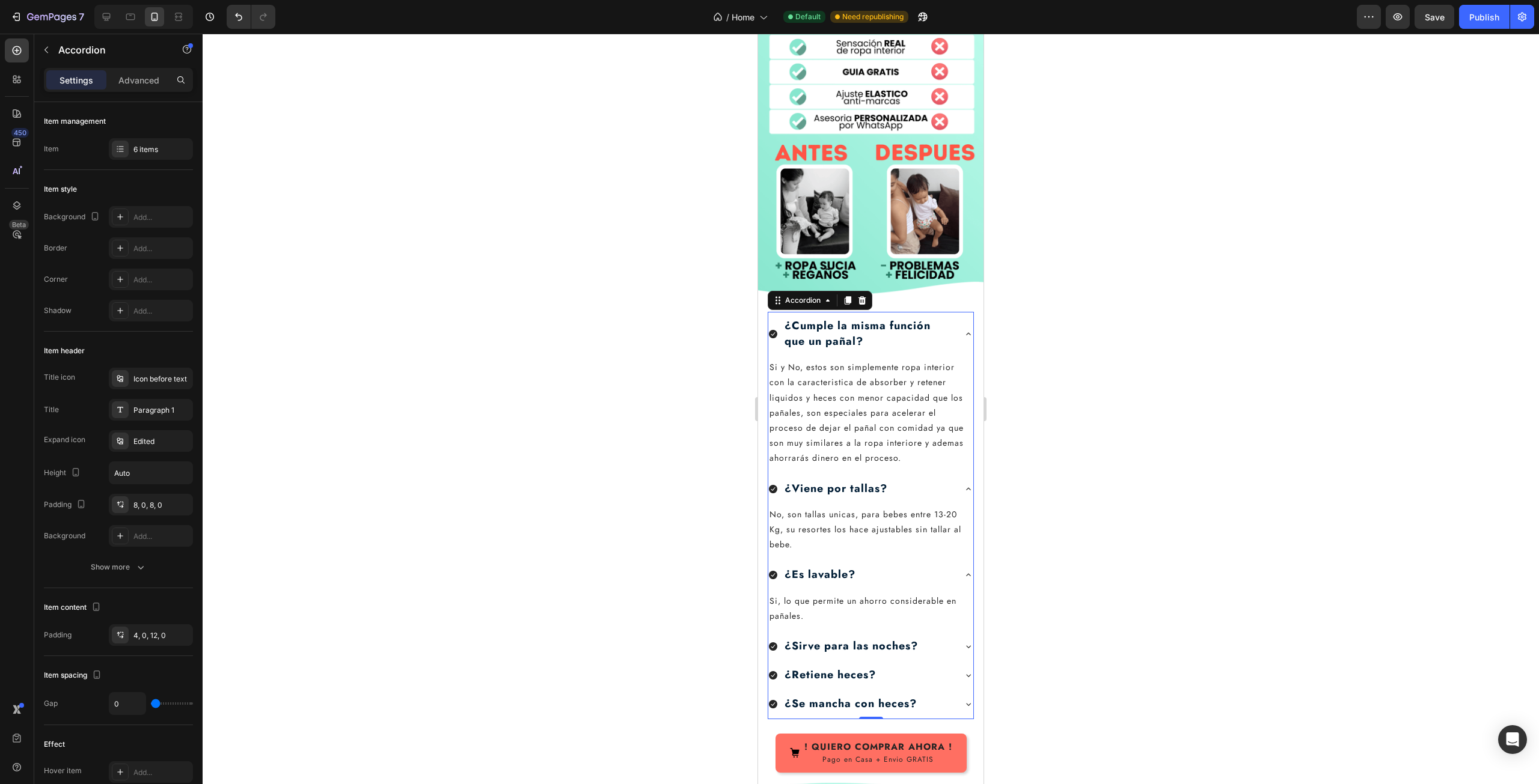
click at [953, 632] on div "¿Sirve para las noches?" at bounding box center [870, 647] width 205 height 29
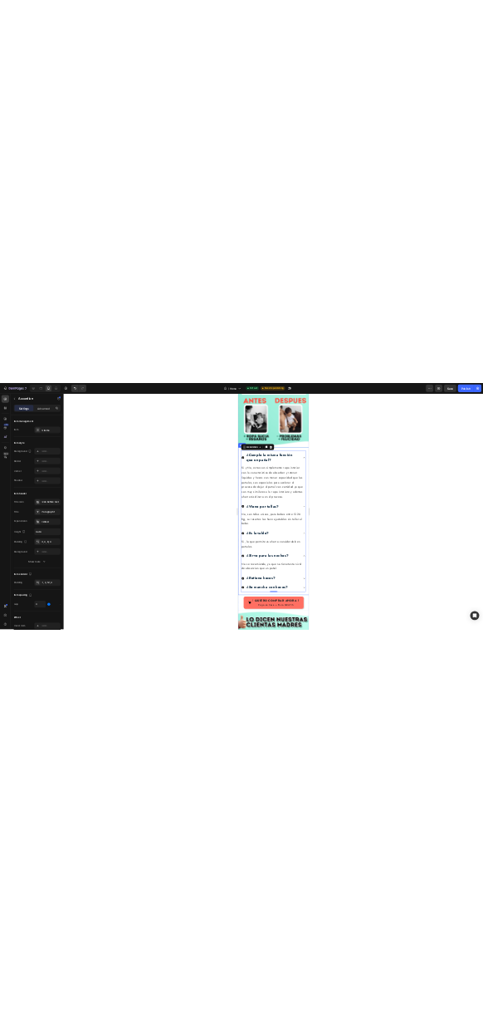
scroll to position [2618, 0]
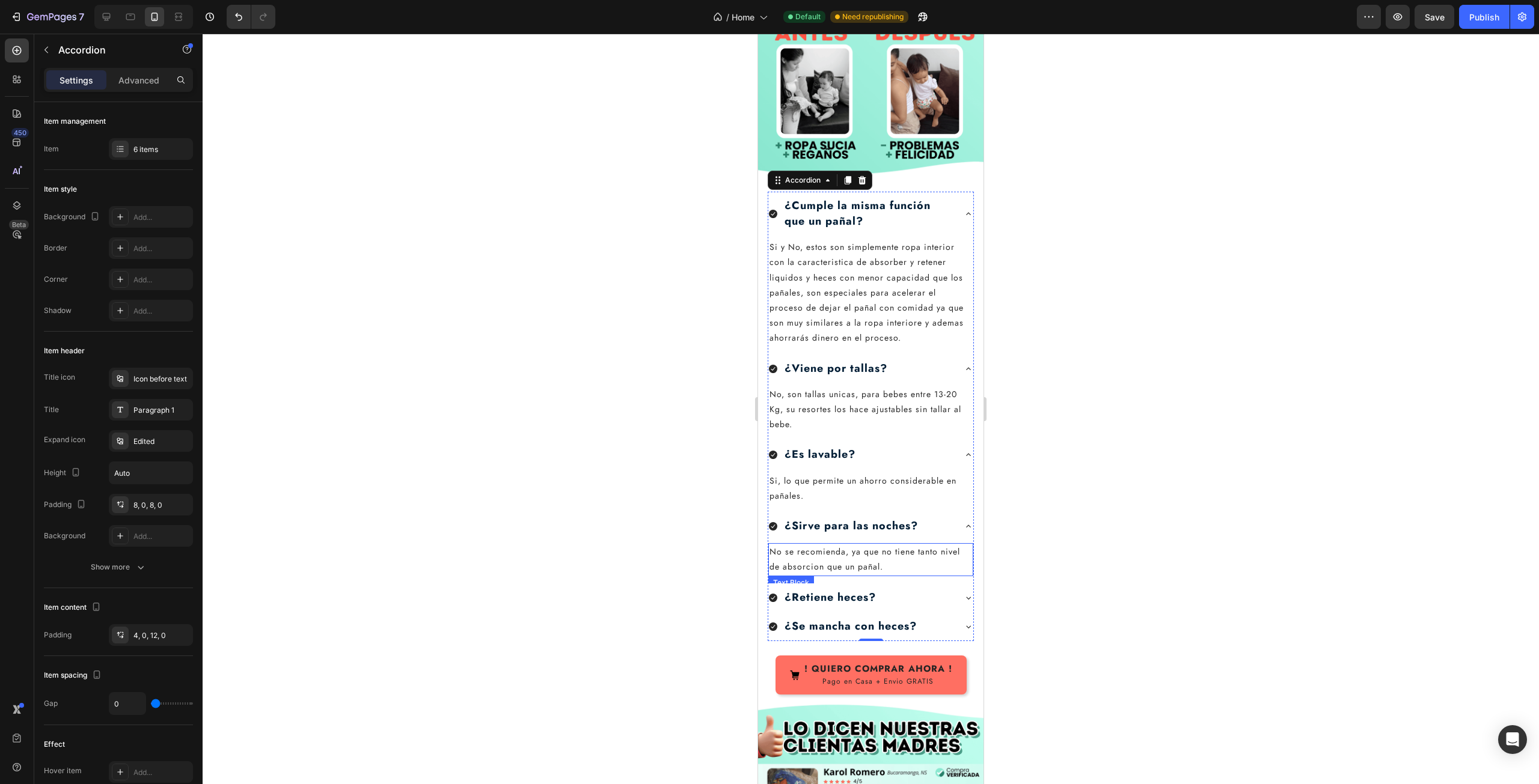
click at [862, 545] on p "No se recomienda, ya que no tiene tanto nivel de absorcion que un pañal." at bounding box center [870, 560] width 203 height 30
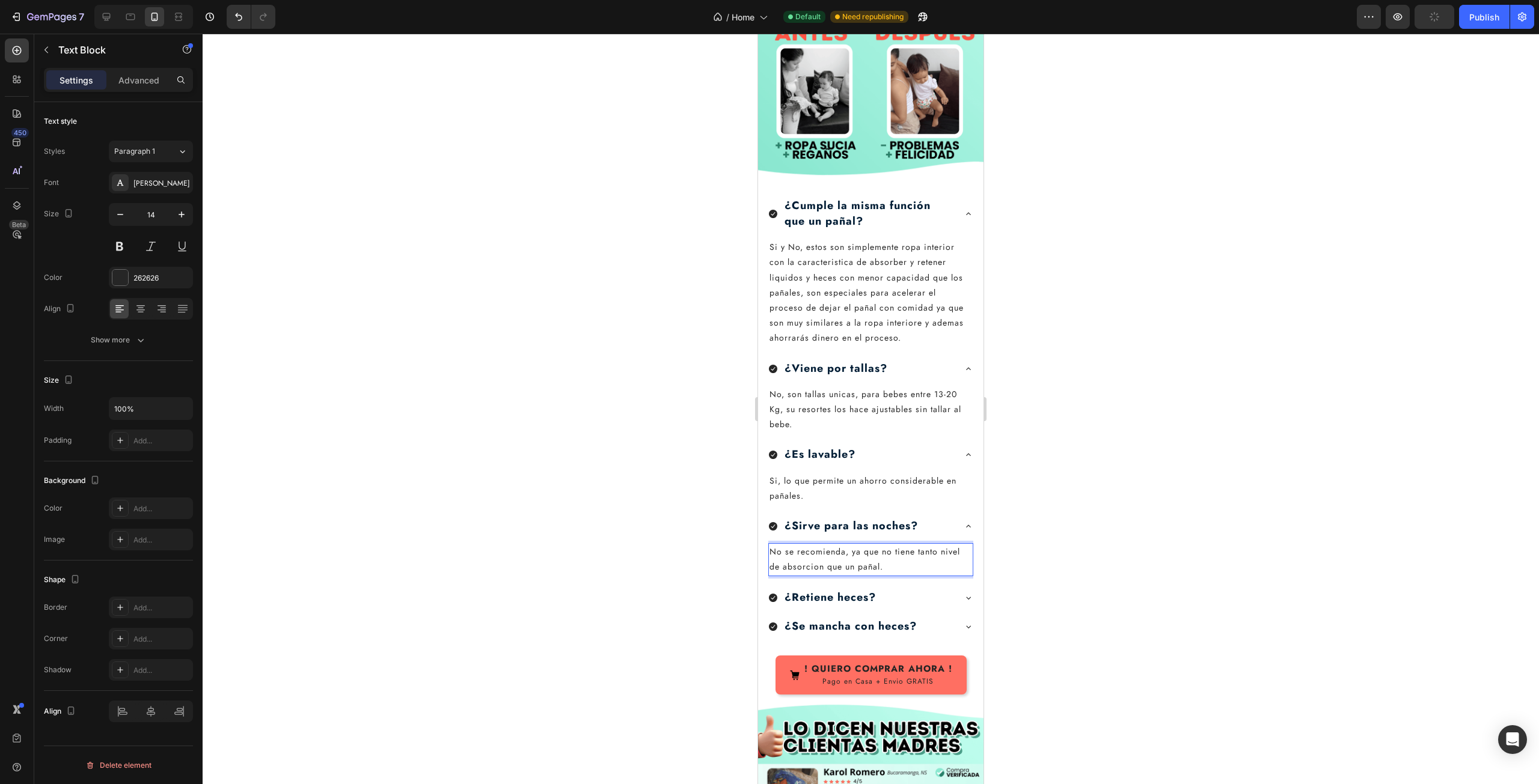
click at [844, 545] on p "No se recomienda, ya que no tiene tanto nivel de absorcion que un pañal." at bounding box center [870, 560] width 203 height 30
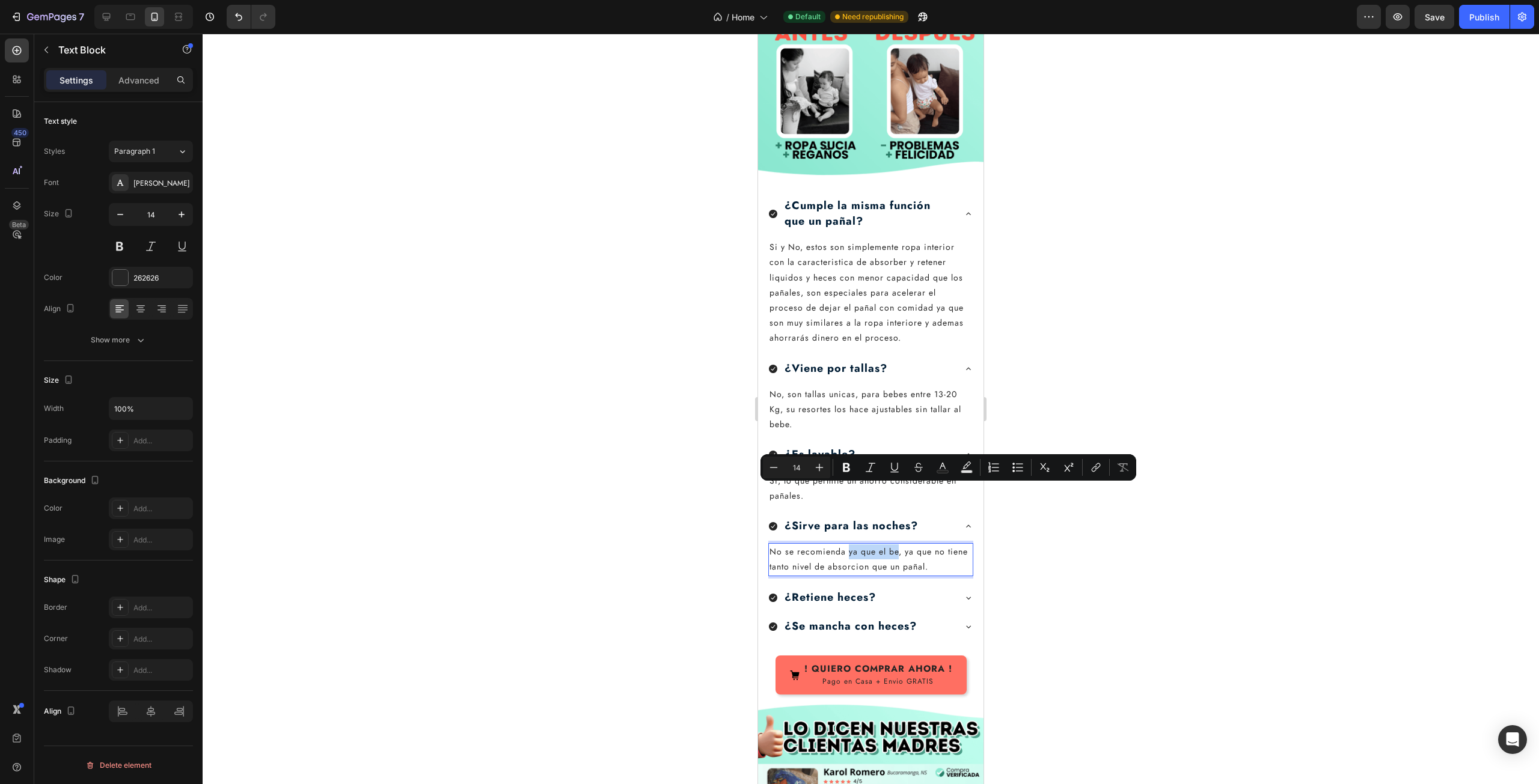
drag, startPoint x: 847, startPoint y: 493, endPoint x: 897, endPoint y: 495, distance: 50.0
click at [897, 545] on p "No se recomienda ya que el be, ya que no tiene tanto nivel de absorcion que un …" at bounding box center [870, 560] width 203 height 30
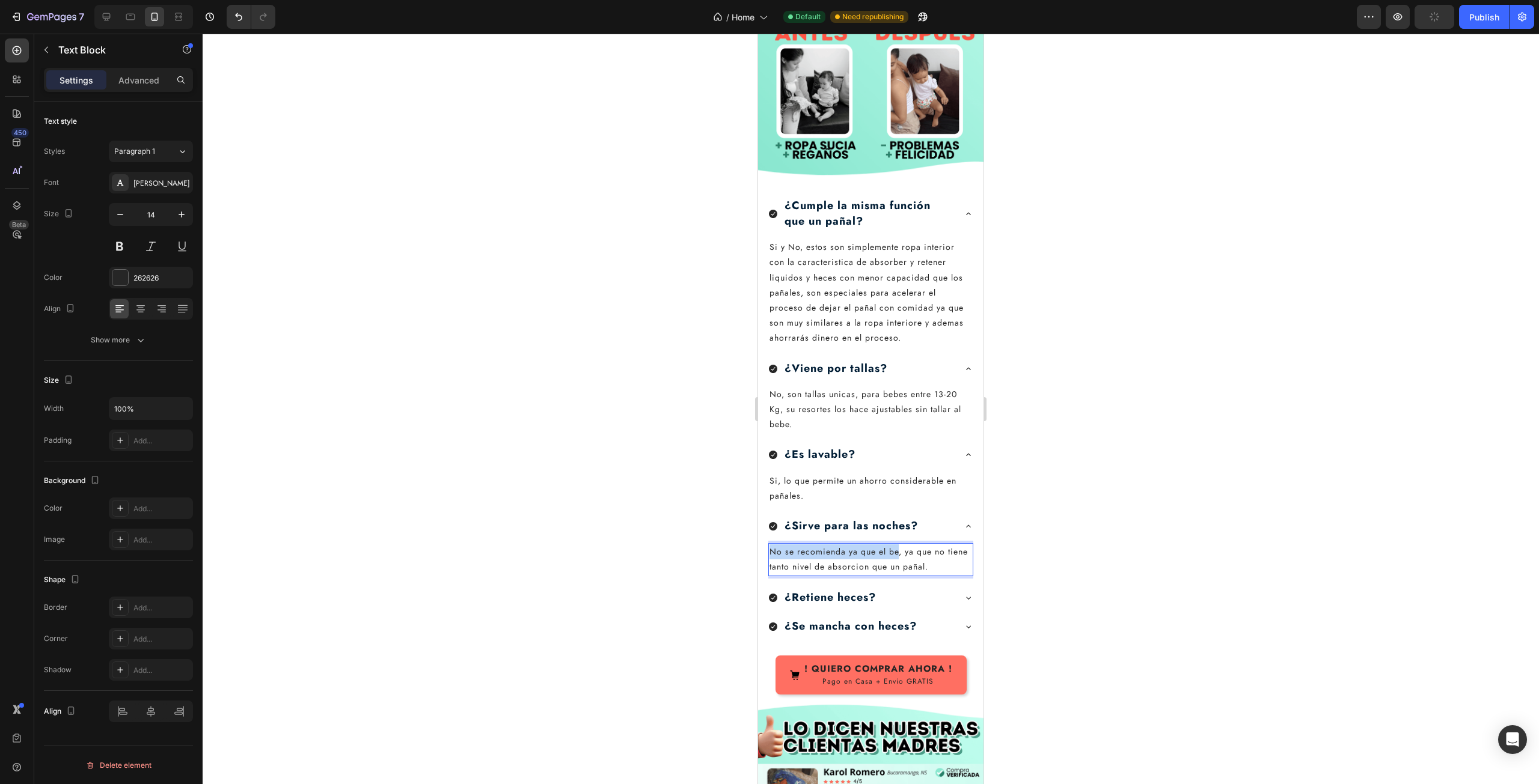
drag, startPoint x: 899, startPoint y: 492, endPoint x: 770, endPoint y: 491, distance: 129.0
click at [770, 545] on p "No se recomienda ya que el be, ya que no tiene tanto nivel de absorcion que un …" at bounding box center [870, 560] width 203 height 30
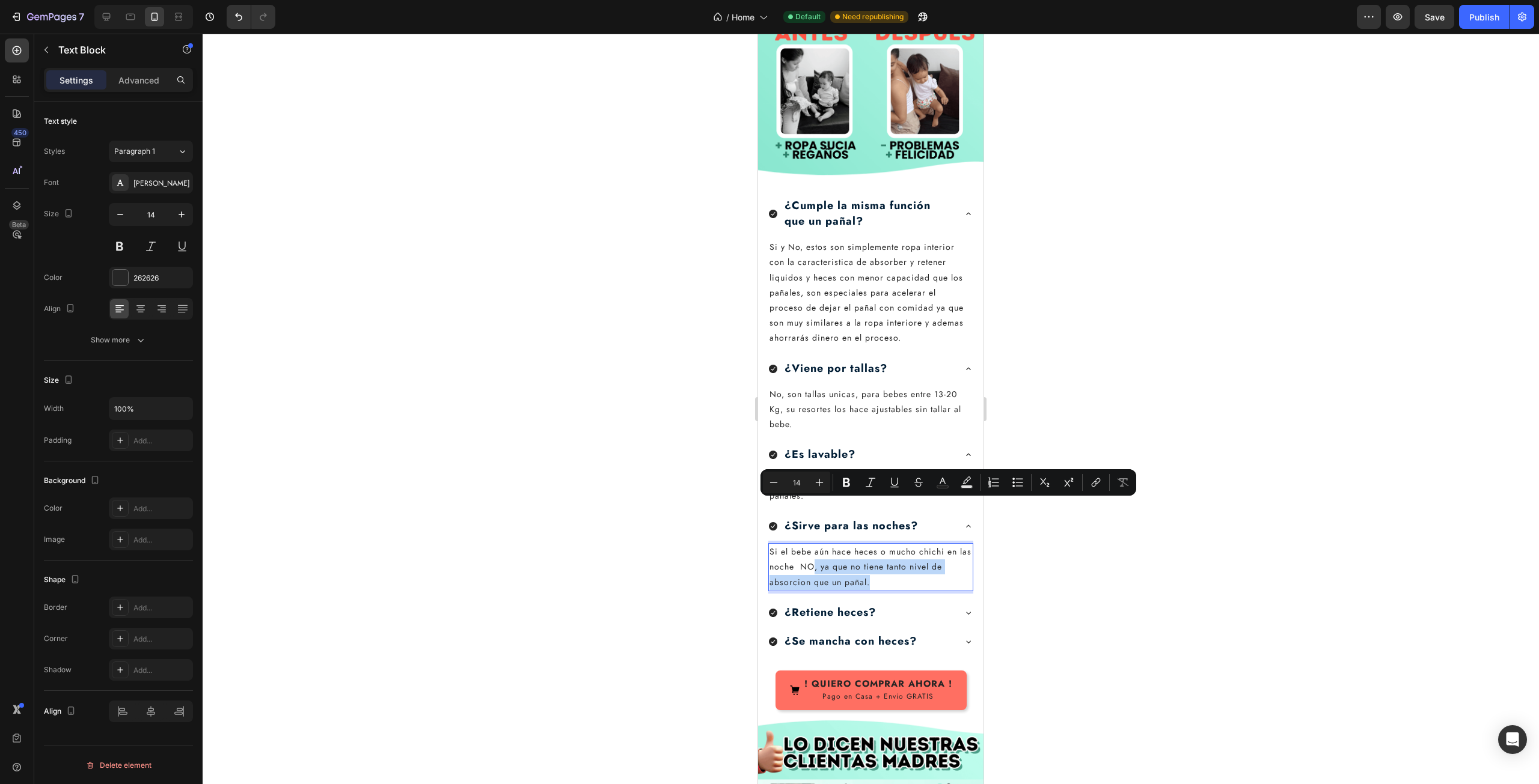
drag, startPoint x: 870, startPoint y: 523, endPoint x: 827, endPoint y: 513, distance: 44.1
click at [827, 545] on p "Si el bebe aún hace heces o mucho chichi en las noche NO, ya que no tiene tanto…" at bounding box center [870, 567] width 203 height 46
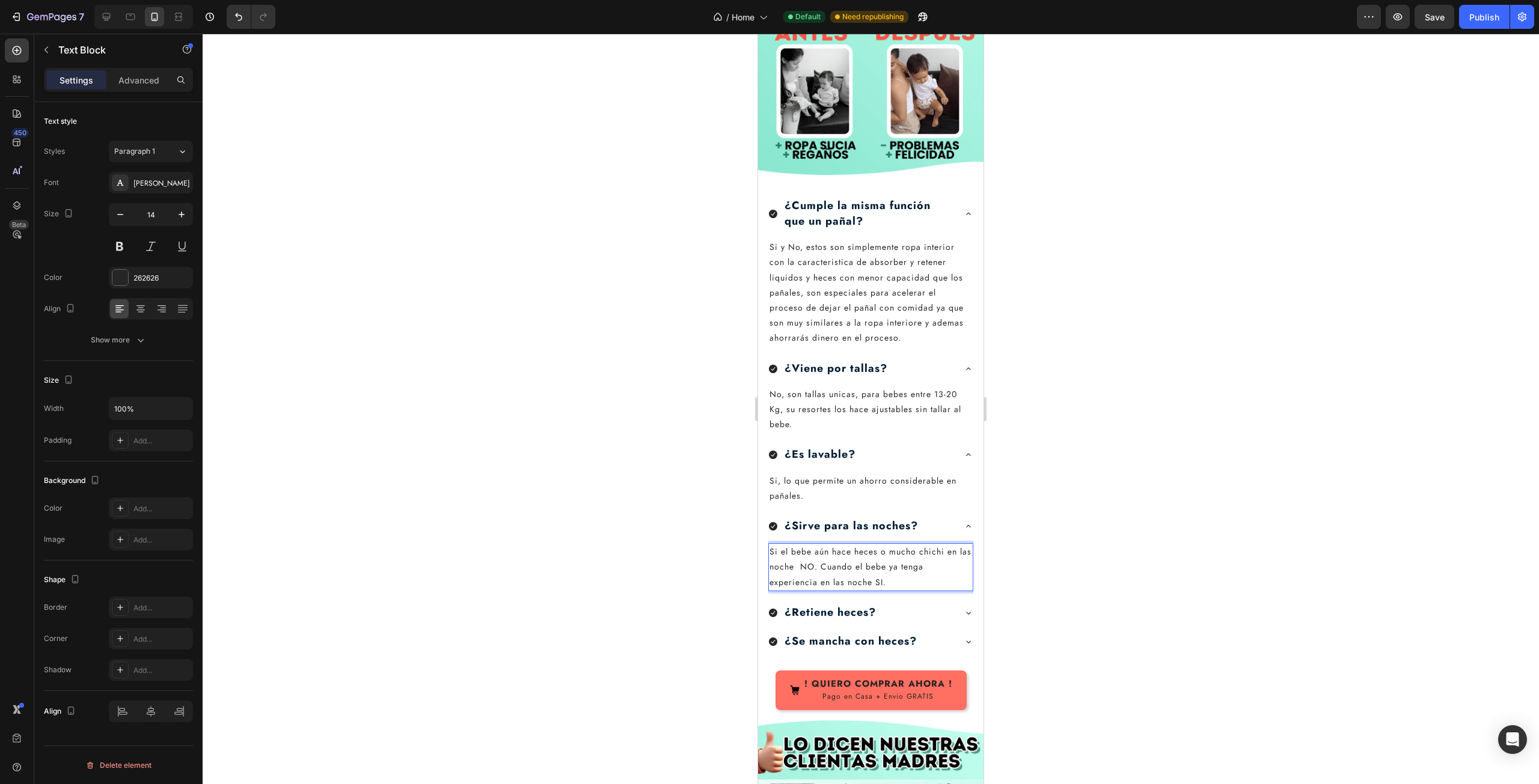
click at [826, 545] on p "Si el bebe aún hace heces o mucho chichi en las noche NO. Cuando el bebe ya ten…" at bounding box center [870, 567] width 203 height 46
click at [813, 545] on p "Si el bebe aún hace heces o mucho chichi en las noche no. Cuando el bebe ya ten…" at bounding box center [870, 567] width 203 height 46
click at [964, 608] on icon at bounding box center [968, 613] width 9 height 9
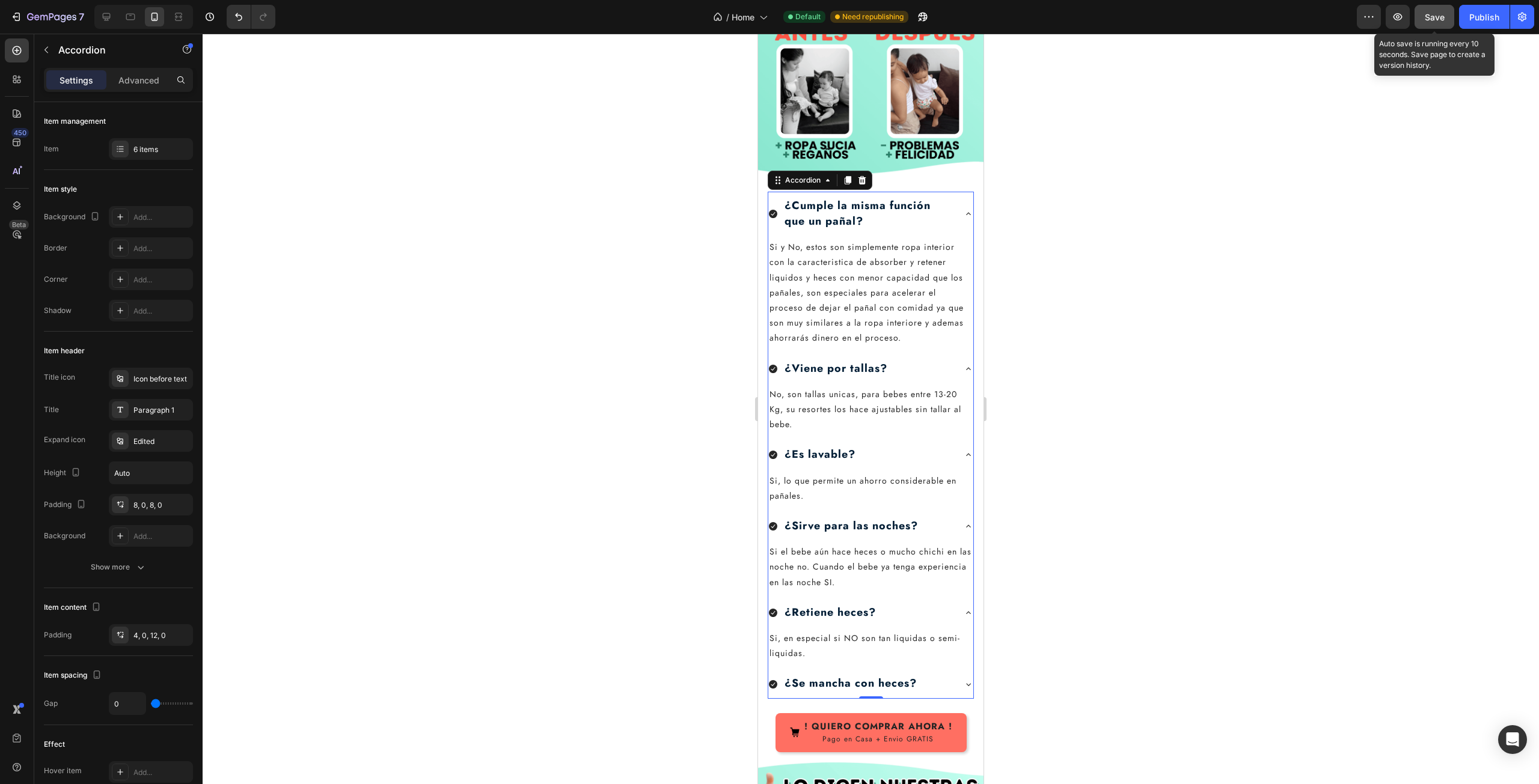
click at [1433, 22] on div "Save" at bounding box center [1434, 17] width 20 height 12
click at [964, 680] on icon at bounding box center [968, 684] width 9 height 9
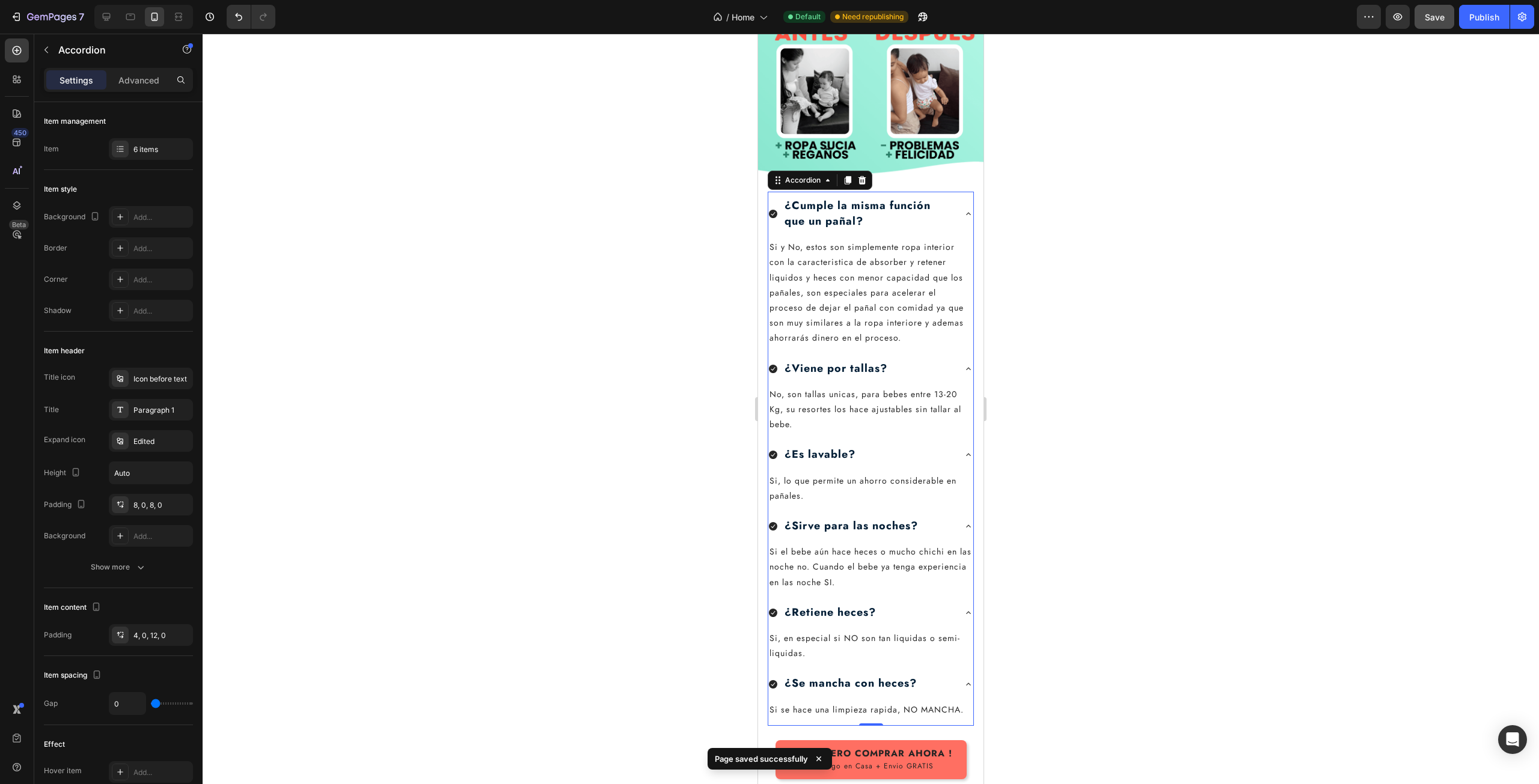
click at [964, 608] on icon at bounding box center [968, 613] width 9 height 9
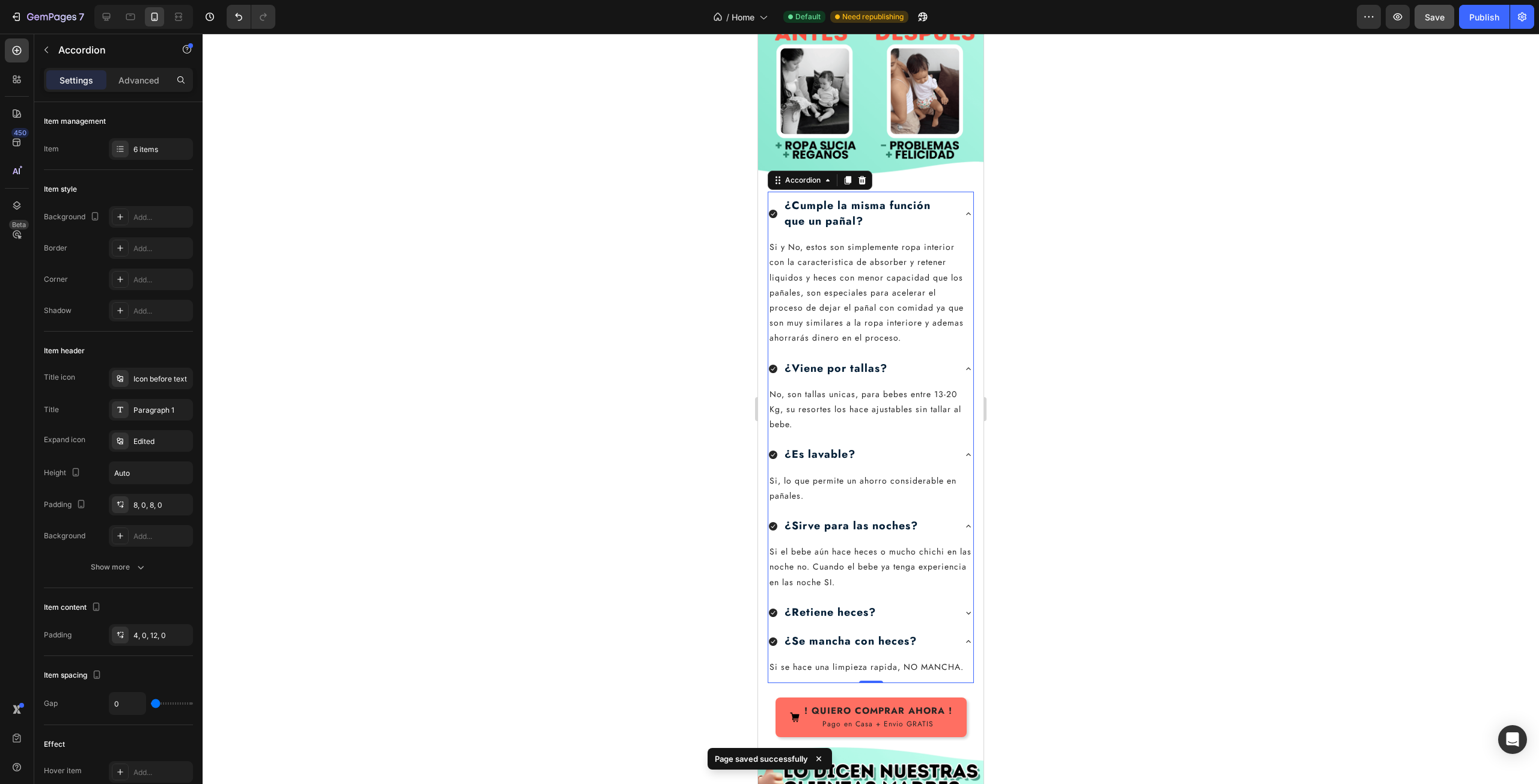
click at [964, 521] on icon at bounding box center [968, 526] width 9 height 9
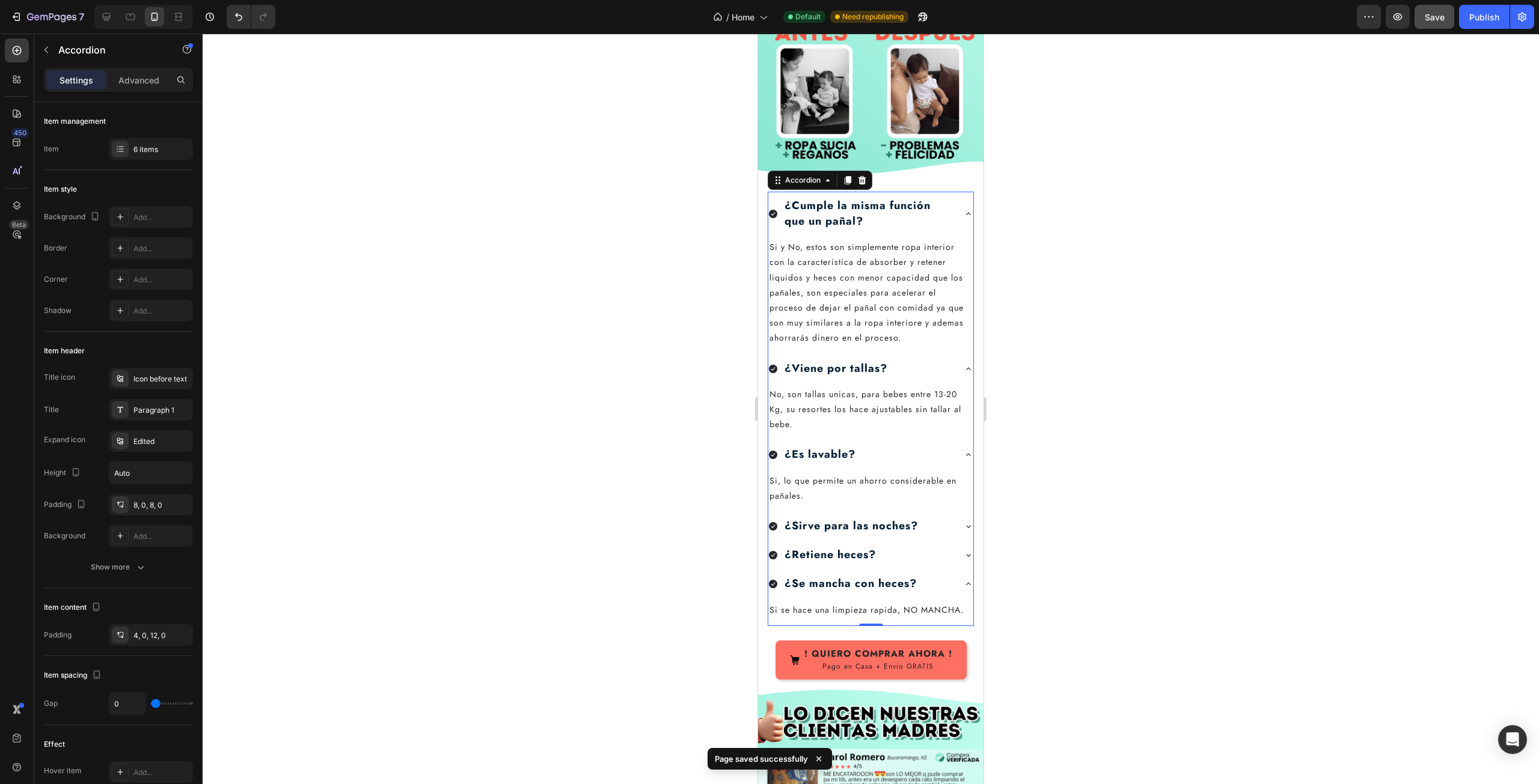
click at [966, 453] on icon at bounding box center [968, 454] width 5 height 2
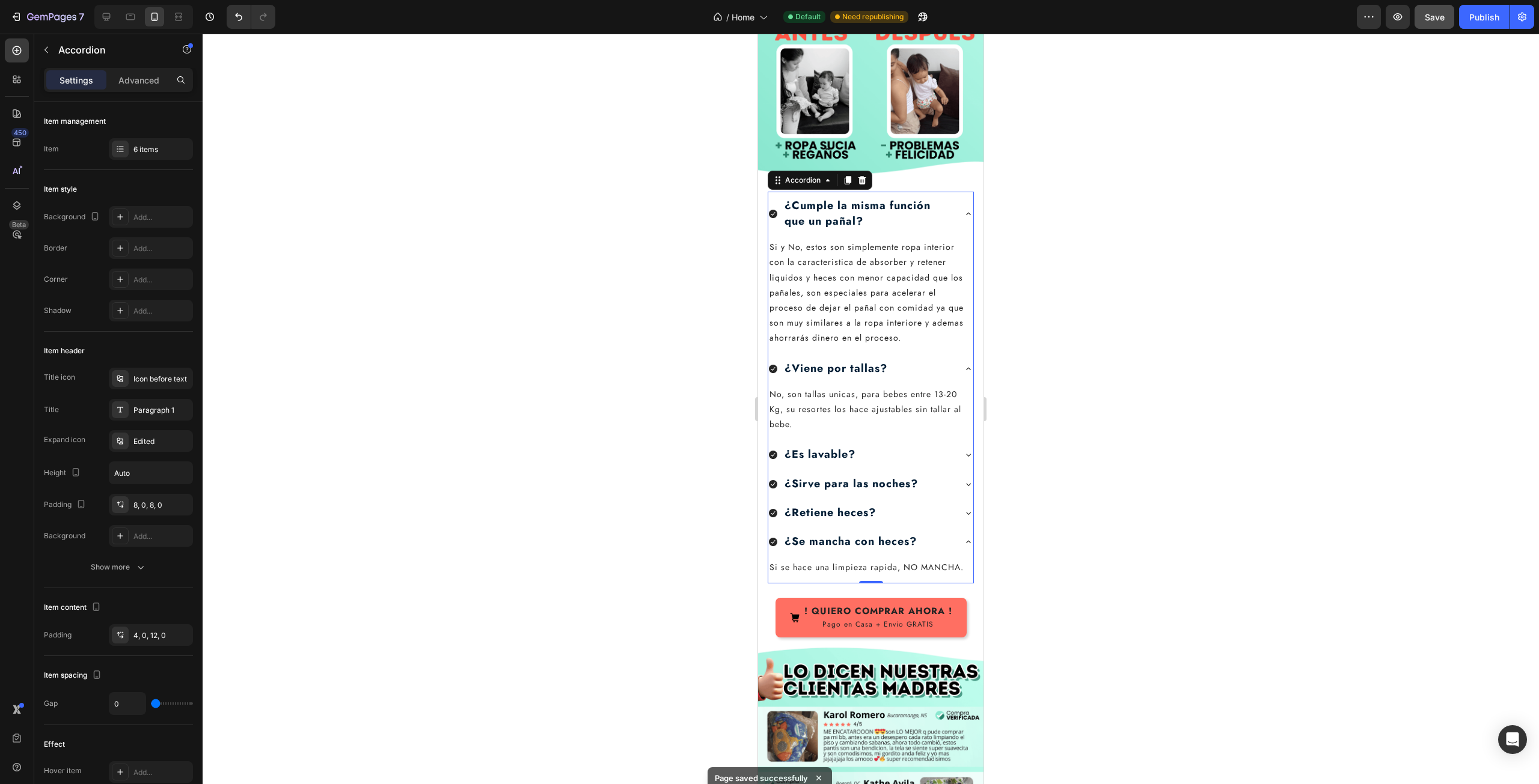
click at [964, 364] on icon at bounding box center [968, 368] width 9 height 9
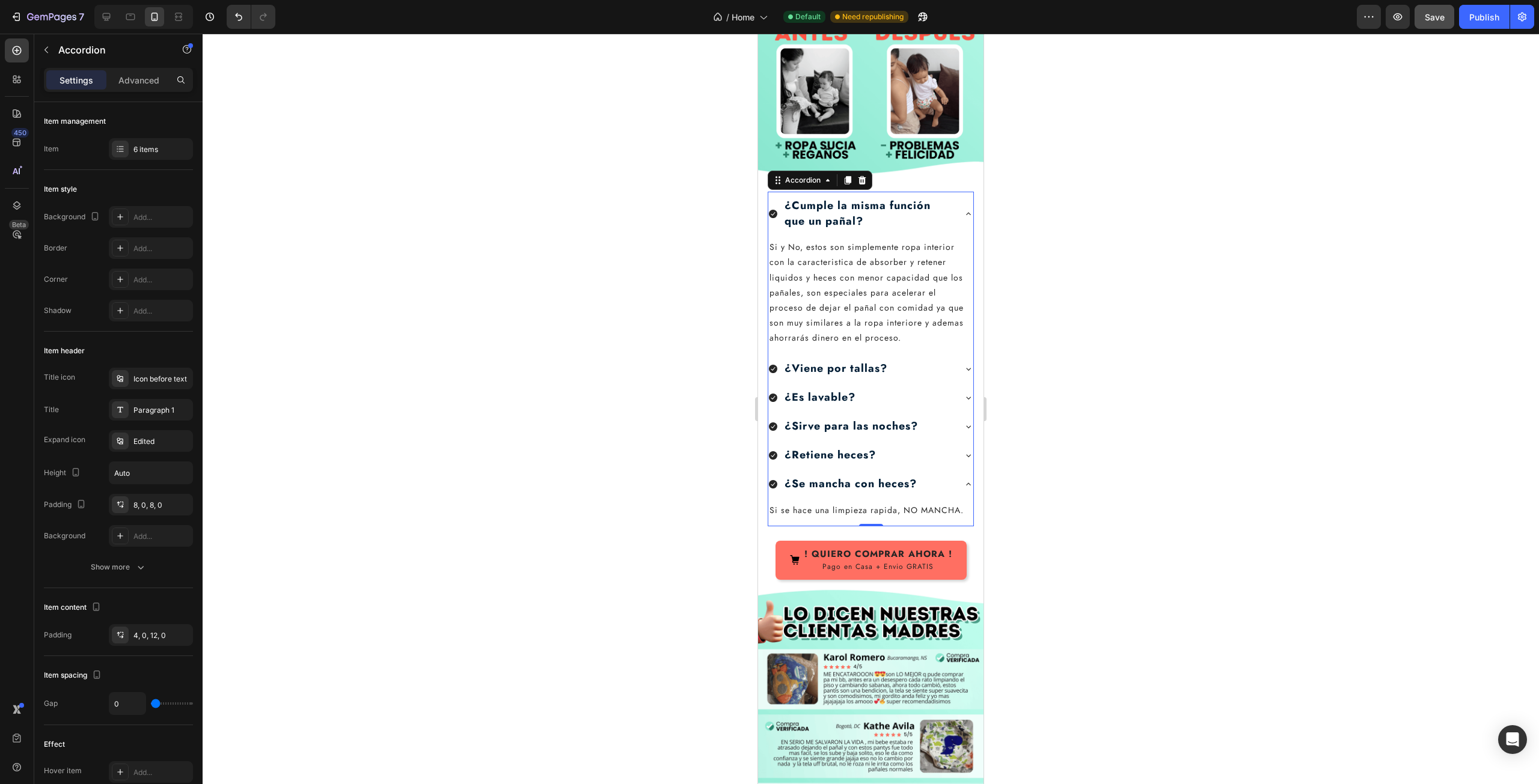
click at [960, 470] on div "¿Se mancha con heces?" at bounding box center [870, 485] width 205 height 29
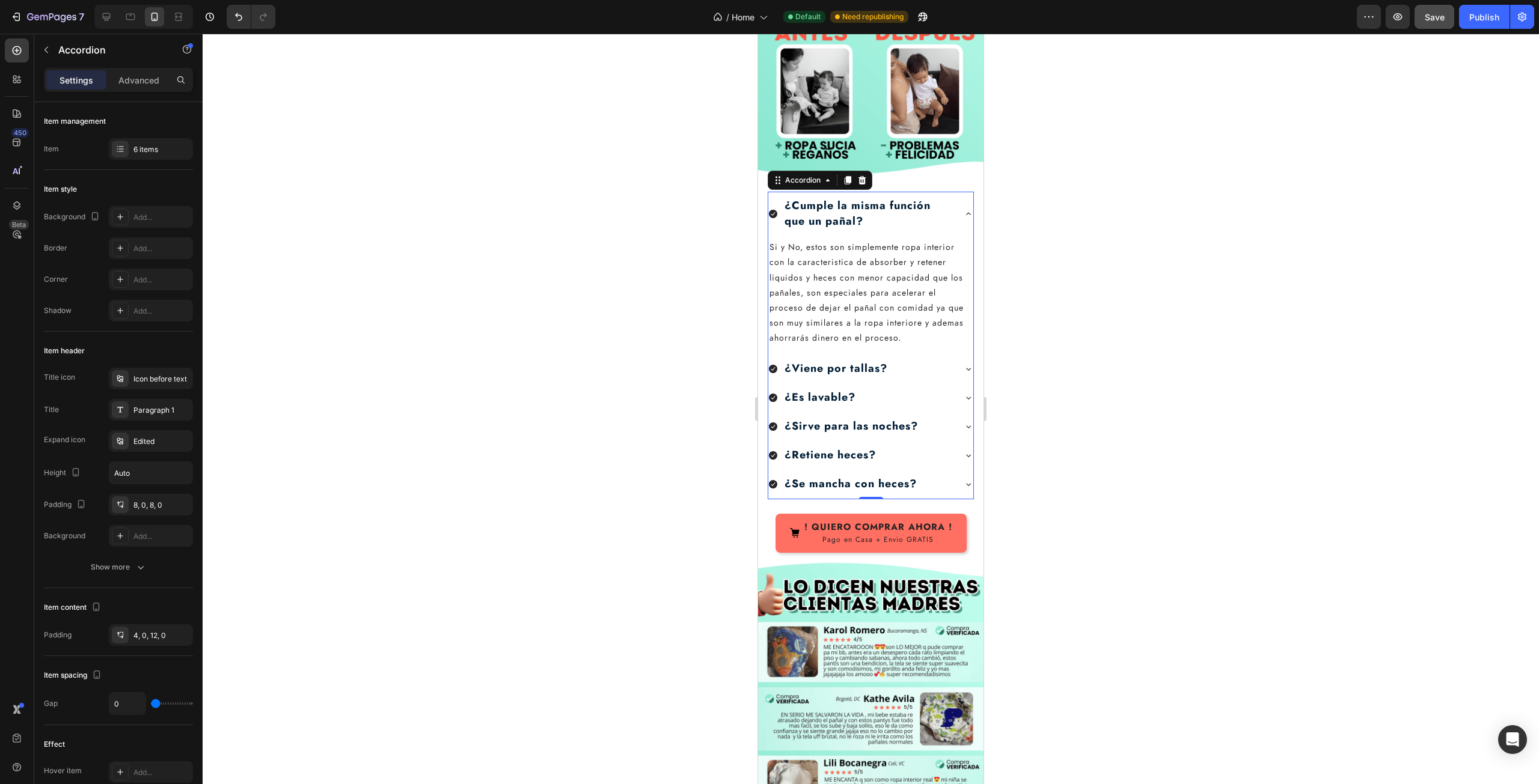
click at [1083, 282] on div at bounding box center [870, 409] width 1336 height 751
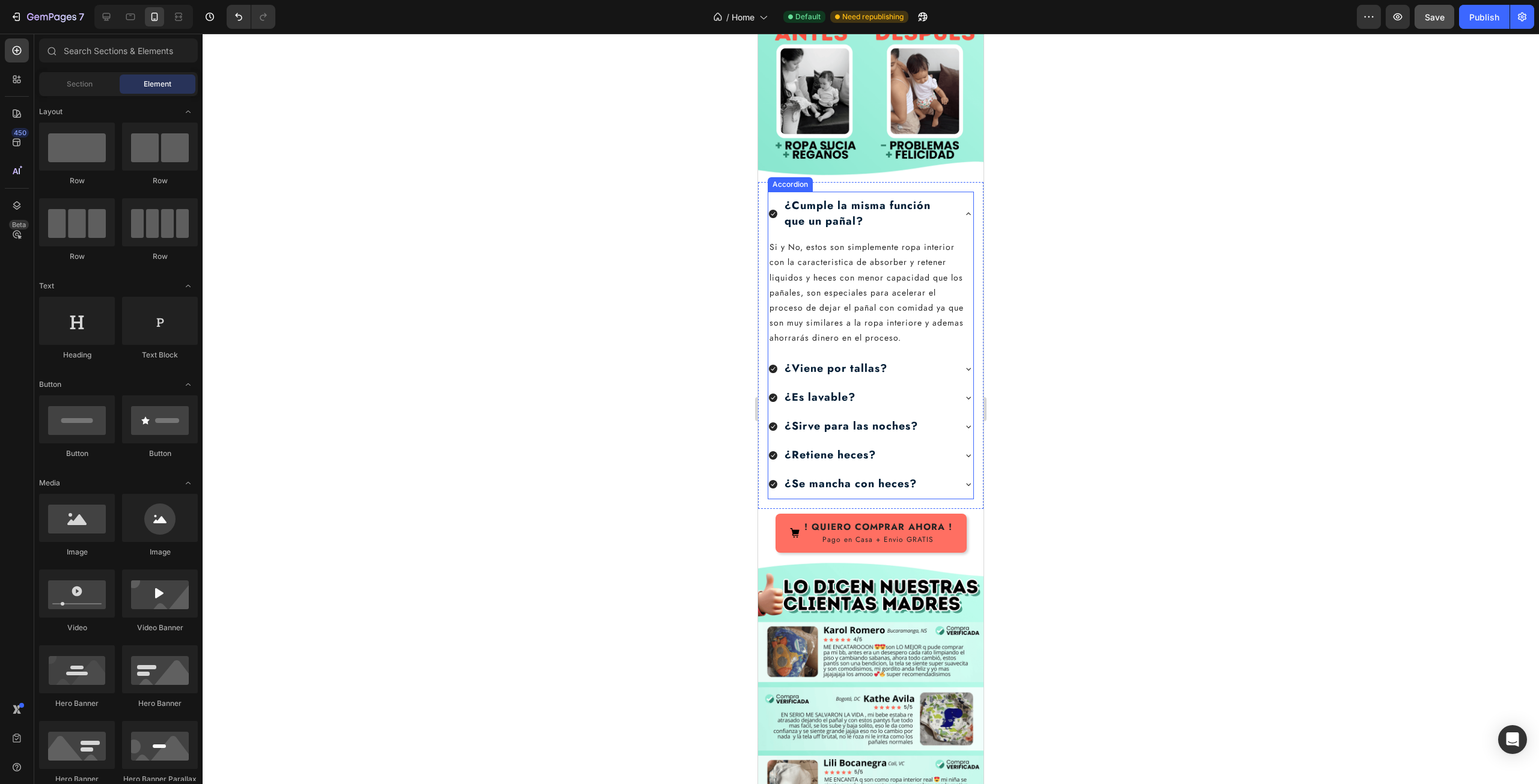
click at [964, 209] on icon at bounding box center [968, 213] width 9 height 9
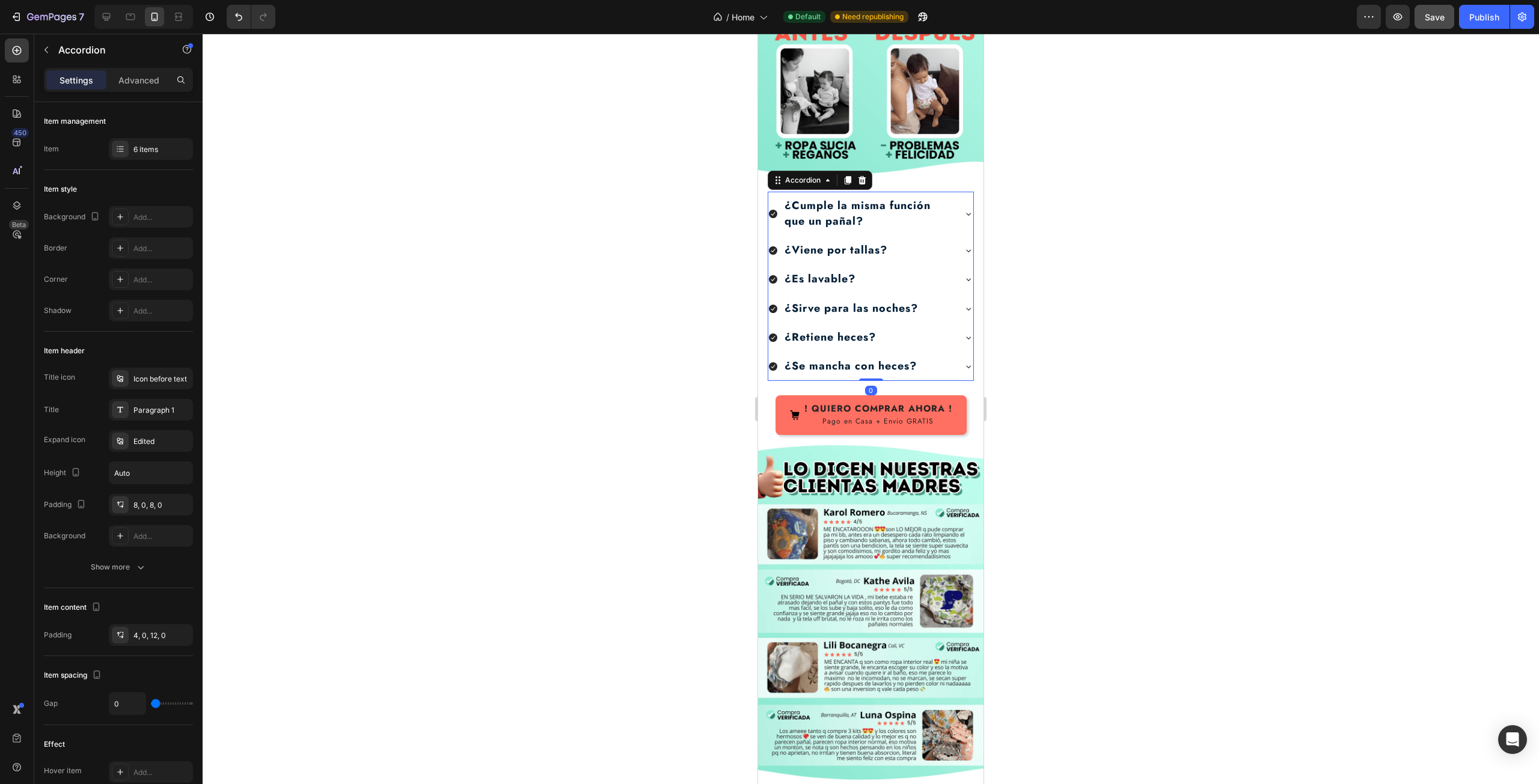
click at [1114, 220] on div at bounding box center [870, 409] width 1336 height 751
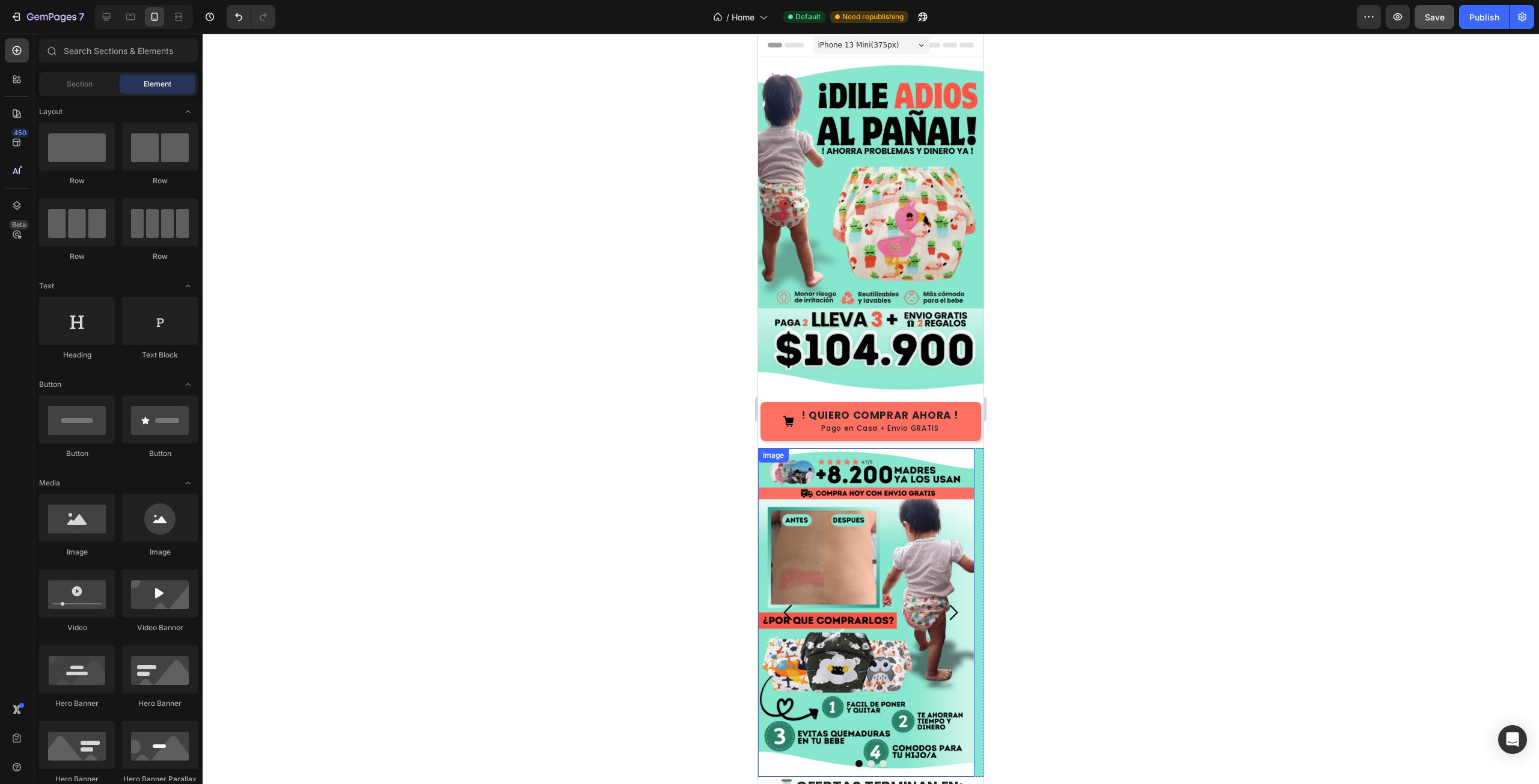
scroll to position [0, 0]
click at [1480, 22] on div "Publish" at bounding box center [1484, 17] width 30 height 12
click at [794, 379] on img at bounding box center [871, 228] width 226 height 342
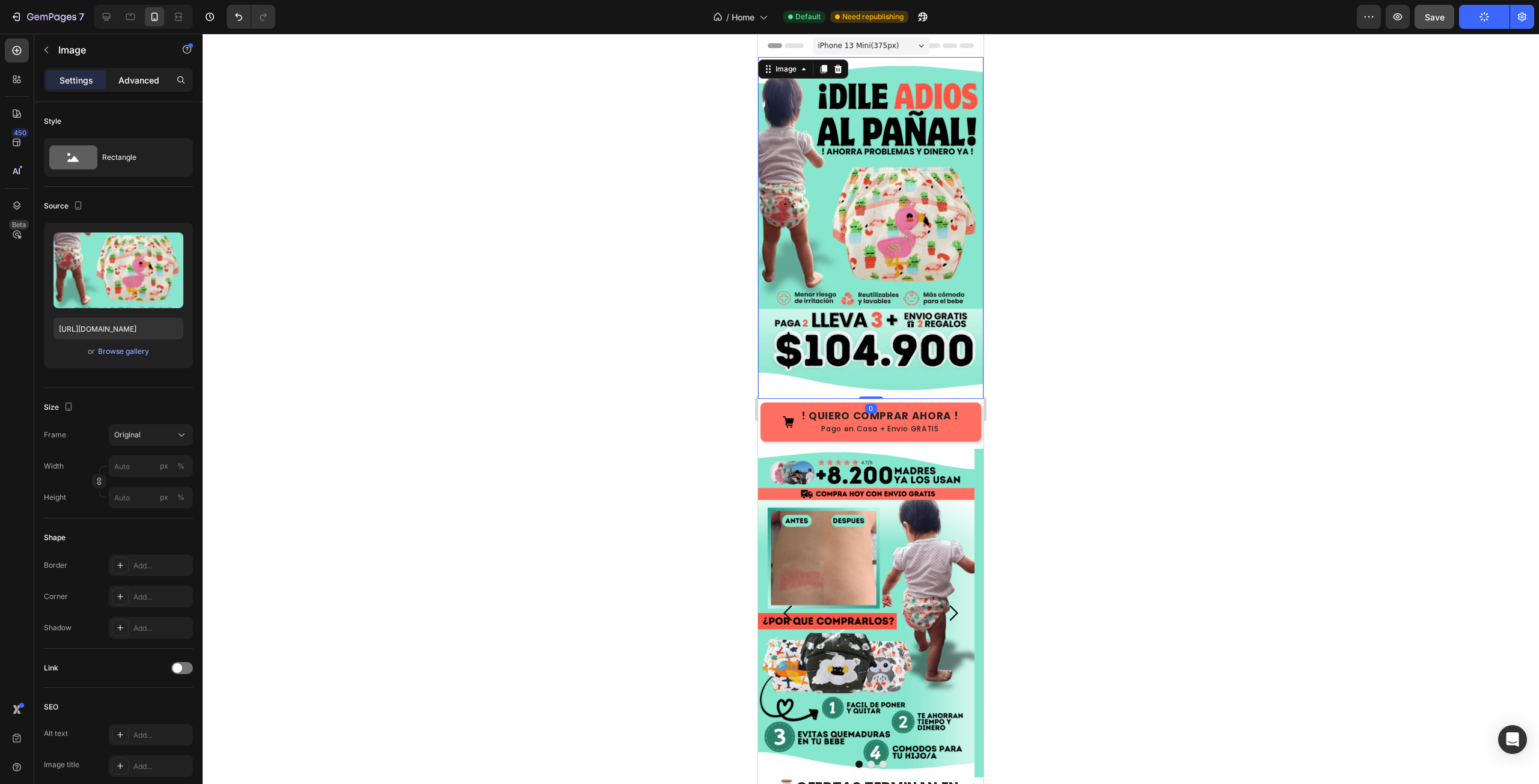
click at [146, 78] on p "Advanced" at bounding box center [139, 80] width 41 height 12
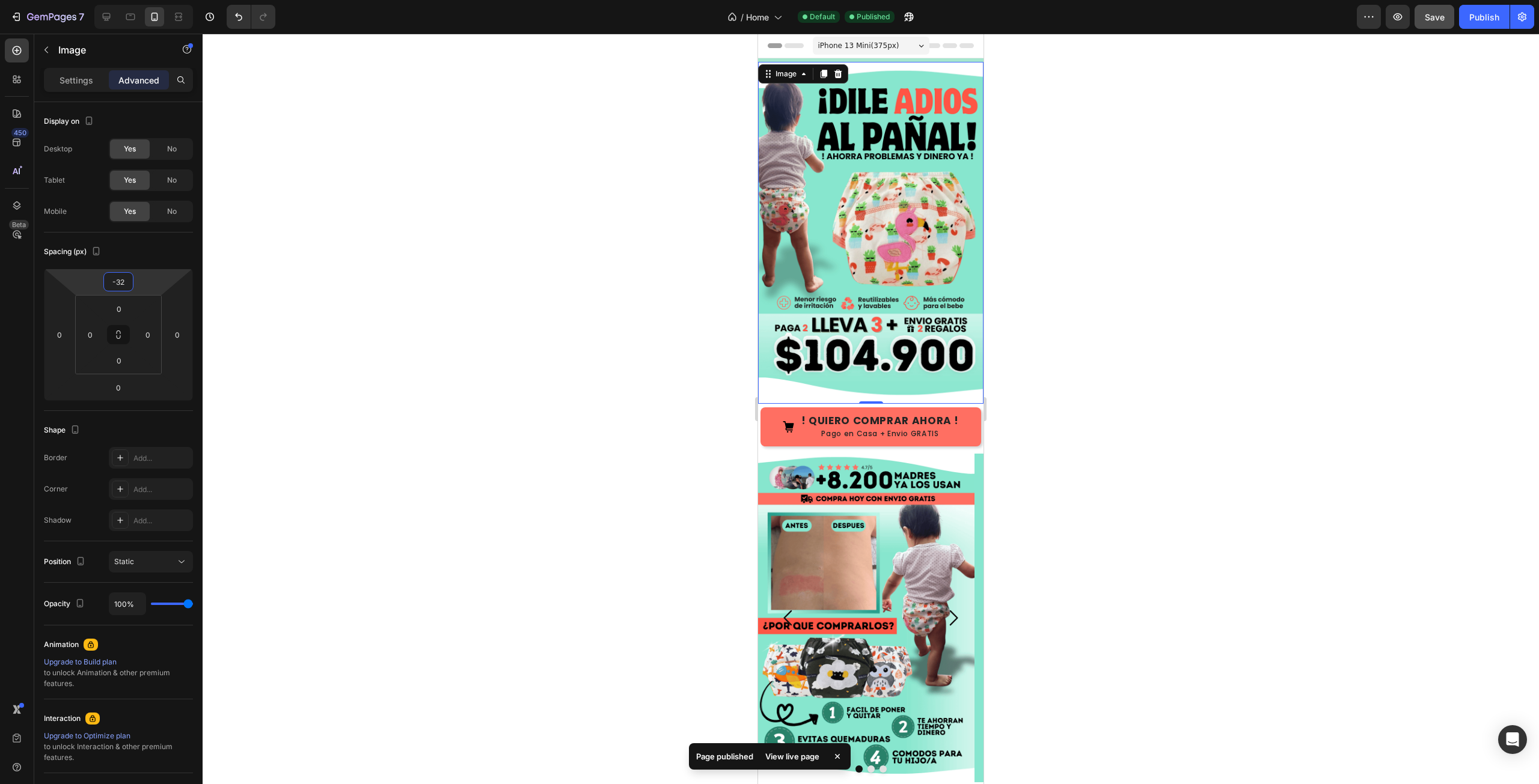
type input "-34"
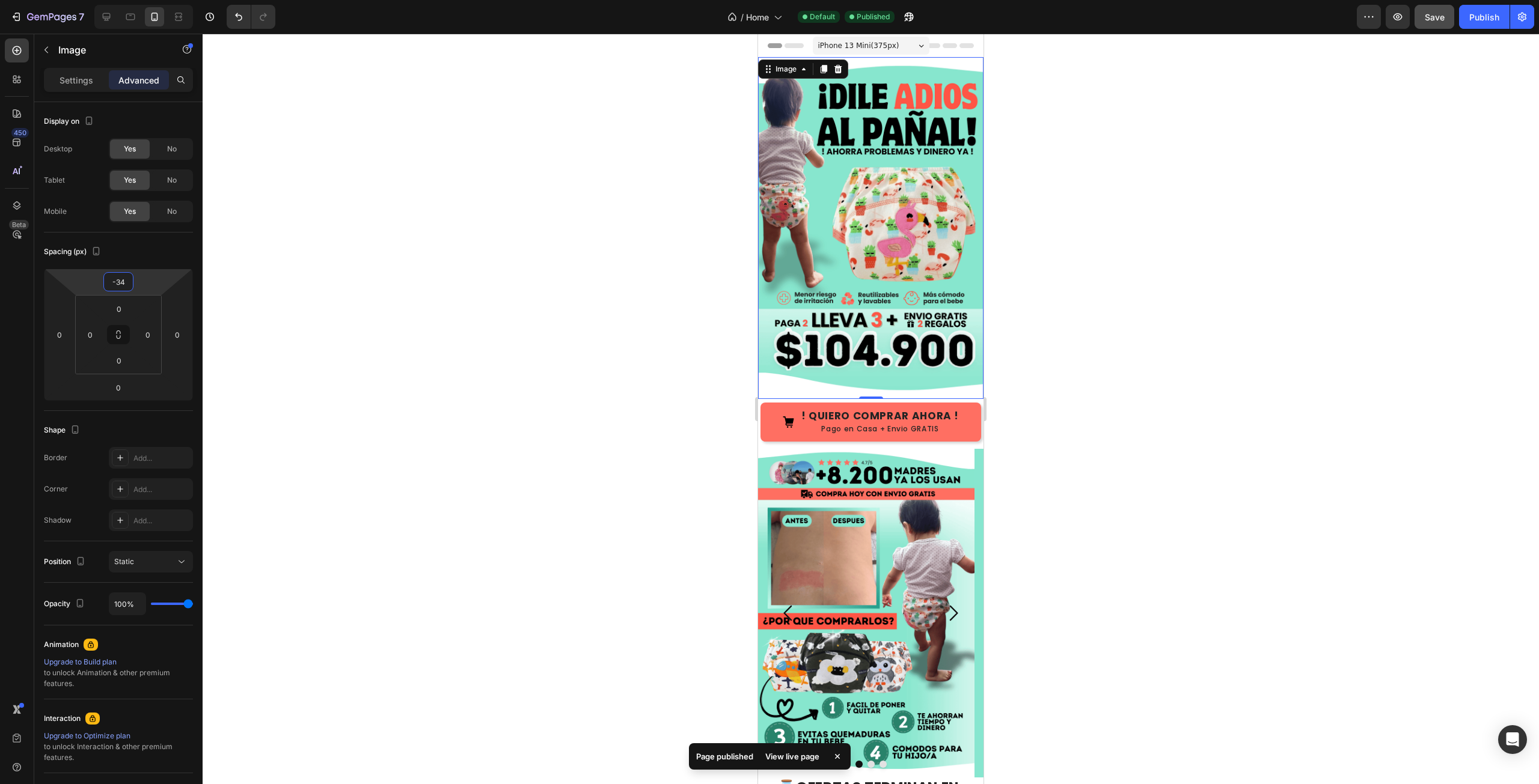
drag, startPoint x: 142, startPoint y: 286, endPoint x: 153, endPoint y: 286, distance: 11.0
click at [153, 0] on html "7 / Home Default Published Preview Save Publish 450 Beta Sections(18) Elements(…" at bounding box center [769, 0] width 1539 height 0
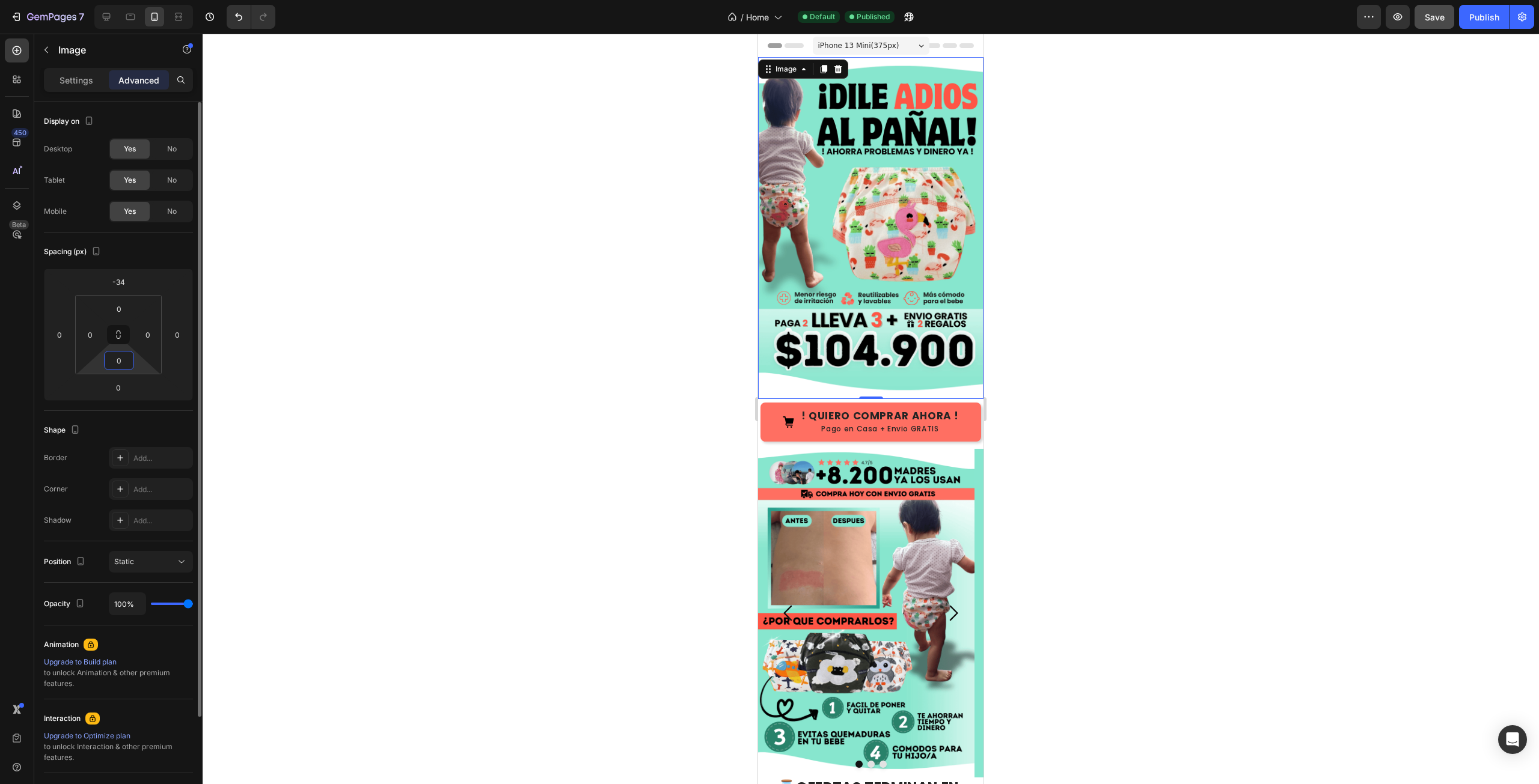
click at [148, 0] on html "7 / Home Default Published Preview Save Publish 450 Beta Sections(18) Elements(…" at bounding box center [769, 0] width 1539 height 0
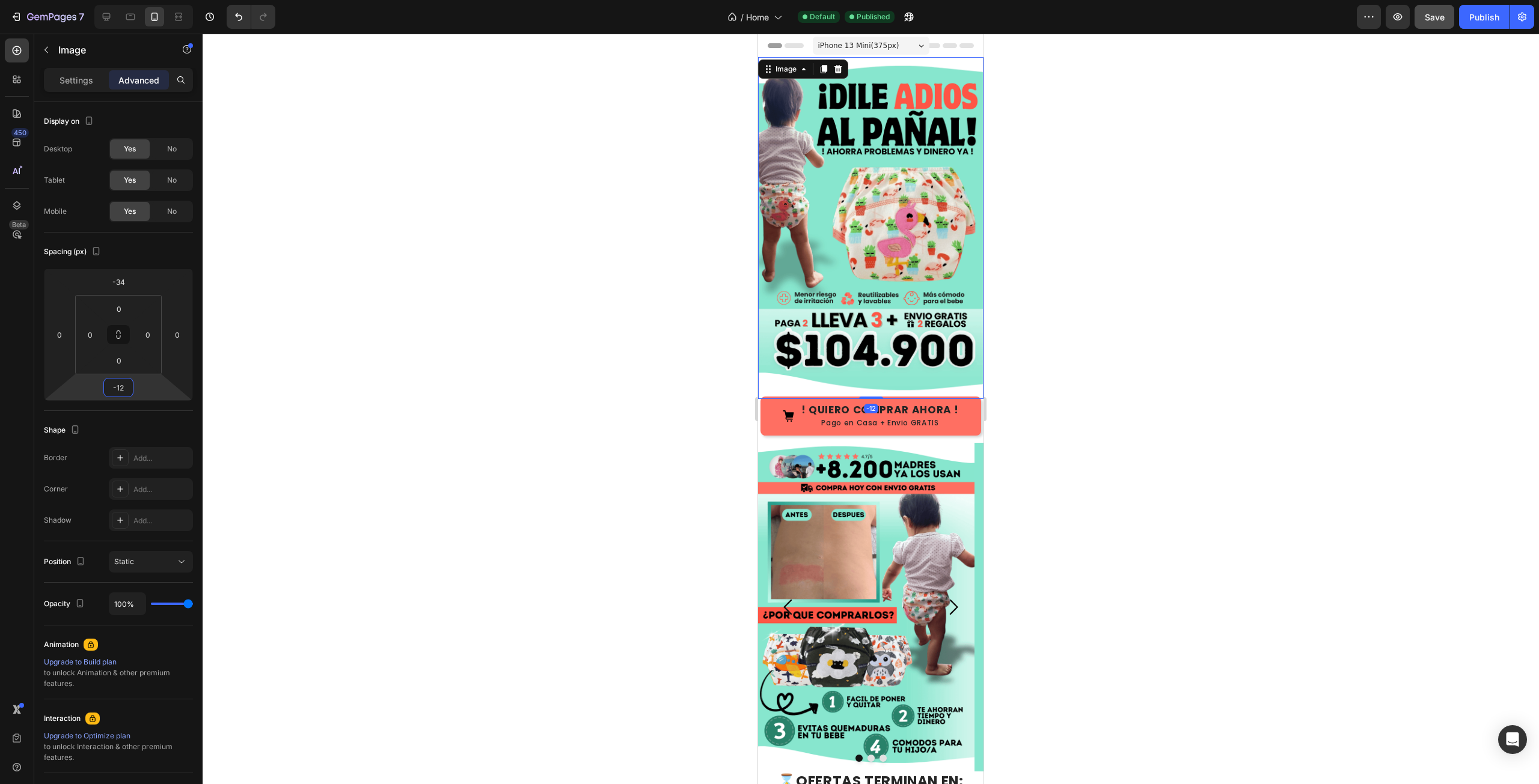
type input "-10"
drag, startPoint x: 147, startPoint y: 386, endPoint x: 156, endPoint y: 389, distance: 9.5
click at [156, 0] on html "7 / Home Default Published Preview Save Publish 450 Beta Sections(18) Elements(…" at bounding box center [769, 0] width 1539 height 0
click at [1464, 18] on button "Publish" at bounding box center [1484, 17] width 51 height 24
click at [1087, 250] on div at bounding box center [870, 409] width 1336 height 751
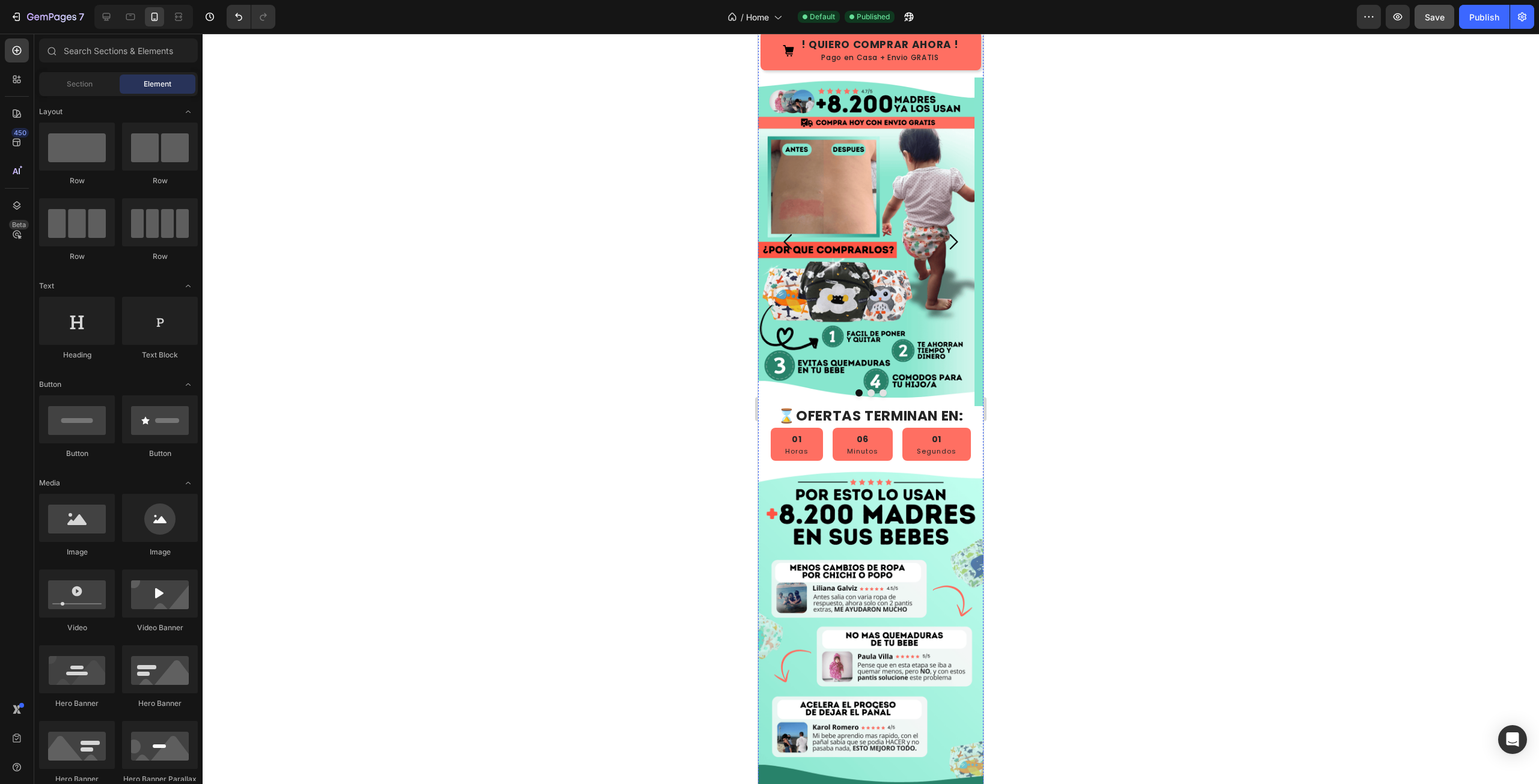
scroll to position [360, 0]
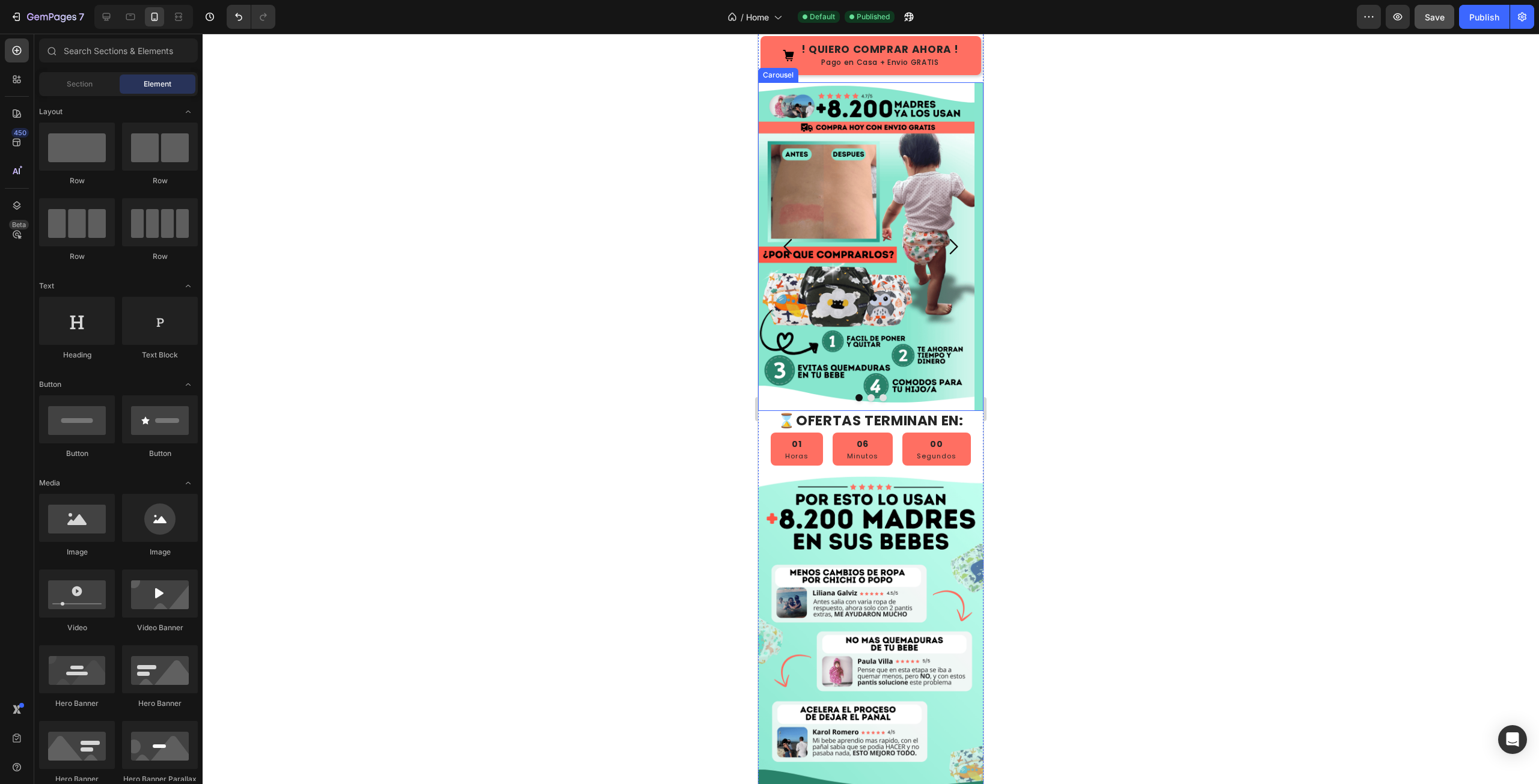
click at [868, 394] on button "Dot" at bounding box center [871, 398] width 7 height 7
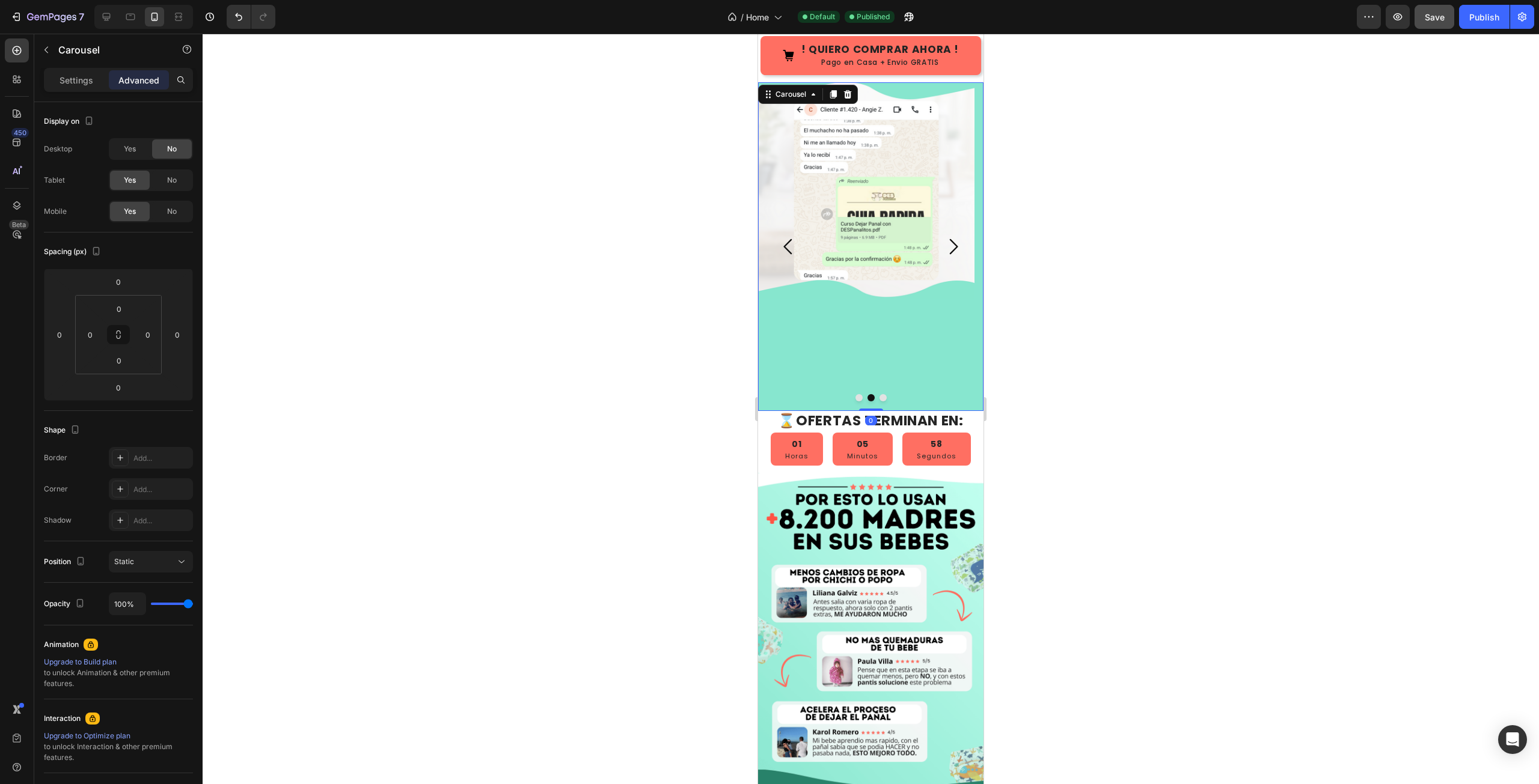
click at [787, 236] on icon "Carousel Back Arrow" at bounding box center [788, 247] width 22 height 22
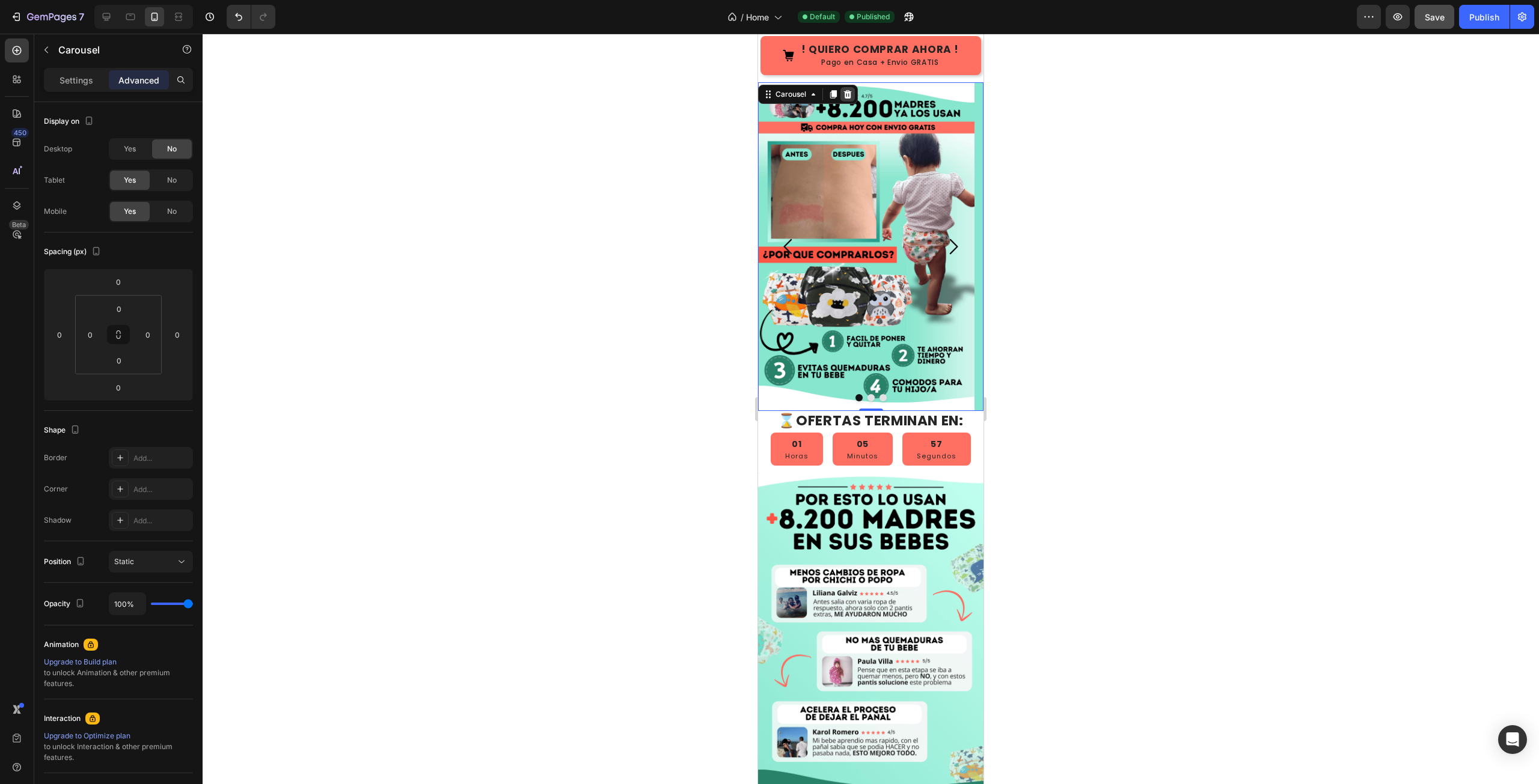
click at [844, 90] on icon at bounding box center [847, 94] width 9 height 9
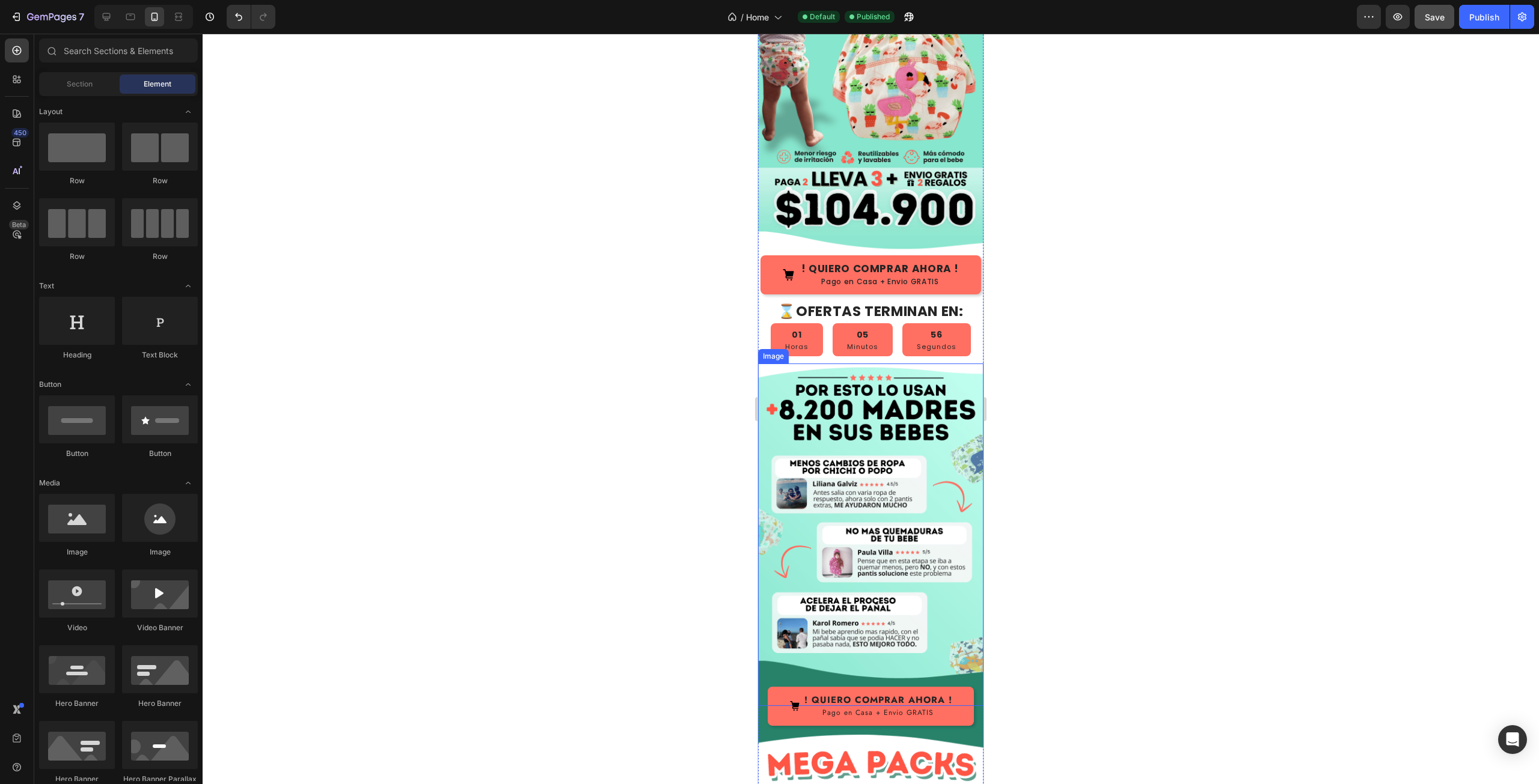
scroll to position [120, 0]
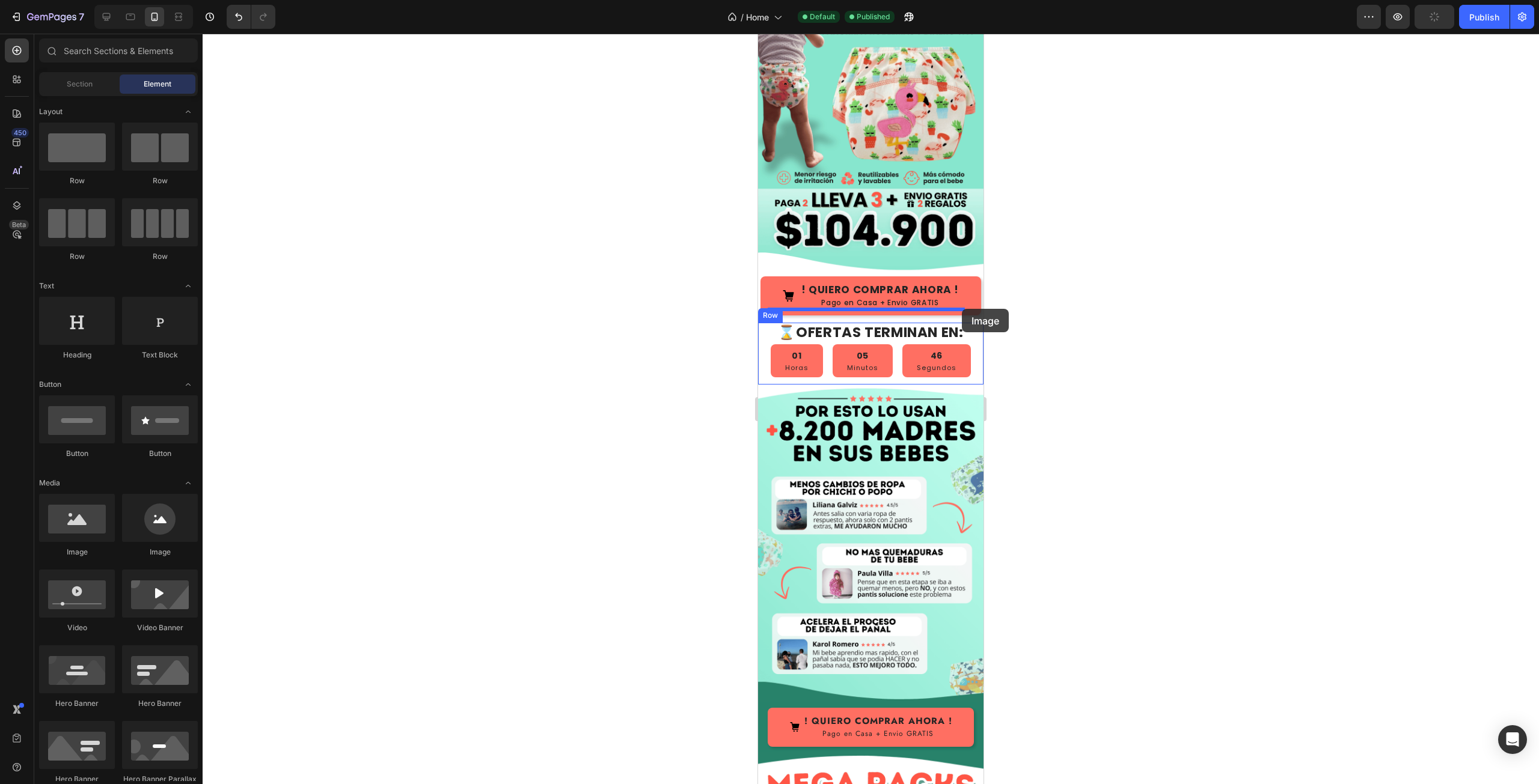
drag, startPoint x: 846, startPoint y: 549, endPoint x: 962, endPoint y: 309, distance: 266.6
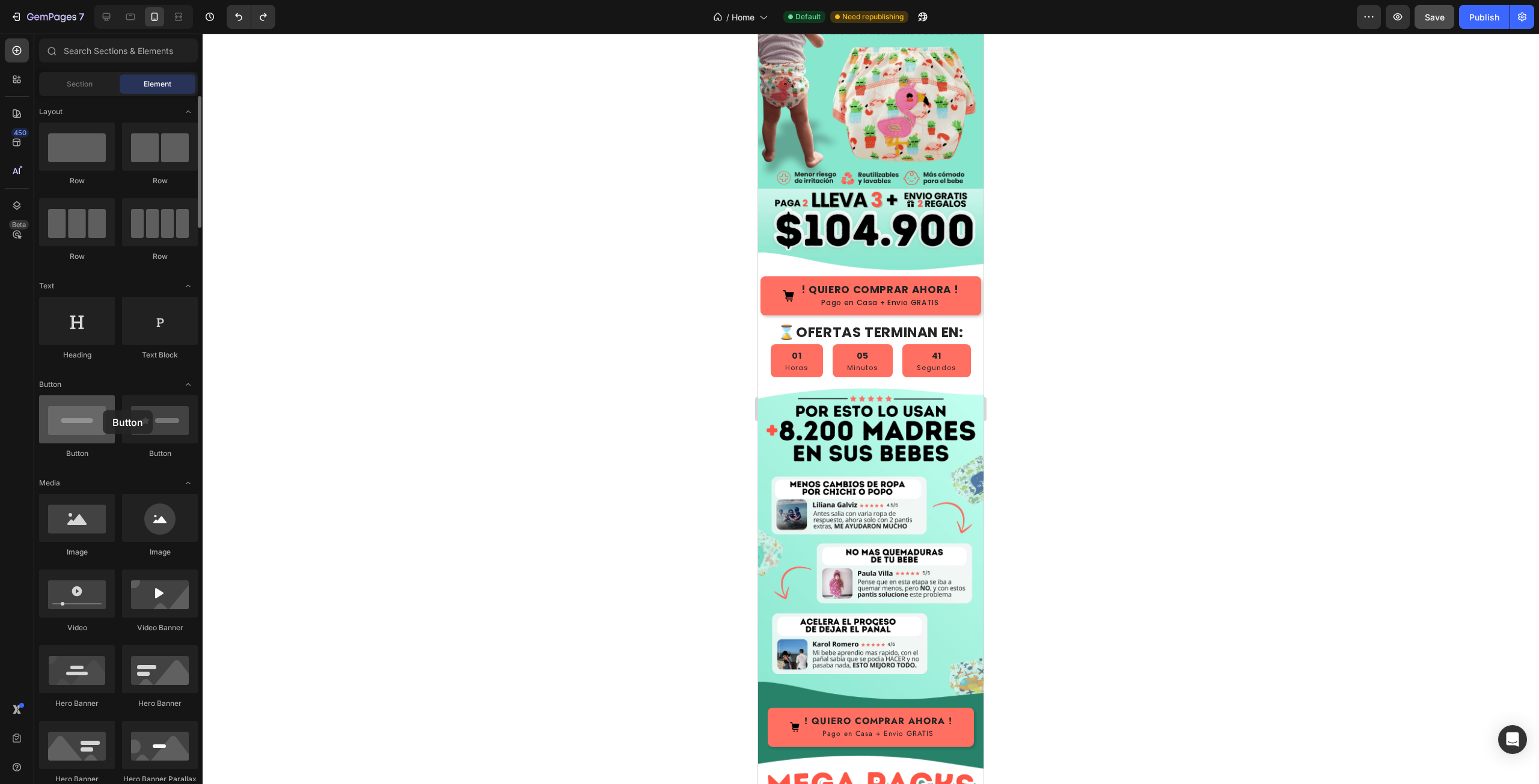
click at [85, 414] on div at bounding box center [77, 419] width 76 height 48
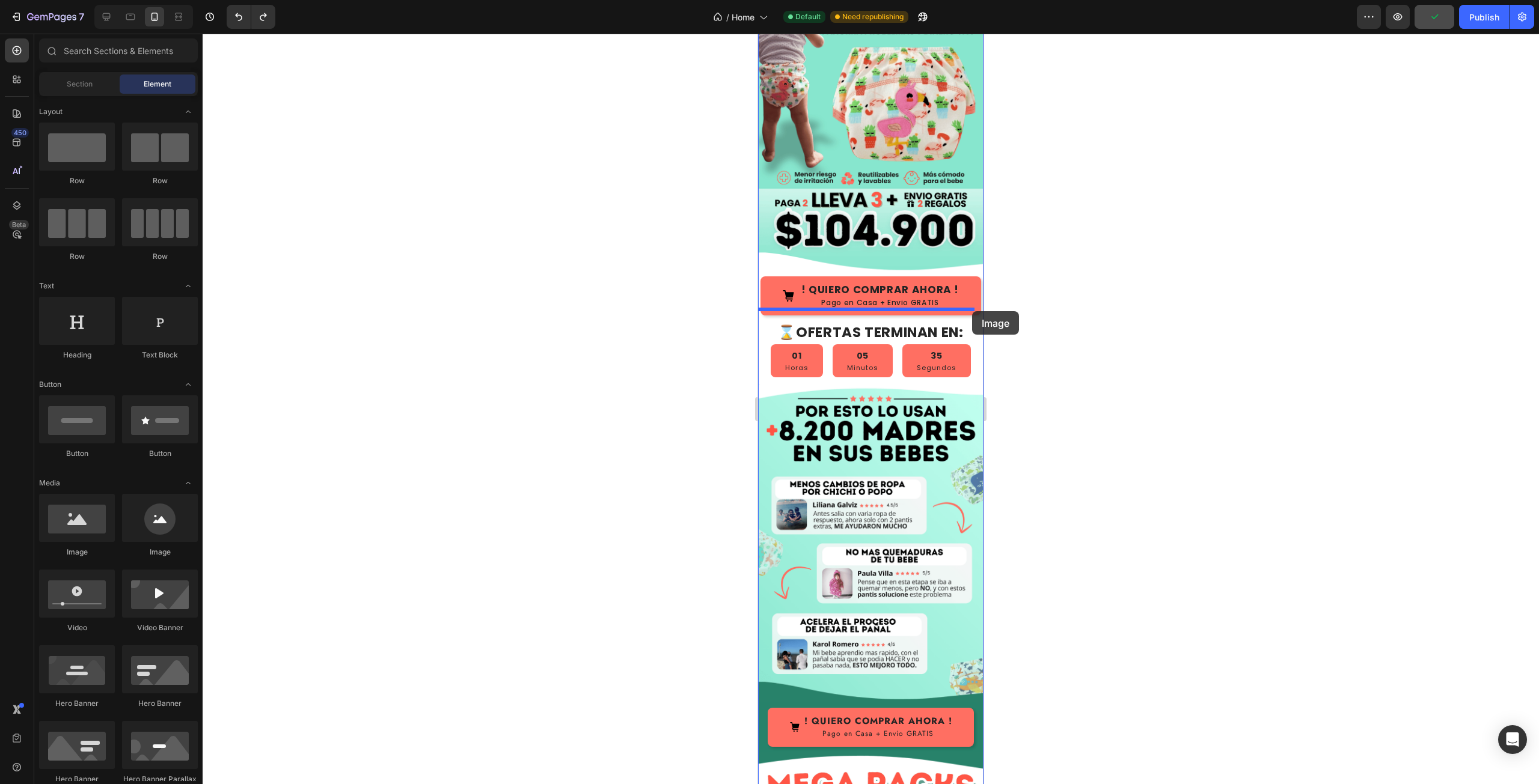
drag, startPoint x: 847, startPoint y: 563, endPoint x: 972, endPoint y: 311, distance: 281.3
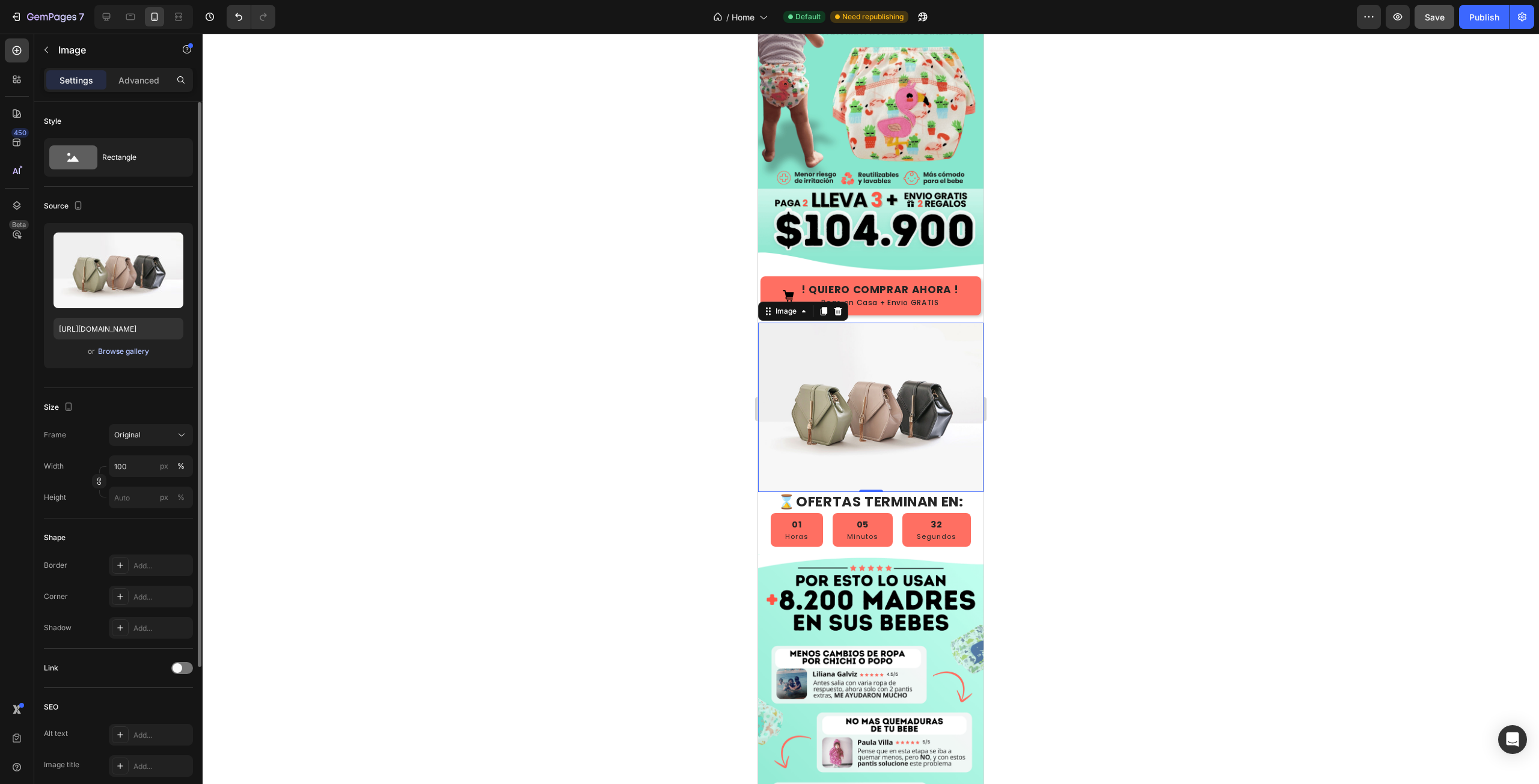
click at [132, 351] on div "Browse gallery" at bounding box center [123, 351] width 51 height 11
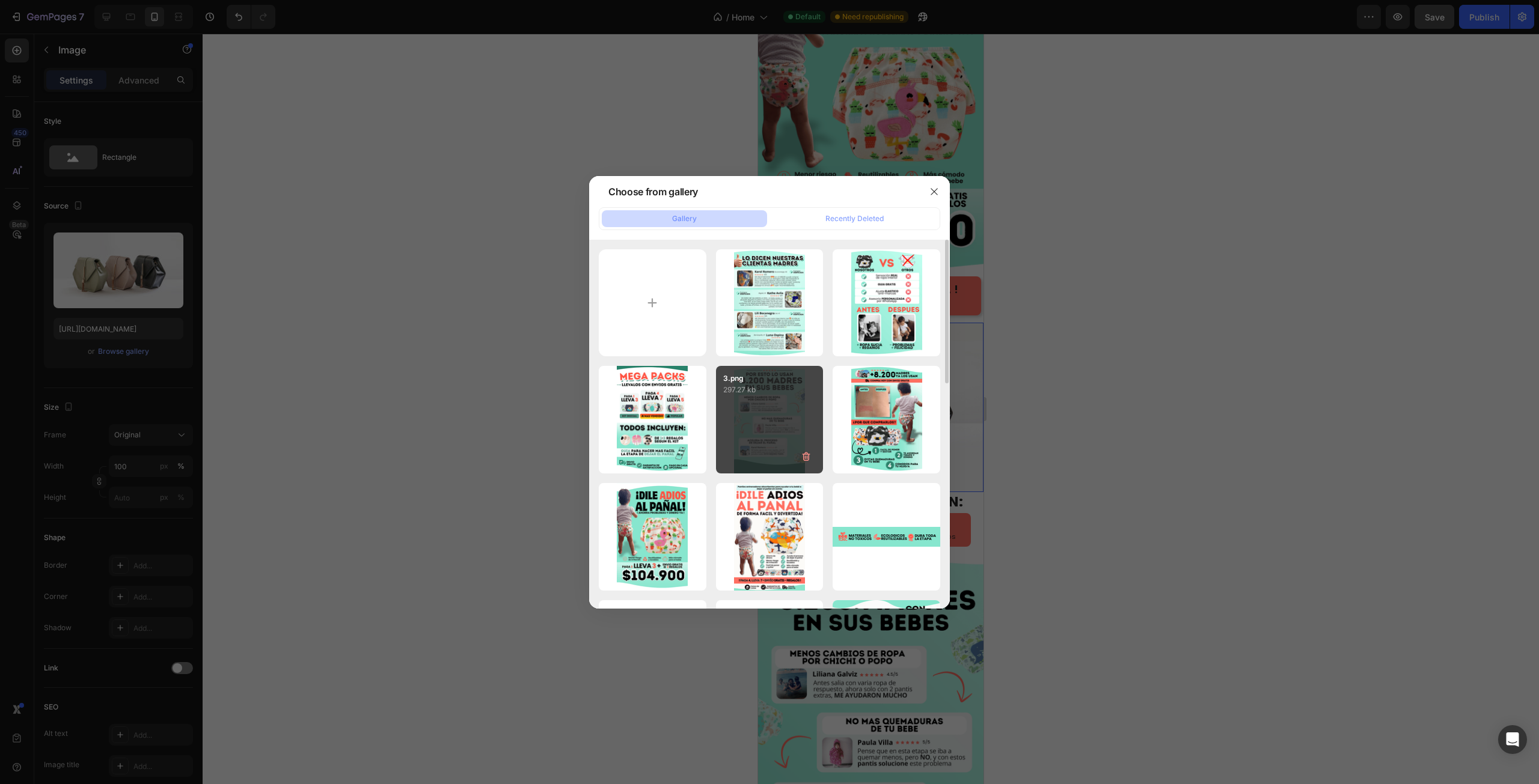
scroll to position [60, 0]
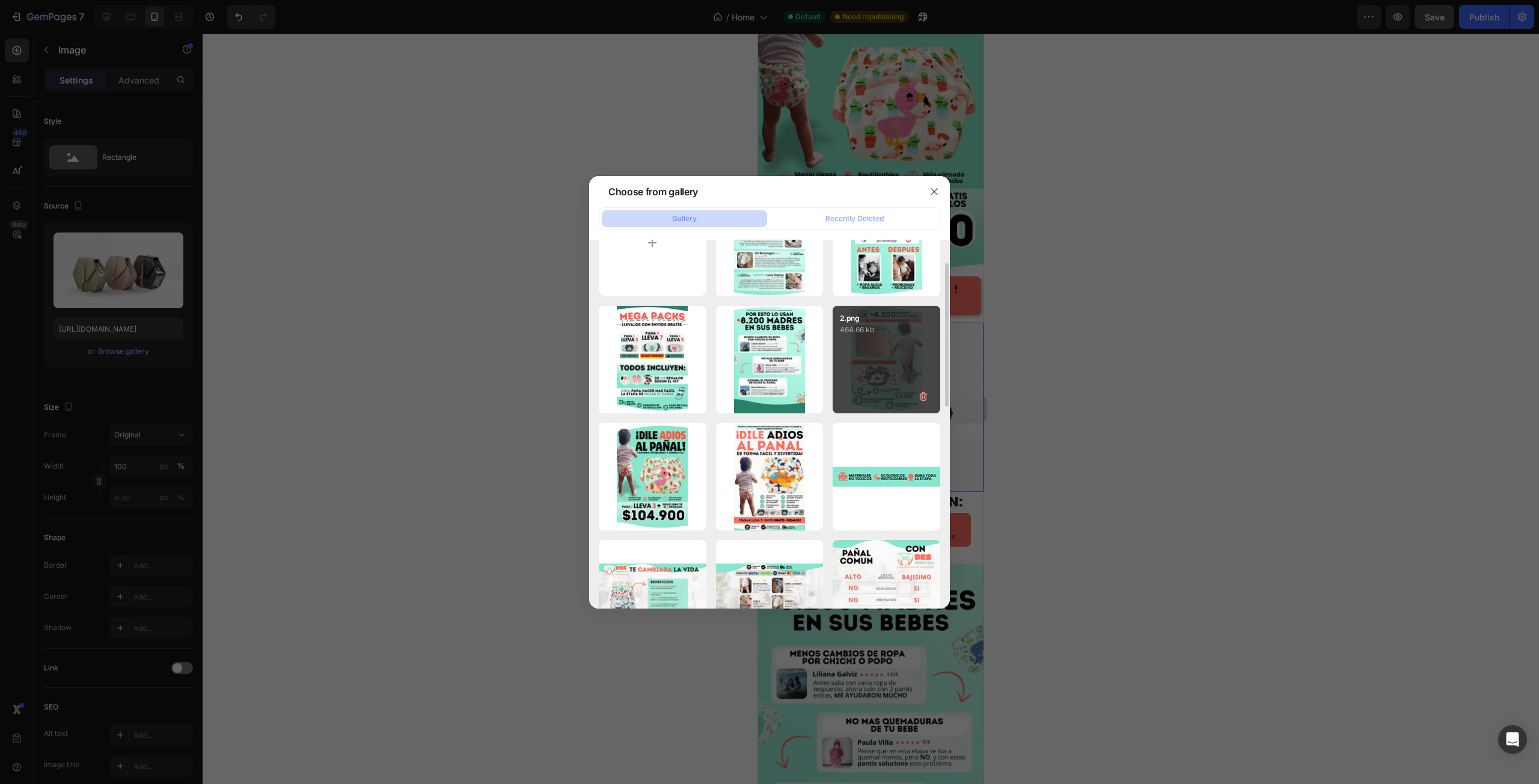
click at [881, 372] on div "2.png 464.66 kb" at bounding box center [886, 359] width 108 height 108
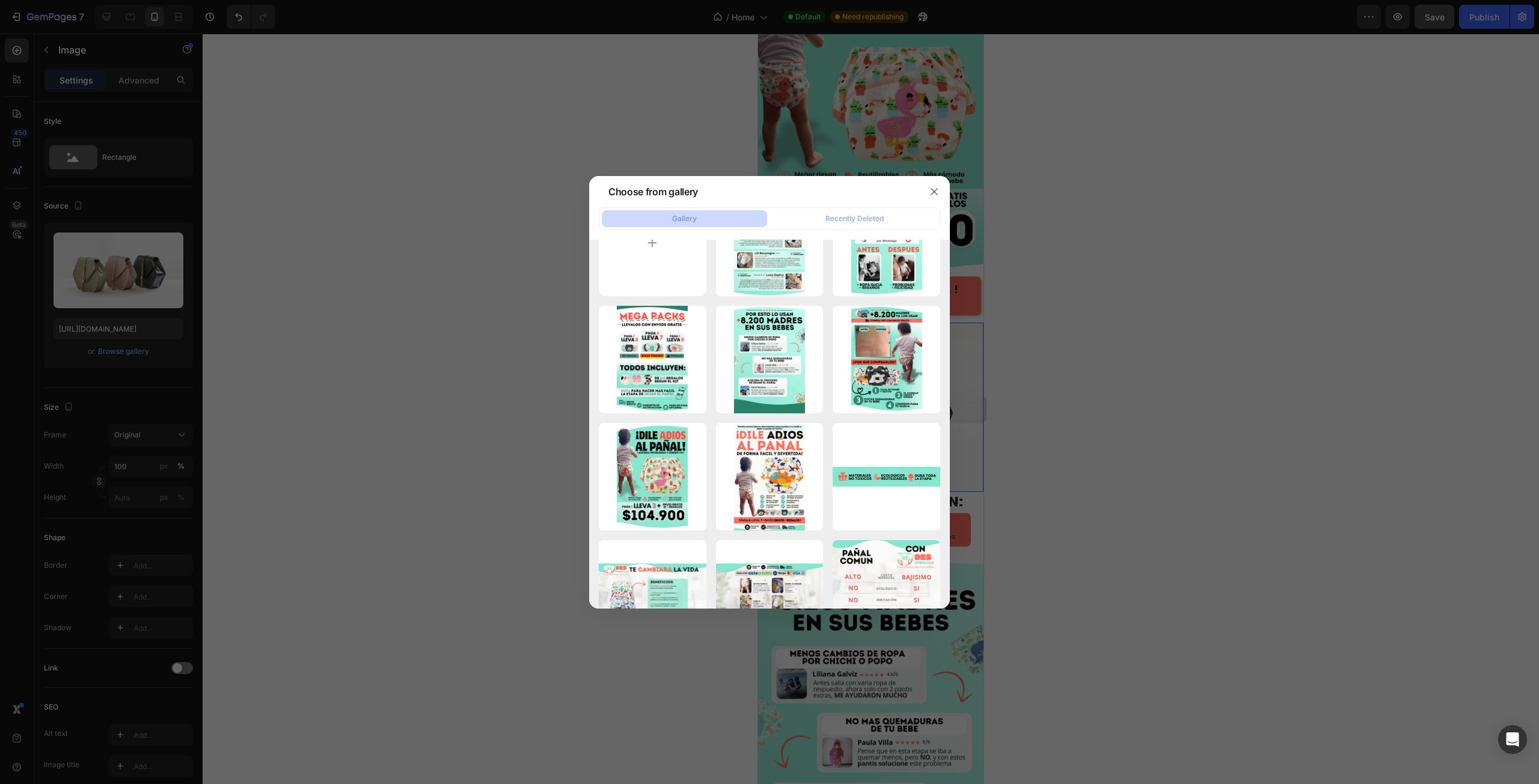
type input "[URL][DOMAIN_NAME]"
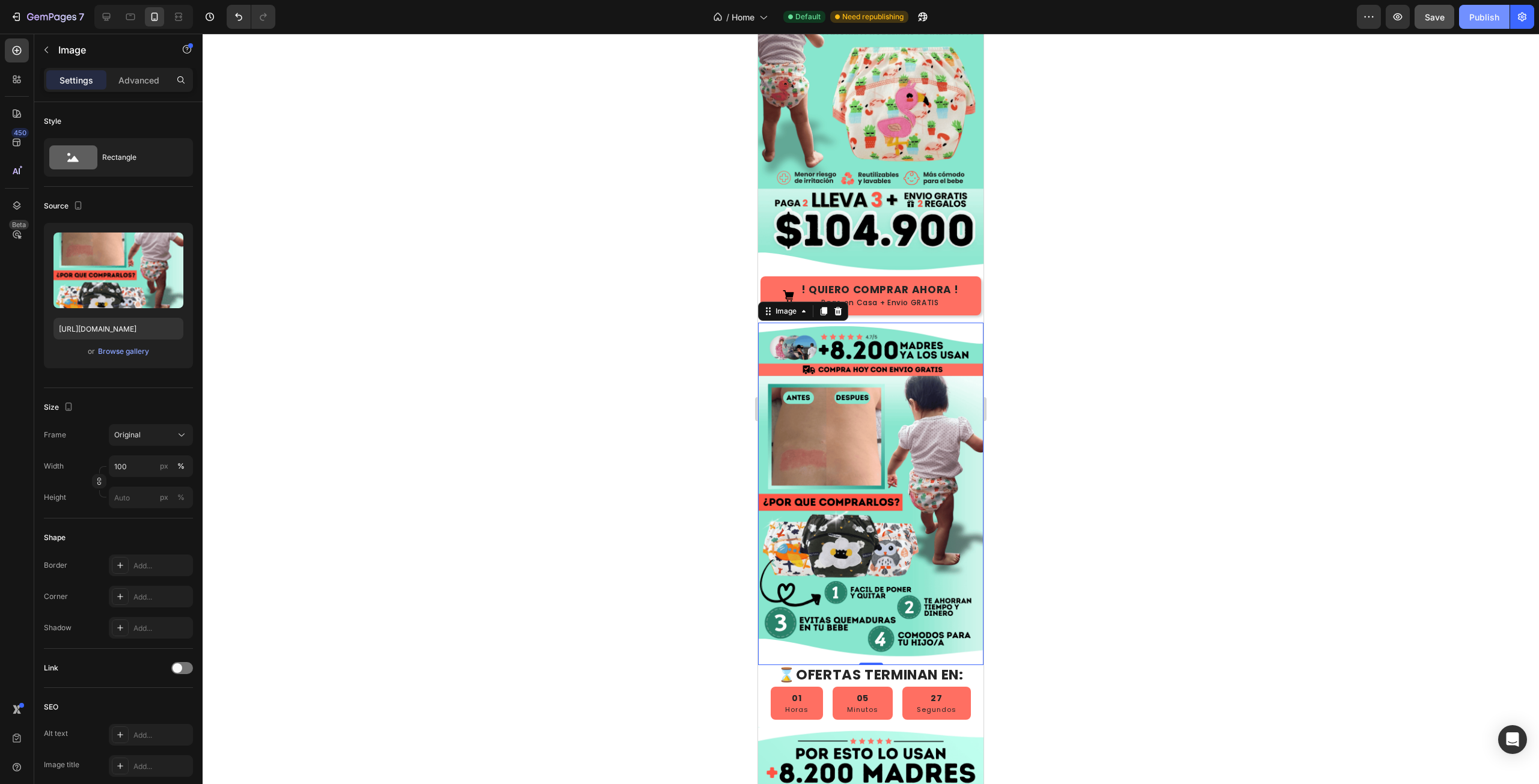
click at [1476, 17] on div "Publish" at bounding box center [1484, 17] width 30 height 12
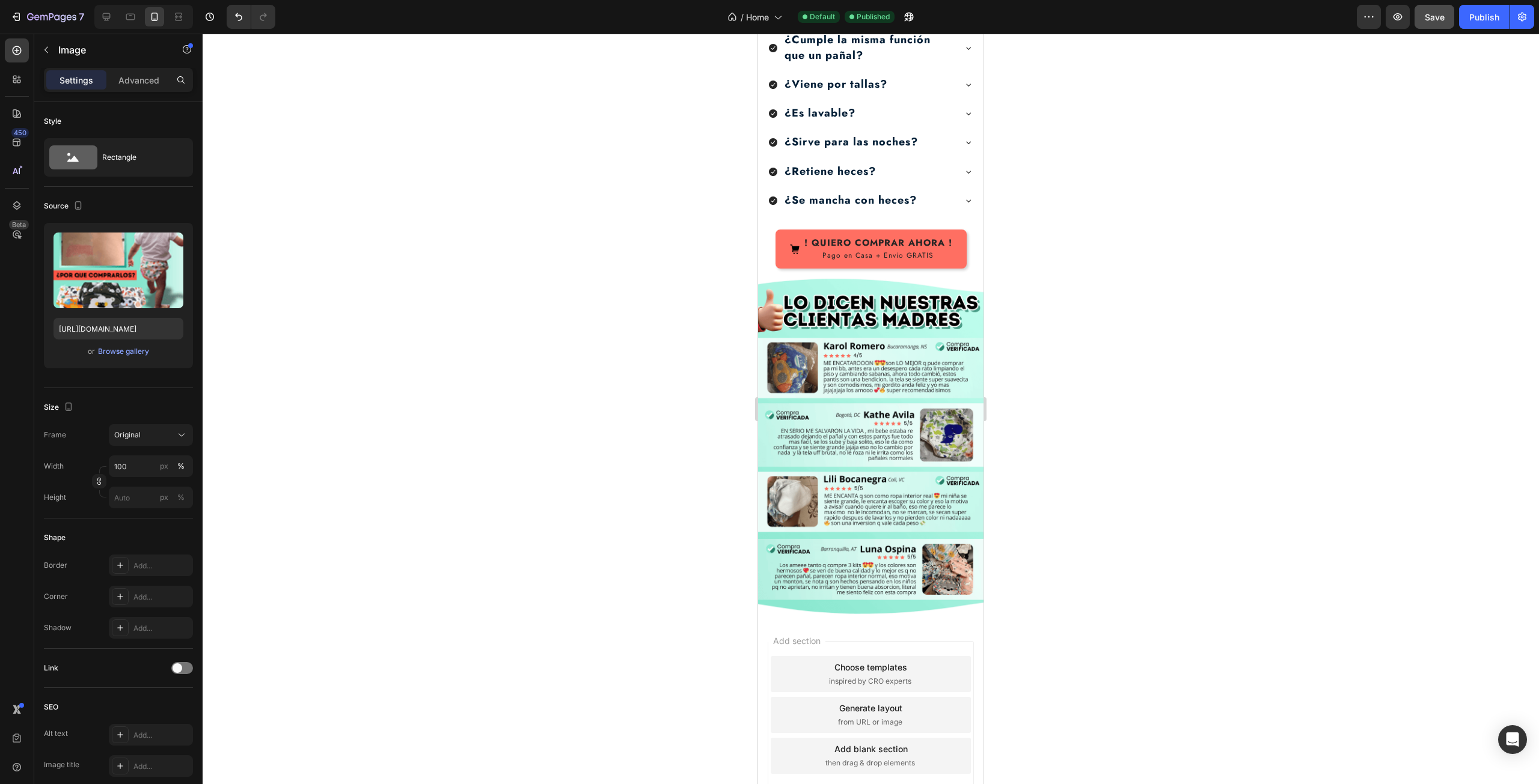
scroll to position [2068, 0]
click at [41, 49] on icon "button" at bounding box center [46, 49] width 9 height 9
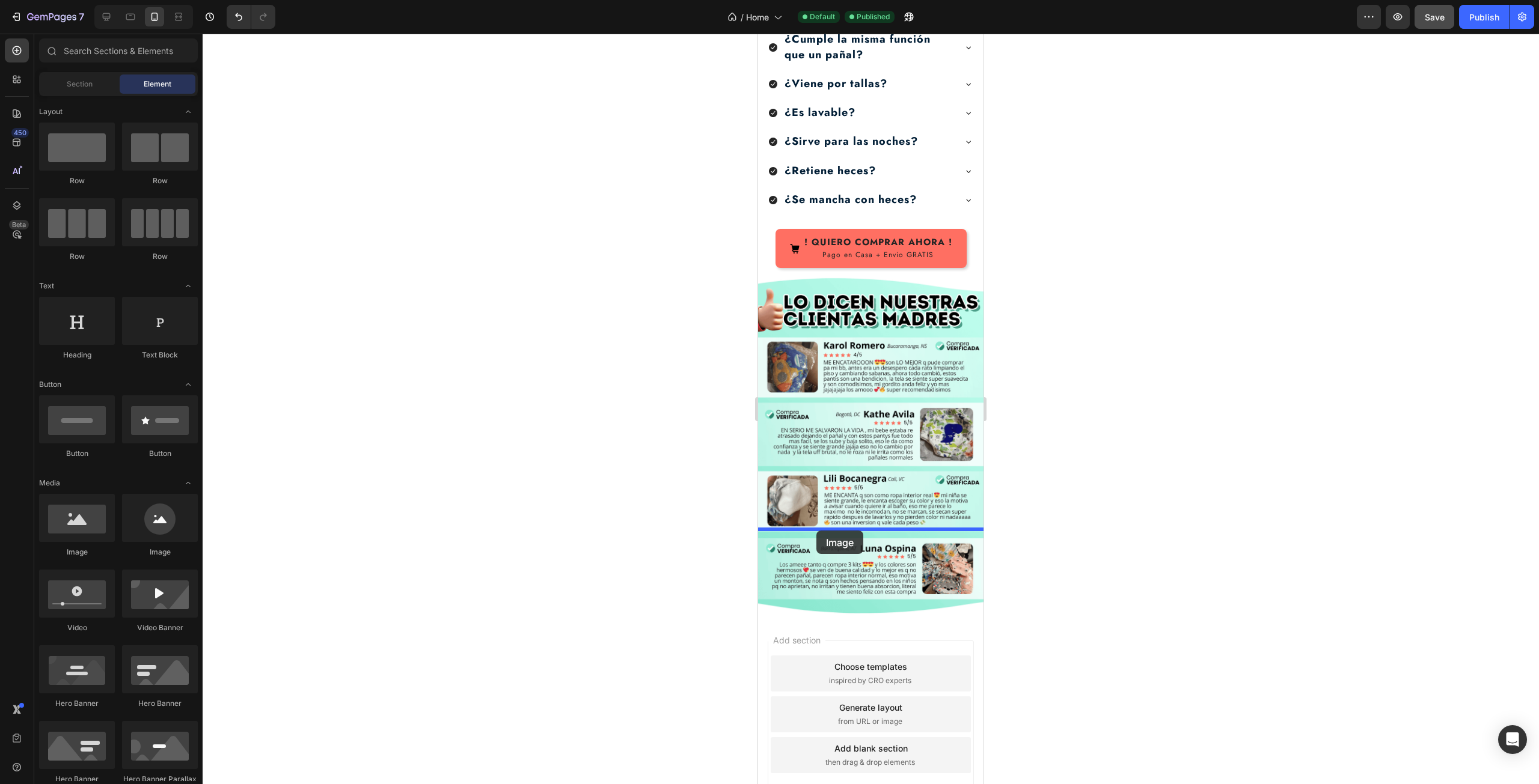
drag, startPoint x: 832, startPoint y: 564, endPoint x: 816, endPoint y: 531, distance: 36.7
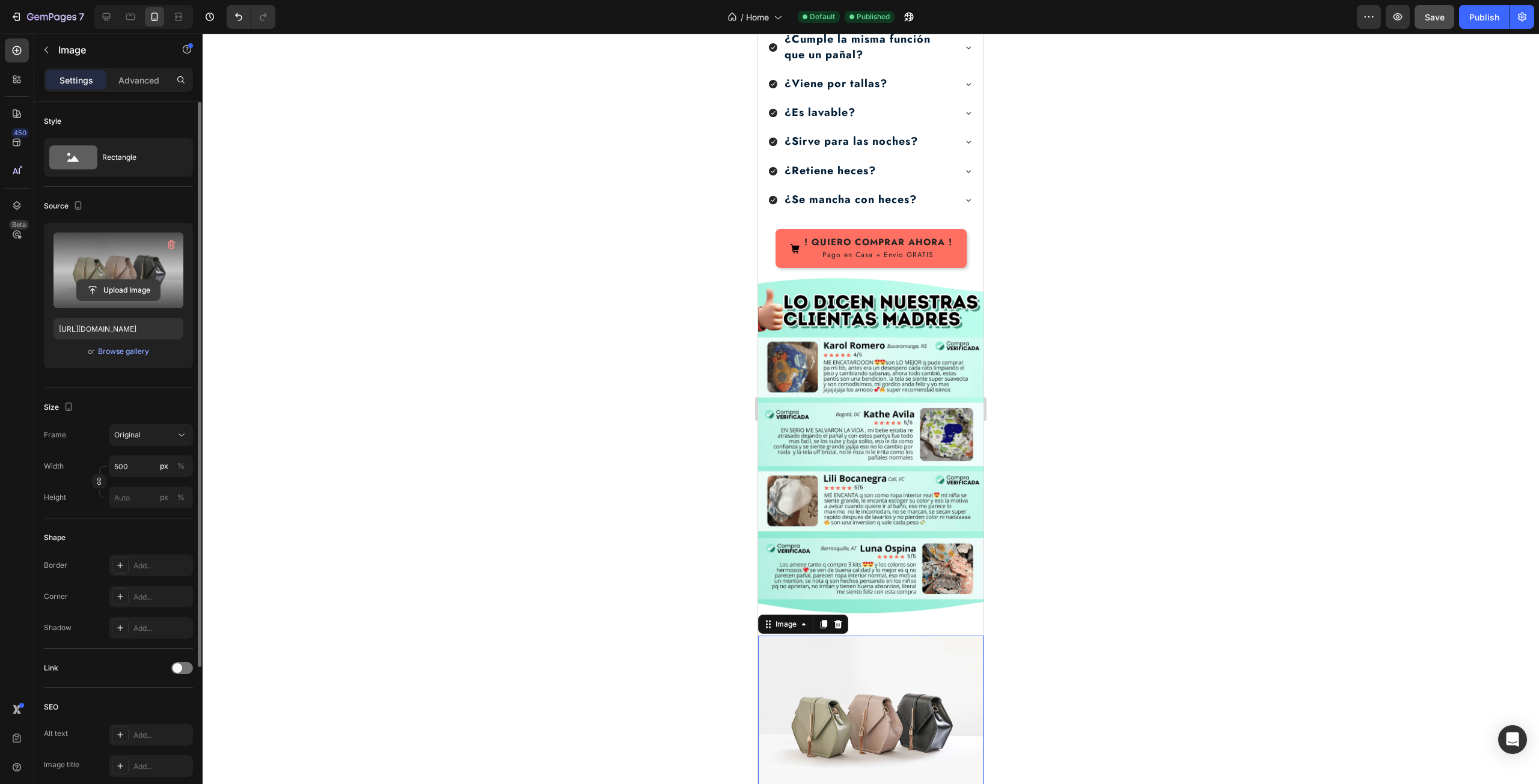
click at [130, 284] on input "file" at bounding box center [118, 290] width 83 height 20
type input "[URL][DOMAIN_NAME]"
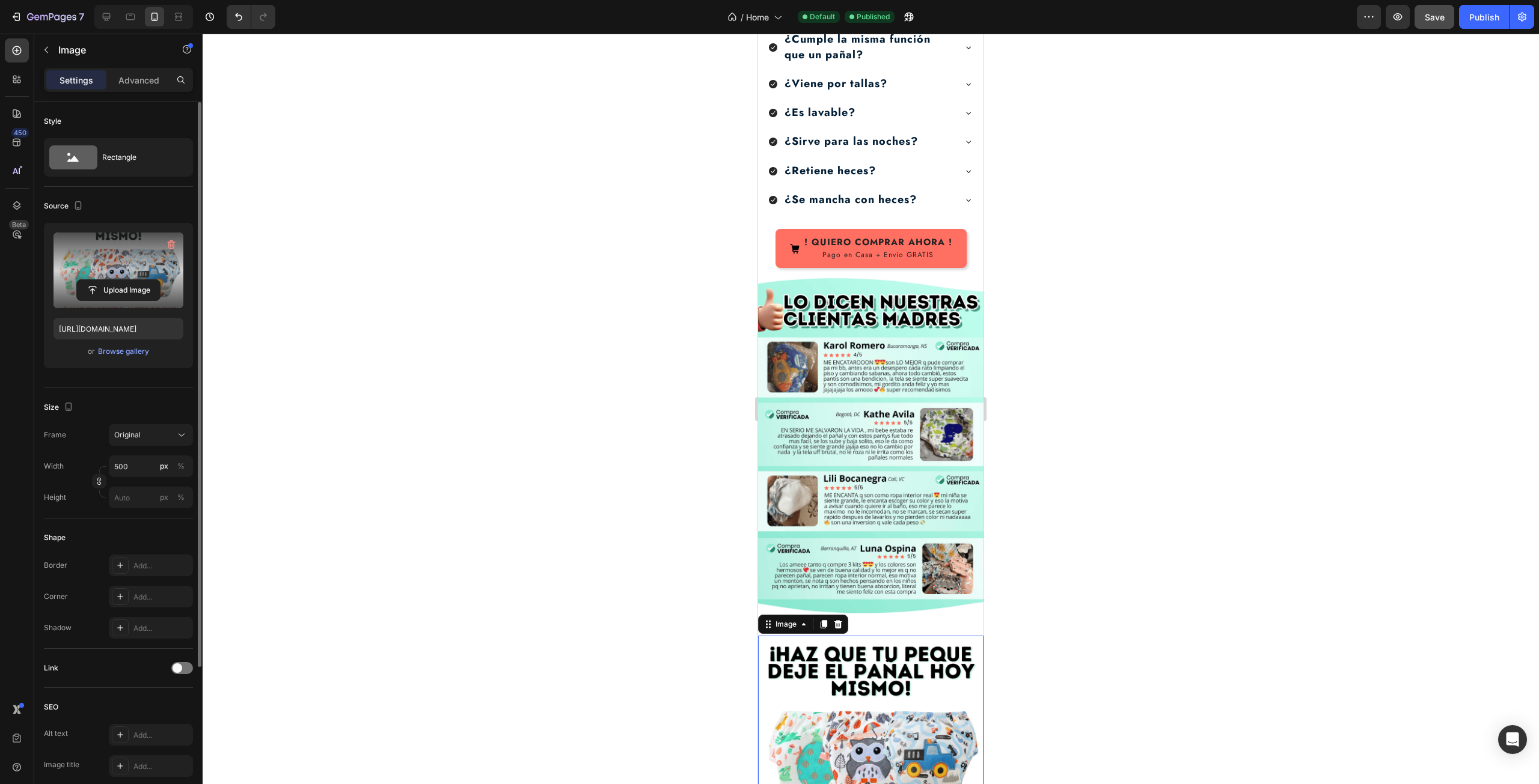
click at [1131, 332] on div at bounding box center [870, 409] width 1336 height 751
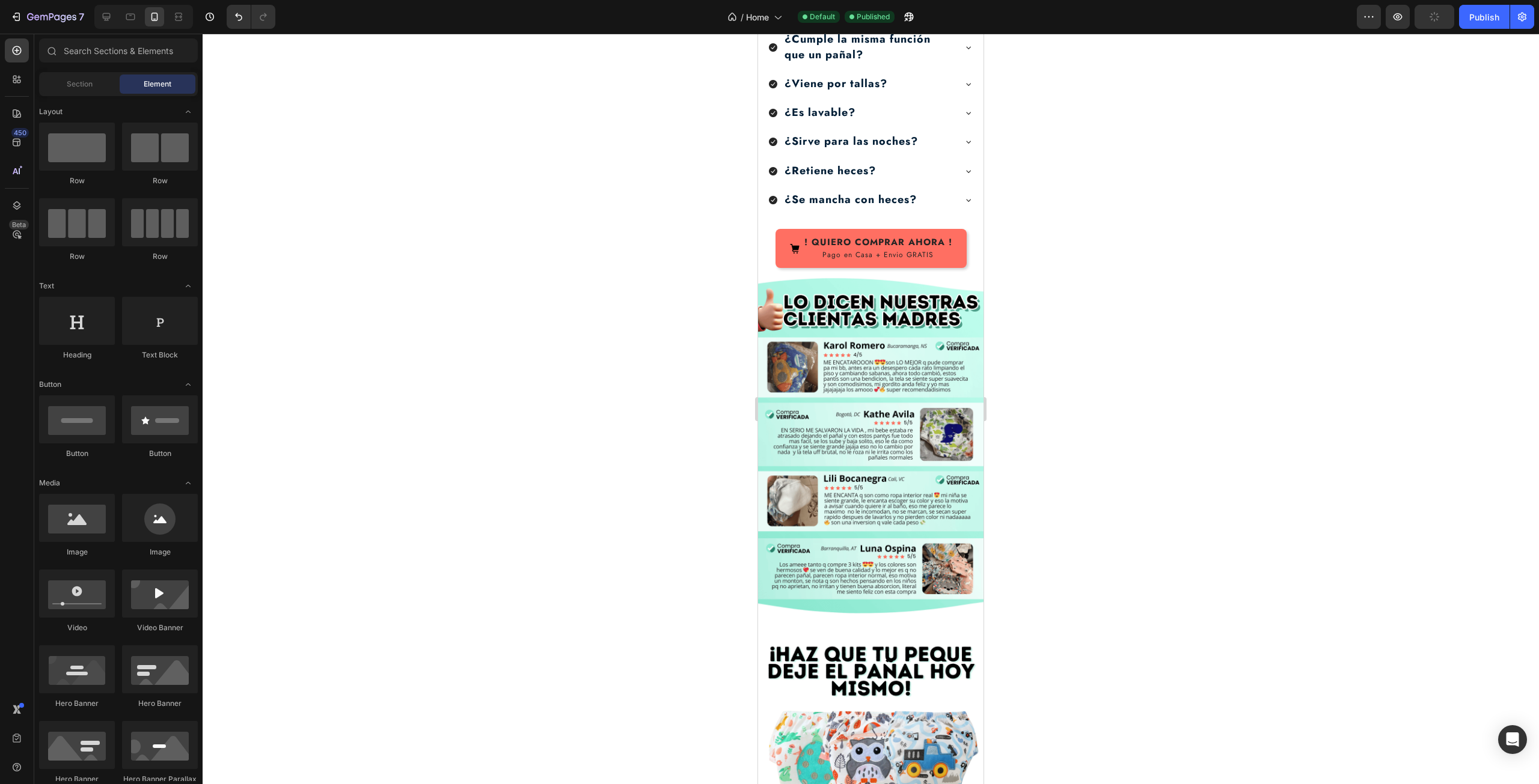
click at [1429, 27] on button "button" at bounding box center [1434, 17] width 40 height 24
click at [1460, 19] on button "Publish" at bounding box center [1484, 17] width 51 height 24
click at [1446, 17] on button "button" at bounding box center [1434, 17] width 40 height 24
click at [1480, 16] on icon "button" at bounding box center [1484, 17] width 14 height 14
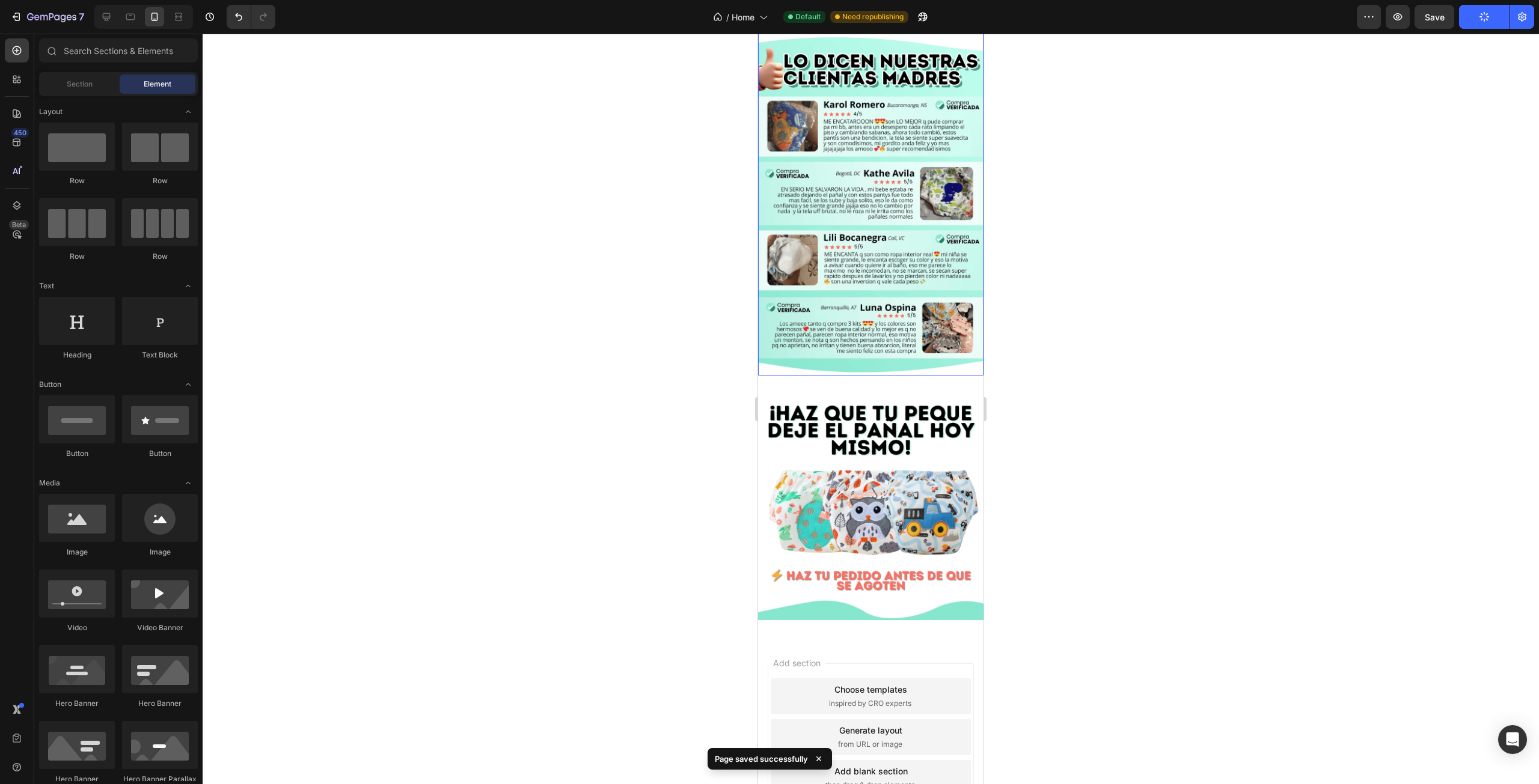
scroll to position [2323, 0]
